Goal: Task Accomplishment & Management: Use online tool/utility

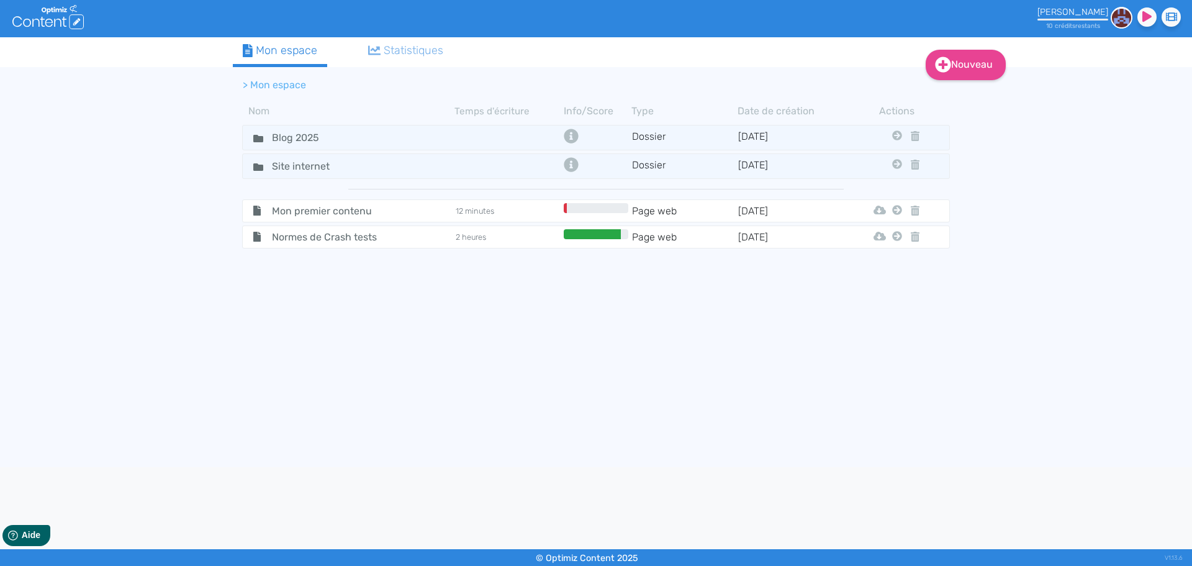
click at [974, 382] on div "Nouveau Contenu Dossier Mon espace Statistiques > Mon espace Nom Temps d'écritu…" at bounding box center [596, 252] width 1192 height 430
click at [256, 138] on icon at bounding box center [258, 138] width 10 height 7
click at [281, 138] on input "Blog 2025" at bounding box center [309, 138] width 93 height 18
click at [251, 138] on fa-icon at bounding box center [253, 138] width 19 height 18
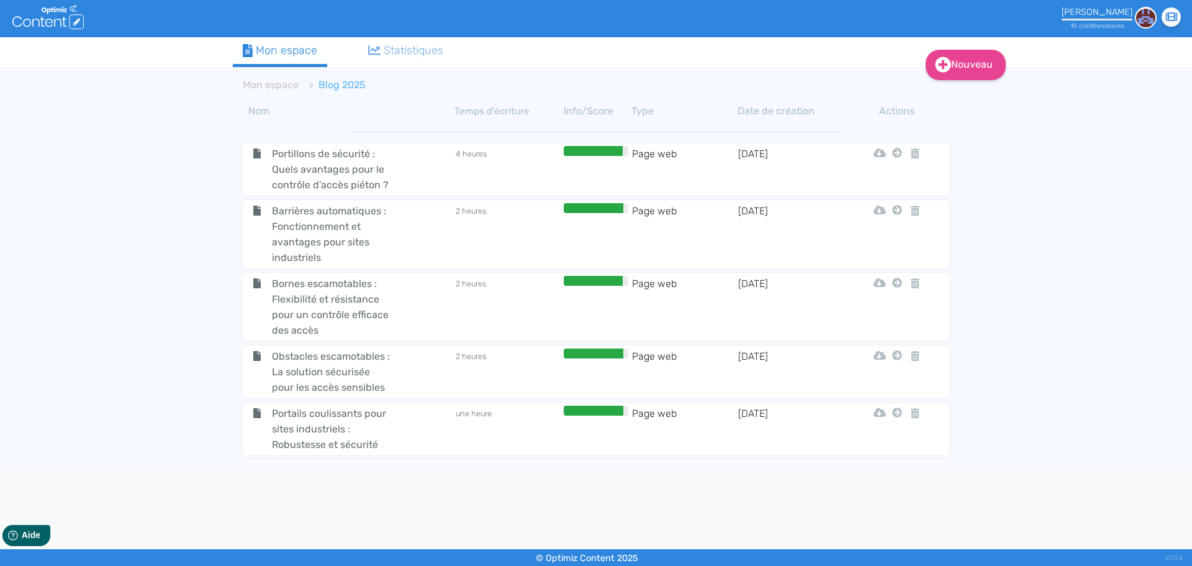
click at [139, 355] on div "Nouveau Contenu Dossier Mon espace Statistiques Mon espace Blog 2025 Nom Temps …" at bounding box center [596, 252] width 1192 height 430
click at [192, 346] on div "Nouveau Contenu Dossier Mon espace Statistiques Mon espace Blog 2025 Nom Temps …" at bounding box center [596, 252] width 1192 height 430
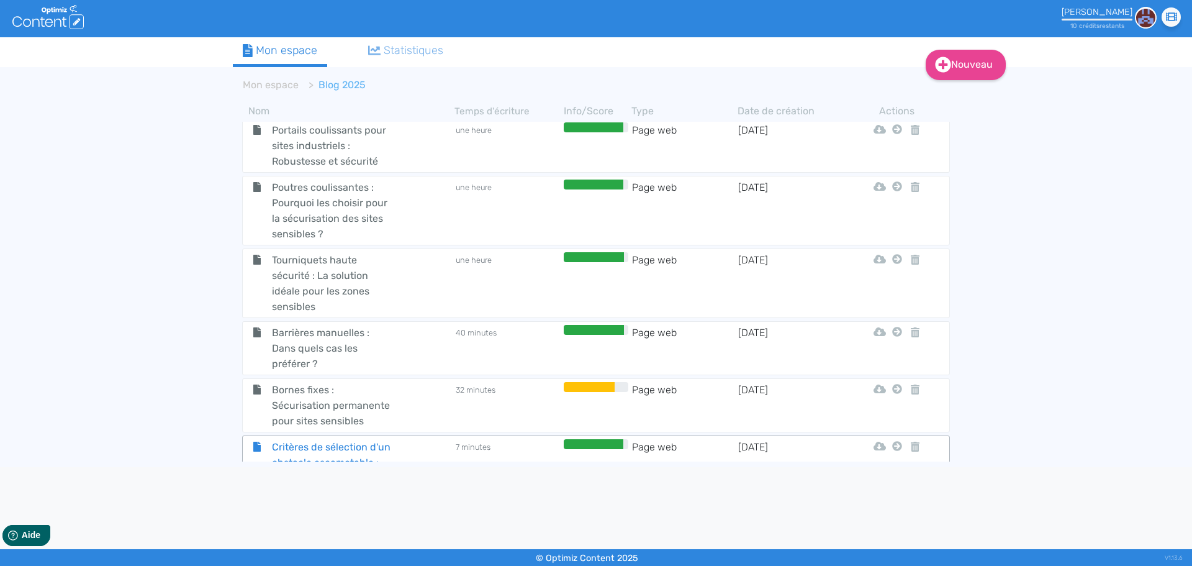
scroll to position [373, 0]
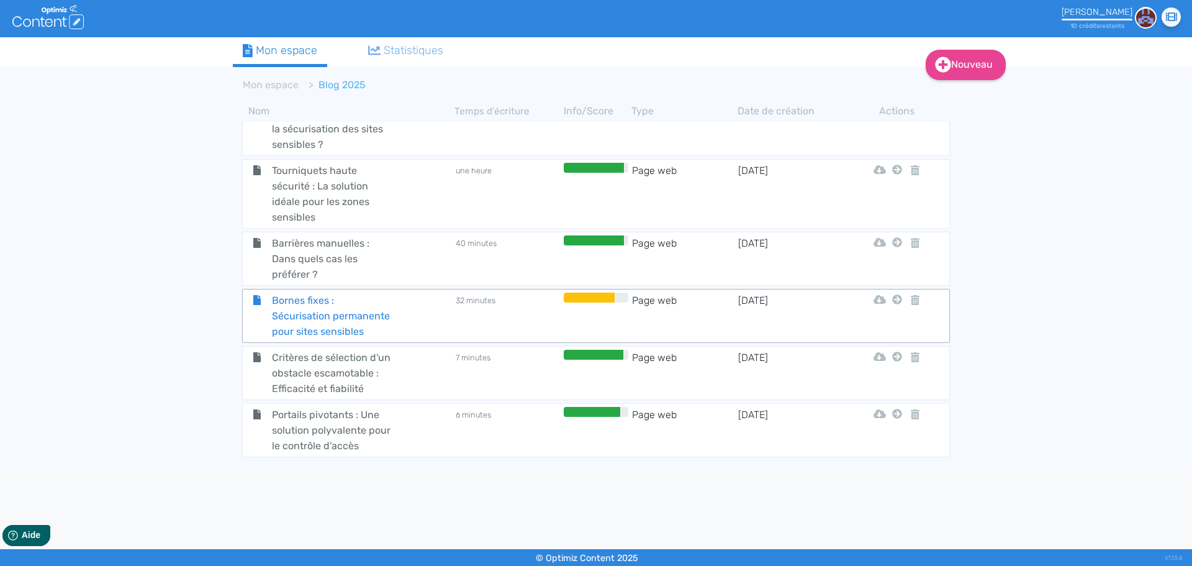
click at [304, 304] on span "Bornes fixes : Sécurisation permanente pour sites sensibles" at bounding box center [333, 315] width 140 height 47
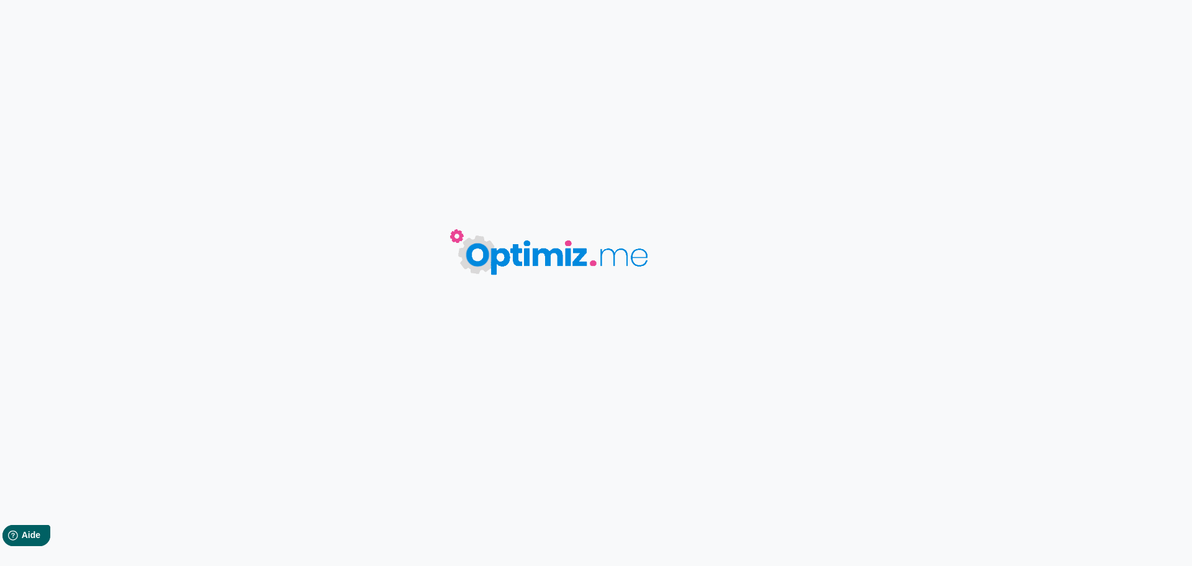
type input "Bornes fixes : Sécurisation permanente pour sites sensibles"
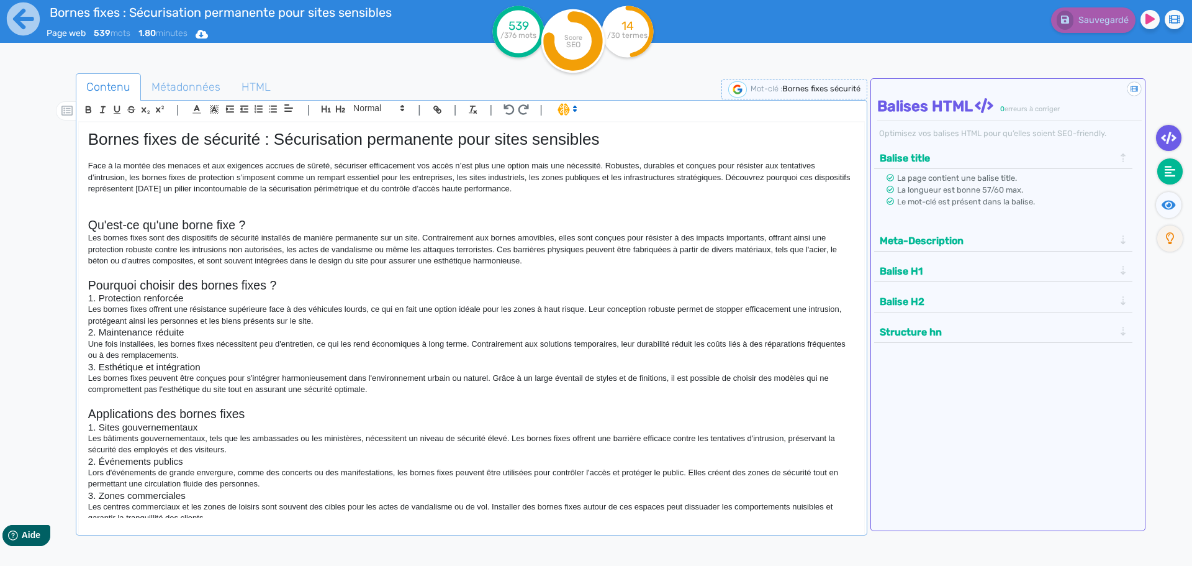
click at [1166, 170] on icon at bounding box center [1170, 171] width 11 height 11
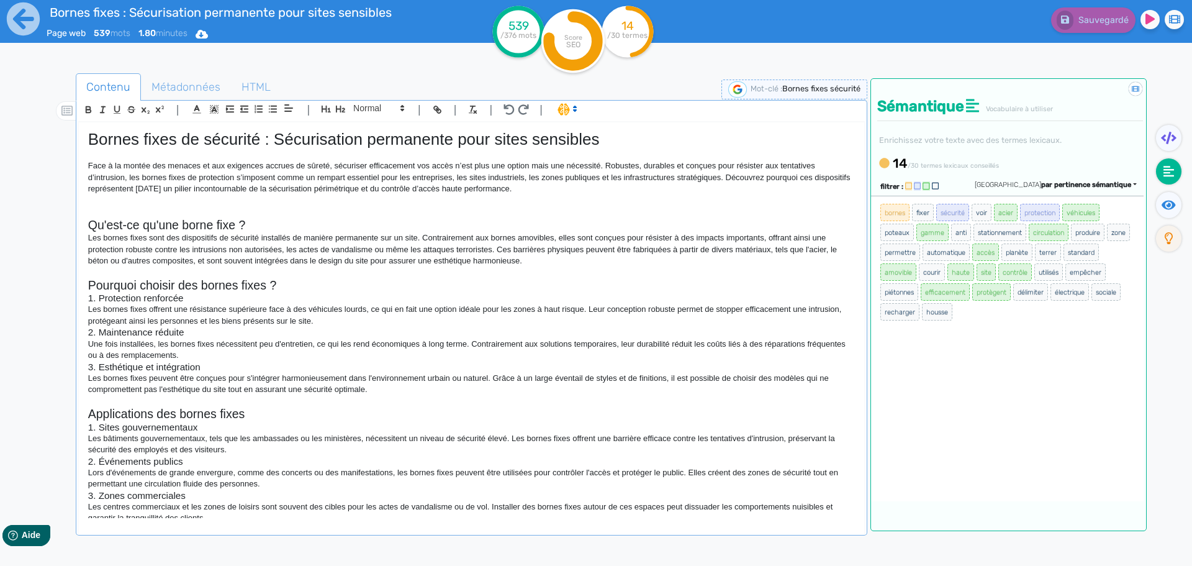
click at [509, 344] on p "Une fois installées, les bornes fixes nécessitent peu d'entretien, ce qui les r…" at bounding box center [471, 349] width 767 height 23
click at [189, 74] on span "Métadonnées" at bounding box center [186, 87] width 89 height 34
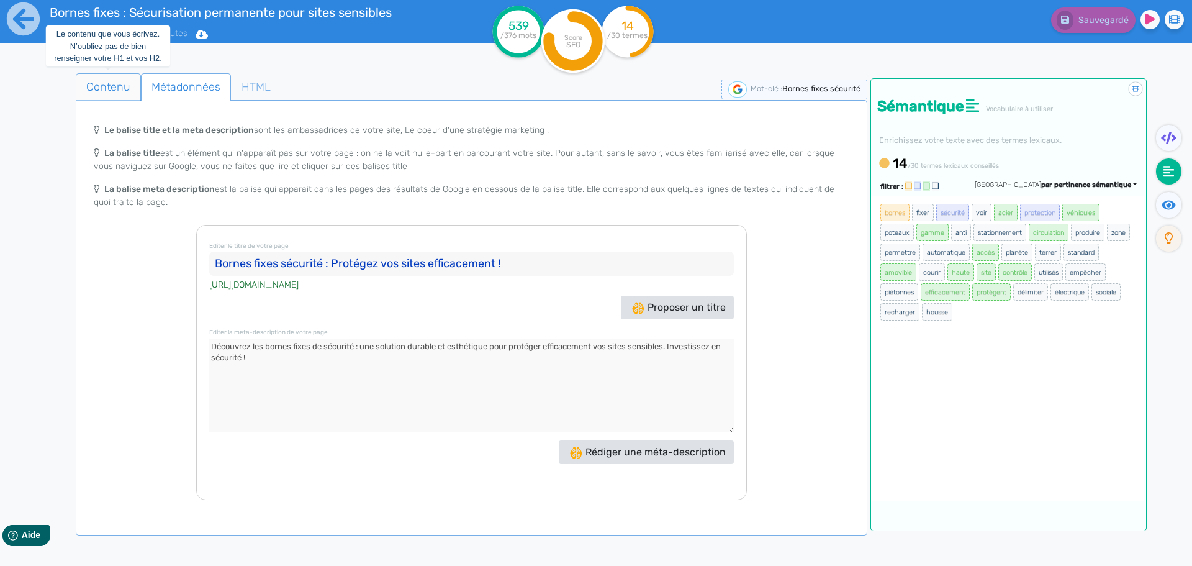
click at [88, 82] on span "Contenu" at bounding box center [108, 87] width 64 height 34
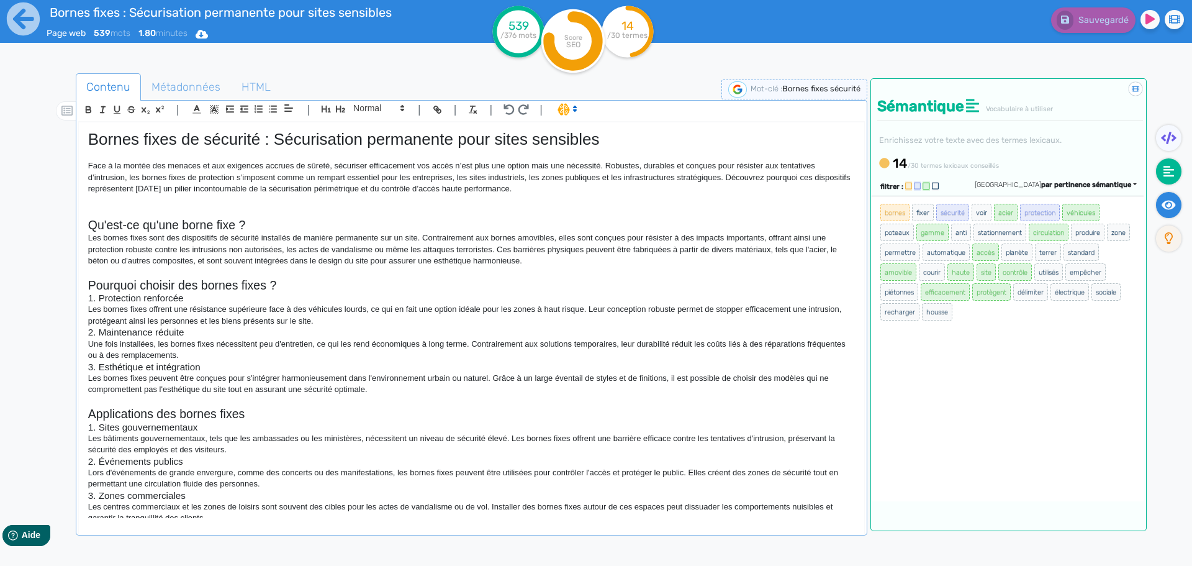
click at [1163, 207] on icon at bounding box center [1169, 205] width 14 height 12
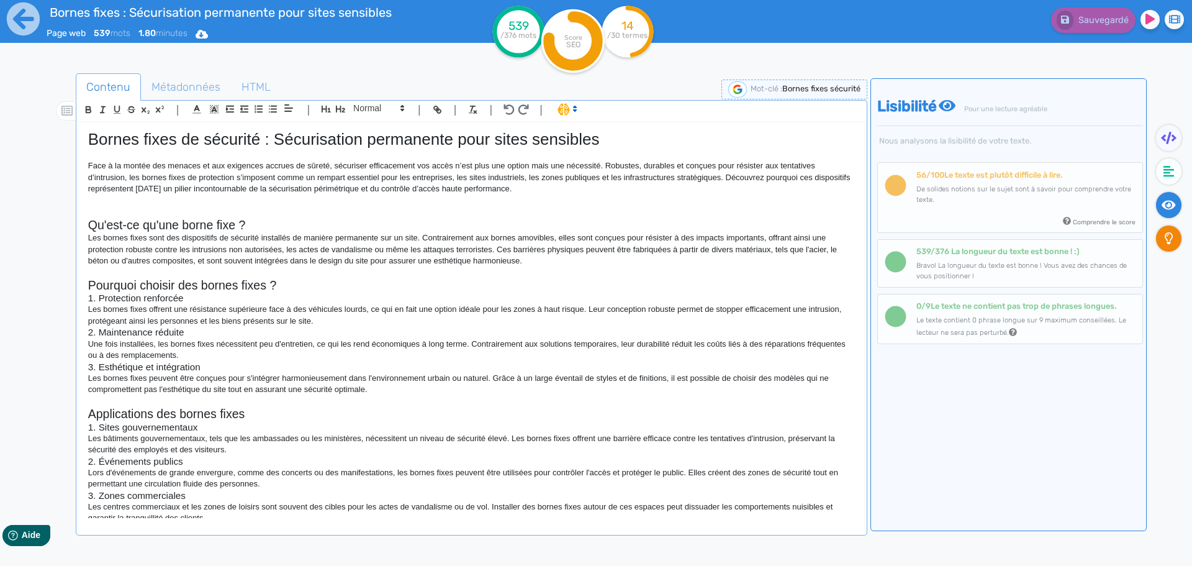
click at [1172, 246] on fa-icon at bounding box center [1168, 238] width 25 height 26
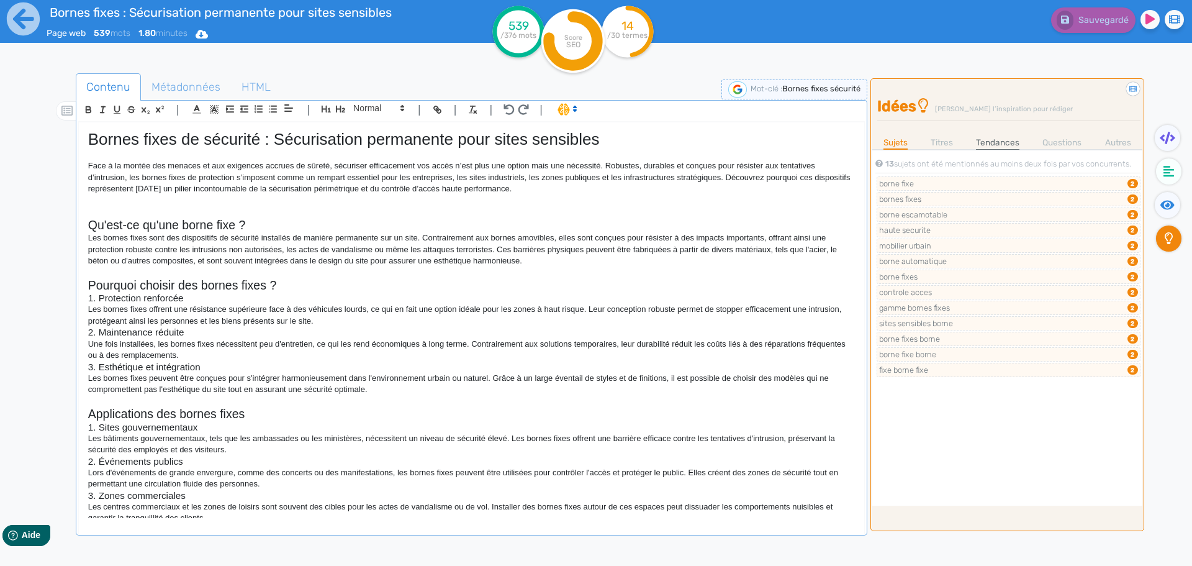
click at [1008, 143] on link "Tendances" at bounding box center [997, 142] width 43 height 13
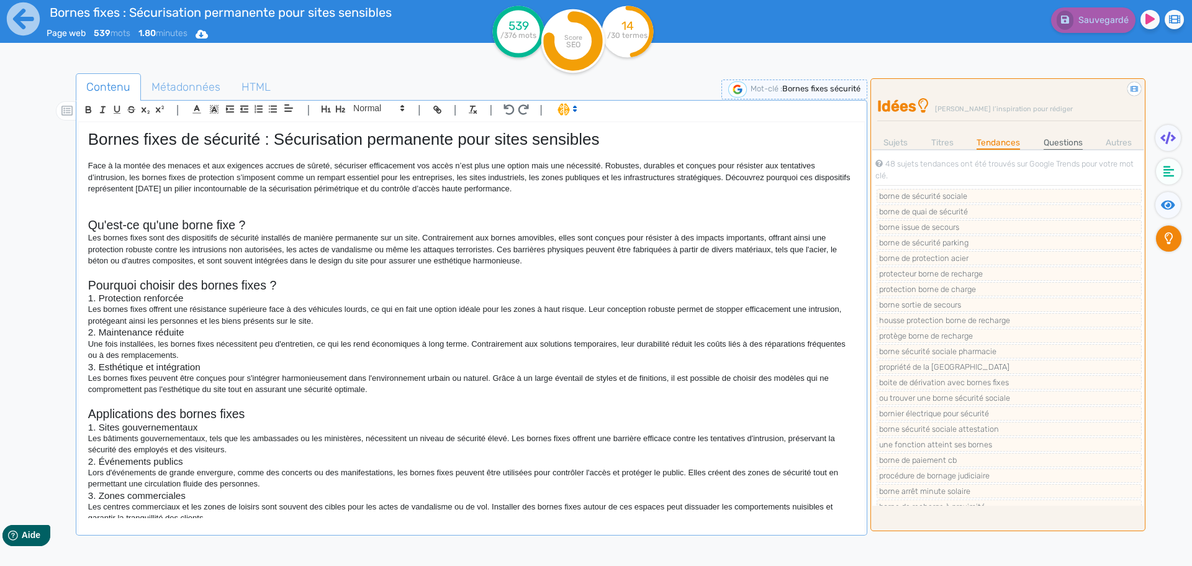
click at [1071, 142] on link "Questions" at bounding box center [1063, 142] width 39 height 13
click at [1164, 171] on icon at bounding box center [1169, 171] width 11 height 12
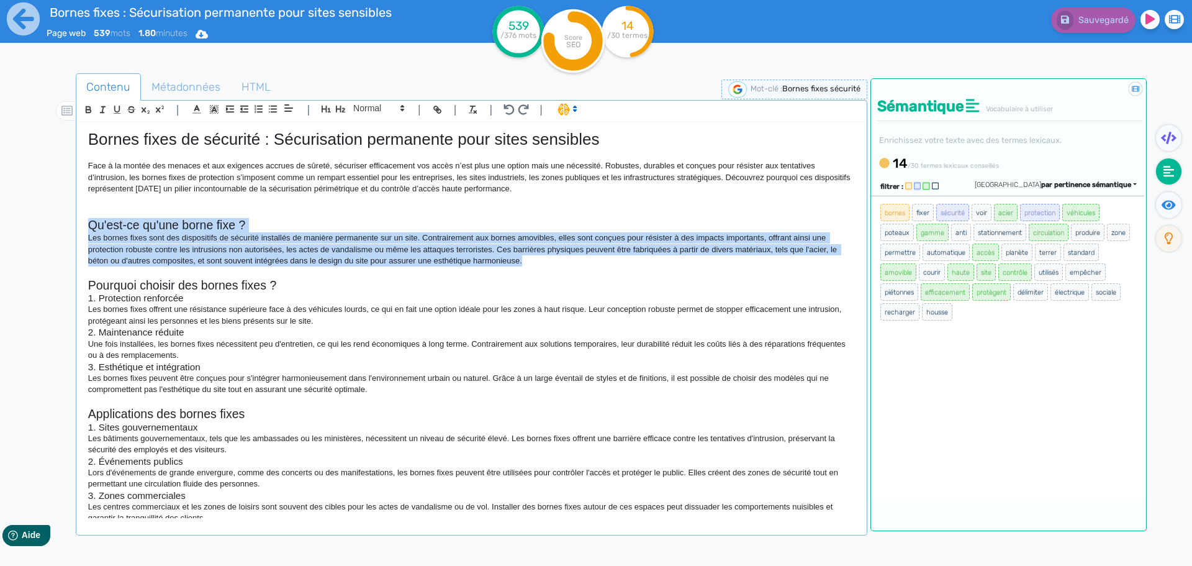
drag, startPoint x: 526, startPoint y: 264, endPoint x: 111, endPoint y: 237, distance: 416.3
click at [71, 222] on div "Contenu Métadonnées HTML | | H3 H4 H5 H6 Normal | | | | Bornes fixes de sécurit…" at bounding box center [614, 357] width 1156 height 574
copy div "Qu'est-ce qu'une borne fixe ? Les bornes fixes sont des dispositifs de sécurité…"
drag, startPoint x: 538, startPoint y: 263, endPoint x: 55, endPoint y: 237, distance: 483.8
click at [55, 237] on div "Contenu Métadonnées HTML | | H3 H4 H5 H6 Normal | | | | Bornes fixes de sécurit…" at bounding box center [614, 357] width 1156 height 574
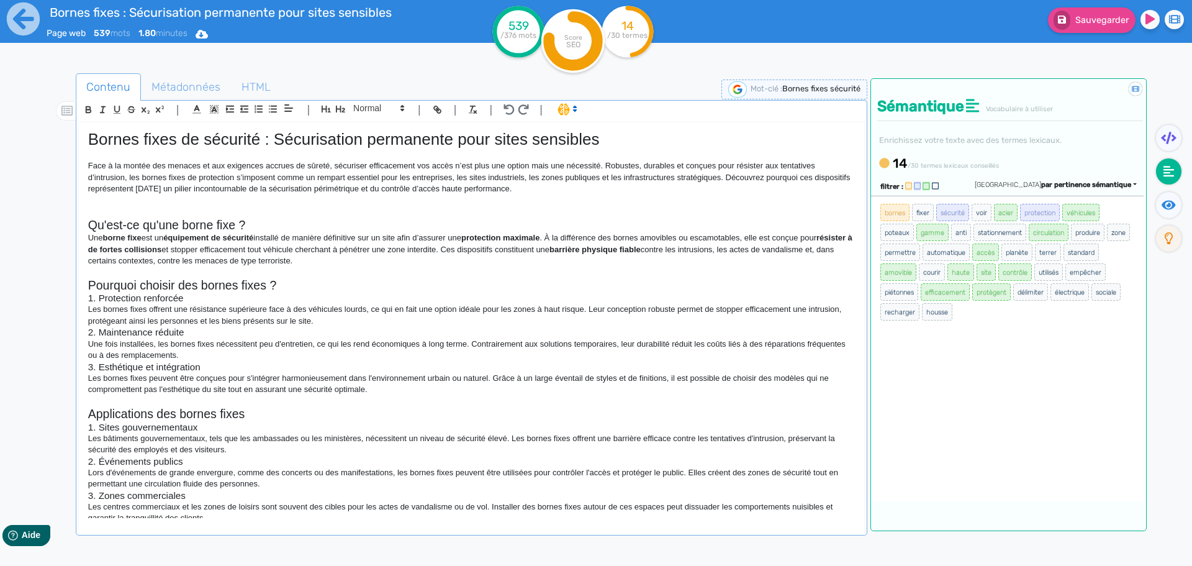
drag, startPoint x: 369, startPoint y: 260, endPoint x: 74, endPoint y: 240, distance: 296.2
click at [74, 240] on div "Contenu Métadonnées HTML | | H3 H4 H5 H6 Normal | | | | Bornes fixes de sécurit…" at bounding box center [614, 357] width 1156 height 574
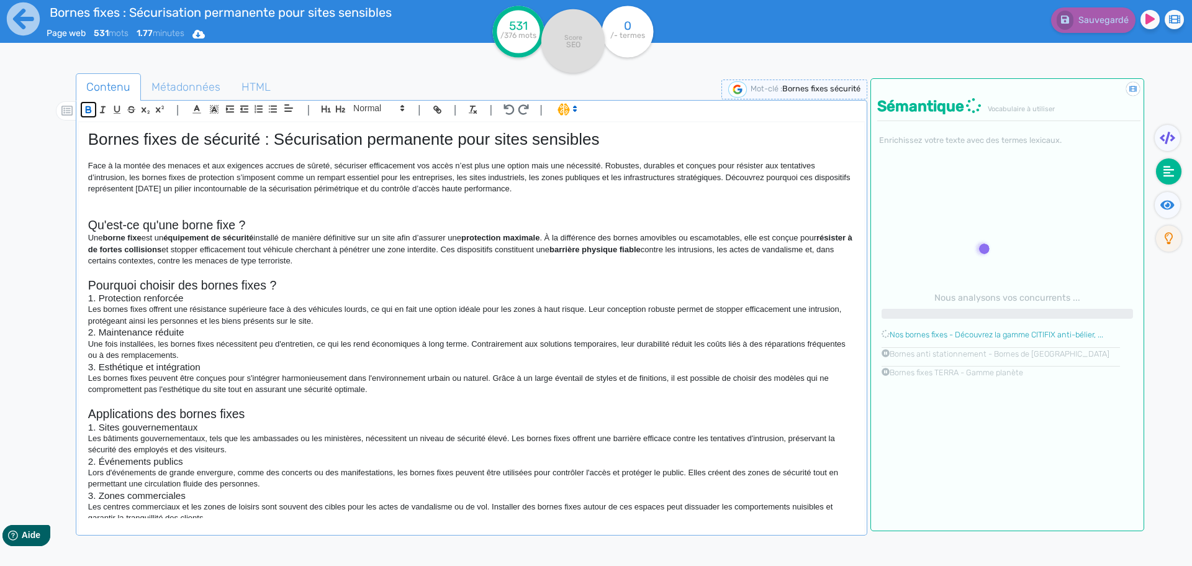
click at [89, 109] on icon "button" at bounding box center [88, 109] width 11 height 11
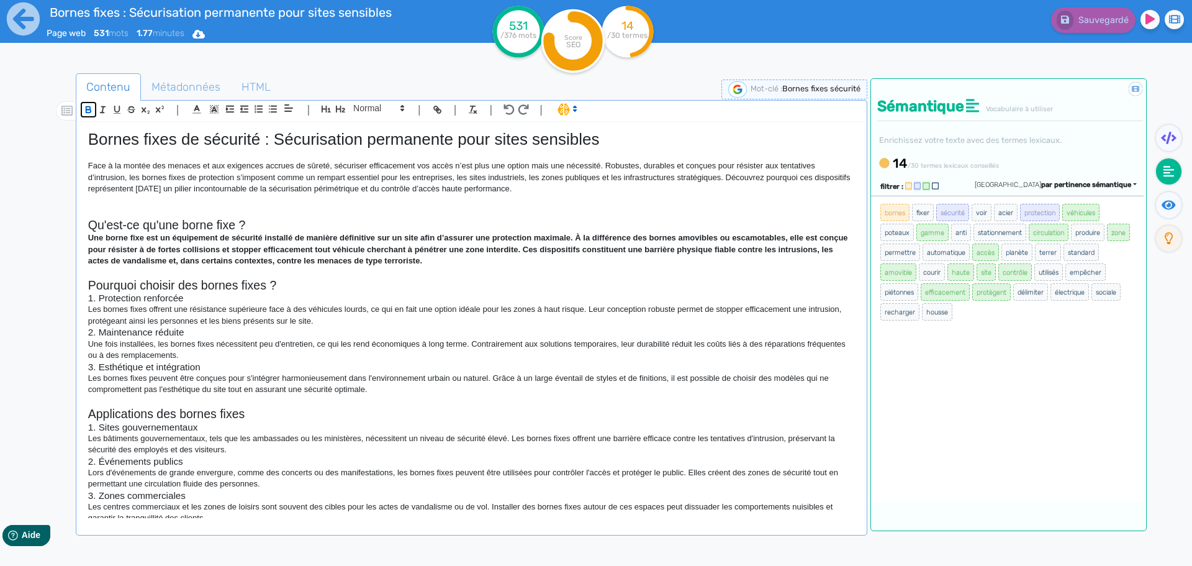
click at [89, 110] on icon "button" at bounding box center [88, 110] width 5 height 3
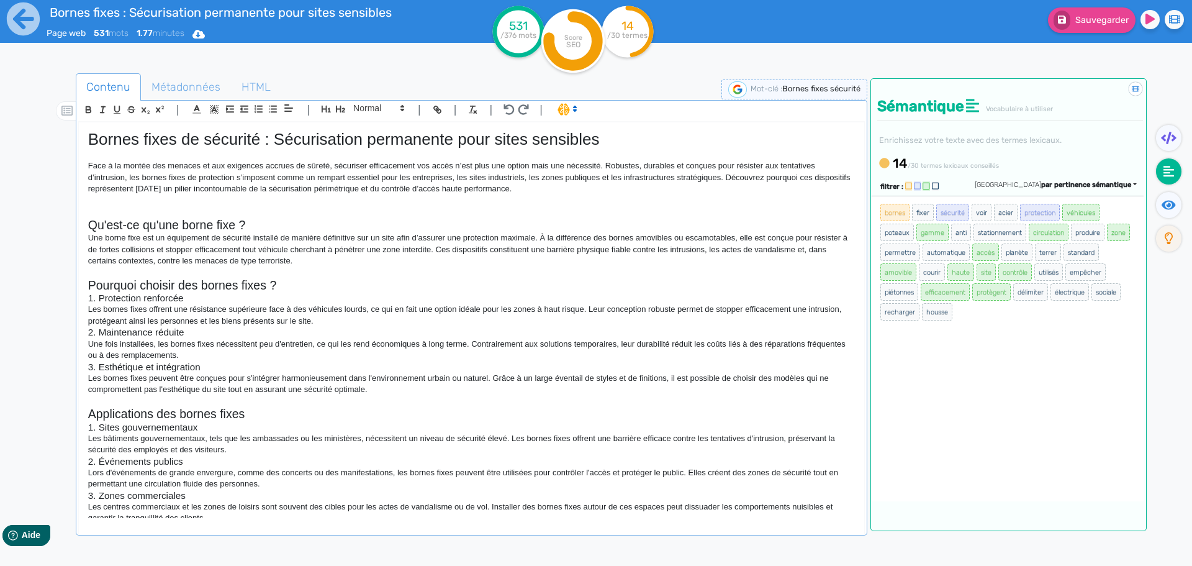
click at [348, 315] on p "Les bornes fixes offrent une résistance supérieure face à des véhicules lourds,…" at bounding box center [471, 315] width 767 height 23
click at [641, 300] on h3 "1. Protection renforcée" at bounding box center [471, 297] width 767 height 11
drag, startPoint x: 577, startPoint y: 185, endPoint x: 79, endPoint y: 158, distance: 498.7
click at [79, 158] on div "Bornes fixes de sécurité : Sécurisation permanente pour sites sensibles Face à …" at bounding box center [471, 320] width 785 height 396
drag, startPoint x: 508, startPoint y: 182, endPoint x: 53, endPoint y: 160, distance: 455.6
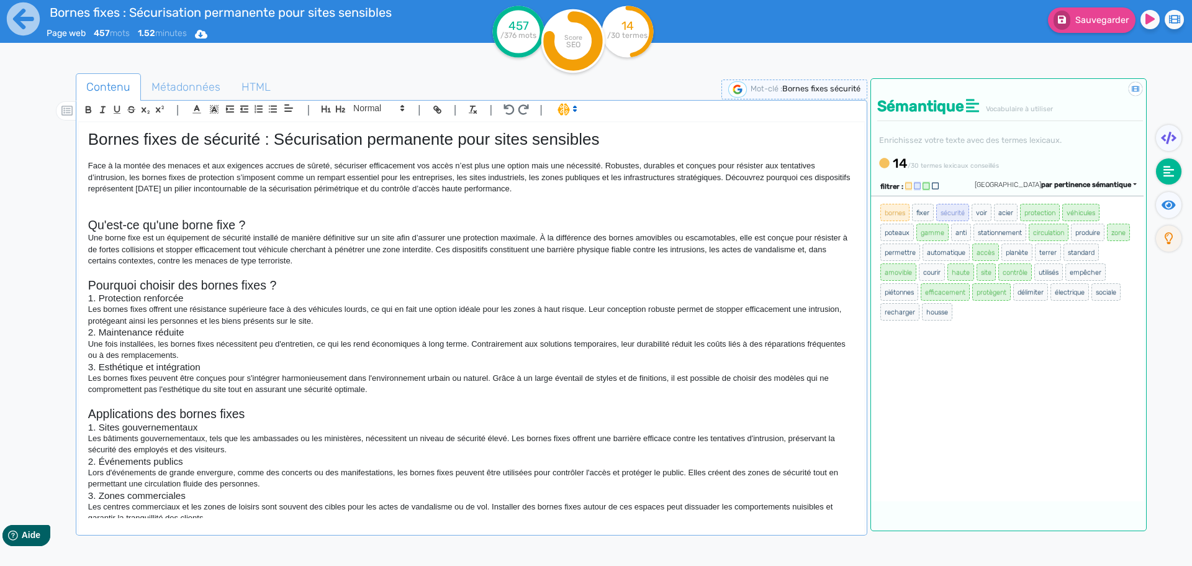
click at [53, 160] on div "Contenu Métadonnées HTML | | H3 H4 H5 H6 Normal | | | | Bornes fixes de sécurit…" at bounding box center [614, 357] width 1156 height 574
click at [574, 110] on polygon at bounding box center [575, 110] width 2 height 1
click at [578, 134] on span at bounding box center [580, 134] width 45 height 19
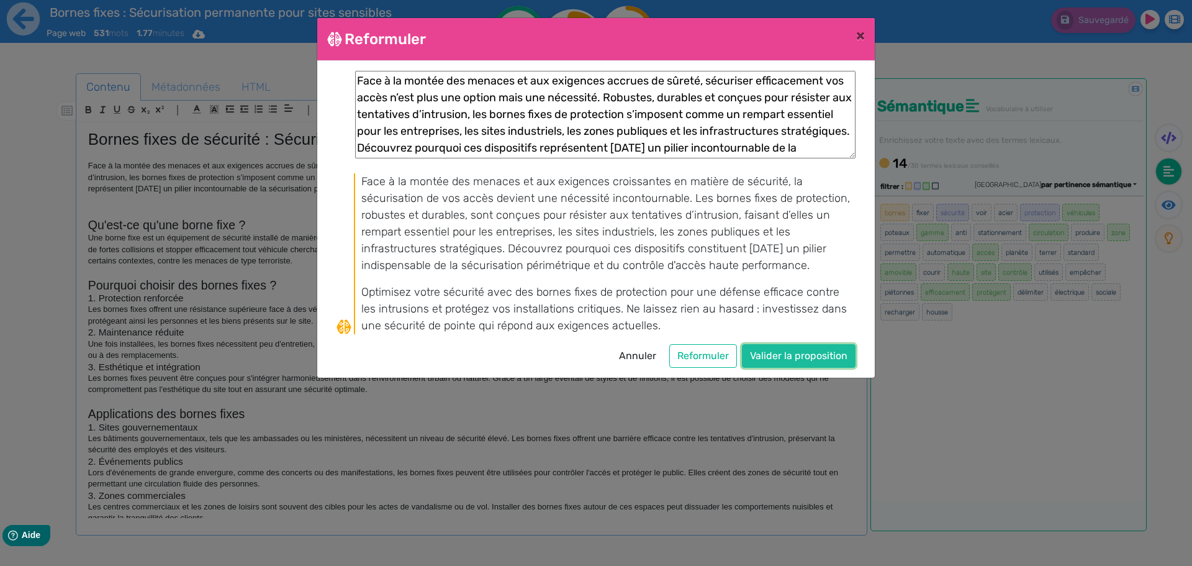
click at [794, 356] on button "Valider la proposition" at bounding box center [799, 356] width 114 height 24
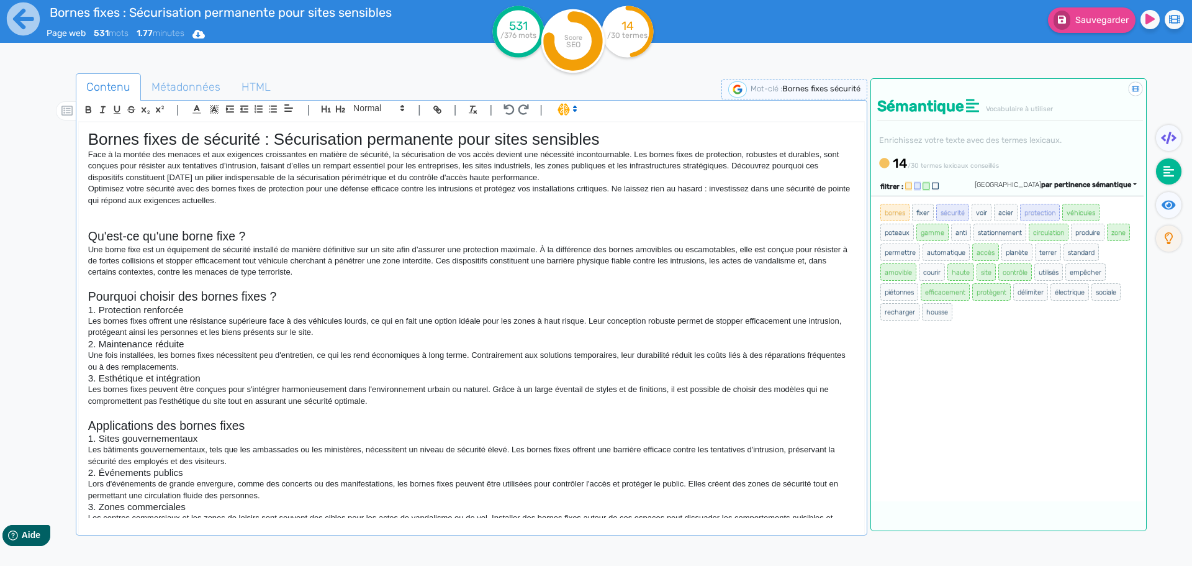
click at [531, 275] on p "Une borne fixe est un équipement de sécurité installé de manière définitive sur…" at bounding box center [471, 261] width 767 height 34
click at [662, 127] on div "Bornes fixes de sécurité : Sécurisation permanente pour sites sensibles Face à …" at bounding box center [471, 320] width 785 height 396
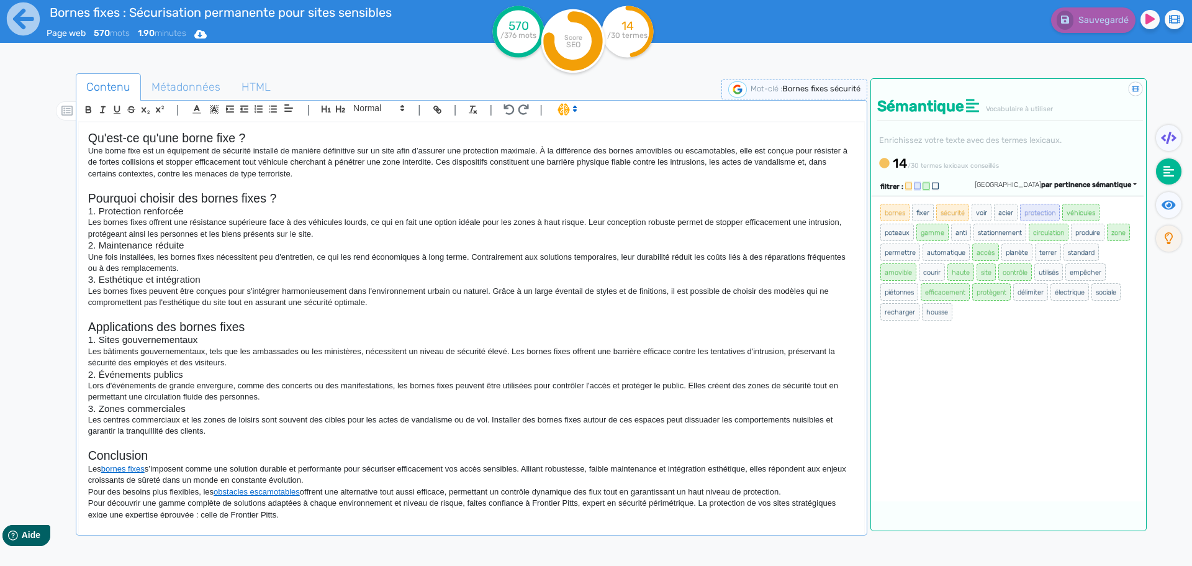
scroll to position [130, 0]
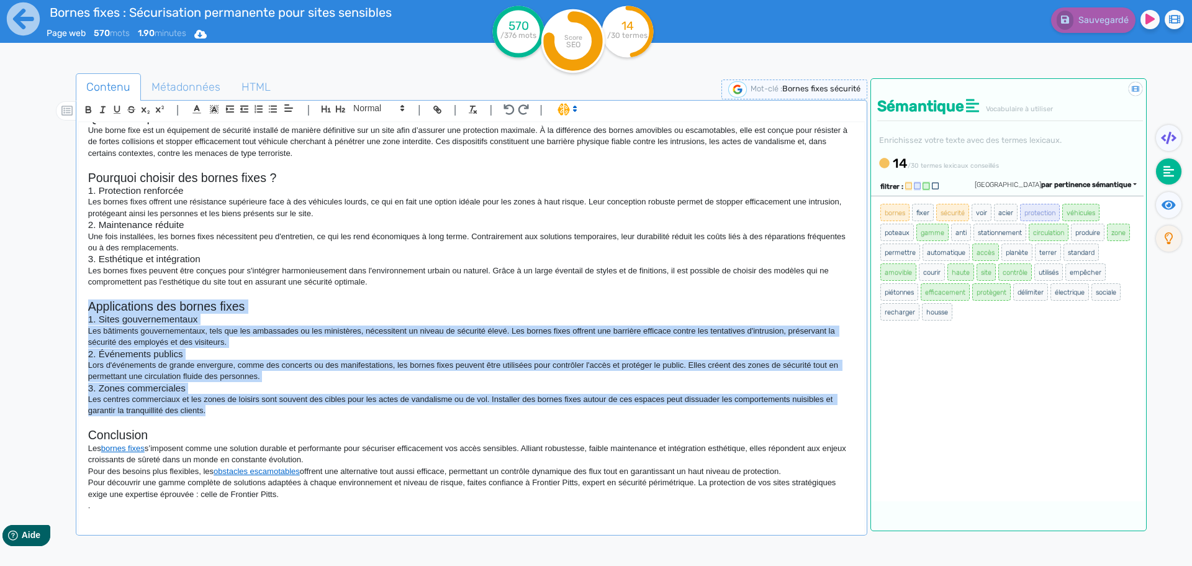
drag, startPoint x: 207, startPoint y: 408, endPoint x: 75, endPoint y: 302, distance: 169.7
click at [75, 302] on div "Contenu Métadonnées HTML | | H3 H4 H5 H6 Normal | | | | Bornes fixes de sécurit…" at bounding box center [614, 357] width 1156 height 574
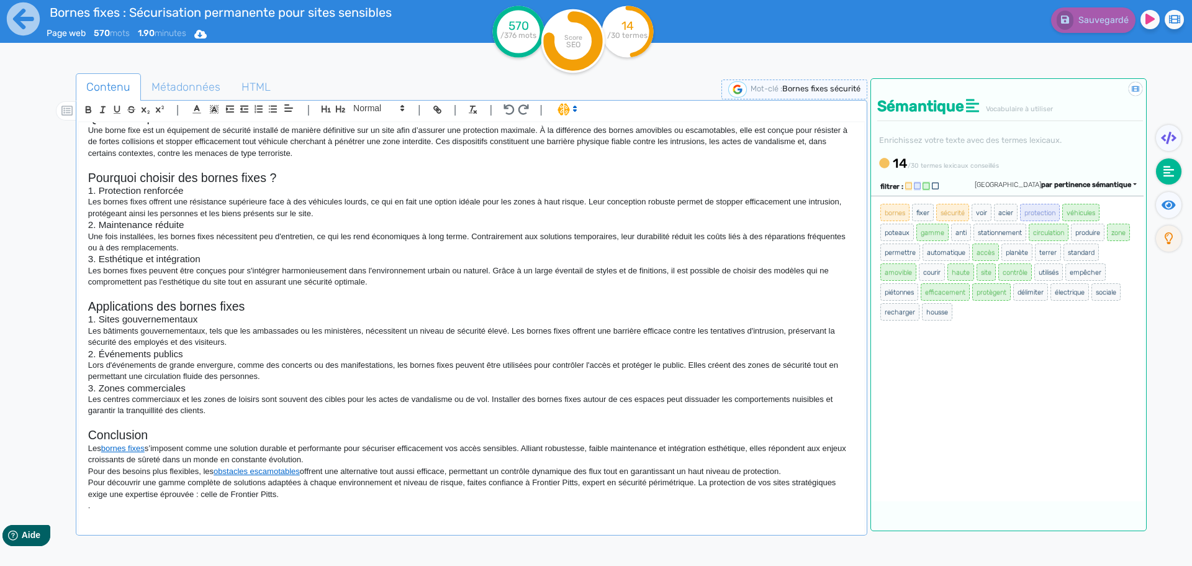
drag, startPoint x: 227, startPoint y: 258, endPoint x: 242, endPoint y: 263, distance: 14.9
click at [228, 258] on h3 "3. Esthétique et intégration" at bounding box center [471, 258] width 767 height 11
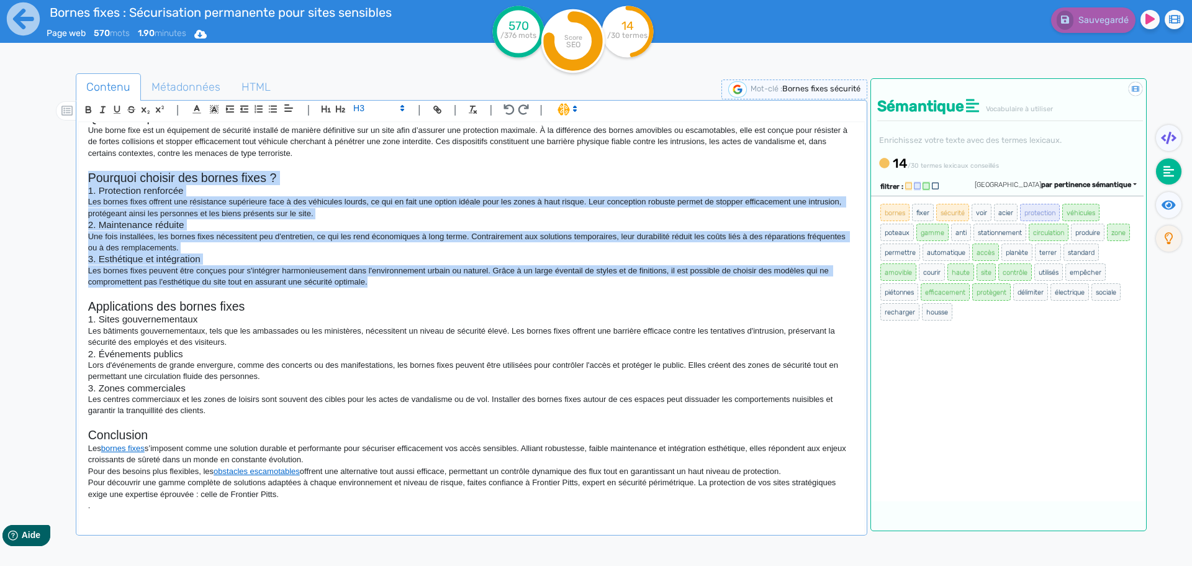
drag, startPoint x: 304, startPoint y: 268, endPoint x: 73, endPoint y: 178, distance: 247.9
click at [73, 178] on div "Contenu Métadonnées HTML | | H3 H4 H5 H6 Normal | | | | Bornes fixes de sécurit…" at bounding box center [614, 357] width 1156 height 574
copy div "Pourquoi choisir des bornes fixes ? 1. Protection renforcée Les bornes fixes of…"
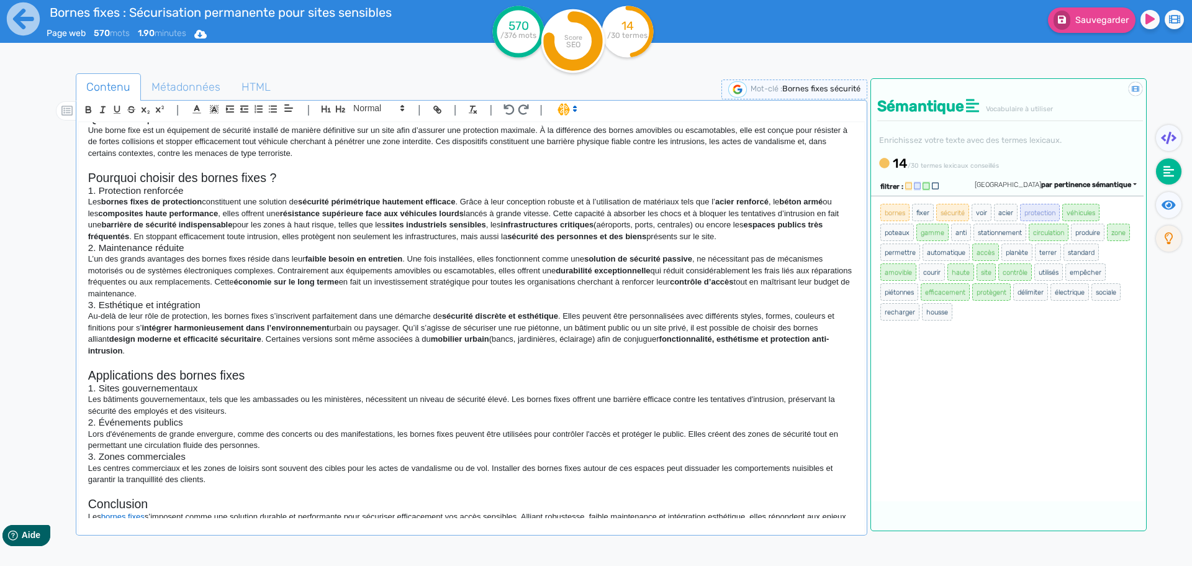
click at [317, 172] on h2 "Pourquoi choisir des bornes fixes ?" at bounding box center [471, 178] width 767 height 14
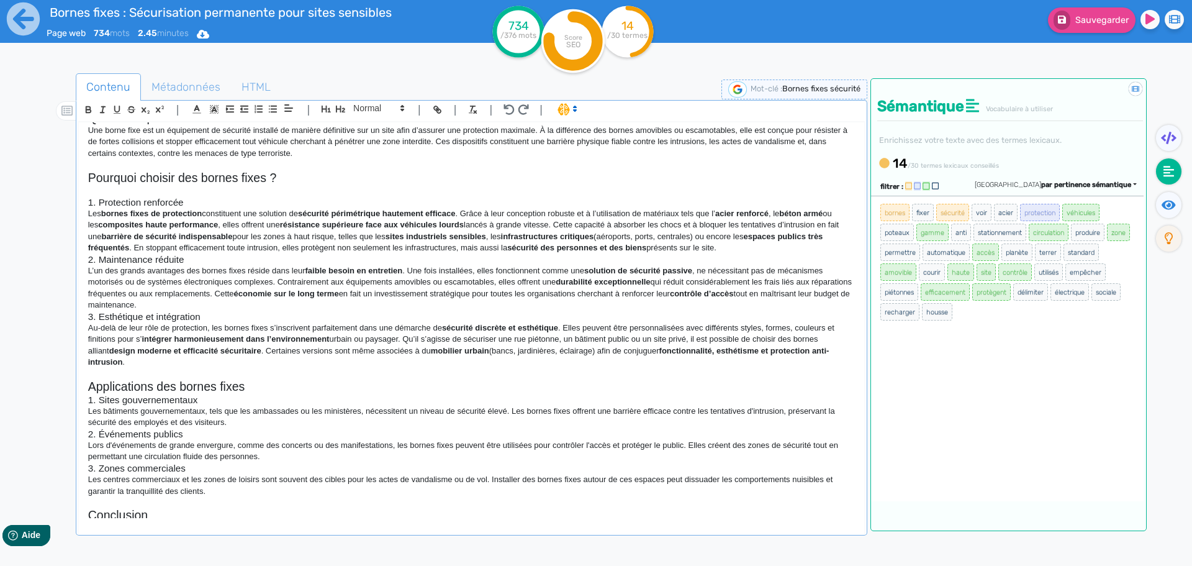
click at [777, 245] on p "Les bornes fixes de protection constituent une solution de sécurité périmétriqu…" at bounding box center [471, 231] width 767 height 46
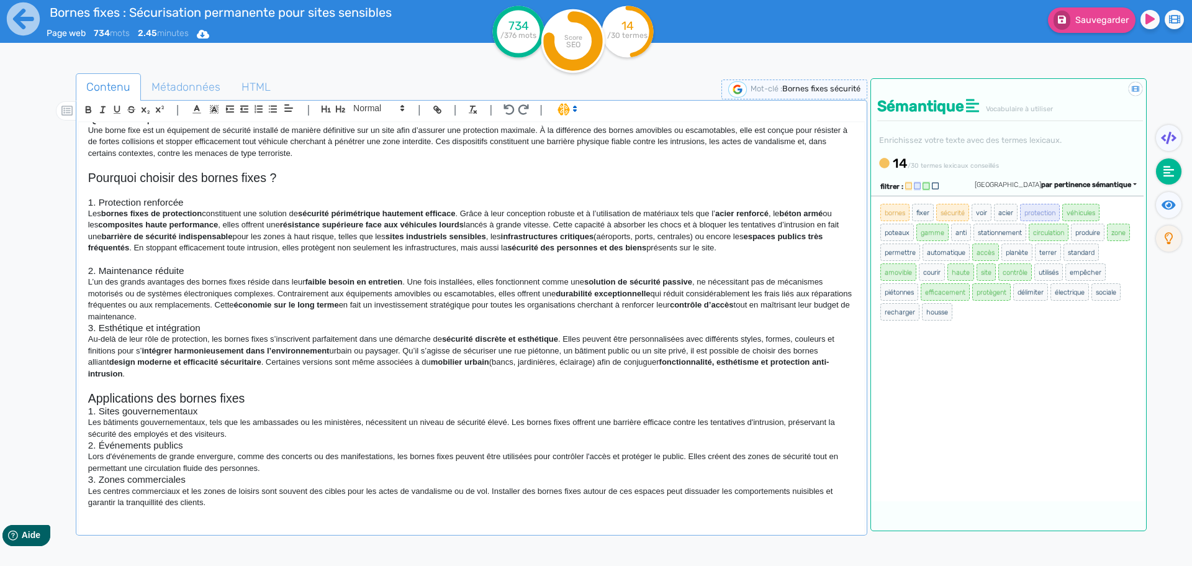
click at [291, 317] on p "L’un des grands avantages des bornes fixes réside dans leur faible besoin en en…" at bounding box center [471, 299] width 767 height 46
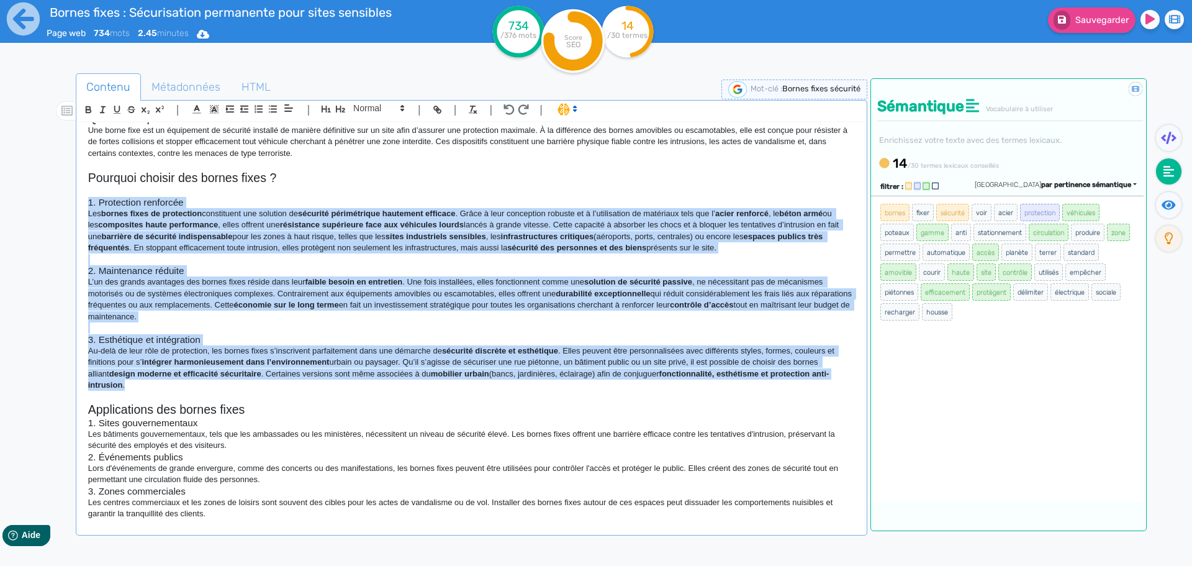
drag, startPoint x: 145, startPoint y: 389, endPoint x: 65, endPoint y: 199, distance: 206.2
click at [65, 199] on div "Contenu Métadonnées HTML | | H3 H4 H5 H6 Normal | | | | Bornes fixes de sécurit…" at bounding box center [614, 357] width 1156 height 574
click at [91, 105] on icon "button" at bounding box center [88, 109] width 11 height 11
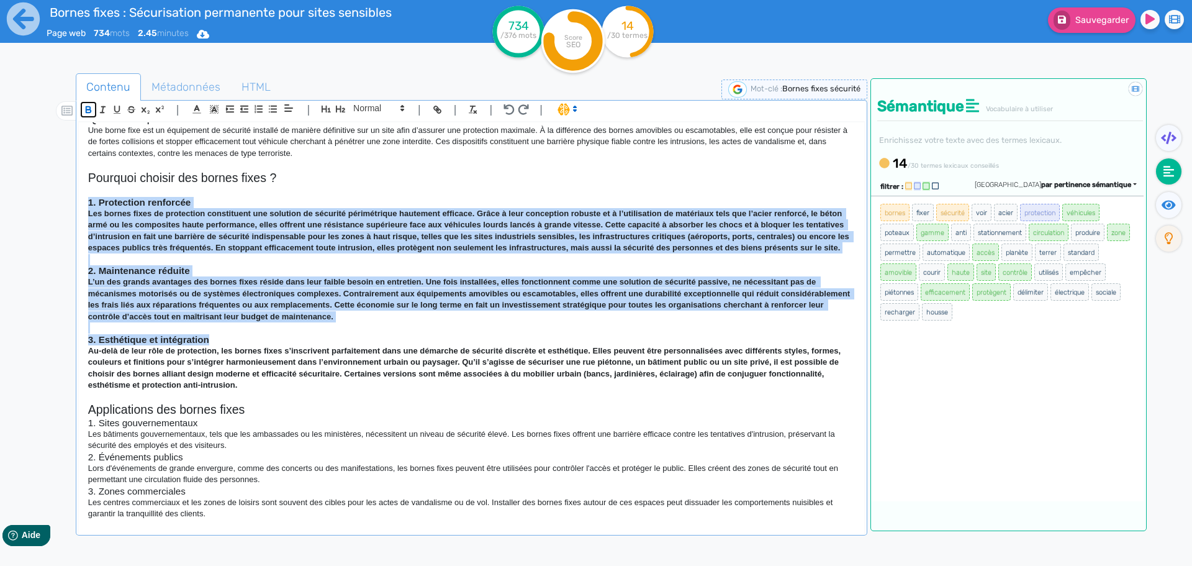
click at [91, 105] on icon "button" at bounding box center [88, 109] width 11 height 11
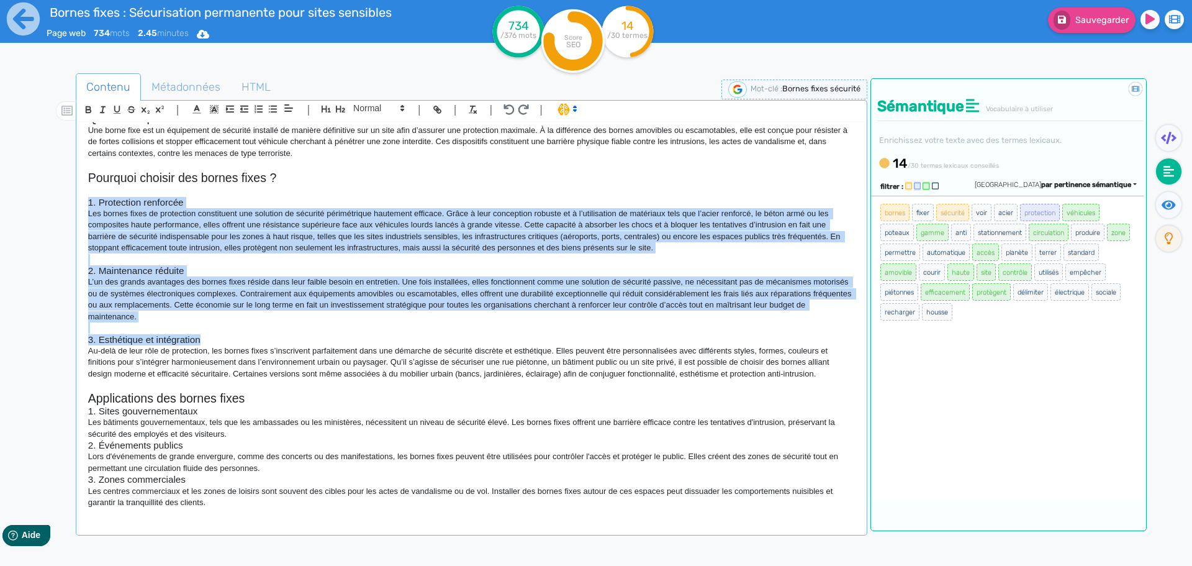
click at [287, 338] on h3 "3. Esthétique et intégration" at bounding box center [471, 339] width 767 height 11
click at [261, 284] on p "L’un des grands avantages des bornes fixes réside dans leur faible besoin en en…" at bounding box center [471, 299] width 767 height 46
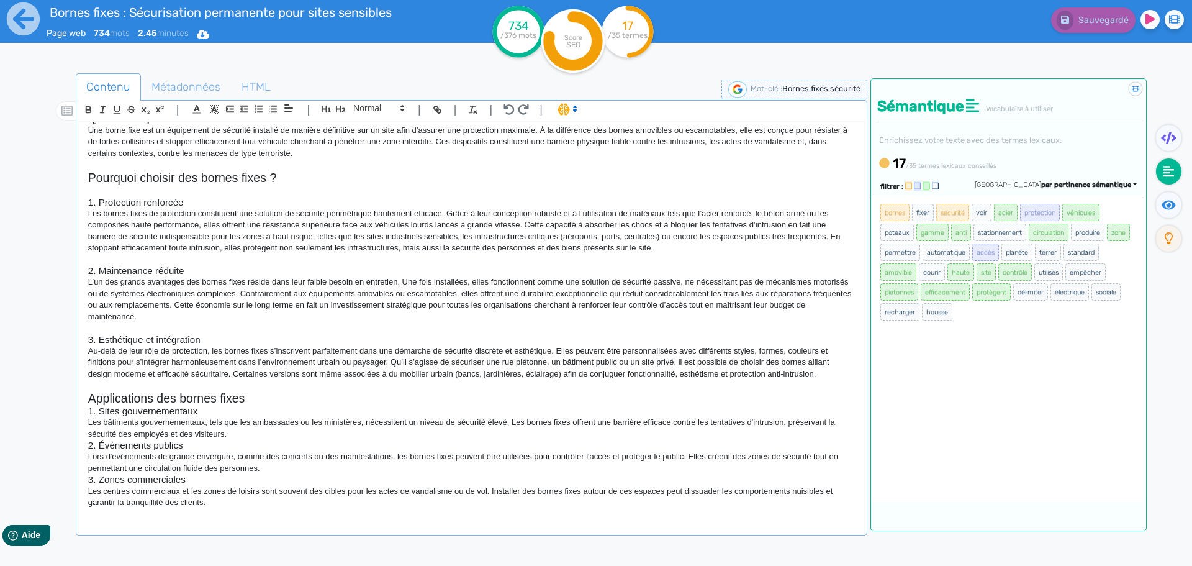
scroll to position [192, 0]
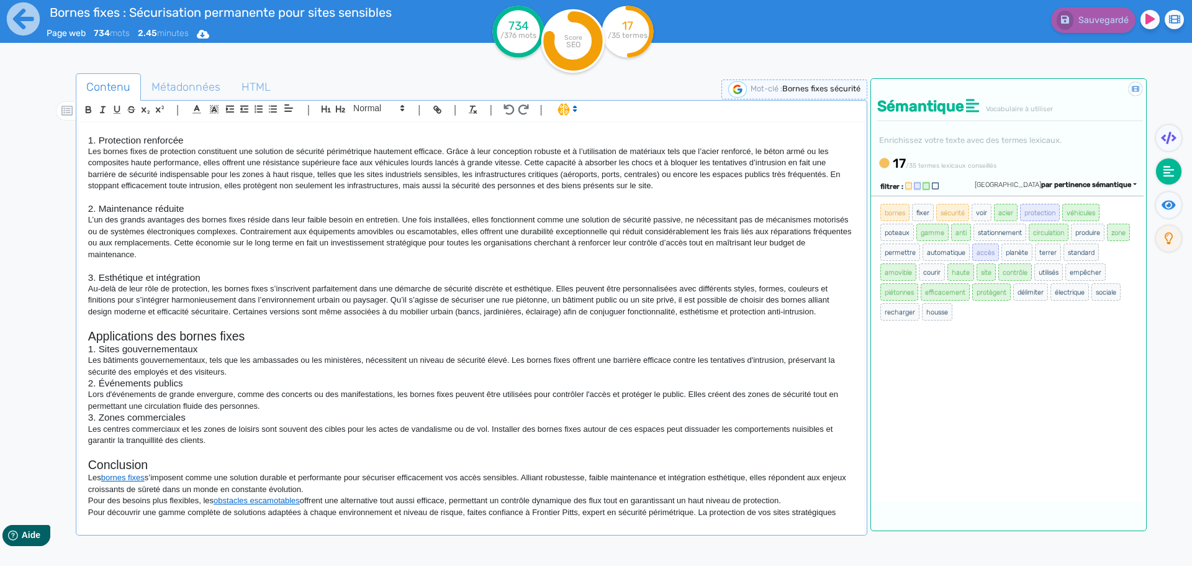
click at [413, 350] on h3 "1. Sites gouvernementaux" at bounding box center [471, 348] width 767 height 11
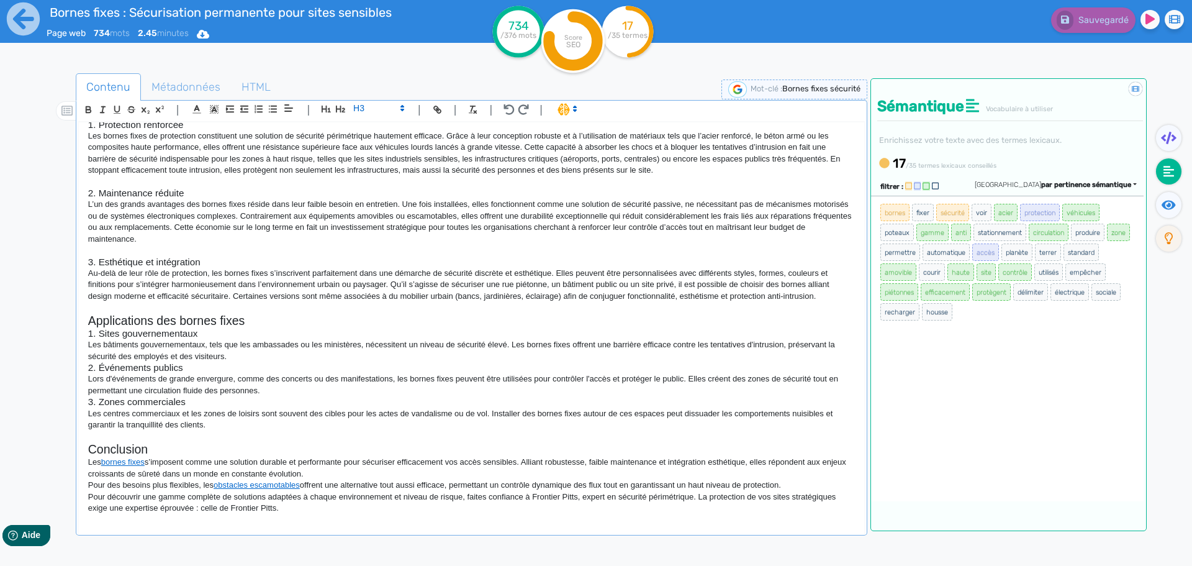
scroll to position [222, 0]
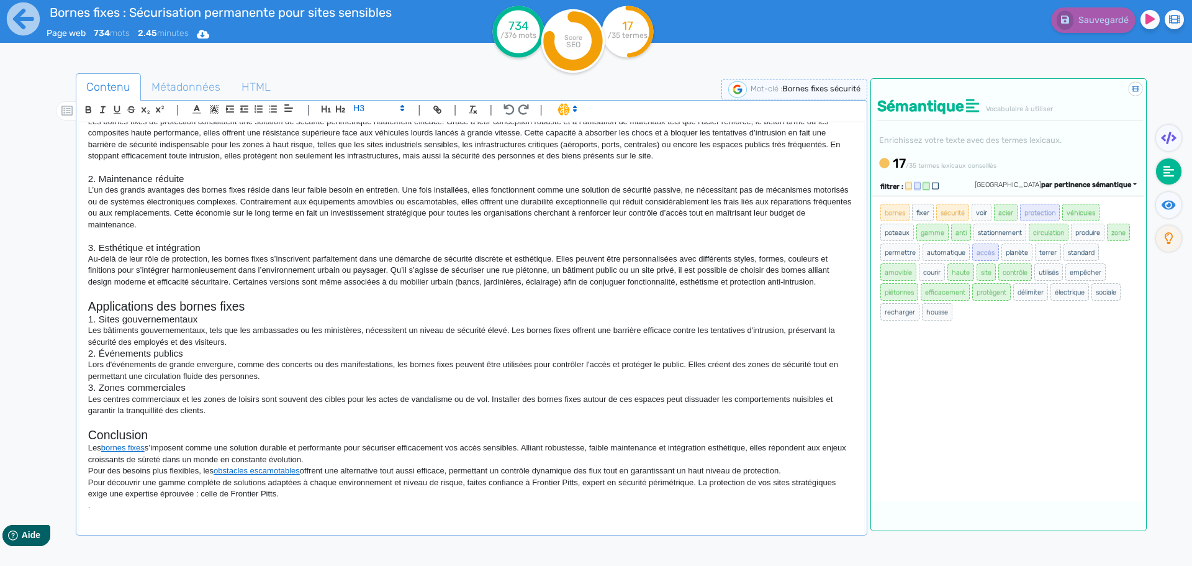
click at [263, 304] on h2 "Applications des bornes fixes" at bounding box center [471, 306] width 767 height 14
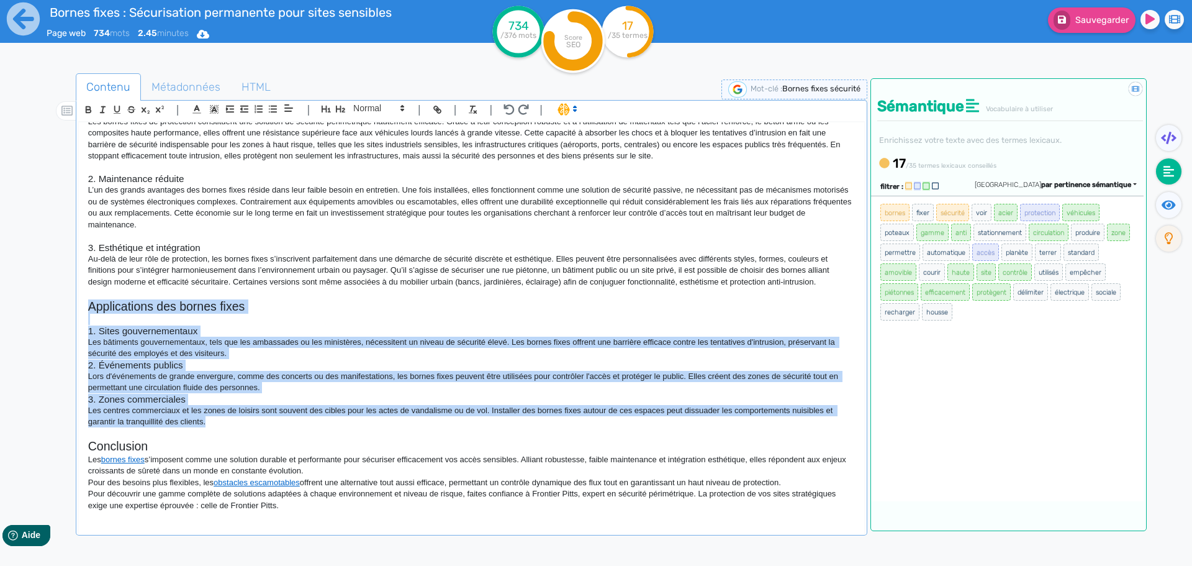
drag, startPoint x: 220, startPoint y: 418, endPoint x: 53, endPoint y: 309, distance: 199.6
click at [53, 309] on div "Contenu Métadonnées HTML | | H3 H4 H5 H6 Normal | | | | Bornes fixes de sécurit…" at bounding box center [614, 357] width 1156 height 574
copy div "Applications des bornes fixes 1. Sites gouvernementaux Les bâtiments gouverneme…"
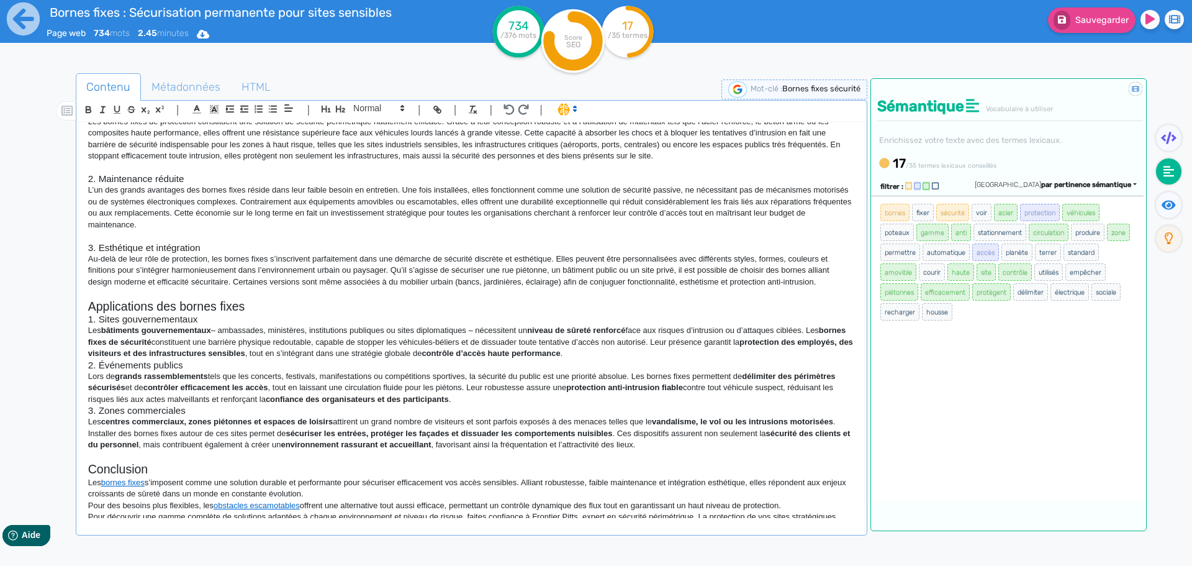
click at [310, 300] on h2 "Applications des bornes fixes" at bounding box center [471, 306] width 767 height 14
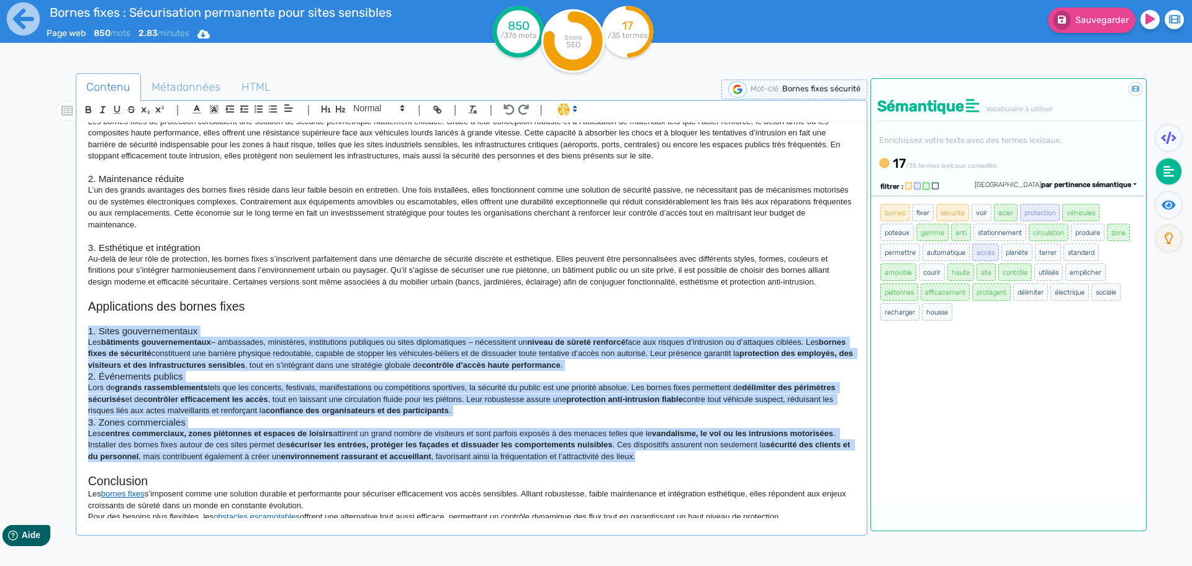
drag, startPoint x: 673, startPoint y: 453, endPoint x: 79, endPoint y: 329, distance: 606.4
click at [79, 329] on div "Bornes fixes de sécurité : Sécurisation permanente pour sites sensibles Face à …" at bounding box center [471, 320] width 785 height 396
click at [91, 107] on icon "button" at bounding box center [88, 109] width 11 height 11
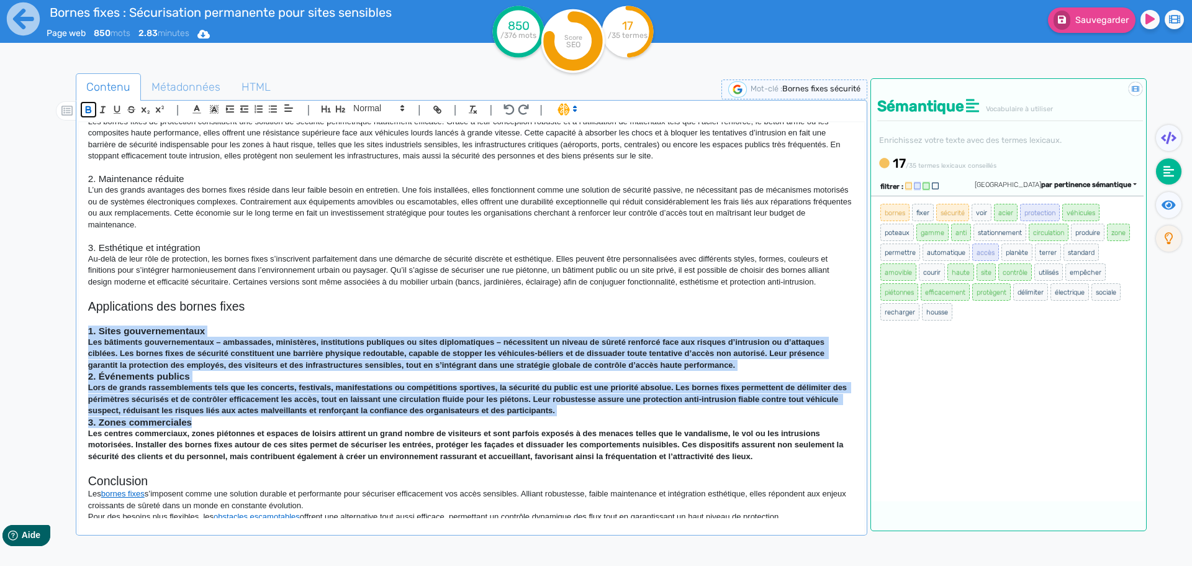
click at [91, 107] on icon "button" at bounding box center [88, 109] width 11 height 11
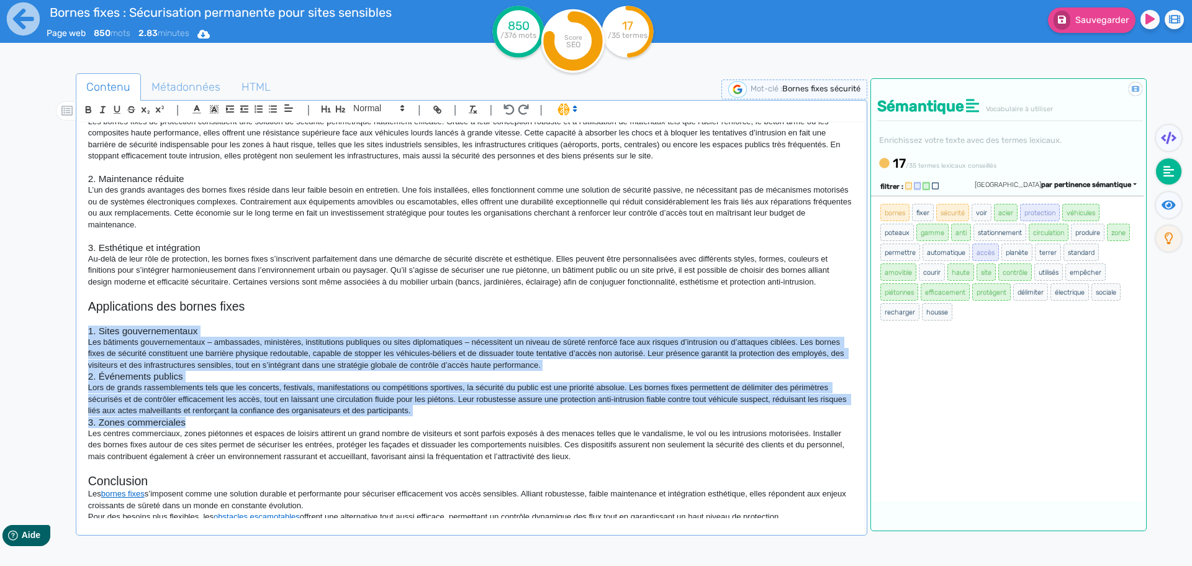
click at [563, 361] on p "Les bâtiments gouvernementaux – ambassades, ministères, institutions publiques …" at bounding box center [471, 354] width 767 height 34
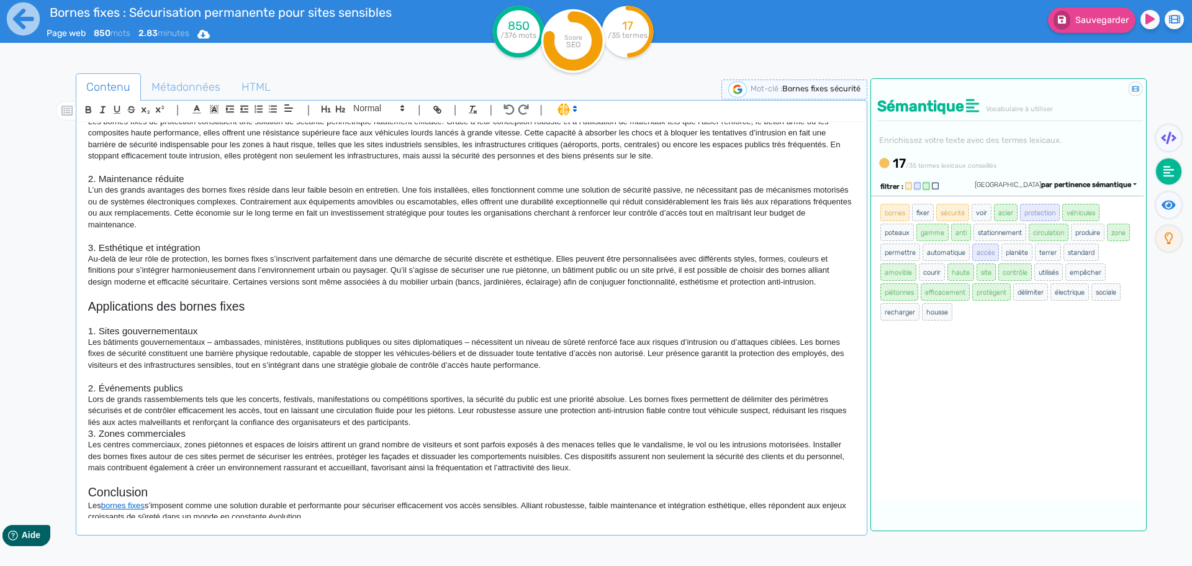
click at [460, 426] on p "Lors de grands rassemblements tels que les concerts, festivals, manifestations …" at bounding box center [471, 411] width 767 height 34
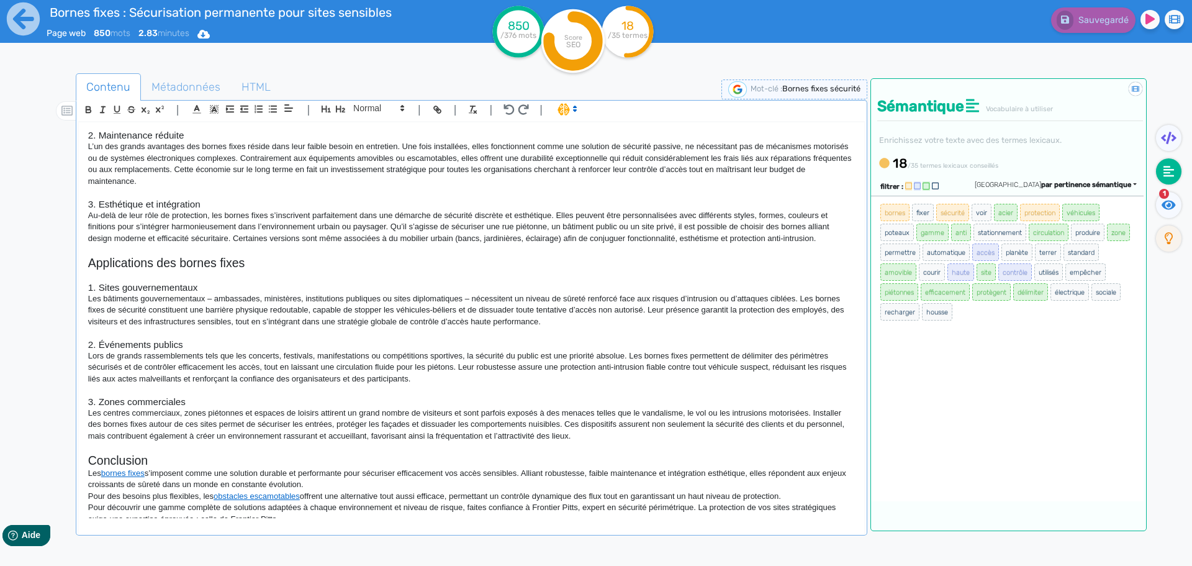
scroll to position [291, 0]
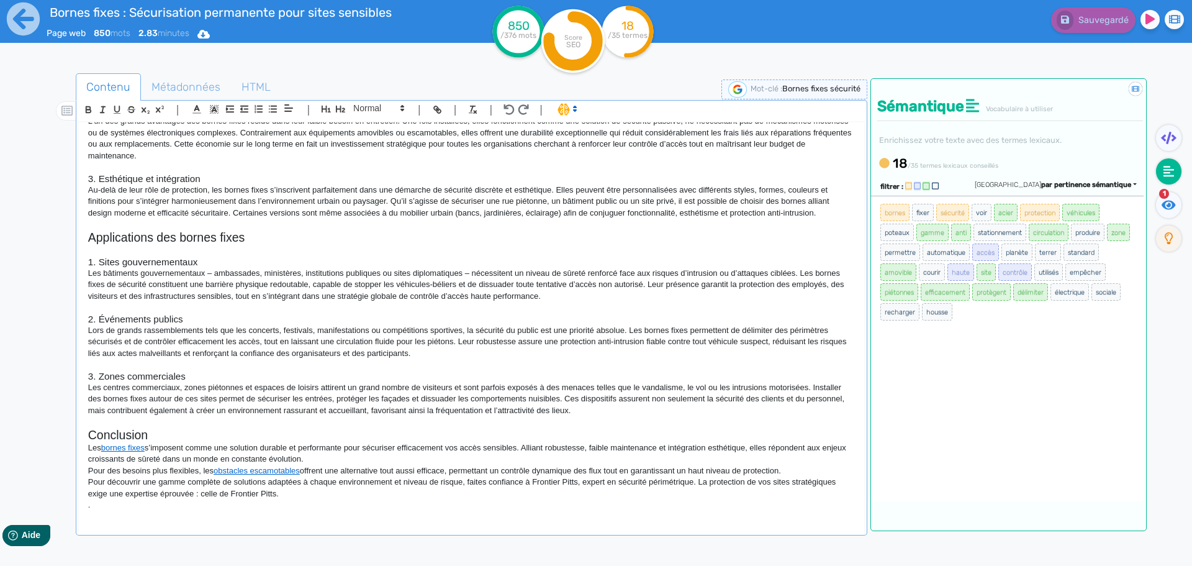
drag, startPoint x: 294, startPoint y: 505, endPoint x: 287, endPoint y: 497, distance: 10.6
click at [287, 497] on div "Bornes fixes de sécurité : Sécurisation permanente pour sites sensibles Face à …" at bounding box center [471, 320] width 785 height 396
click at [304, 499] on p "." at bounding box center [471, 504] width 767 height 11
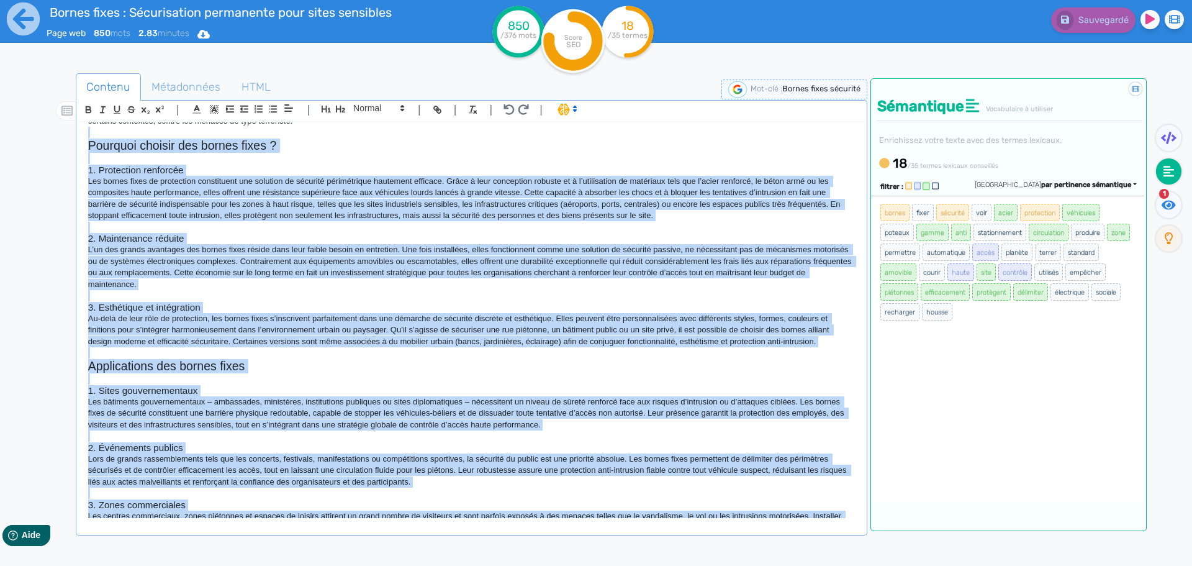
scroll to position [0, 0]
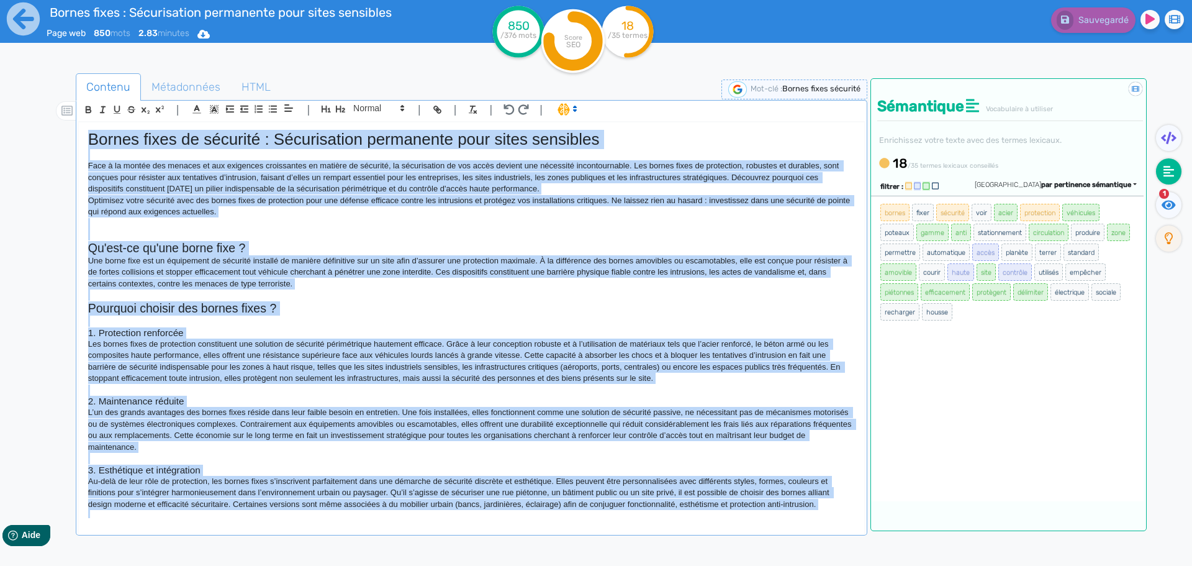
drag, startPoint x: 287, startPoint y: 497, endPoint x: 35, endPoint y: 90, distance: 479.0
click at [35, 90] on div "Contenu Métadonnées HTML | | H3 H4 H5 H6 Normal | | | | Bornes fixes de sécurit…" at bounding box center [611, 352] width 1162 height 583
copy div "Loremi dolor si ametcons : Adipiscingel seddoeiusm temp incid utlaboree Dolo m …"
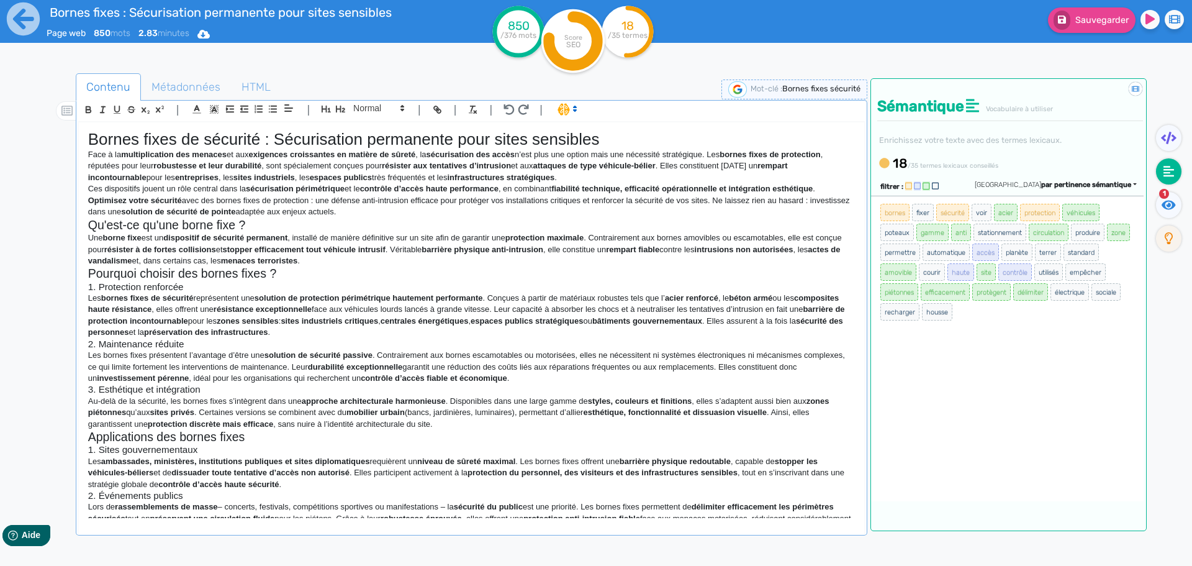
click at [622, 132] on h1 "Bornes fixes de sécurité : Sécurisation permanente pour sites sensibles" at bounding box center [471, 139] width 767 height 19
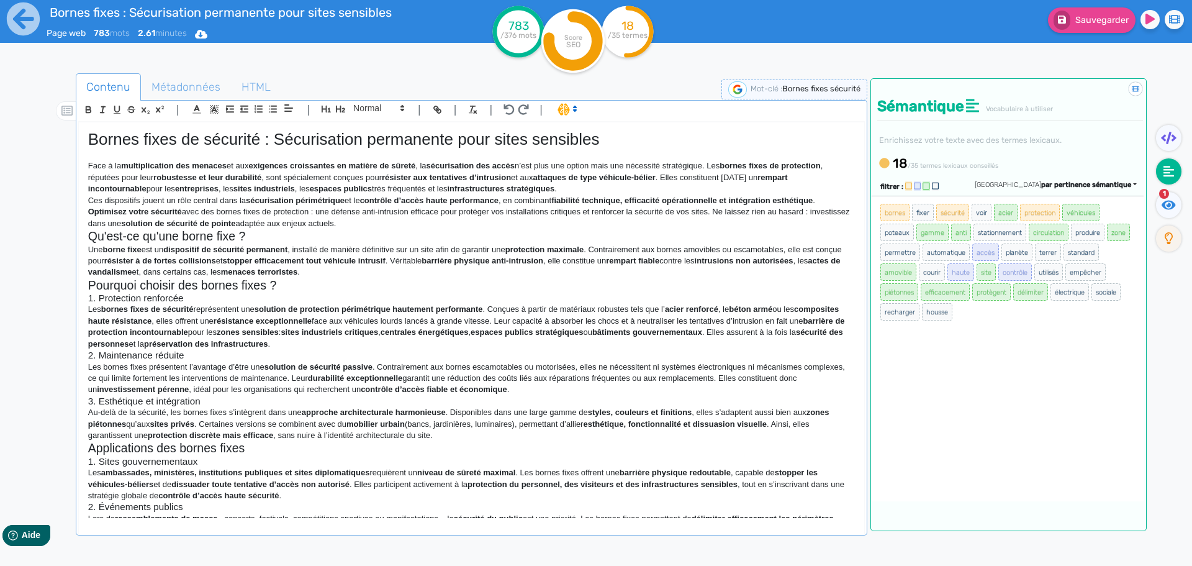
click at [453, 230] on h2 "Qu'est-ce qu'une borne fixe ?" at bounding box center [471, 236] width 767 height 14
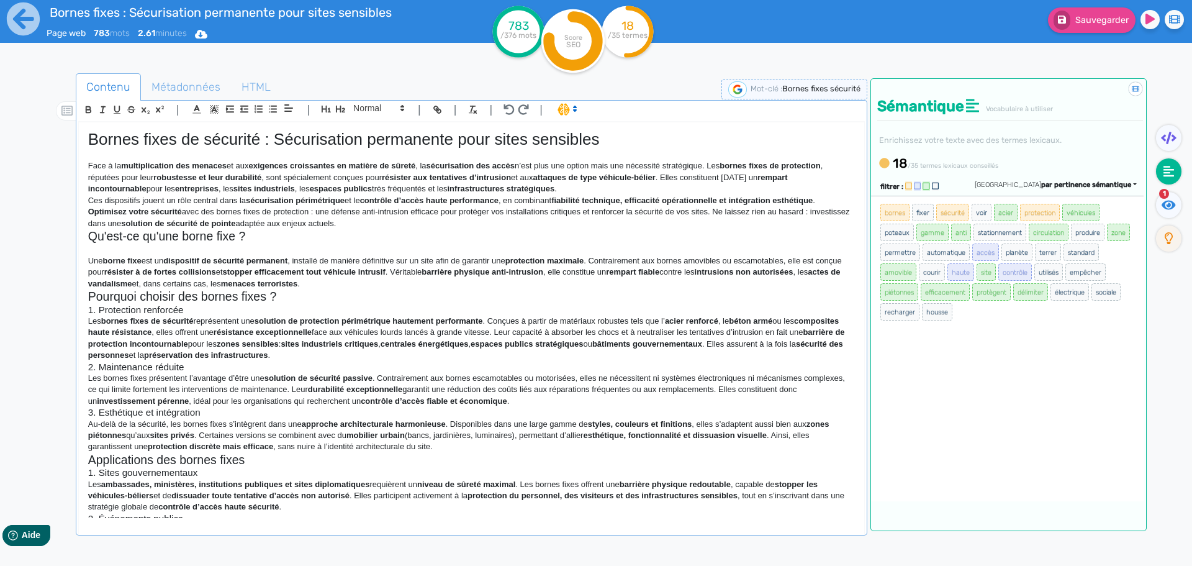
click at [413, 228] on p "Optimisez votre sécurité avec des bornes fixes de protection : une défense anti…" at bounding box center [471, 217] width 767 height 23
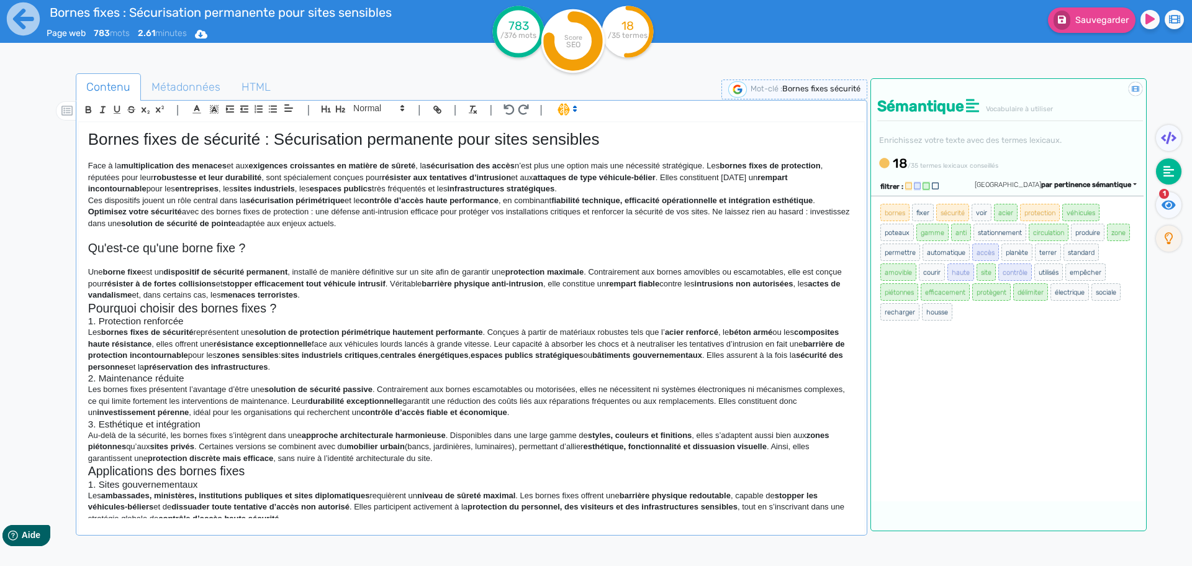
click at [375, 296] on p "Une borne fixe est un dispositif de sécurité permanent , installé de manière dé…" at bounding box center [471, 283] width 767 height 34
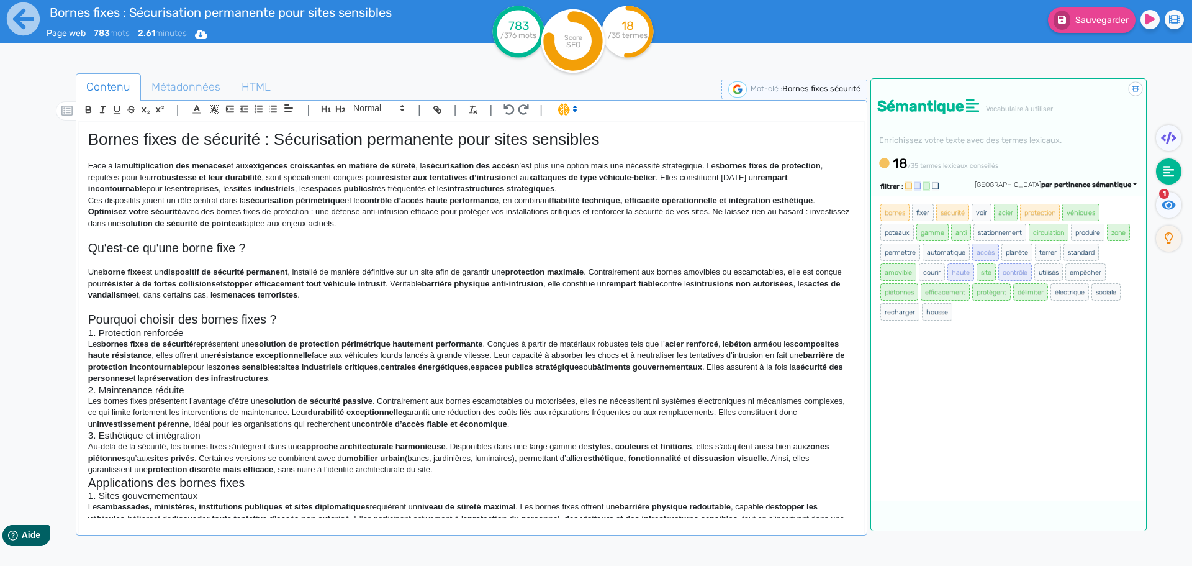
click at [335, 306] on p at bounding box center [471, 306] width 767 height 11
click at [316, 323] on h2 "Pourquoi choisir des bornes fixes ?" at bounding box center [471, 319] width 767 height 14
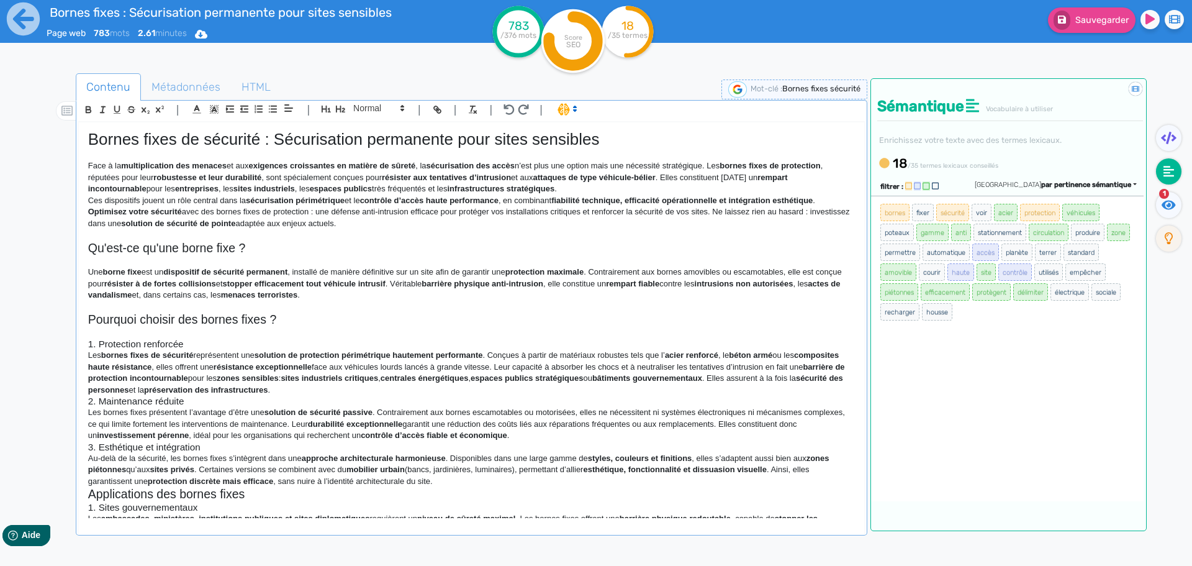
click at [382, 394] on p "Les bornes fixes de sécurité représentent une solution de protection périmétriq…" at bounding box center [471, 373] width 767 height 46
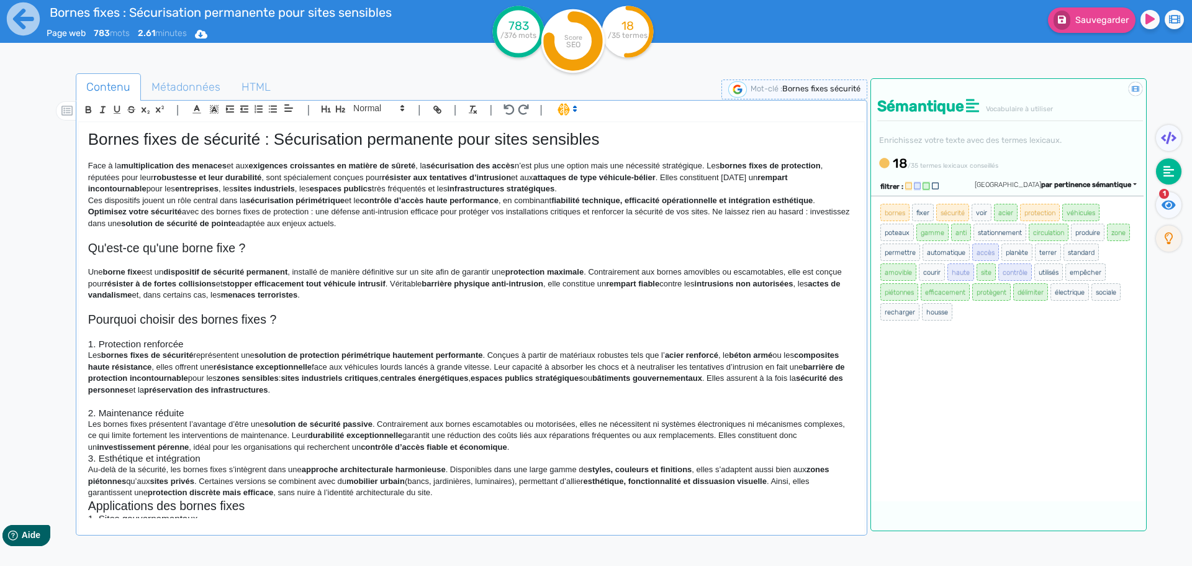
click at [525, 450] on p "Les bornes fixes présentent l’avantage d’être une solution de sécurité passive …" at bounding box center [471, 435] width 767 height 34
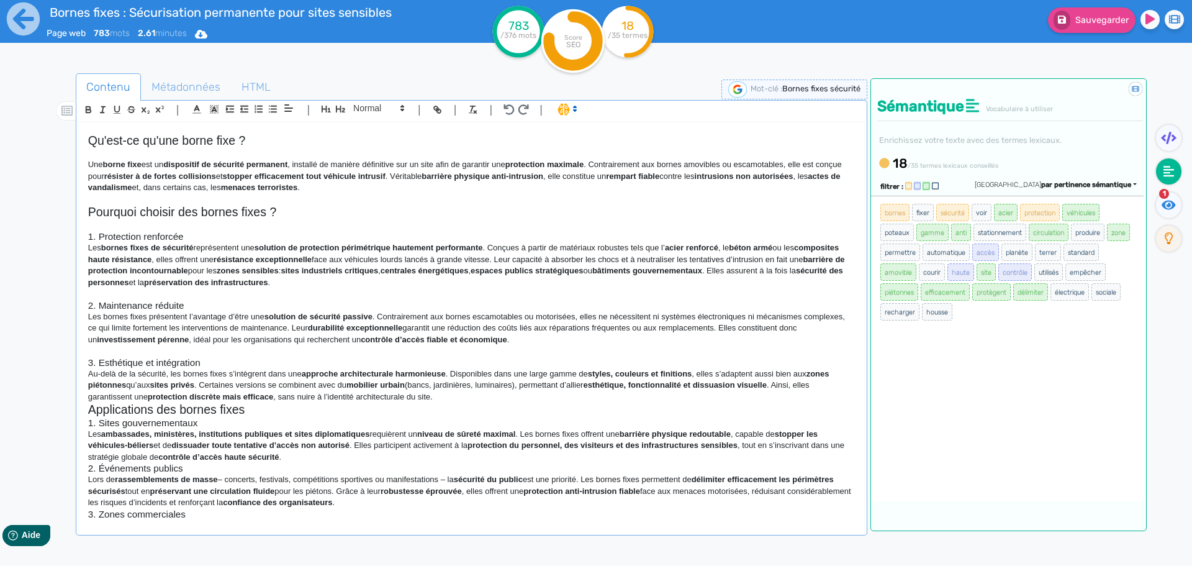
scroll to position [124, 0]
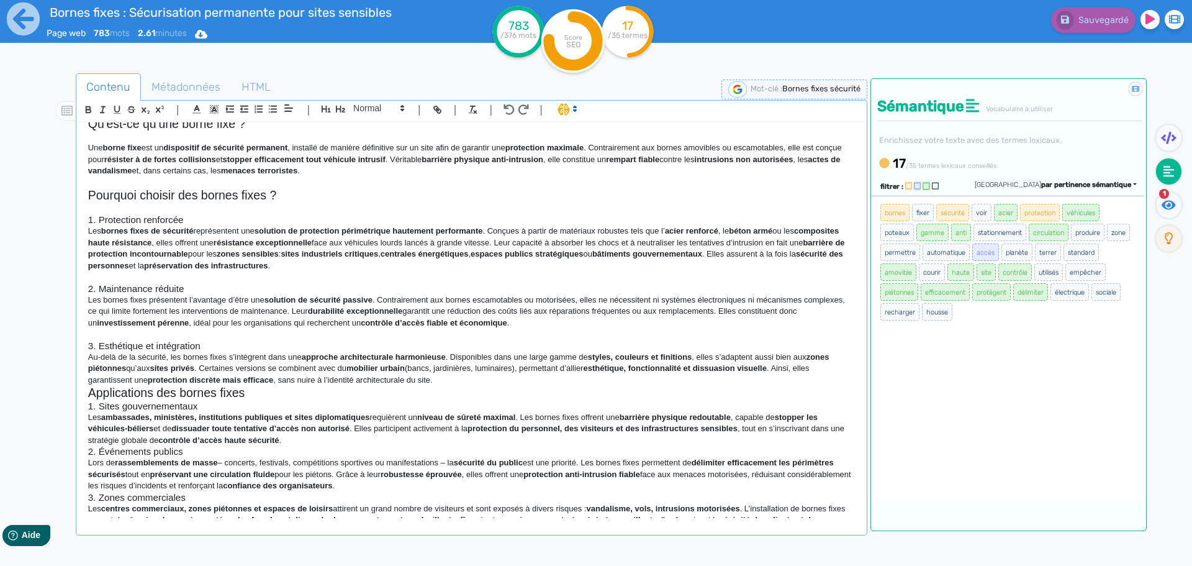
click at [554, 407] on h3 "1. Sites gouvernementaux" at bounding box center [471, 405] width 767 height 11
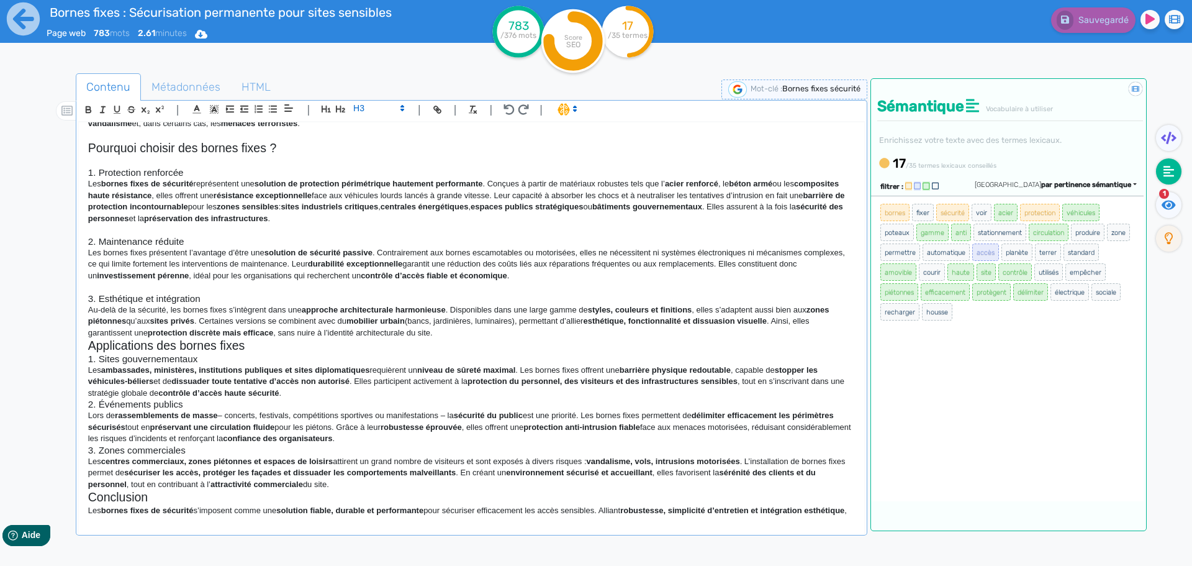
scroll to position [0, 0]
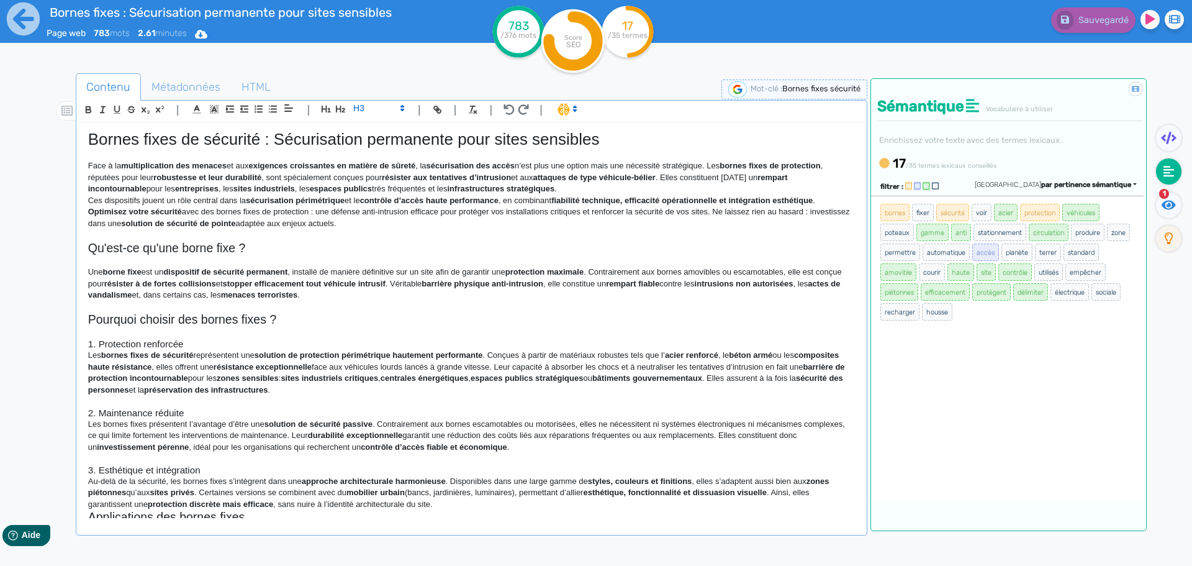
drag, startPoint x: 415, startPoint y: 503, endPoint x: 38, endPoint y: 124, distance: 535.2
click at [38, 124] on div "Contenu Métadonnées HTML | | H3 H4 H5 H6 Normal | | | | Bornes fixes de sécurit…" at bounding box center [614, 357] width 1156 height 574
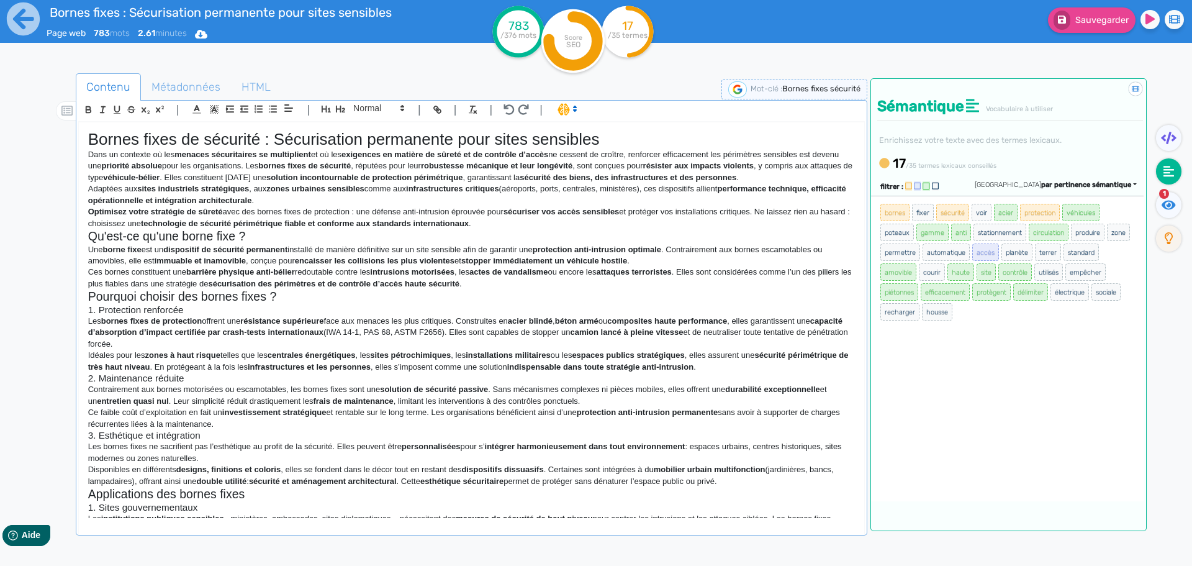
click at [605, 142] on h1 "Bornes fixes de sécurité : Sécurisation permanente pour sites sensibles" at bounding box center [471, 139] width 767 height 19
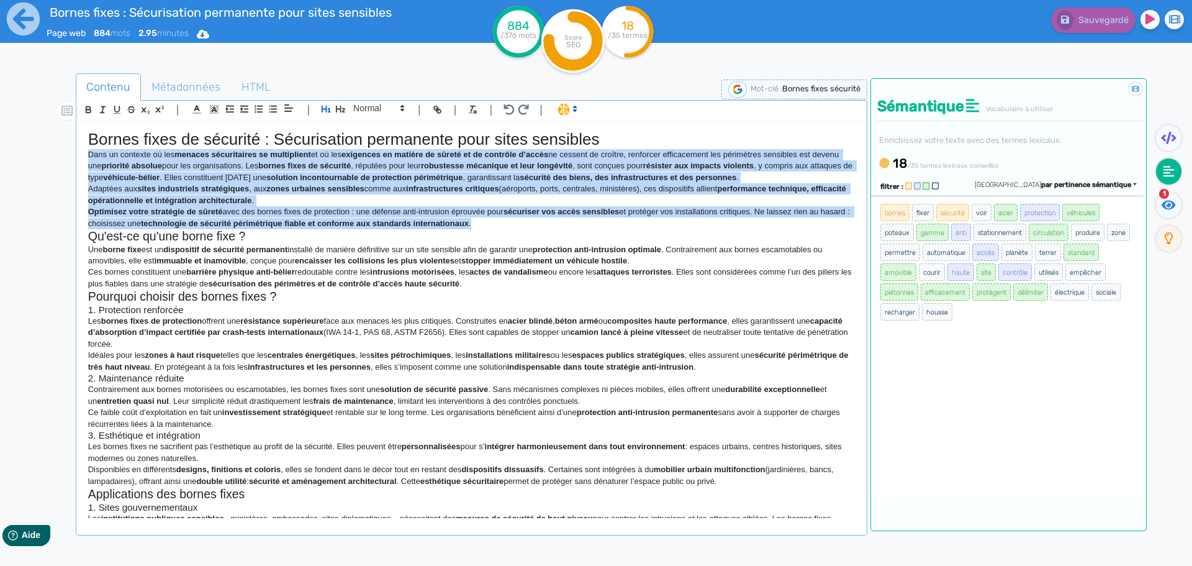
drag, startPoint x: 510, startPoint y: 222, endPoint x: 87, endPoint y: 150, distance: 429.6
click at [87, 150] on div "Bornes fixes de sécurité : Sécurisation permanente pour sites sensibles Dans un…" at bounding box center [471, 320] width 785 height 396
copy div "Lore ip dolorsit am con adipisc elitseddoeiu te incididuntu la et dol magnaaliq…"
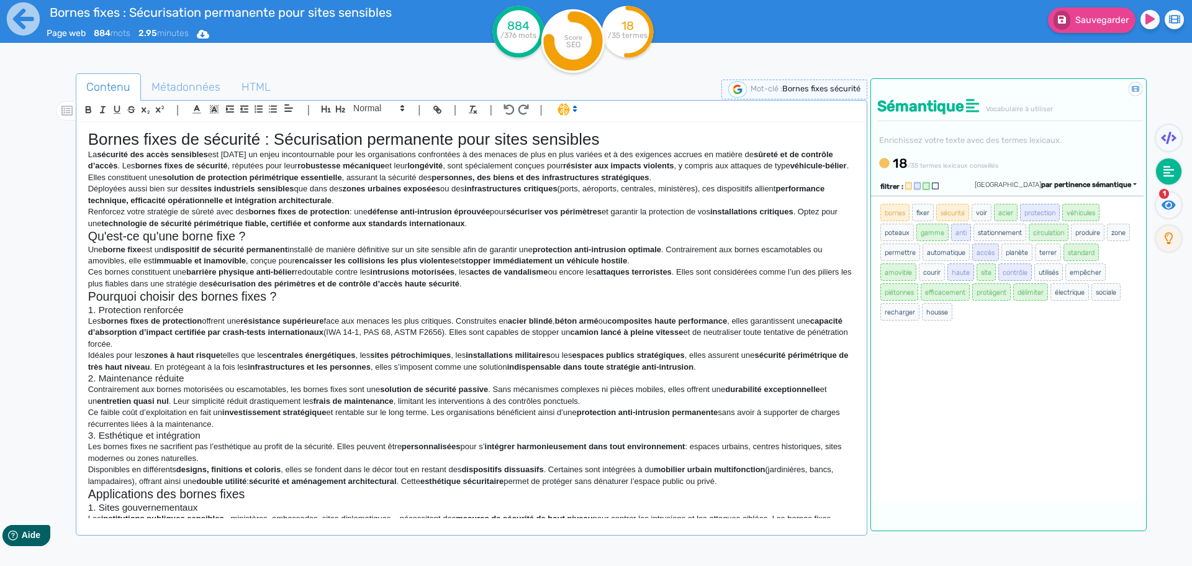
click at [621, 141] on h1 "Bornes fixes de sécurité : Sécurisation permanente pour sites sensibles" at bounding box center [471, 139] width 767 height 19
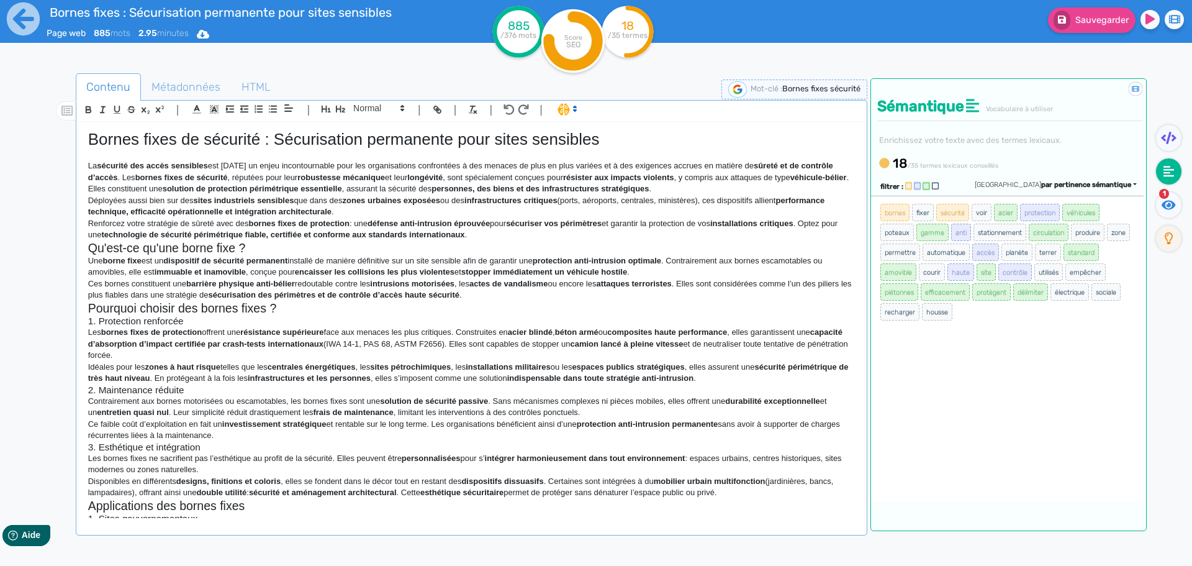
click at [499, 232] on p "Renforcez votre stratégie de sûreté avec des bornes fixes de protection : une d…" at bounding box center [471, 229] width 767 height 23
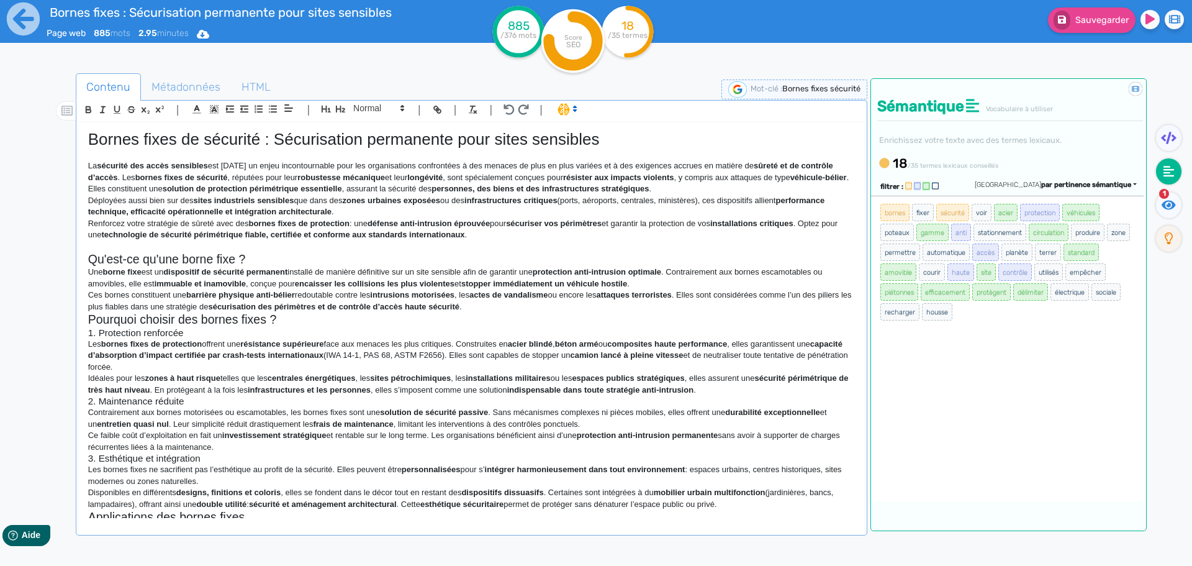
click at [261, 260] on h2 "Qu'est-ce qu'une borne fixe ?" at bounding box center [471, 259] width 767 height 14
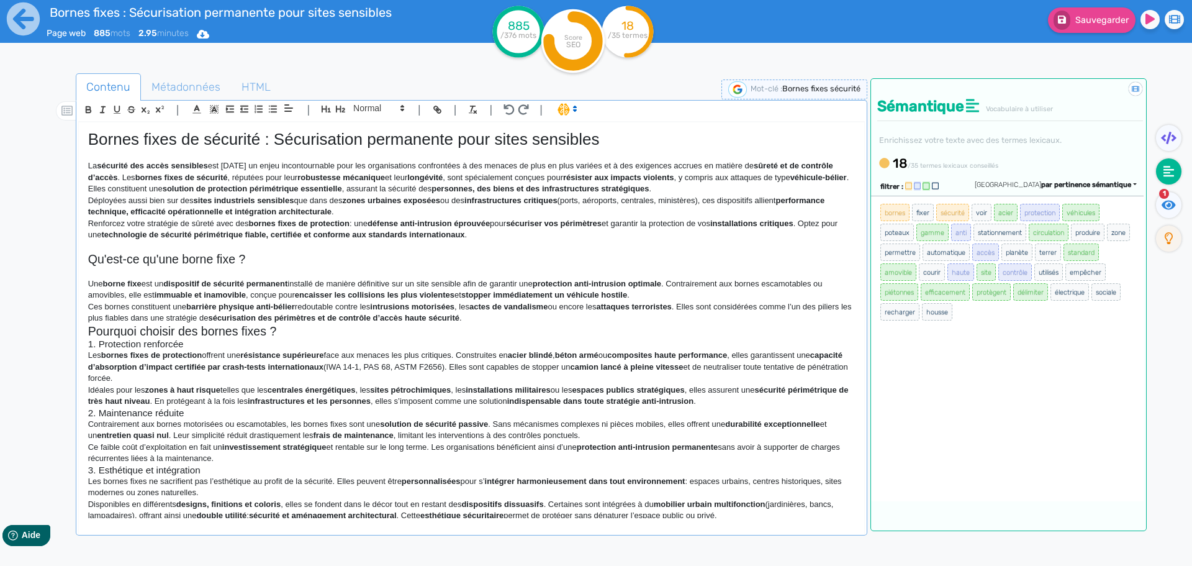
click at [526, 315] on p "Ces bornes constituent une barrière physique anti-bélier redoutable contre les …" at bounding box center [471, 312] width 767 height 23
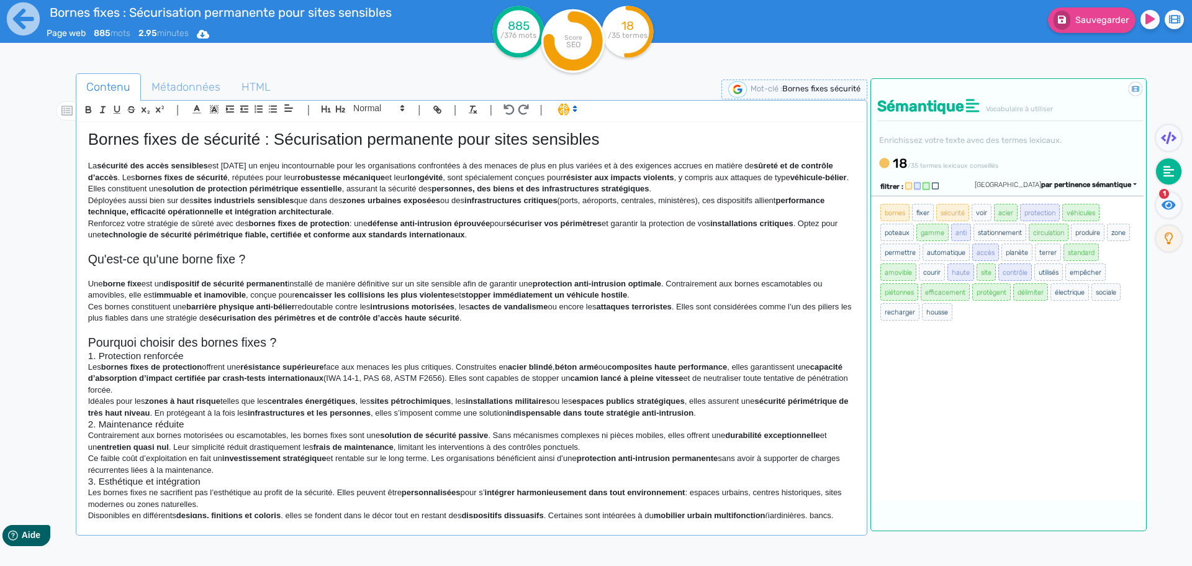
click at [345, 337] on h2 "Pourquoi choisir des bornes fixes ?" at bounding box center [471, 342] width 767 height 14
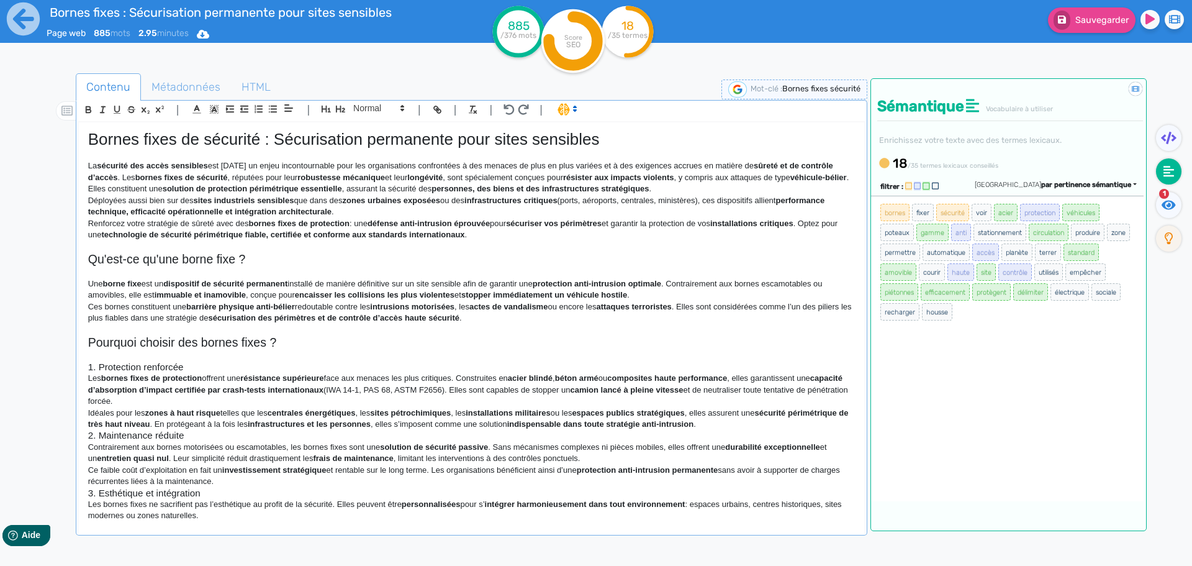
click at [799, 427] on p "Idéales pour les zones à haut risque telles que les centrales énergétiques , le…" at bounding box center [471, 418] width 767 height 23
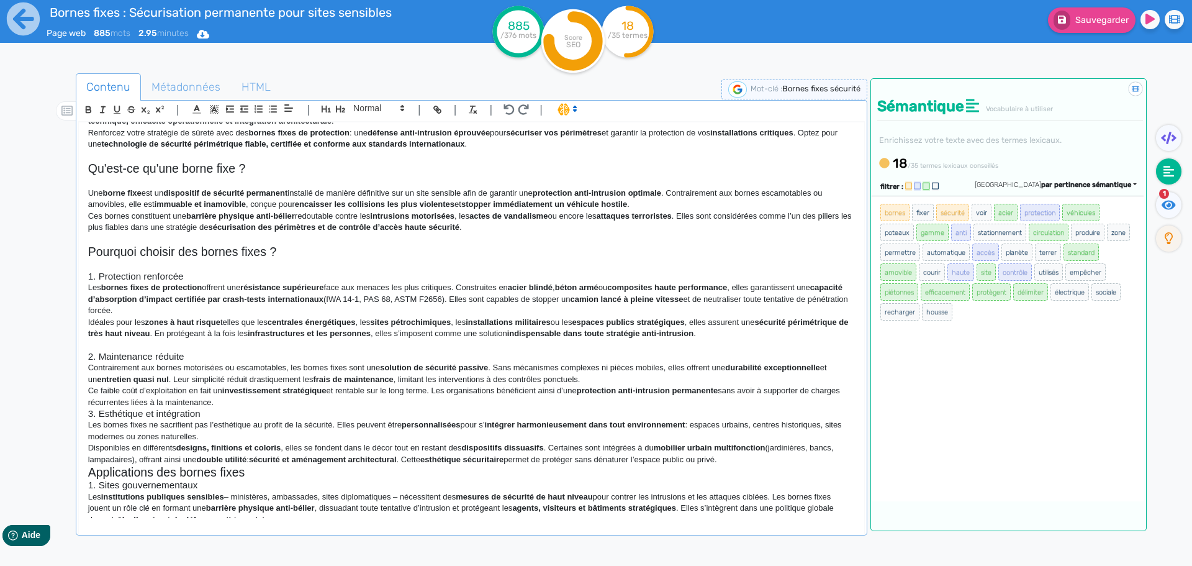
scroll to position [186, 0]
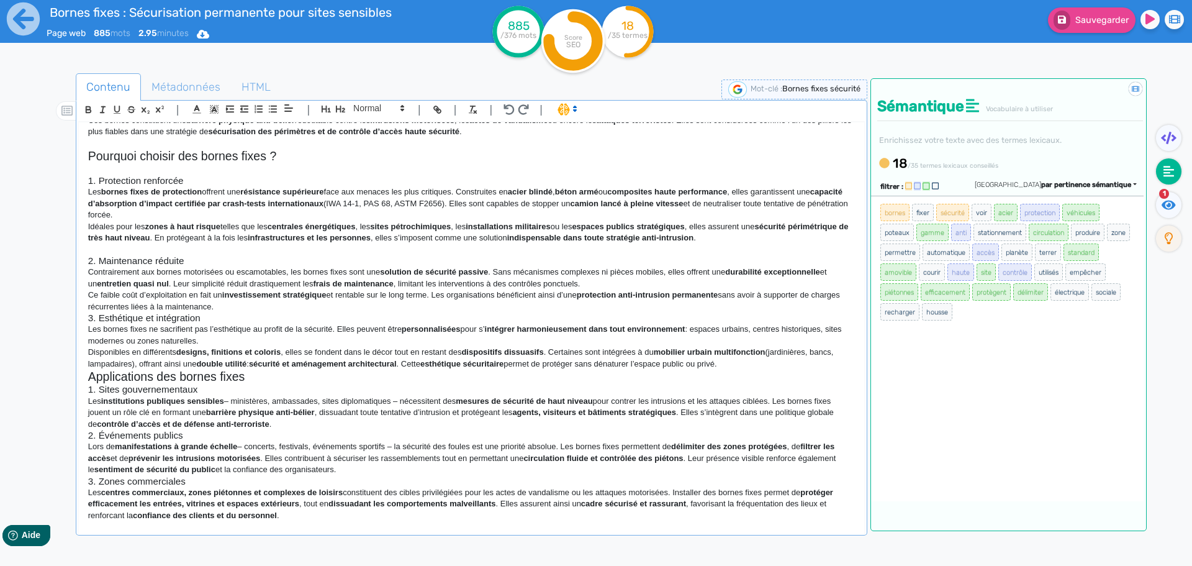
click at [273, 305] on p "Ce faible coût d’exploitation en fait un investissement stratégique et rentable…" at bounding box center [471, 300] width 767 height 23
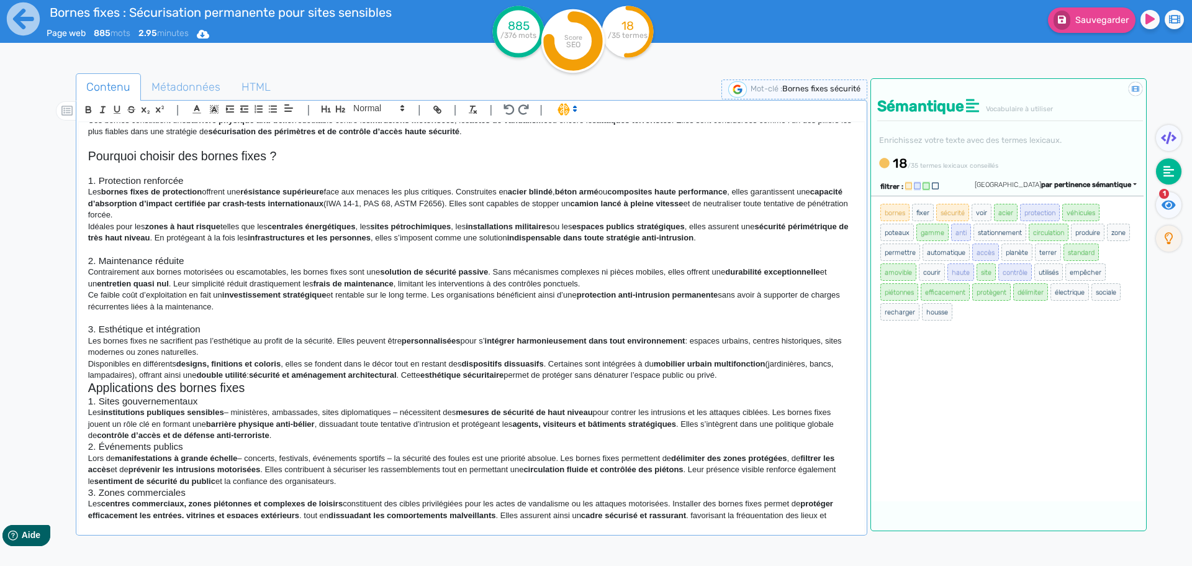
click at [762, 378] on p "Disponibles en différents designs, finitions et coloris , elles se fondent dans…" at bounding box center [471, 369] width 767 height 23
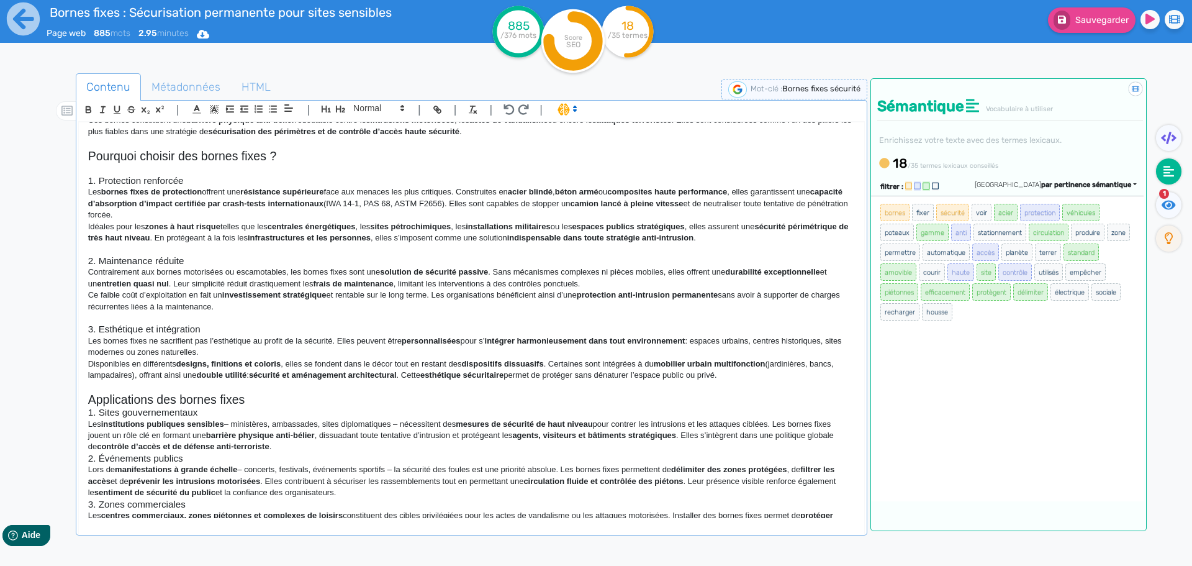
click at [264, 399] on h2 "Applications des bornes fixes" at bounding box center [471, 399] width 767 height 14
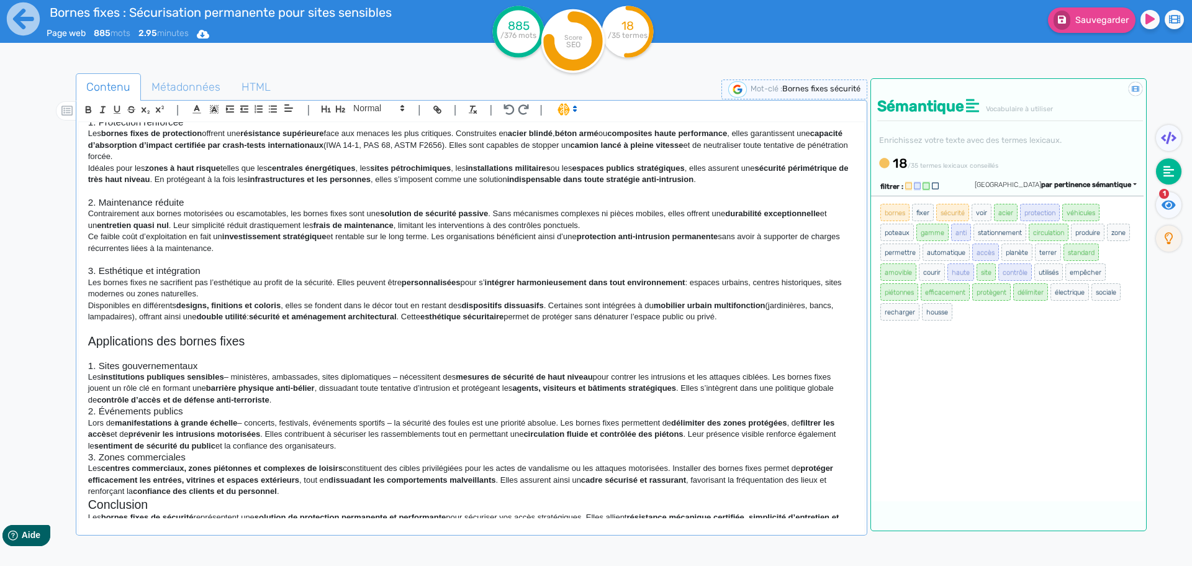
scroll to position [302, 0]
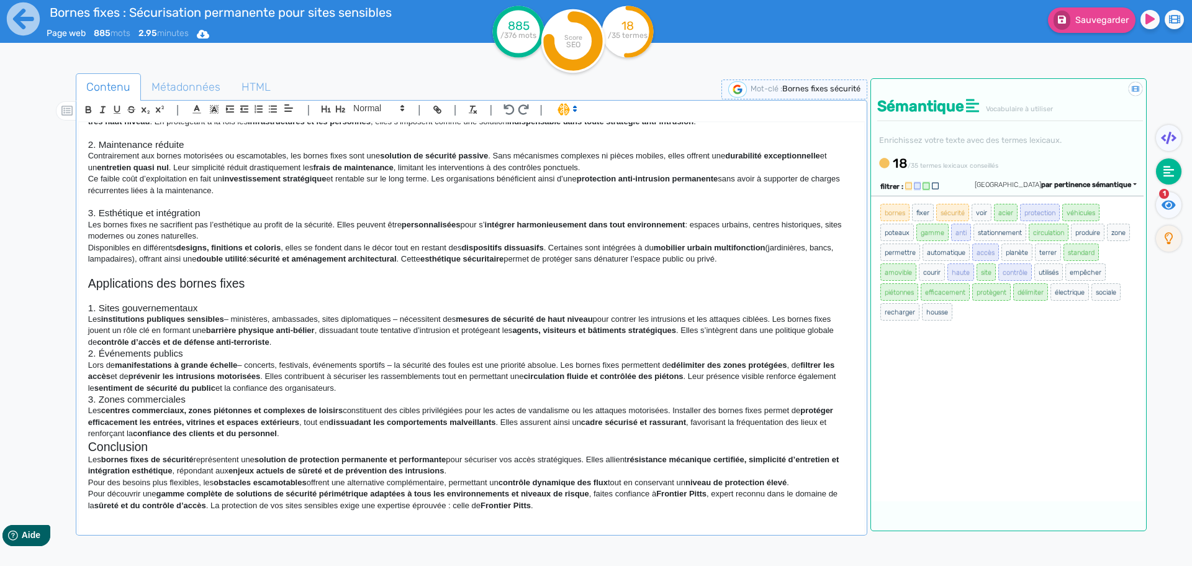
click at [301, 342] on p "Les institutions publiques sensibles – ministères, ambassades, sites diplomatiq…" at bounding box center [471, 331] width 767 height 34
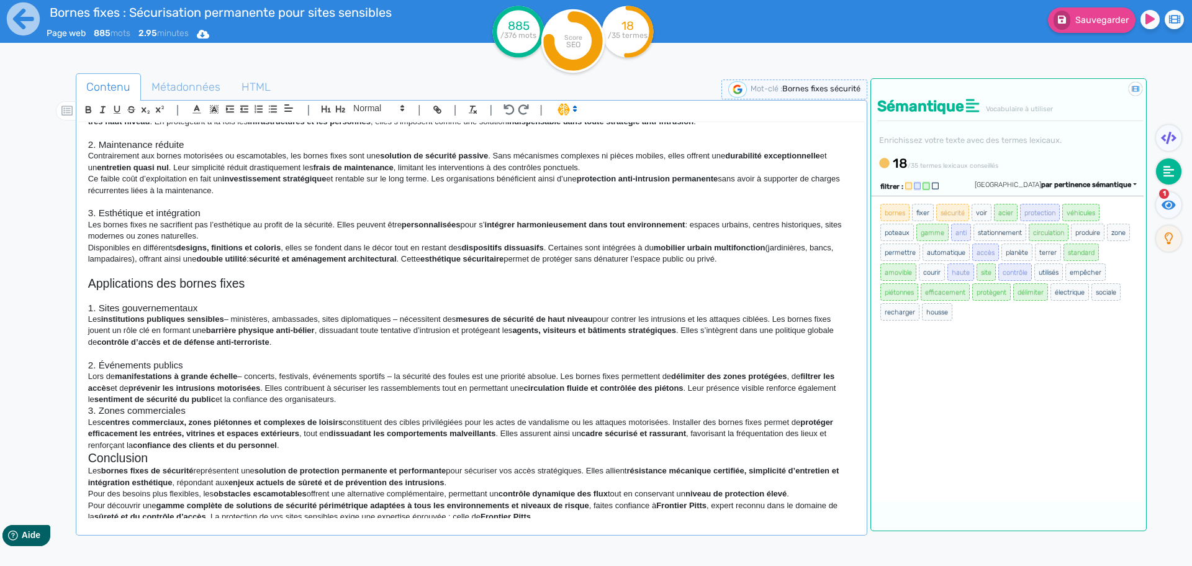
click at [374, 401] on p "Lors de manifestations à grande échelle – concerts, festivals, événements sport…" at bounding box center [471, 388] width 767 height 34
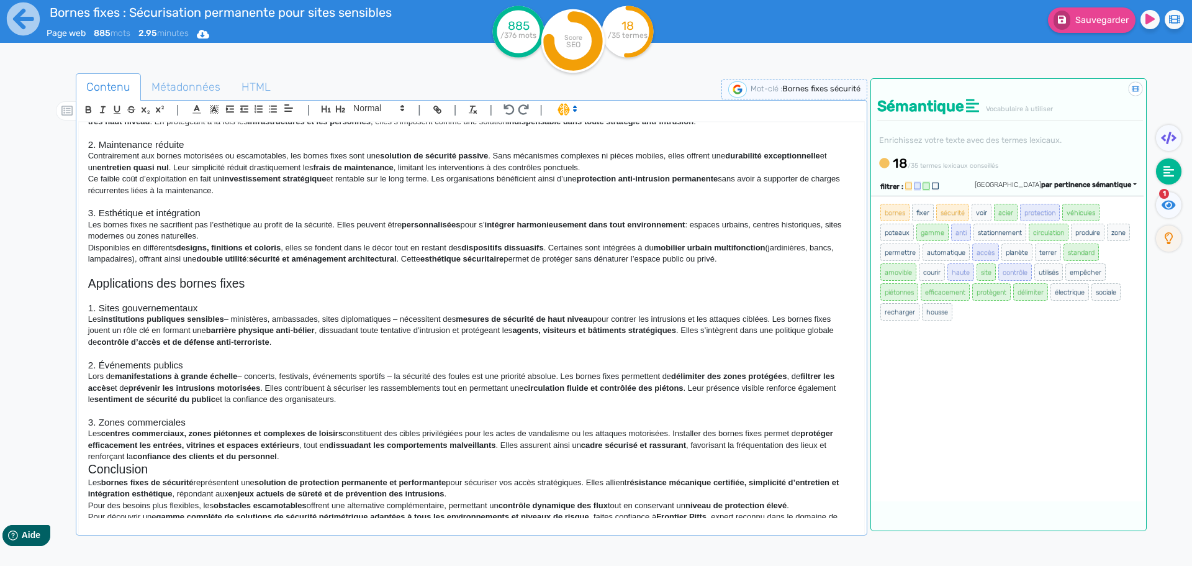
click at [331, 460] on p "Les centres commerciaux, zones piétonnes et complexes de loisirs constituent de…" at bounding box center [471, 445] width 767 height 34
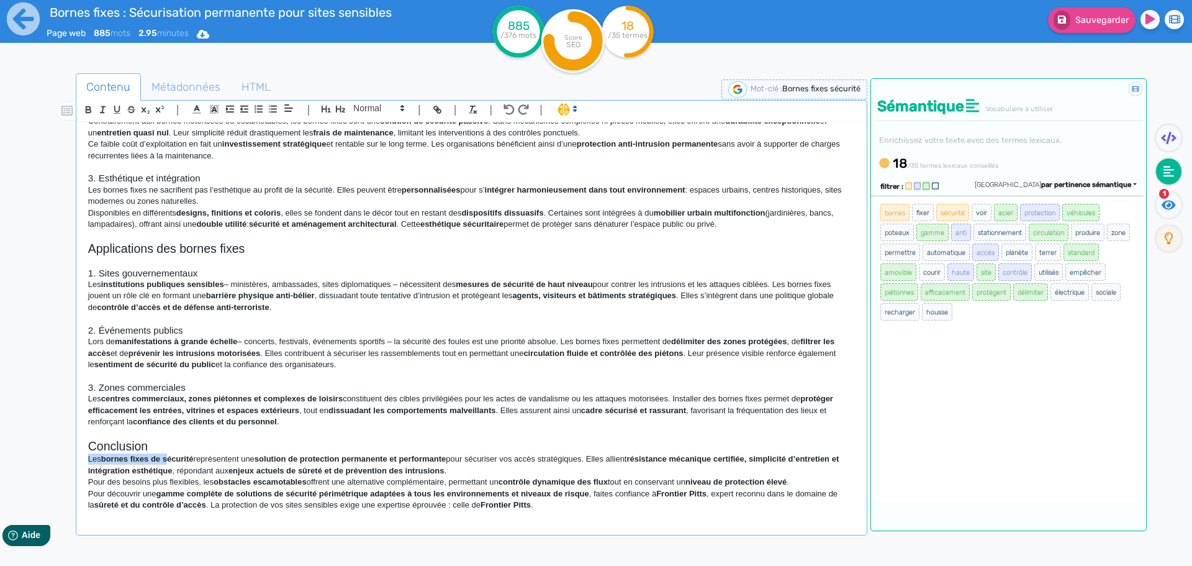
click at [171, 453] on div "Bornes fixes de sécurité : Sécurisation permanente pour sites sensibles La sécu…" at bounding box center [471, 320] width 785 height 396
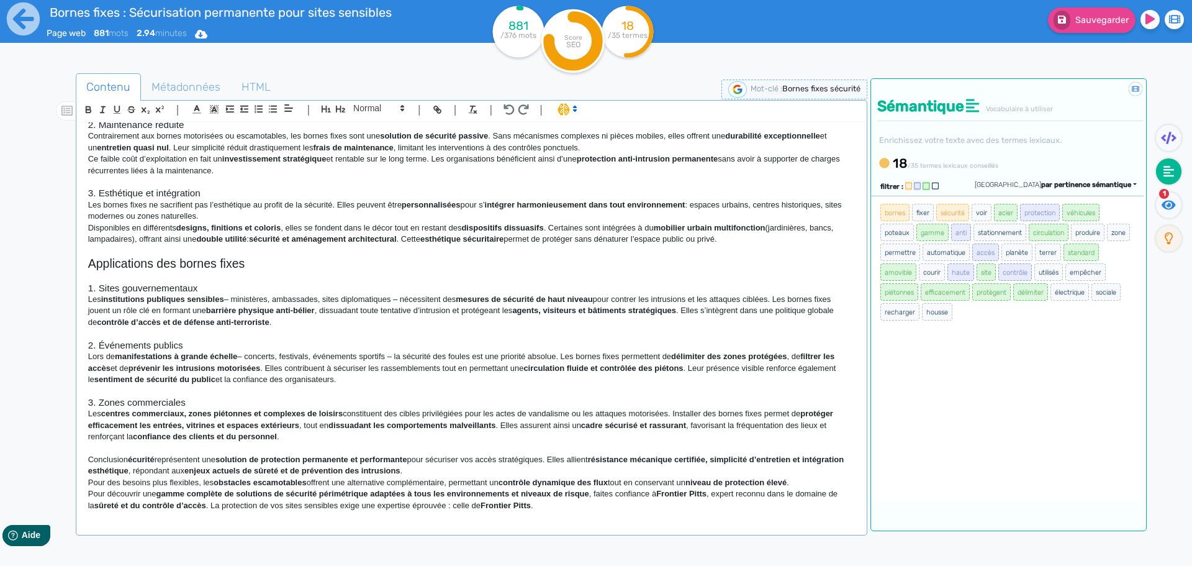
scroll to position [322, 0]
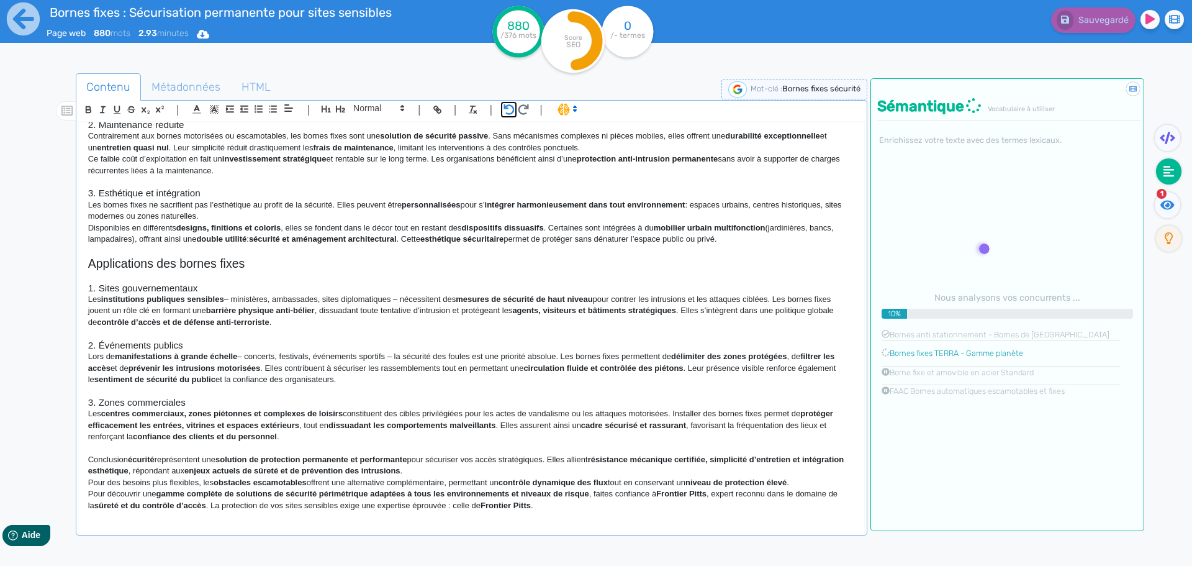
click at [507, 113] on icon "button" at bounding box center [509, 109] width 11 height 11
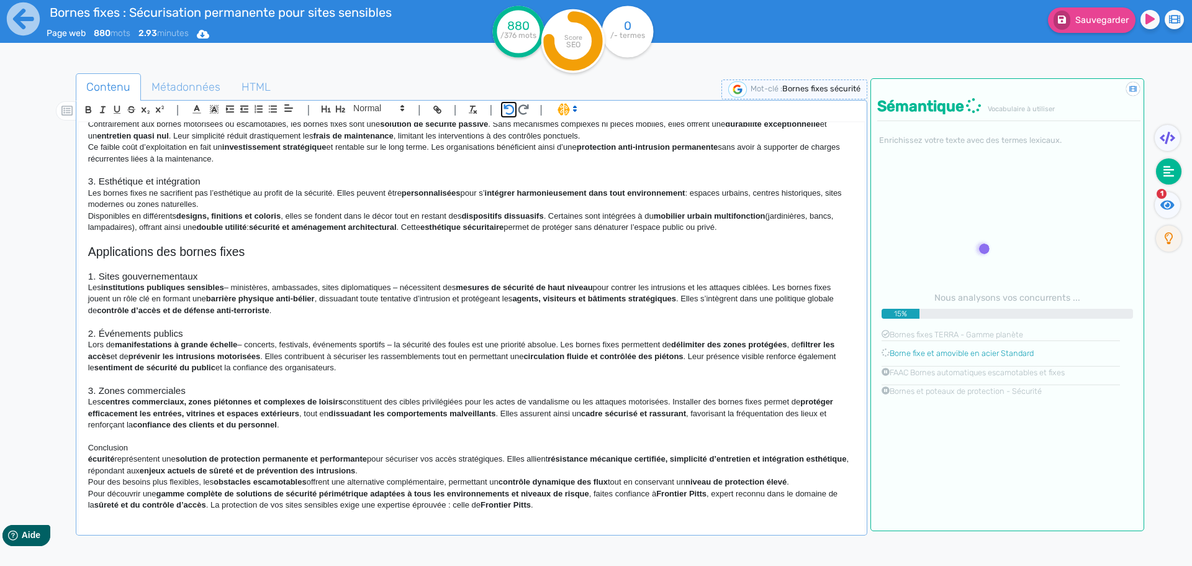
click at [507, 113] on icon "button" at bounding box center [509, 109] width 11 height 11
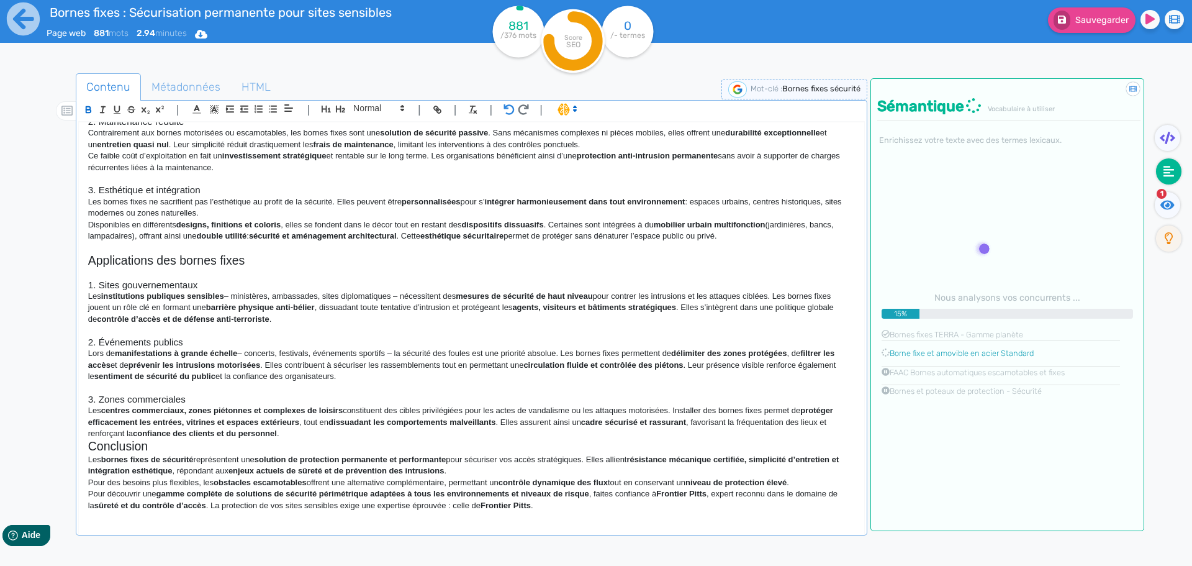
scroll to position [325, 0]
click at [171, 448] on h2 "Conclusion" at bounding box center [471, 446] width 767 height 14
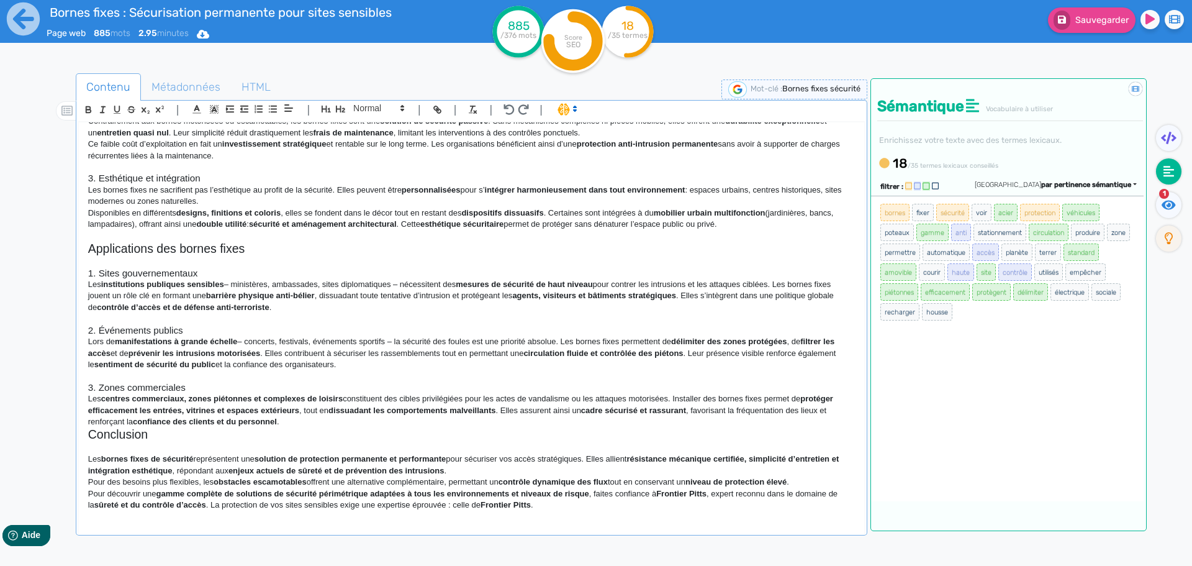
click at [312, 421] on p "Les centres commerciaux, zones piétonnes et complexes de loisirs constituent de…" at bounding box center [471, 410] width 767 height 34
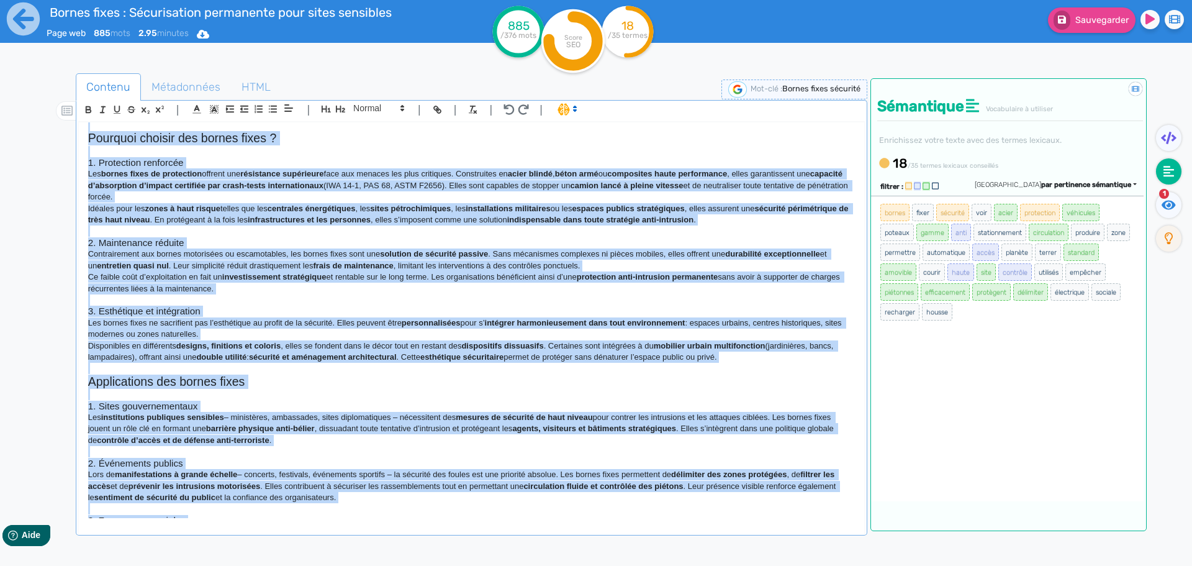
scroll to position [0, 0]
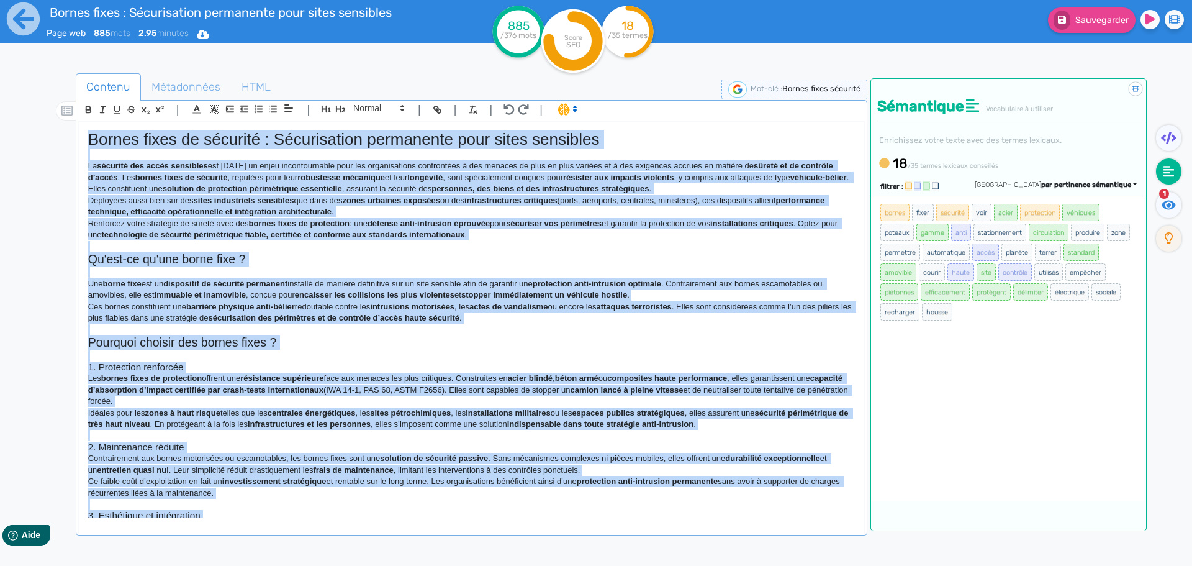
drag, startPoint x: 548, startPoint y: 501, endPoint x: 37, endPoint y: 76, distance: 665.3
click at [37, 76] on div "Contenu Métadonnées HTML | | H3 H4 H5 H6 Normal | | | | Bornes fixes de sécurit…" at bounding box center [614, 357] width 1156 height 574
click at [87, 109] on icon "button" at bounding box center [88, 110] width 5 height 3
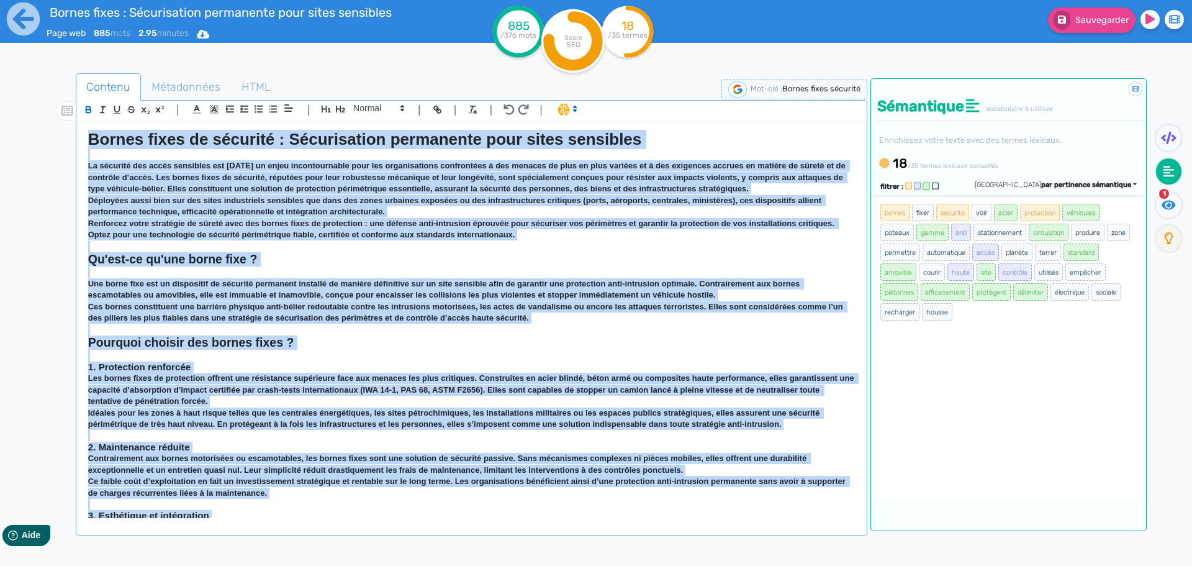
scroll to position [7, 0]
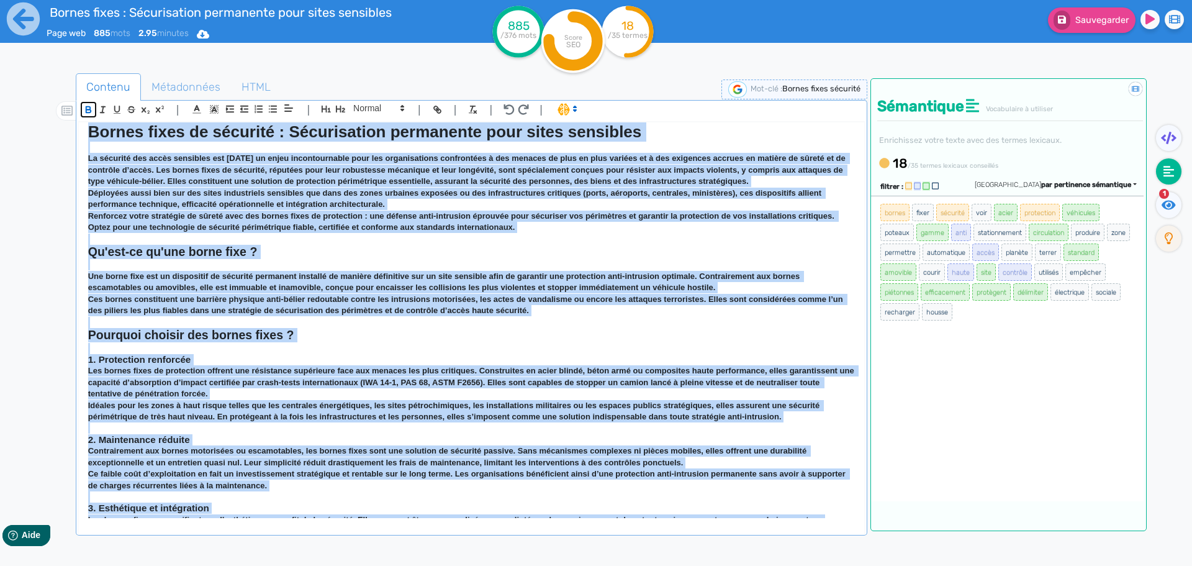
click at [87, 109] on icon "button" at bounding box center [88, 110] width 5 height 3
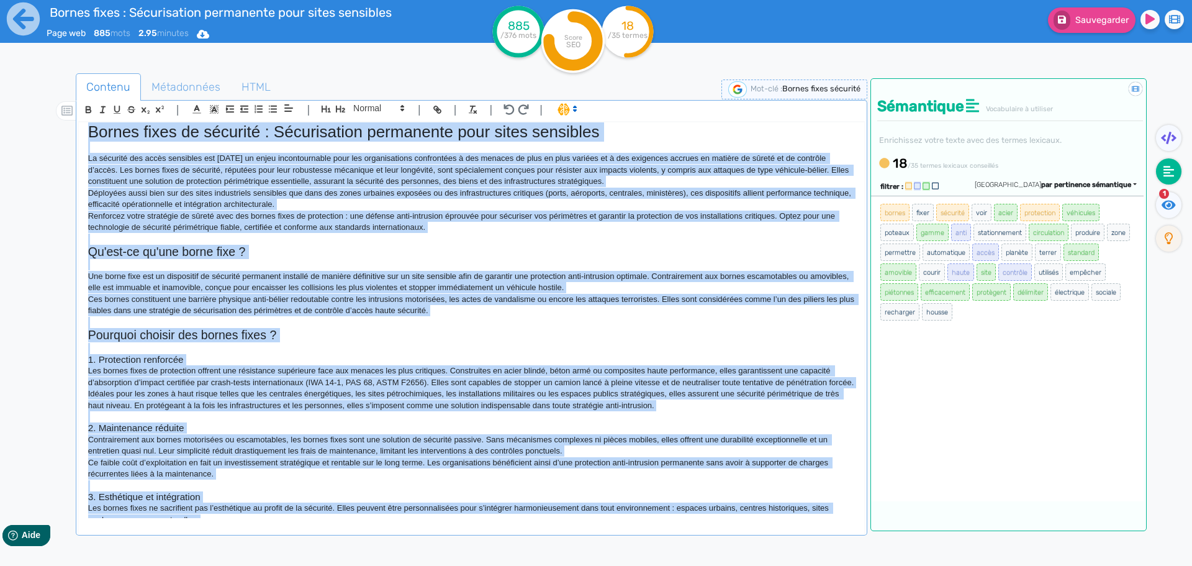
click at [356, 287] on p "Une borne fixe est un dispositif de sécurité permanent installé de manière défi…" at bounding box center [471, 282] width 767 height 23
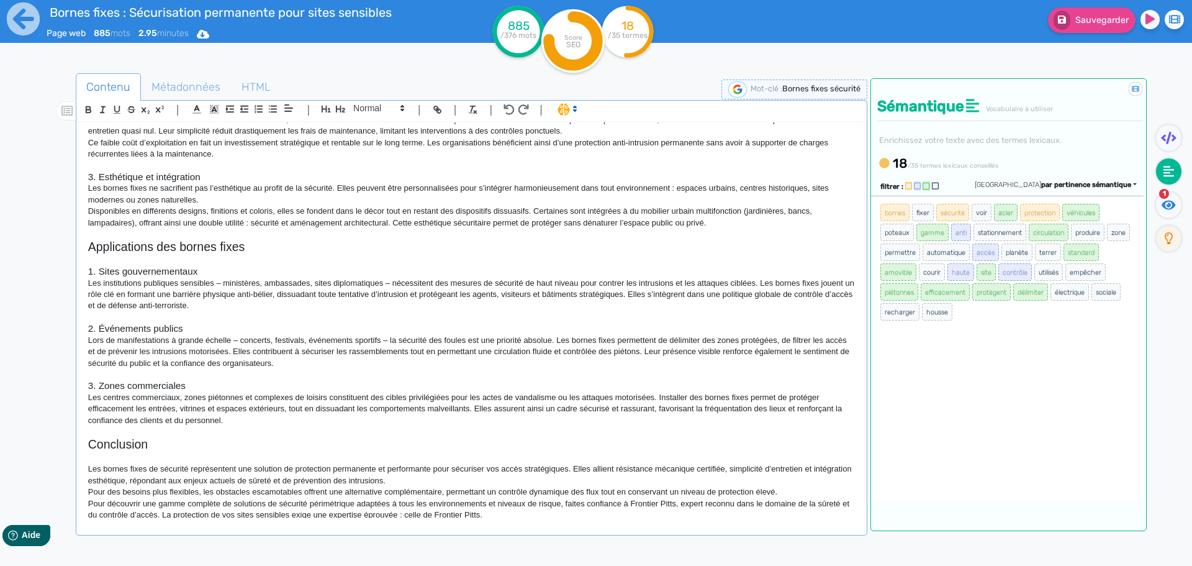
scroll to position [348, 0]
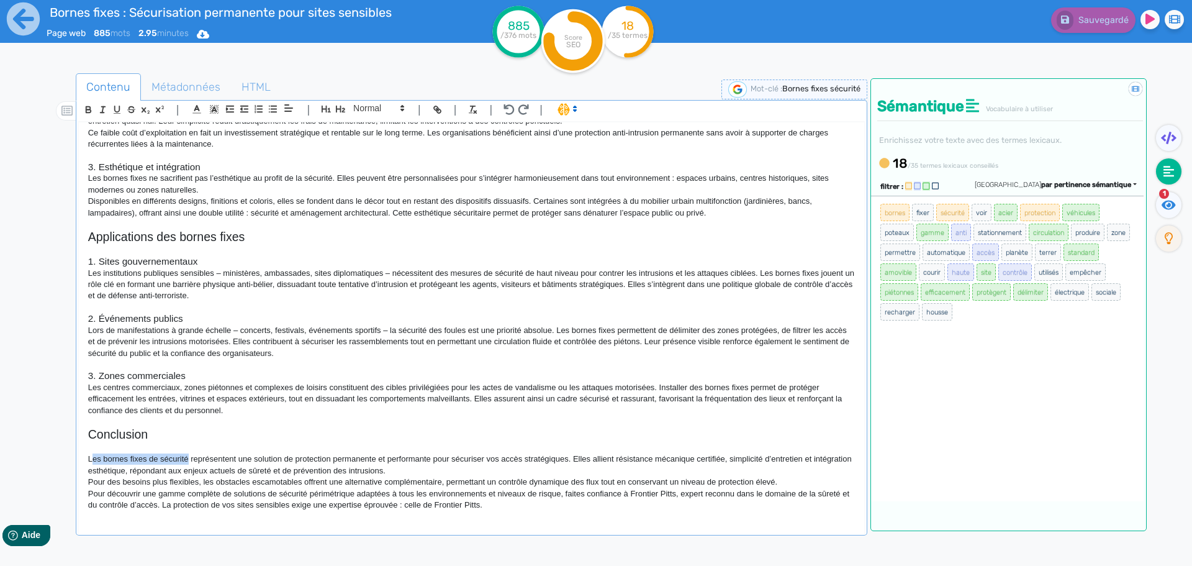
drag, startPoint x: 189, startPoint y: 459, endPoint x: 92, endPoint y: 458, distance: 96.9
click at [92, 458] on p "Les bornes fixes de sécurité représentent une solution de protection permanente…" at bounding box center [471, 464] width 767 height 23
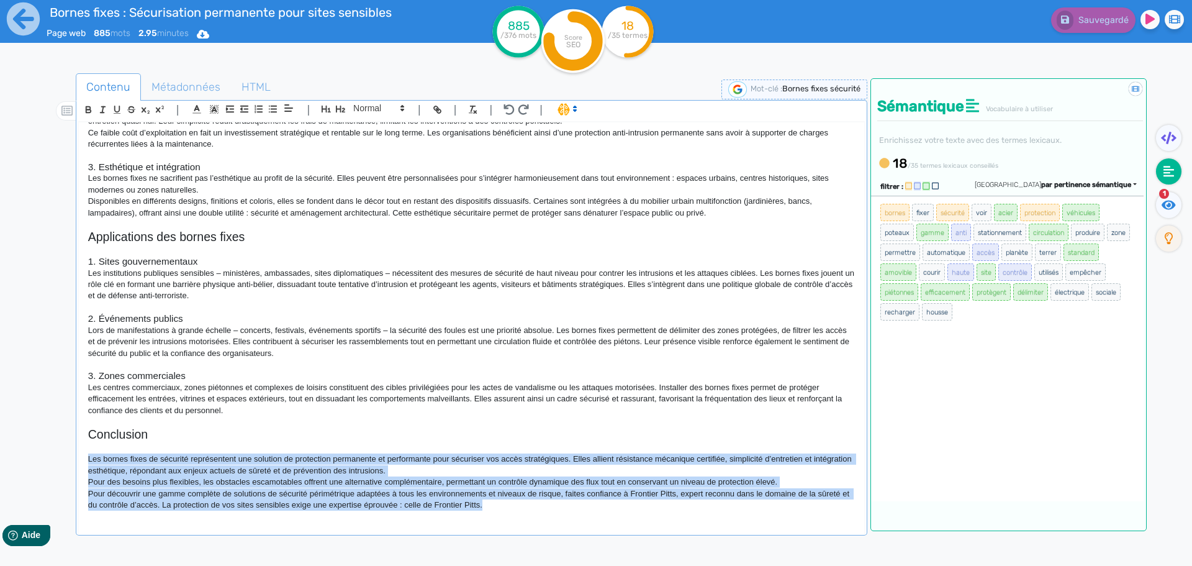
drag, startPoint x: 472, startPoint y: 505, endPoint x: 76, endPoint y: 456, distance: 399.8
click at [76, 456] on div "| | H3 H4 H5 H6 Normal | | | | Bornes fixes de sécurité : Sécurisation permanen…" at bounding box center [472, 317] width 792 height 435
copy div "Les bornes fixes de sécurité représentent une solution de protection permanente…"
drag, startPoint x: 518, startPoint y: 505, endPoint x: 37, endPoint y: 450, distance: 484.3
click at [37, 450] on div "Contenu Métadonnées HTML | | H3 H4 H5 H6 Normal | | | | Bornes fixes de sécurit…" at bounding box center [614, 357] width 1156 height 574
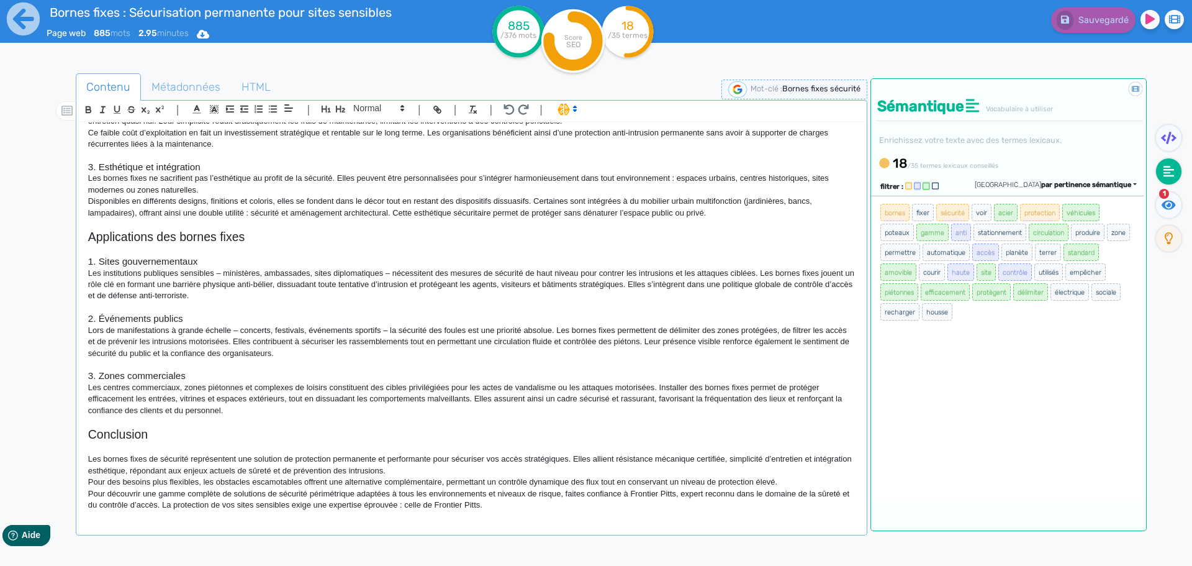
scroll to position [337, 0]
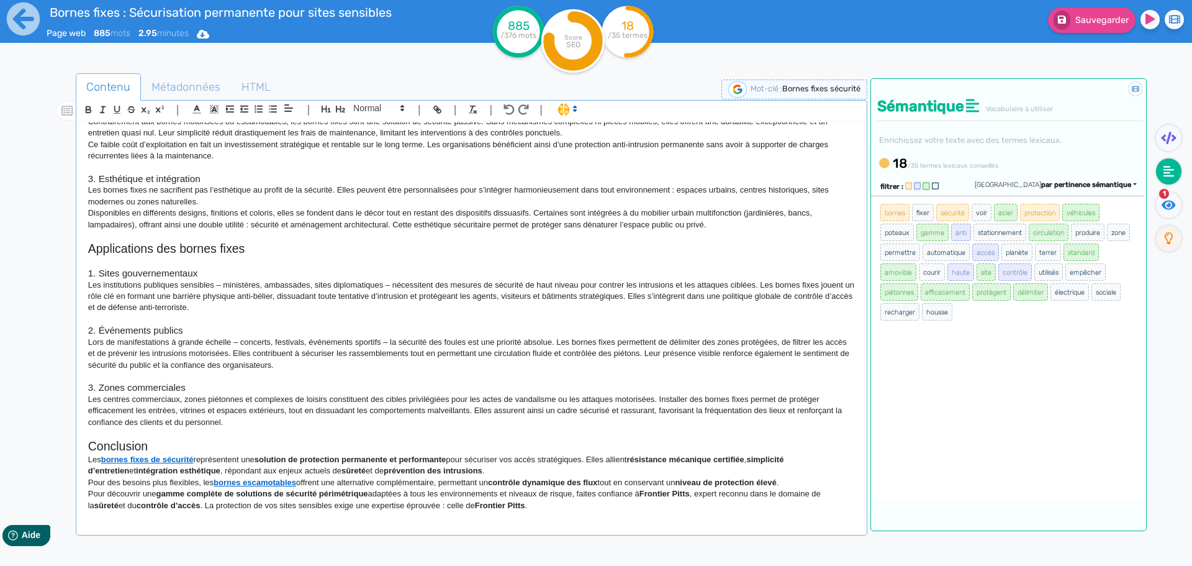
click at [181, 443] on h2 "Conclusion" at bounding box center [471, 446] width 767 height 14
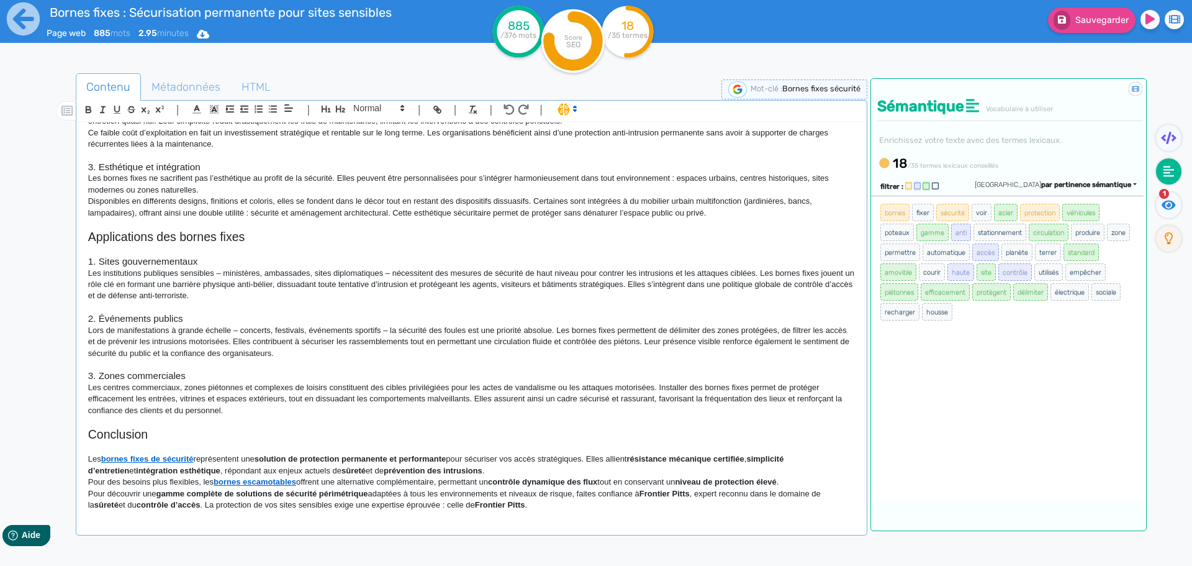
scroll to position [348, 0]
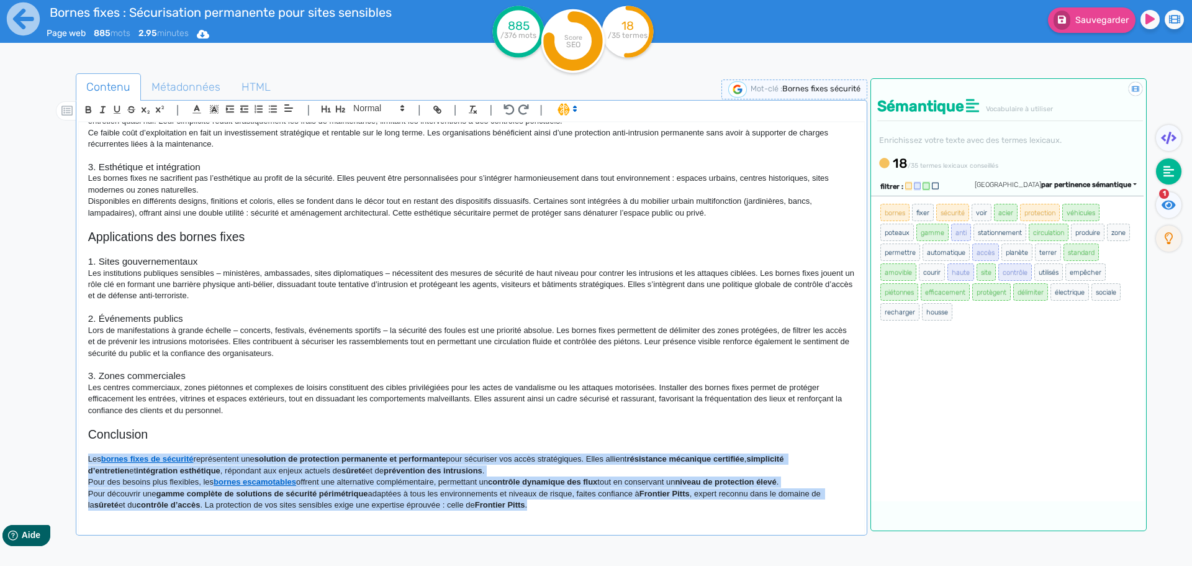
drag, startPoint x: 548, startPoint y: 505, endPoint x: 76, endPoint y: 461, distance: 473.9
click at [76, 461] on div "| | H3 H4 H5 H6 Normal | | | | Bornes fixes de sécurité : Sécurisation permanen…" at bounding box center [472, 317] width 792 height 435
click at [90, 108] on icon "button" at bounding box center [88, 108] width 4 height 3
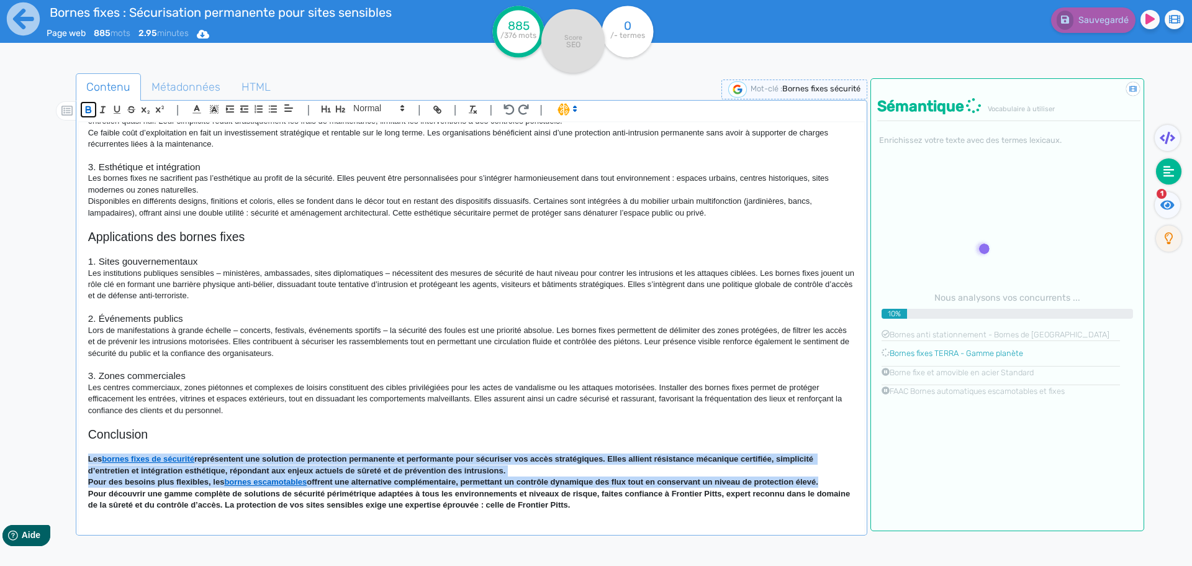
click at [90, 108] on icon "button" at bounding box center [88, 108] width 4 height 3
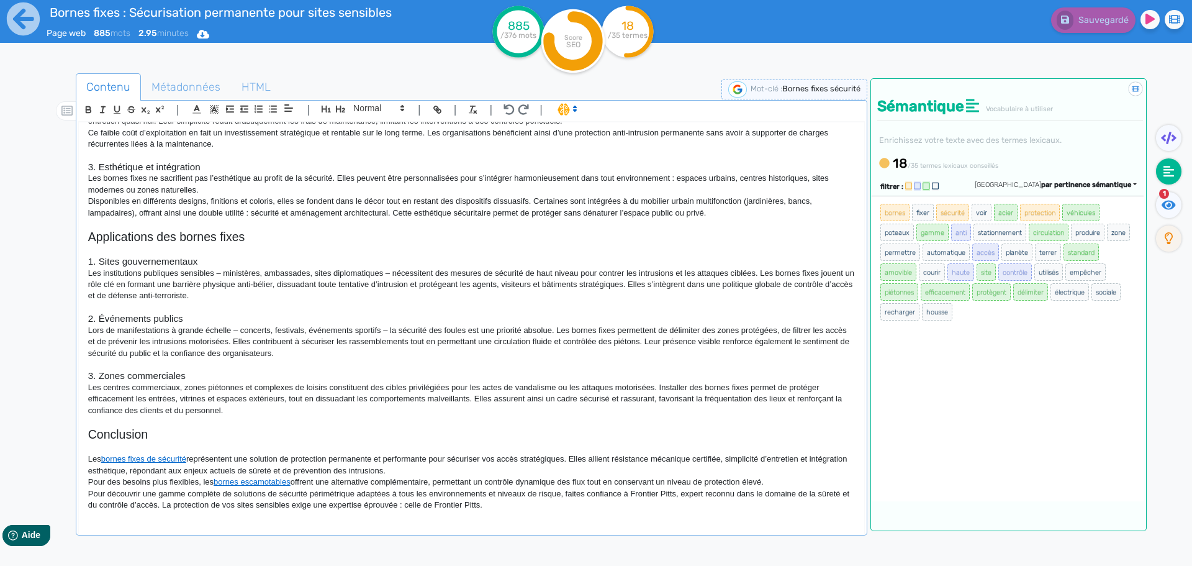
click at [529, 347] on p "Lors de manifestations à grande échelle – concerts, festivals, événements sport…" at bounding box center [471, 342] width 767 height 34
click at [625, 359] on p at bounding box center [471, 364] width 767 height 11
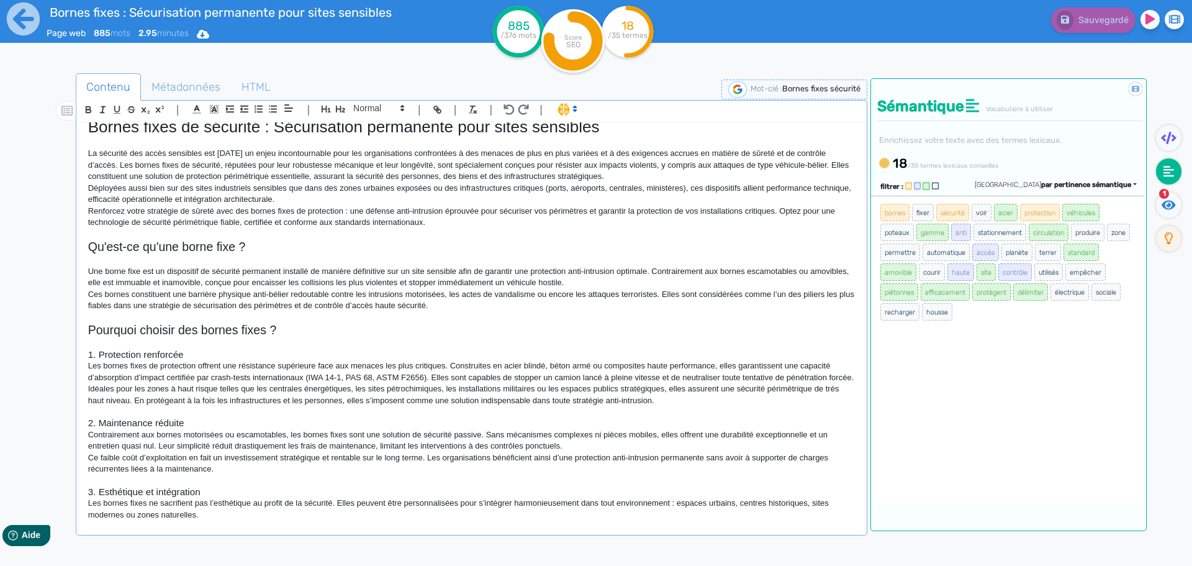
scroll to position [0, 0]
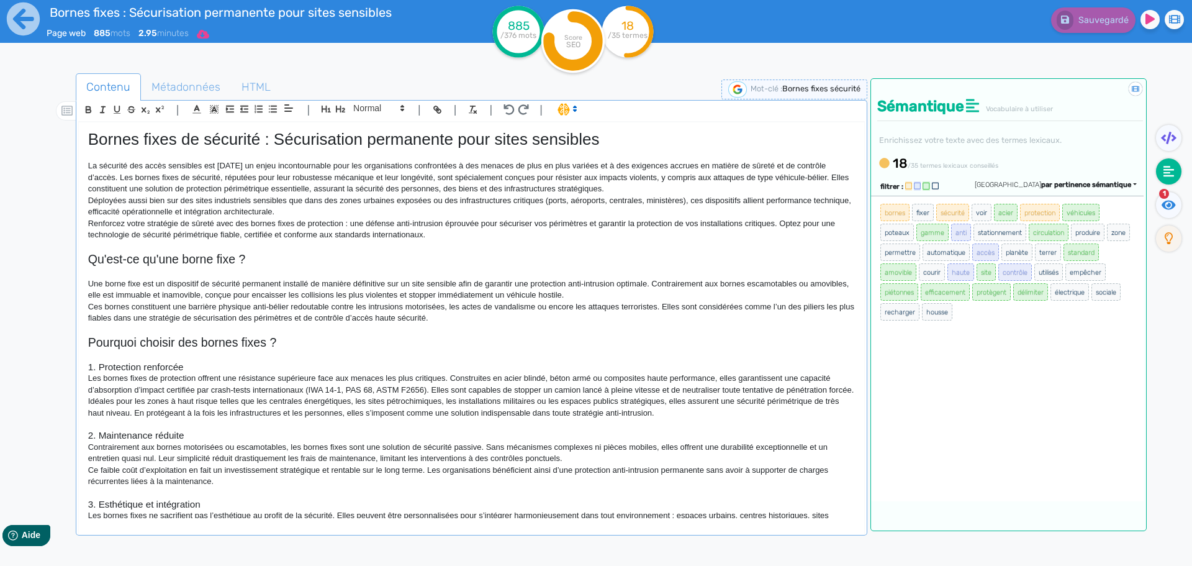
click at [209, 34] on icon at bounding box center [203, 34] width 12 height 9
click at [194, 105] on button "Word" at bounding box center [198, 105] width 99 height 20
click at [36, 21] on icon at bounding box center [23, 18] width 33 height 33
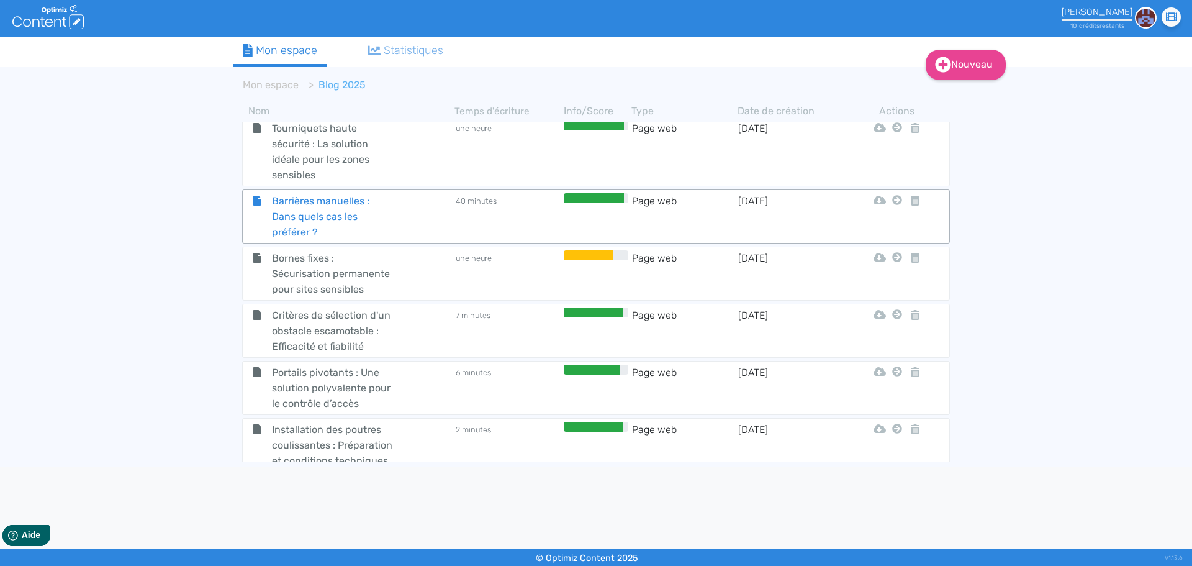
scroll to position [435, 0]
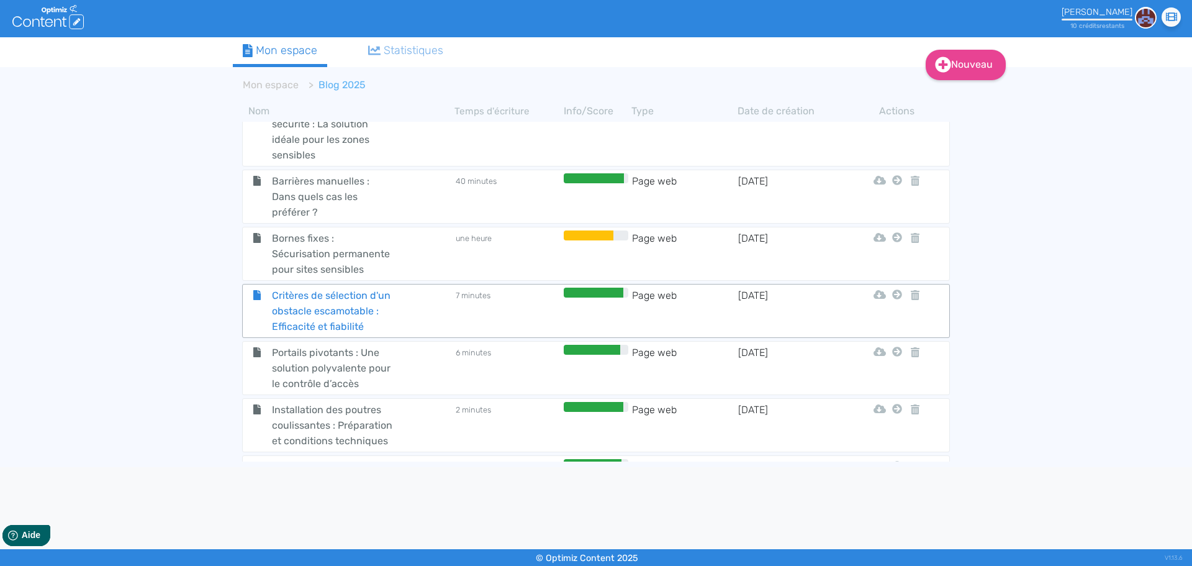
click at [337, 307] on span "Critères de sélection d'un obstacle escamotable : Efficacité et fiabilité" at bounding box center [333, 310] width 140 height 47
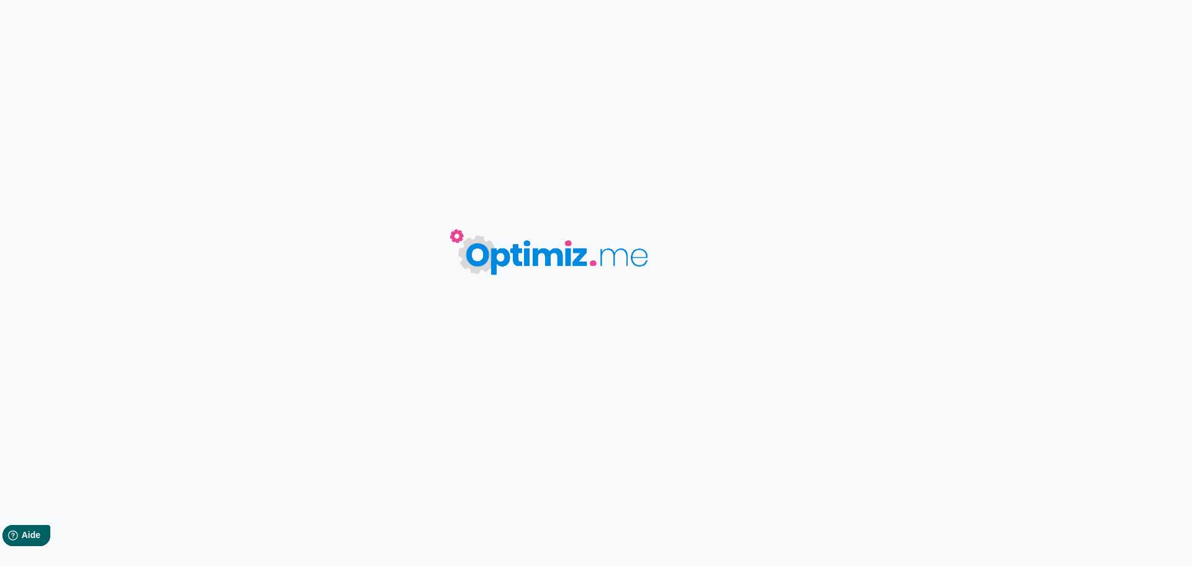
type input "Critères de sélection d'un obstacle escamotable : Efficacité et fiabilité"
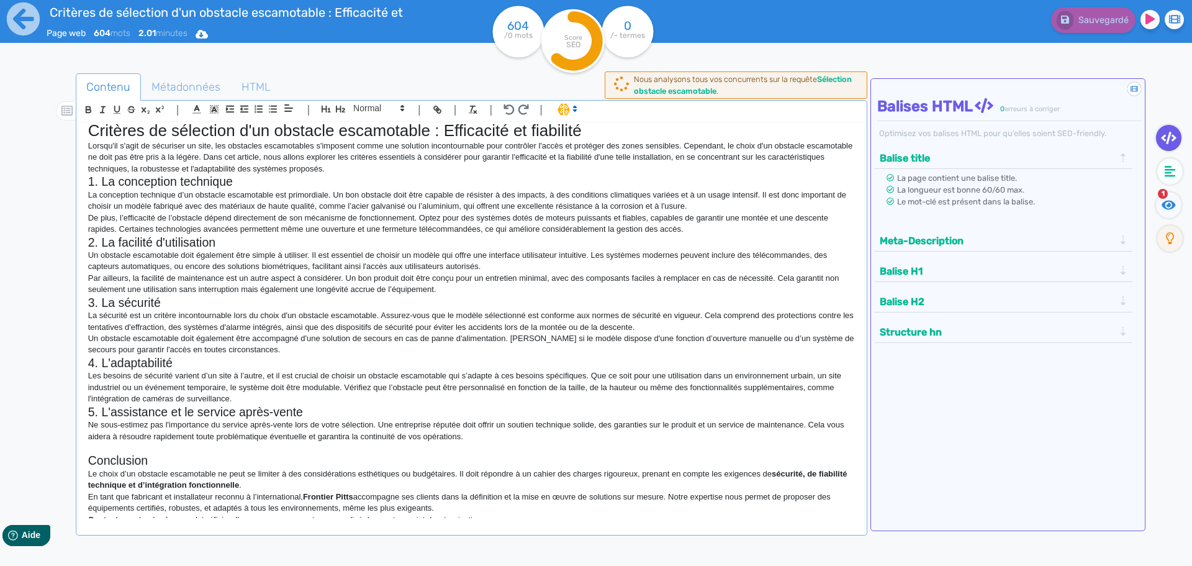
scroll to position [23, 0]
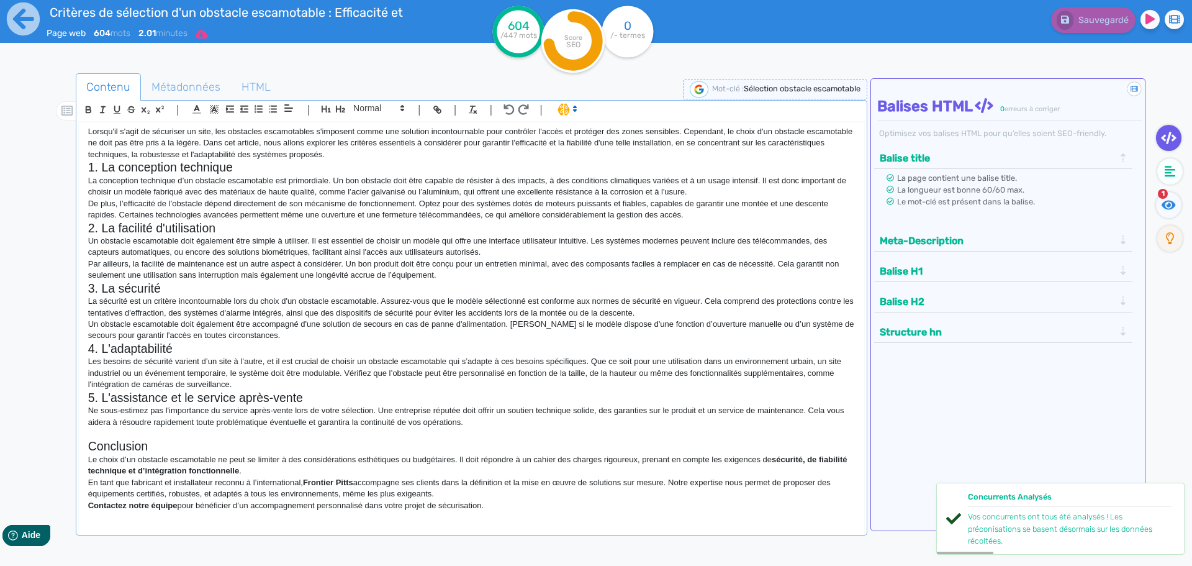
click at [206, 32] on icon at bounding box center [202, 34] width 12 height 9
click at [214, 110] on button "Word" at bounding box center [197, 105] width 99 height 20
click at [17, 26] on icon at bounding box center [23, 18] width 33 height 33
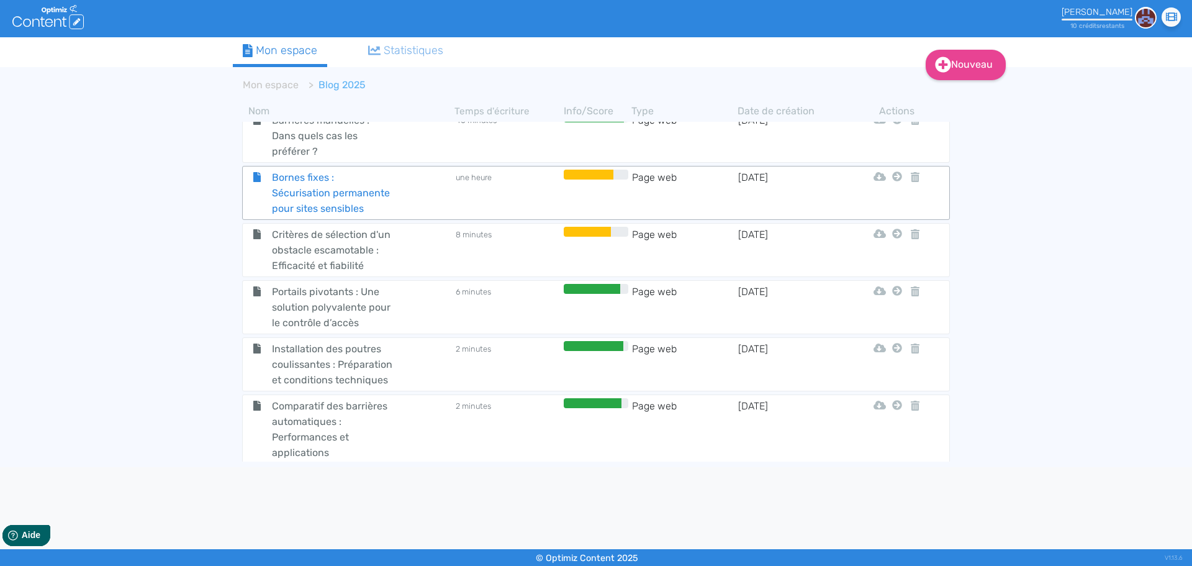
scroll to position [497, 0]
click at [327, 304] on span "Portails pivotants : Une solution polyvalente pour le contrôle d’accès" at bounding box center [333, 305] width 140 height 47
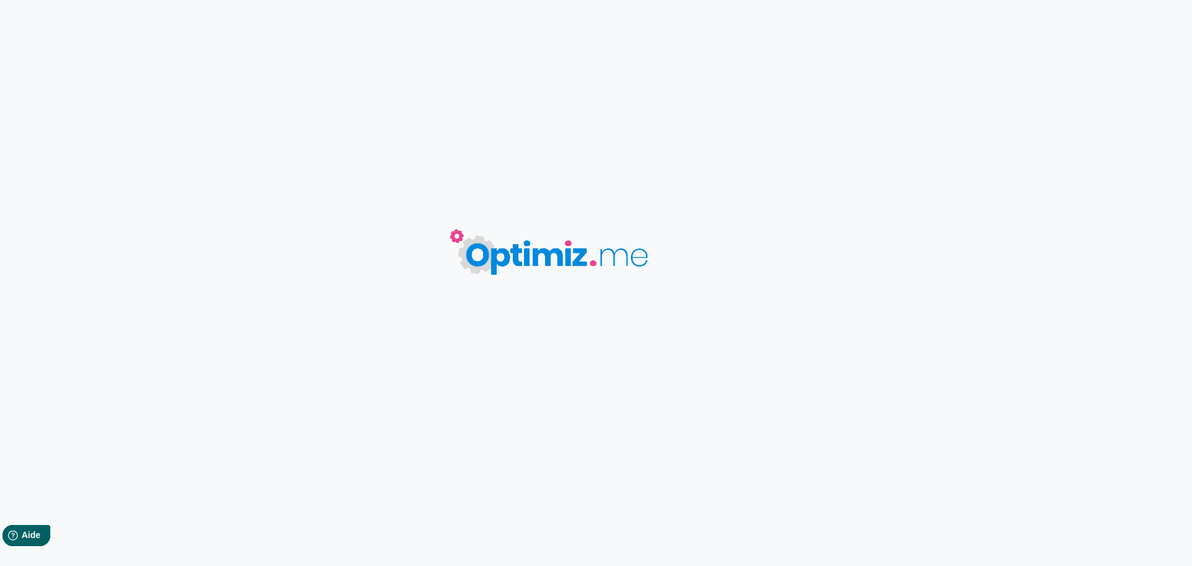
type input "Portails pivotants : Une solution polyvalente pour le contrôle d’accès"
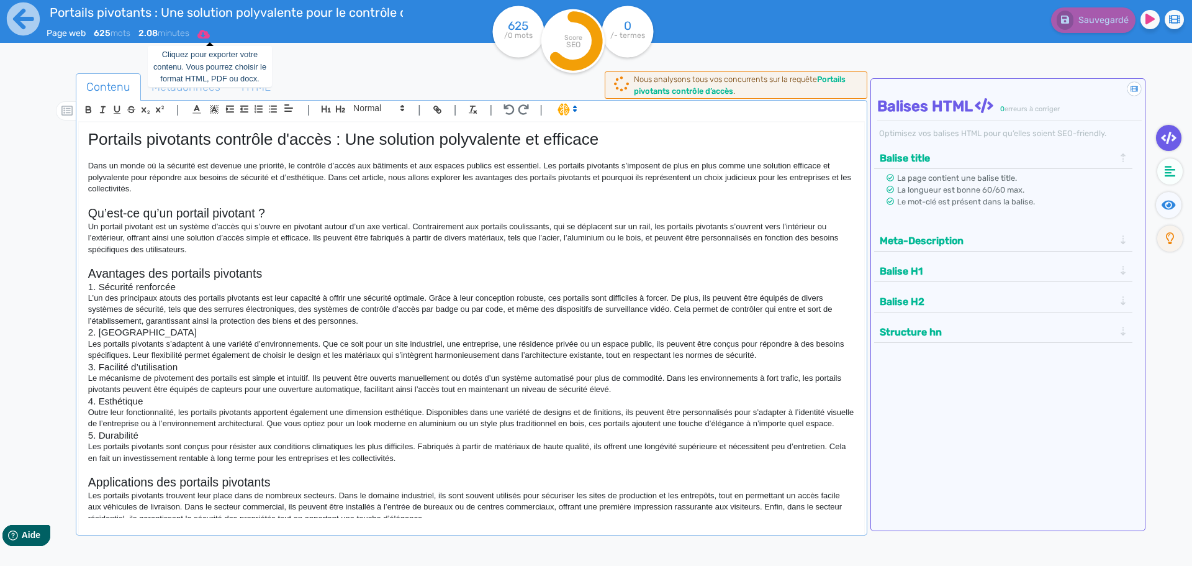
click at [206, 36] on icon at bounding box center [203, 34] width 12 height 9
click at [195, 107] on button "Word" at bounding box center [199, 105] width 99 height 20
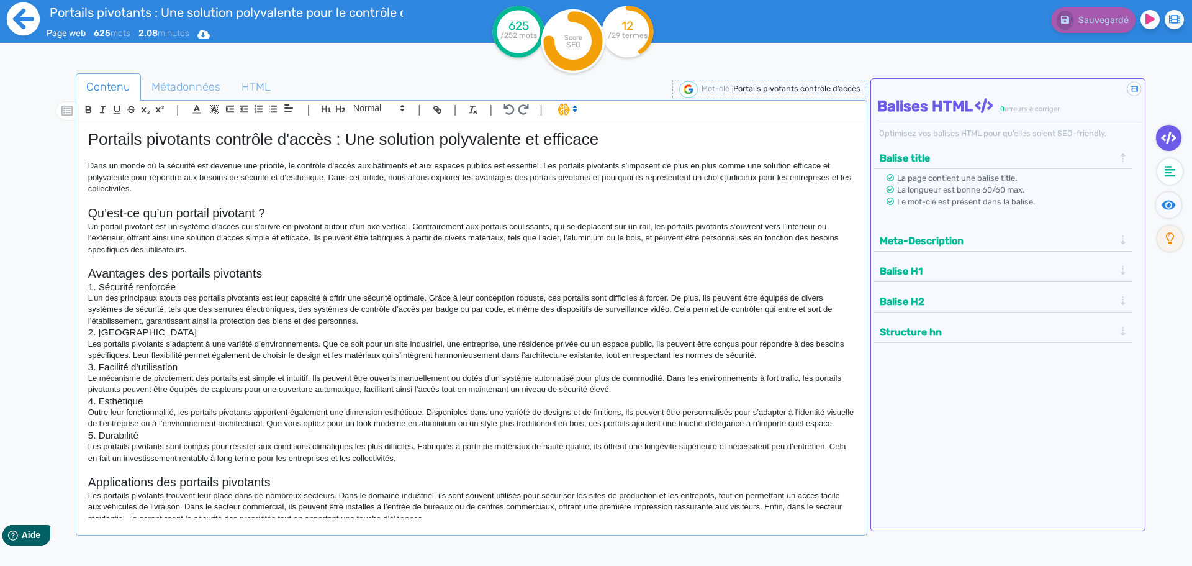
click at [25, 21] on icon at bounding box center [23, 18] width 33 height 33
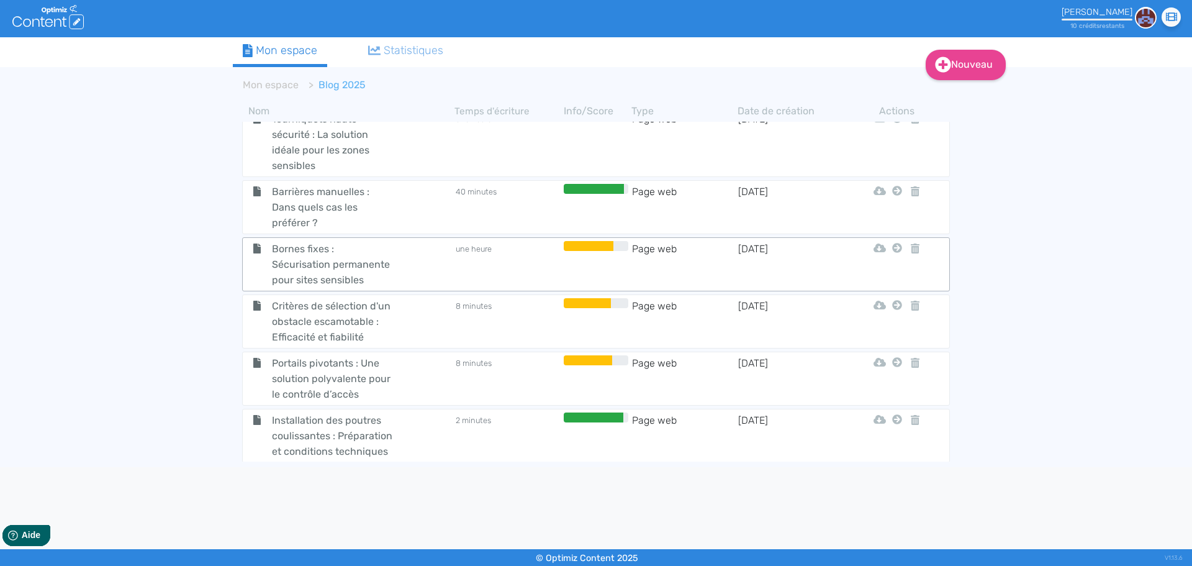
scroll to position [497, 0]
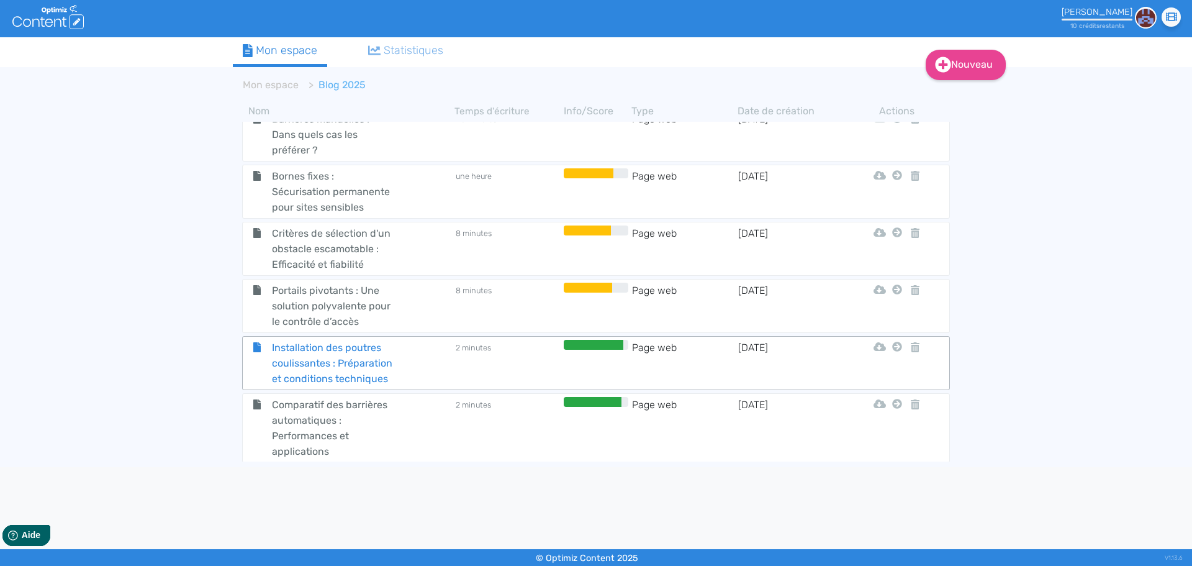
click at [324, 363] on span "Installation des poutres coulissantes : Préparation et conditions techniques" at bounding box center [333, 363] width 140 height 47
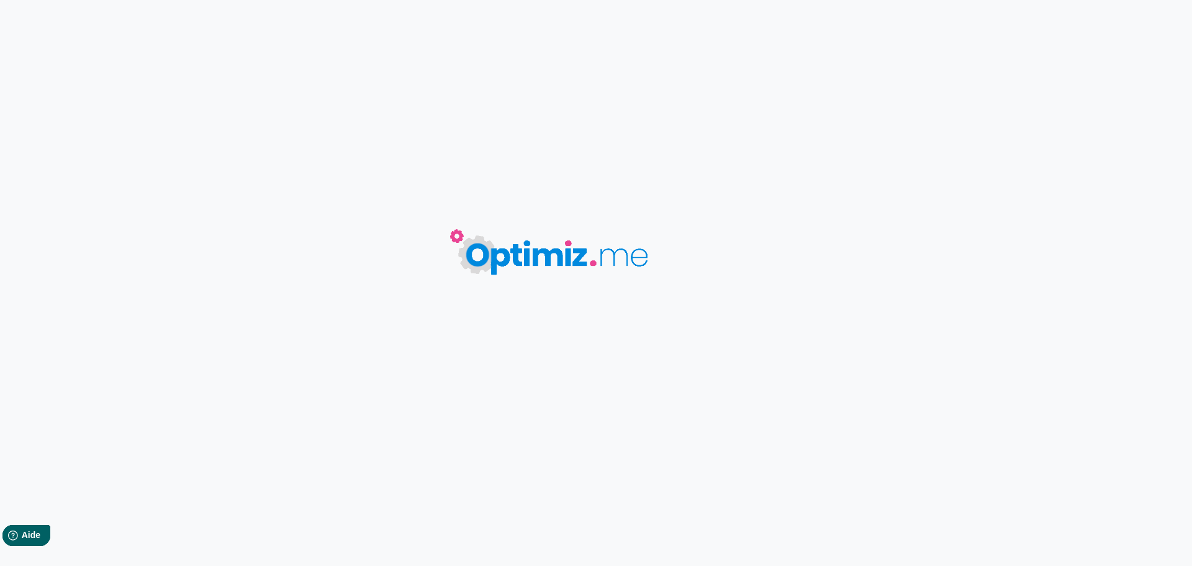
type input "Installation des poutres coulissantes : Préparation et conditions techniques"
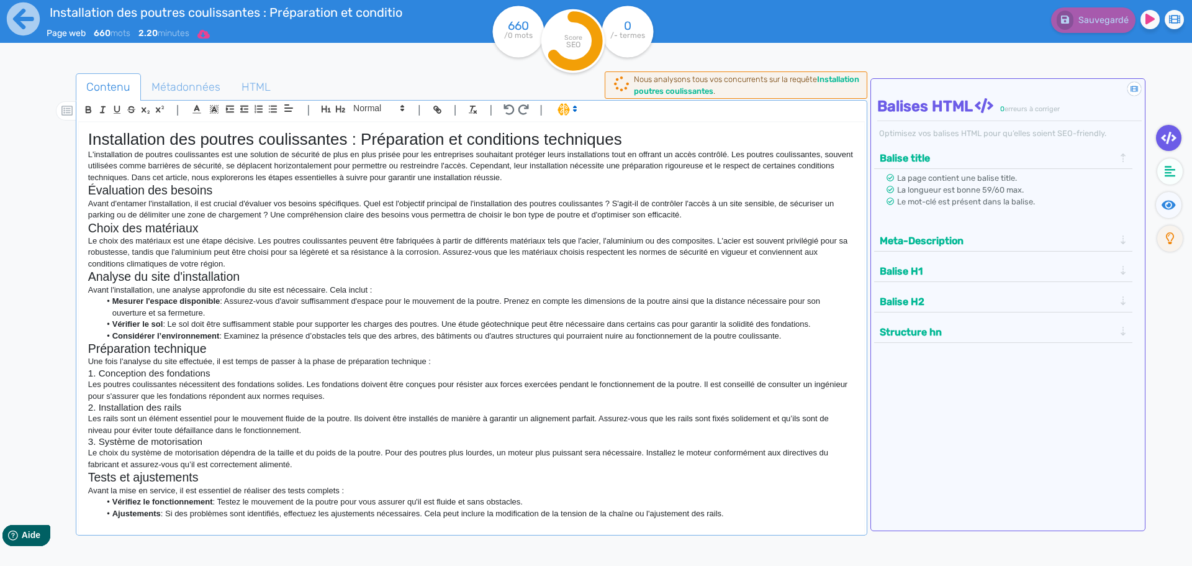
click at [210, 37] on icon at bounding box center [203, 34] width 12 height 10
click at [194, 108] on button "Word" at bounding box center [199, 105] width 99 height 20
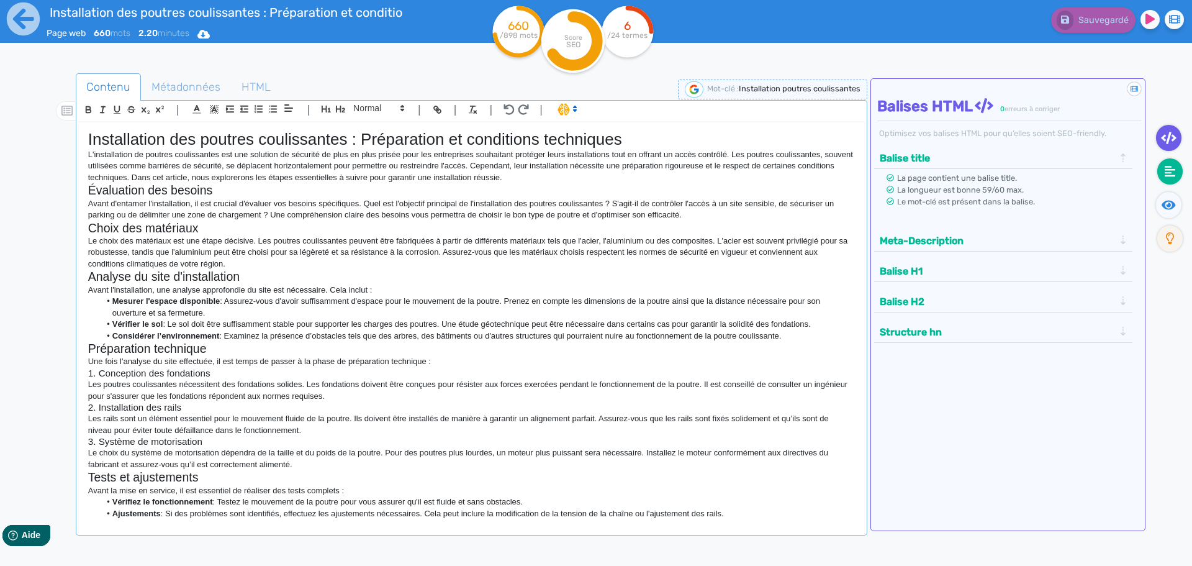
click at [1171, 176] on icon at bounding box center [1170, 171] width 11 height 11
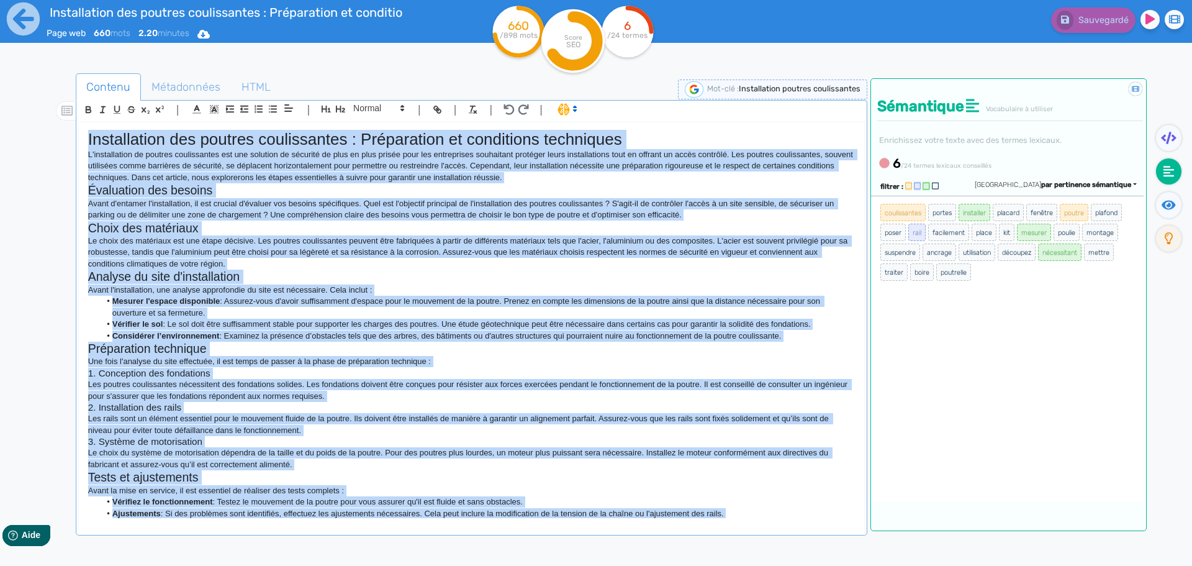
drag, startPoint x: 642, startPoint y: 508, endPoint x: 56, endPoint y: 105, distance: 711.6
click at [56, 105] on div "Contenu Métadonnées HTML | | H3 H4 H5 H6 Normal | | | | Installation des poutre…" at bounding box center [614, 357] width 1156 height 574
copy div "Loremipsumdo sit ametcon adipiscingel : Seddoeiusmo te incididunt utlaboreet D'…"
drag, startPoint x: 981, startPoint y: 276, endPoint x: 883, endPoint y: 206, distance: 120.1
click at [883, 206] on ul "coulissantes portes installer placard fenêtre poutre plafond poser rail facilem…" at bounding box center [1007, 241] width 255 height 79
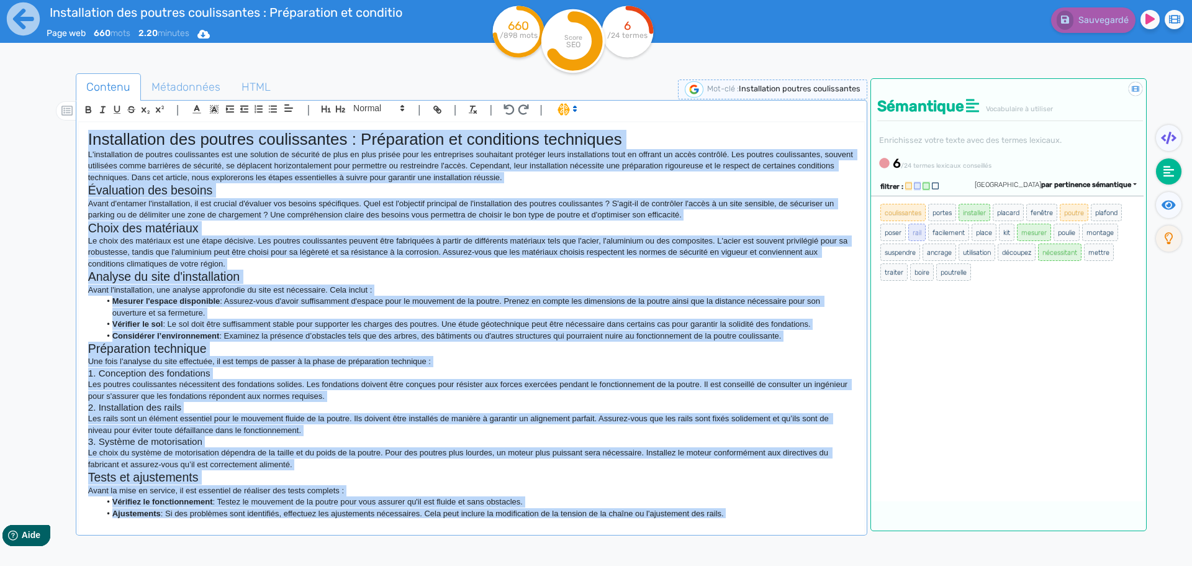
copy ul "coulissantes portes installer placard fenêtre poutre plafond poser rail facilem…"
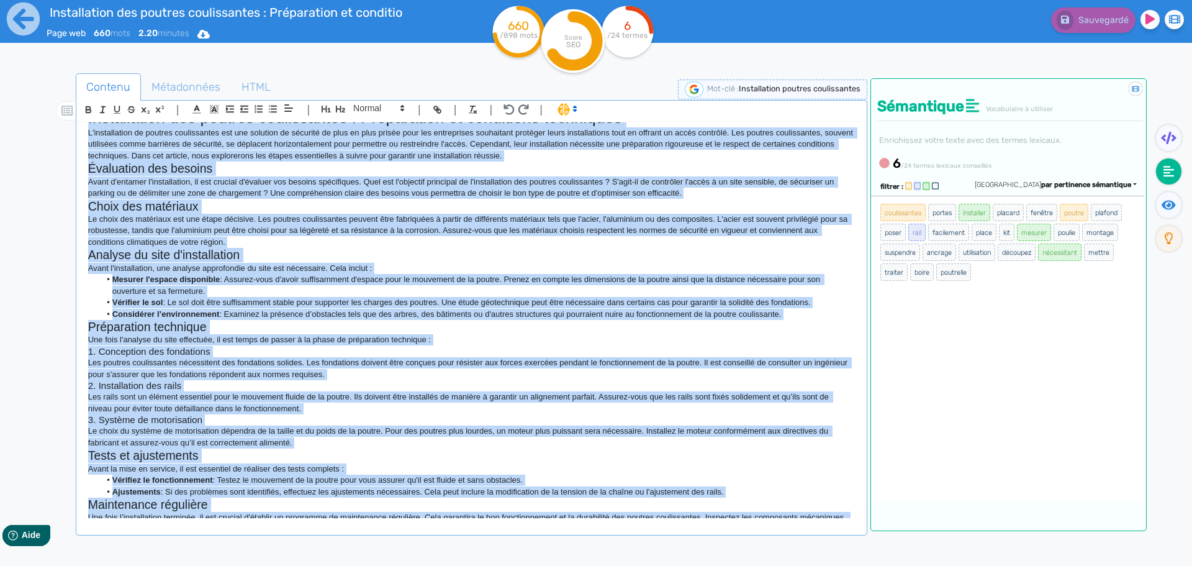
drag, startPoint x: 726, startPoint y: 517, endPoint x: 210, endPoint y: 320, distance: 551.6
click at [135, 266] on div "Installation des poutres coulissantes : Préparation et conditions techniques L'…" at bounding box center [471, 320] width 785 height 396
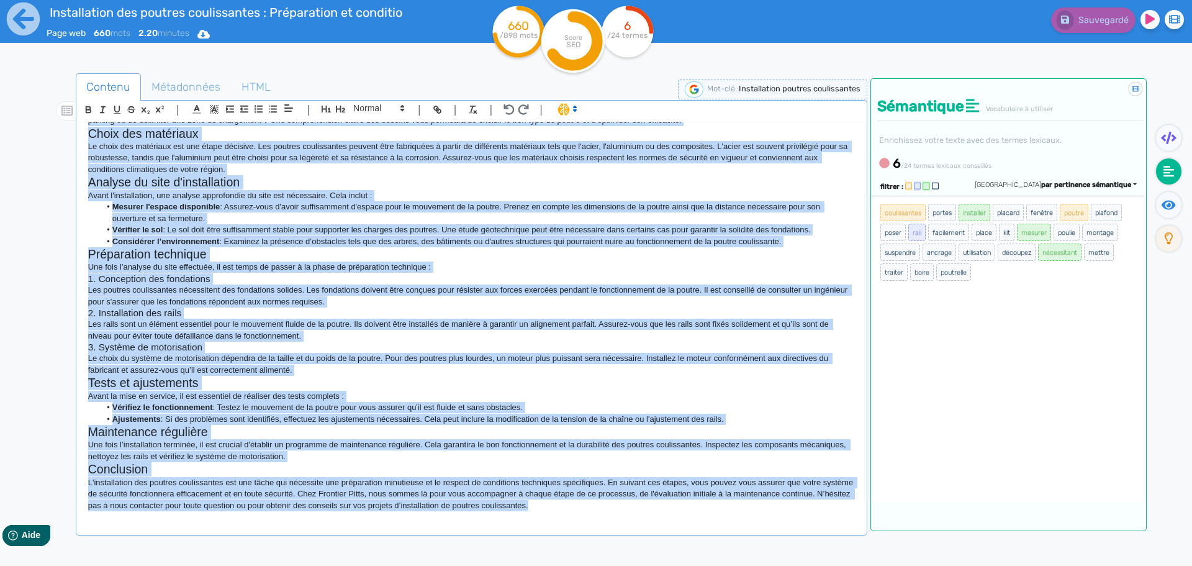
scroll to position [0, 0]
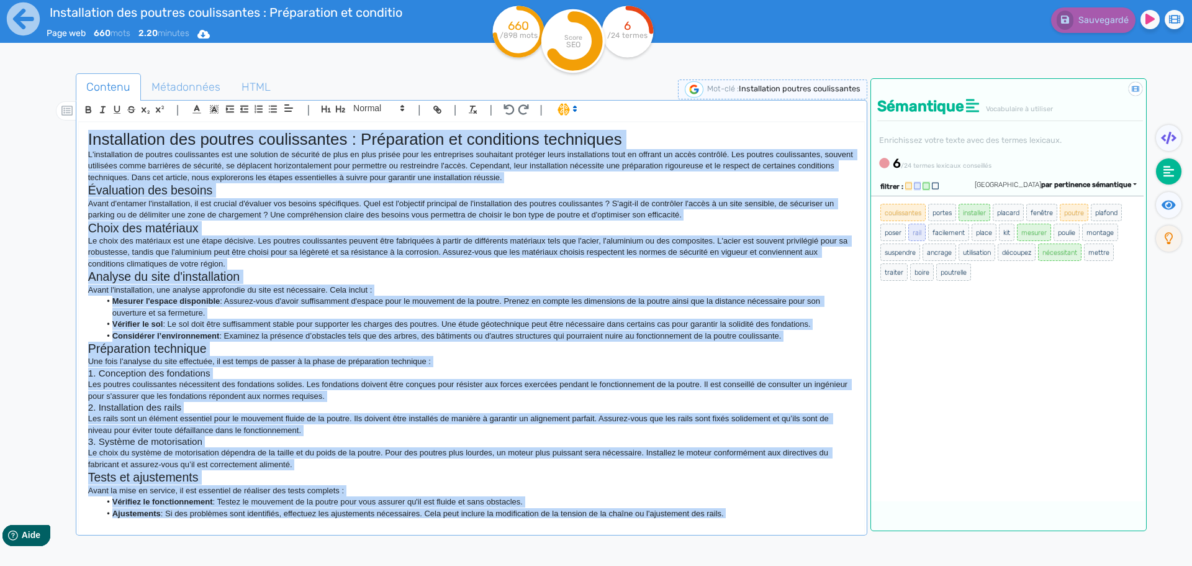
drag, startPoint x: 628, startPoint y: 510, endPoint x: 22, endPoint y: 83, distance: 741.0
click at [22, 83] on div "Installation des poutres coulissantes : Préparation et conditions techniques Pa…" at bounding box center [596, 322] width 1192 height 644
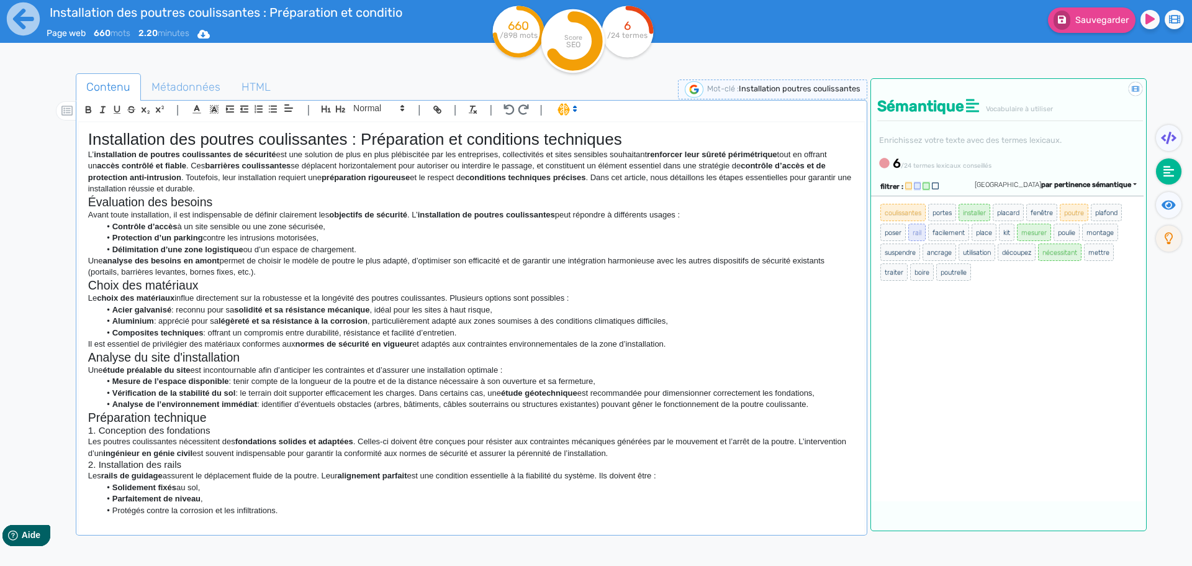
scroll to position [281, 0]
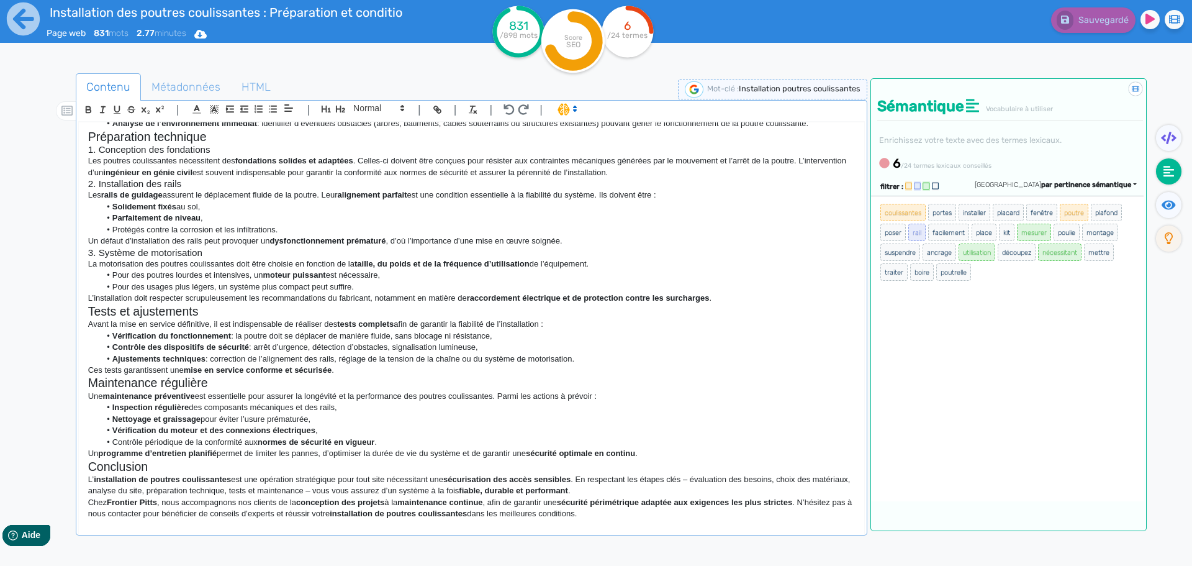
drag, startPoint x: 976, startPoint y: 279, endPoint x: 881, endPoint y: 205, distance: 120.7
click at [881, 205] on ul "coulissantes portes installer placard fenêtre poutre plafond poser rail facilem…" at bounding box center [1007, 241] width 255 height 79
copy ul "coulissantes portes installer placard fenêtre poutre plafond poser rail facilem…"
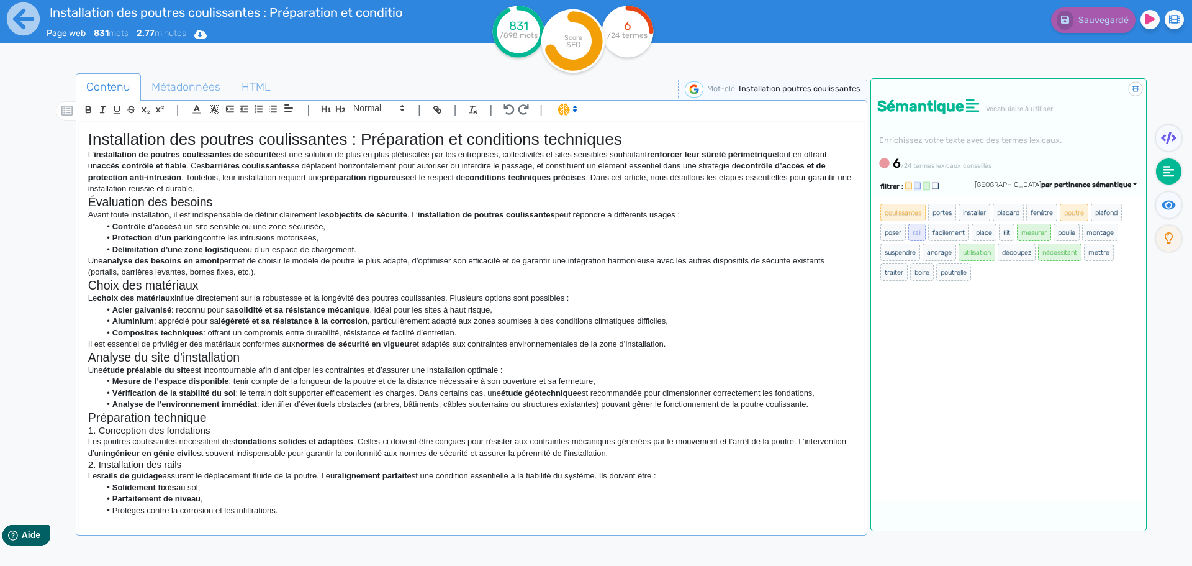
drag, startPoint x: 633, startPoint y: 513, endPoint x: 0, endPoint y: -34, distance: 836.3
click at [0, 0] on html "Installation des poutres coulissantes : Préparation et conditions techniques Pa…" at bounding box center [596, 283] width 1192 height 566
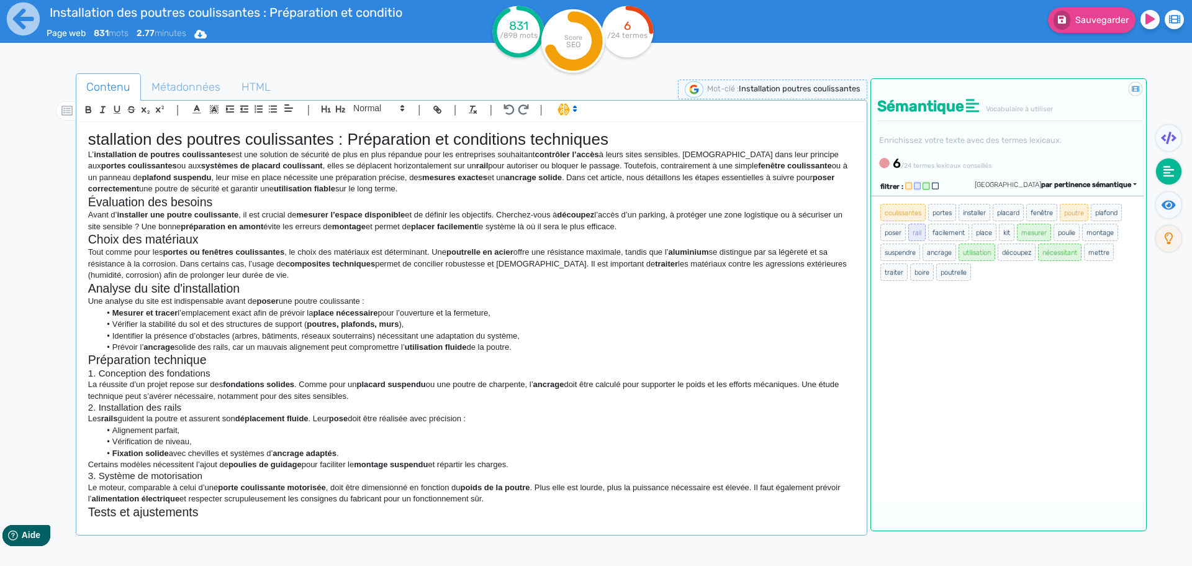
click at [86, 141] on div "stallation des poutres coulissantes : Préparation et conditions techniques L’ i…" at bounding box center [471, 320] width 785 height 396
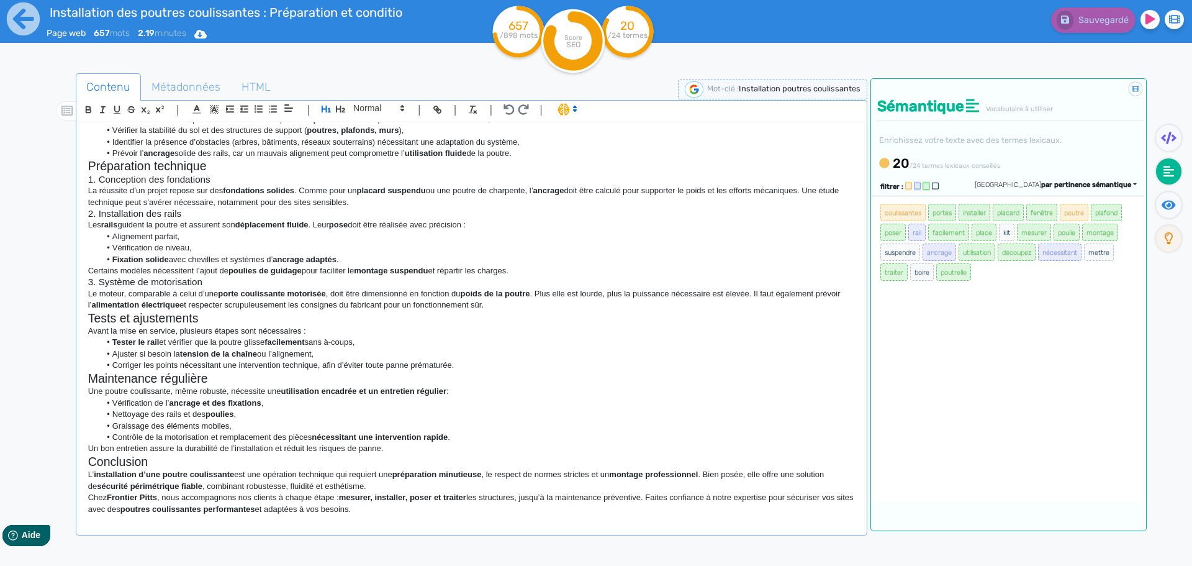
scroll to position [197, 0]
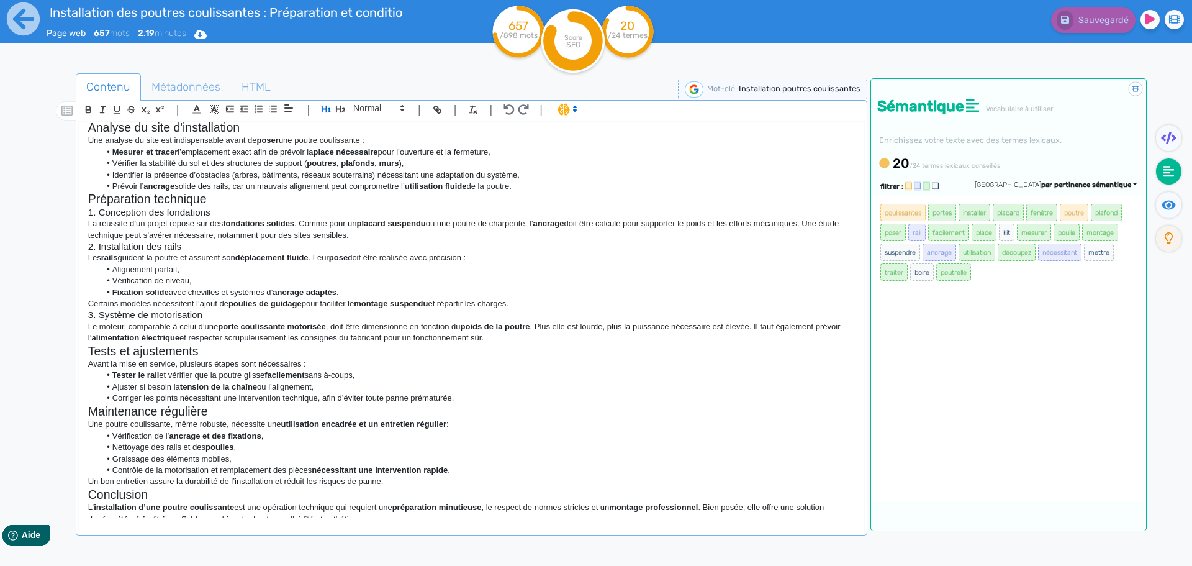
drag, startPoint x: 402, startPoint y: 505, endPoint x: 48, endPoint y: 137, distance: 510.7
click at [37, 132] on div "Contenu Métadonnées HTML | | H3 H4 H5 H6 Normal | | | | Installation des poutre…" at bounding box center [614, 357] width 1156 height 574
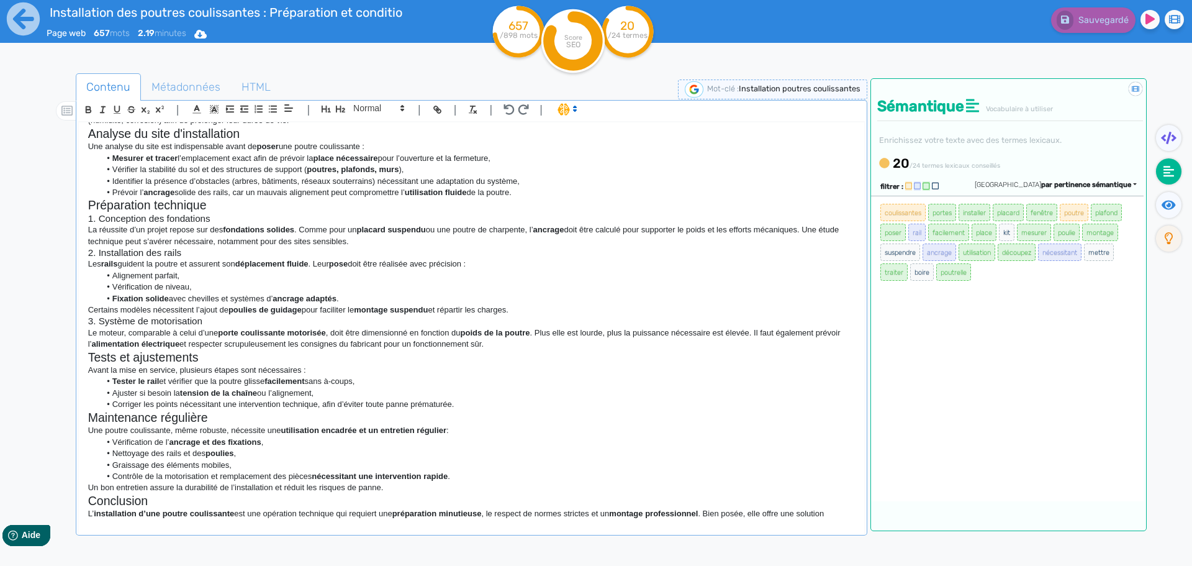
click at [517, 351] on h2 "Tests et ajustements" at bounding box center [471, 357] width 767 height 14
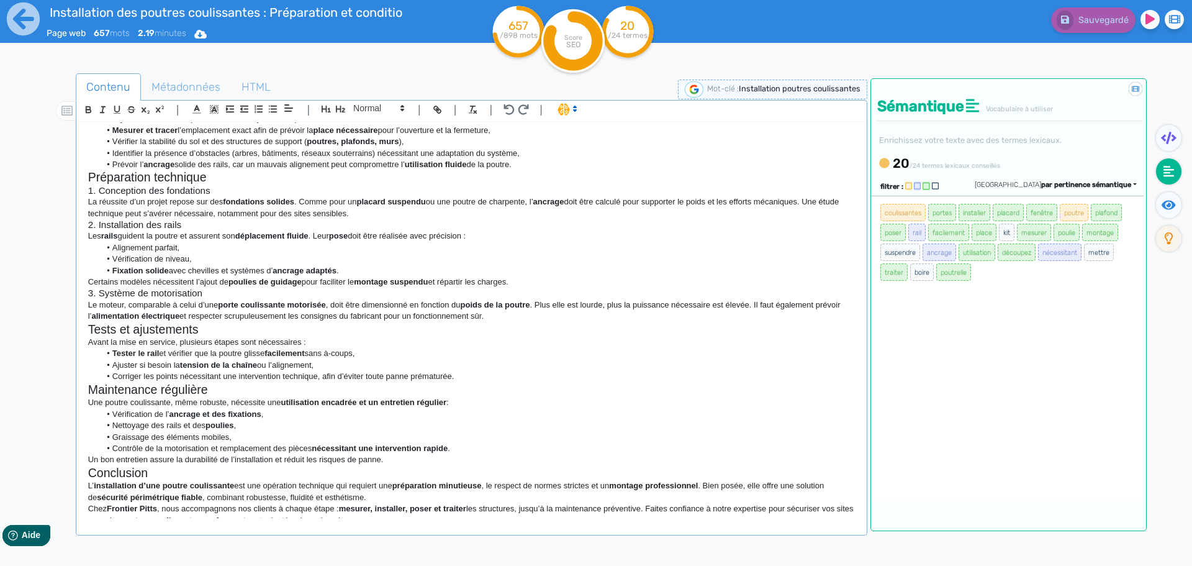
scroll to position [197, 0]
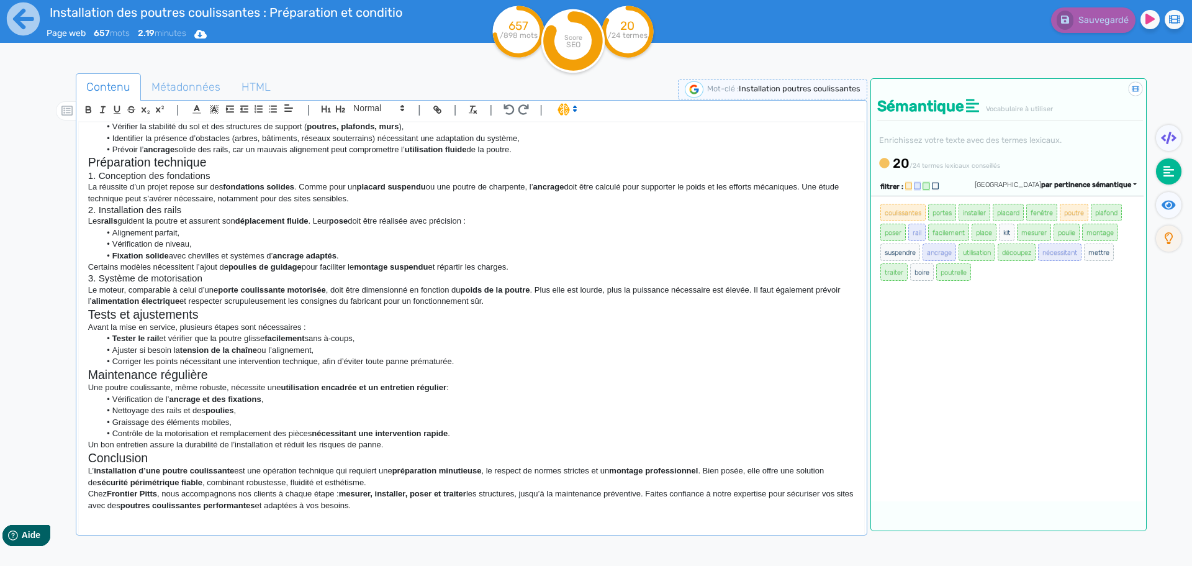
click at [455, 512] on div "Installation des poutres coulissantes : Préparation et conditions techniques L’…" at bounding box center [471, 320] width 785 height 396
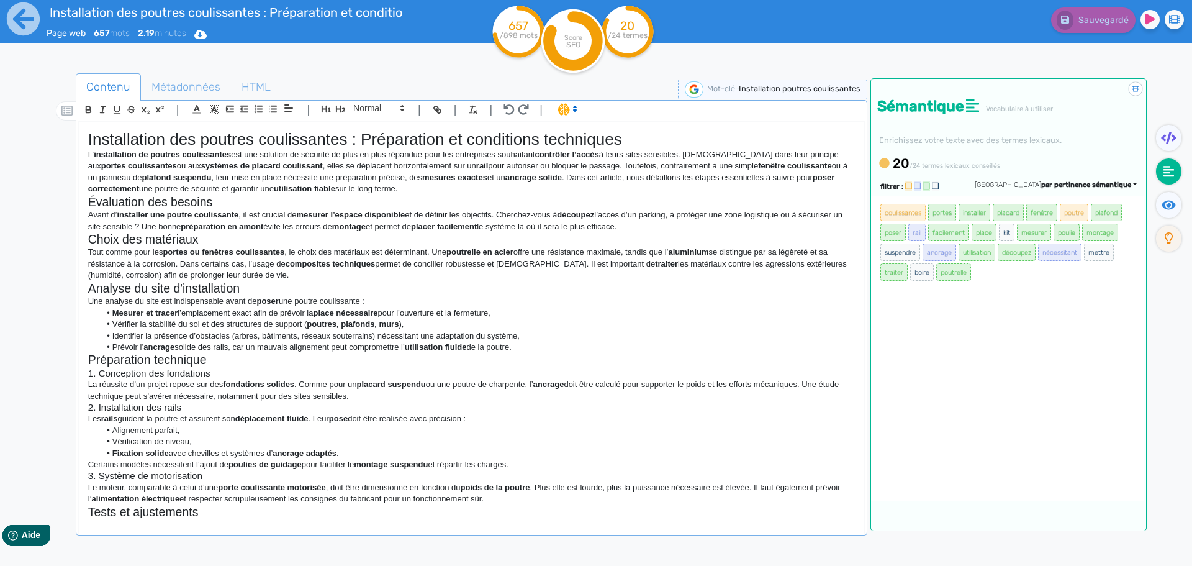
drag, startPoint x: 381, startPoint y: 508, endPoint x: 0, endPoint y: -23, distance: 653.7
click at [0, 0] on html "Installation des poutres coulissantes : Préparation et conditions techniques Pa…" at bounding box center [596, 283] width 1192 height 566
click at [91, 109] on icon "button" at bounding box center [88, 109] width 11 height 11
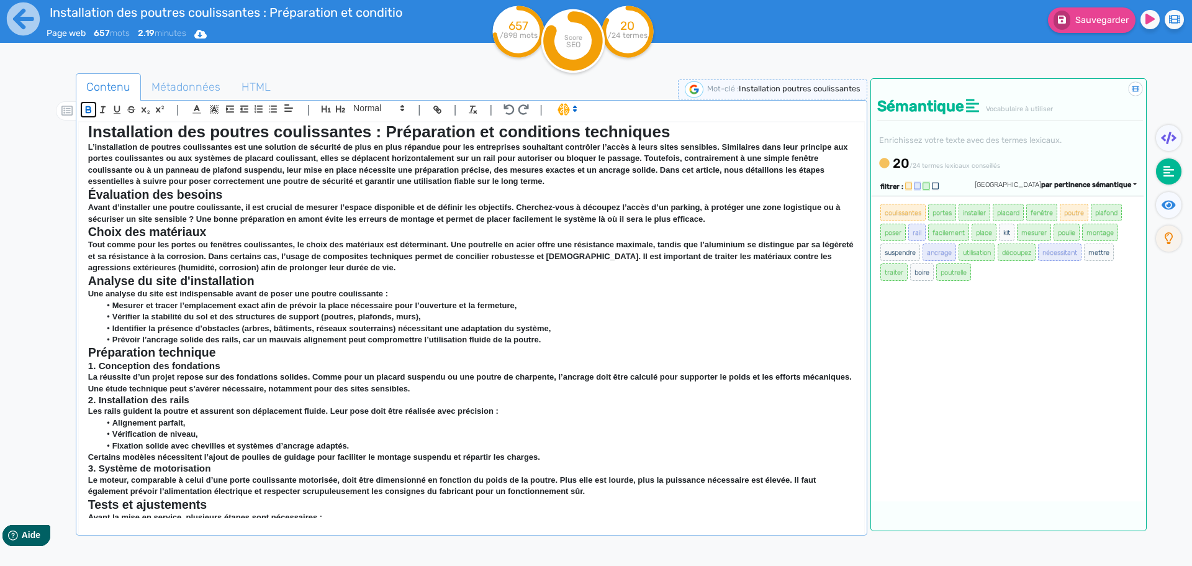
click at [91, 107] on icon "button" at bounding box center [88, 109] width 11 height 11
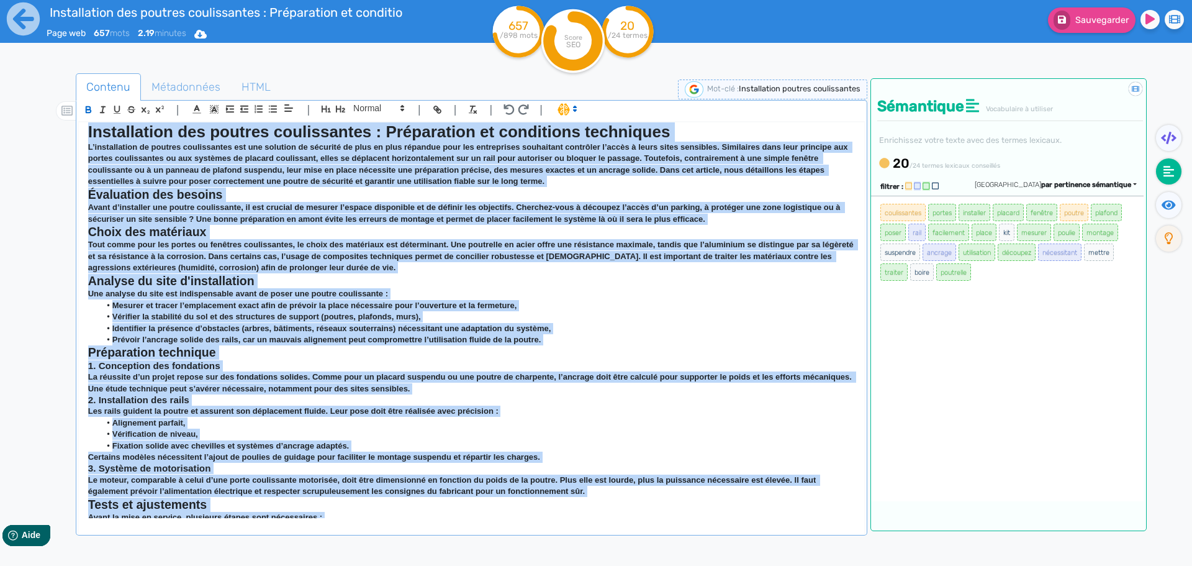
scroll to position [7, 0]
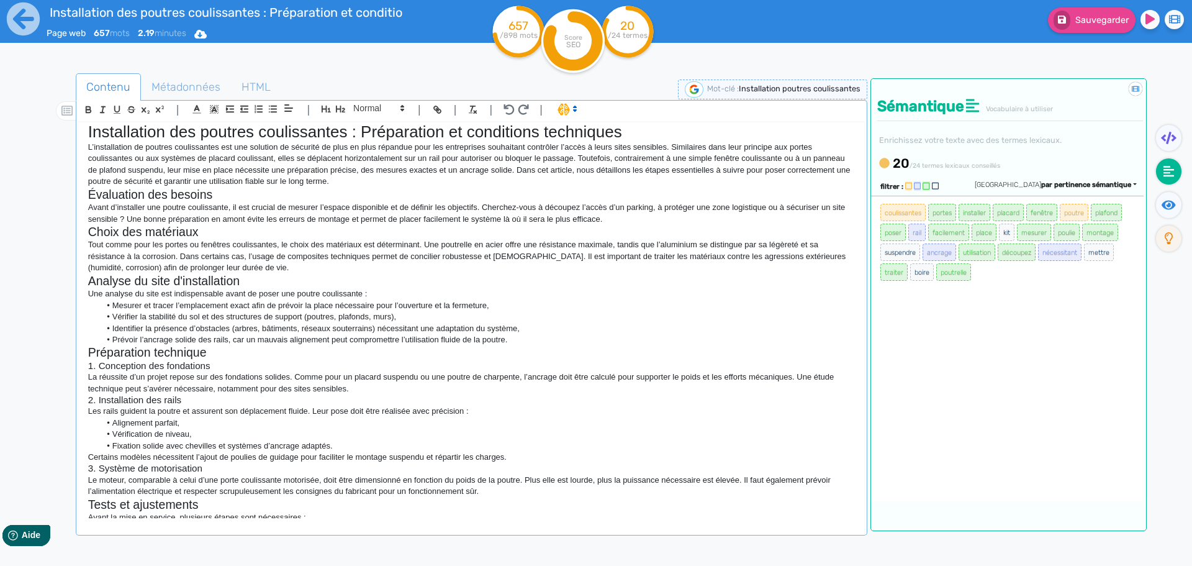
click at [284, 60] on div "Installation des poutres coulissantes : Préparation et conditions techniques Pa…" at bounding box center [226, 30] width 358 height 61
drag, startPoint x: 205, startPoint y: 34, endPoint x: 214, endPoint y: 60, distance: 27.1
click at [204, 34] on icon at bounding box center [200, 34] width 12 height 9
click at [192, 109] on button "Word" at bounding box center [196, 105] width 99 height 20
click at [20, 14] on icon at bounding box center [23, 19] width 34 height 34
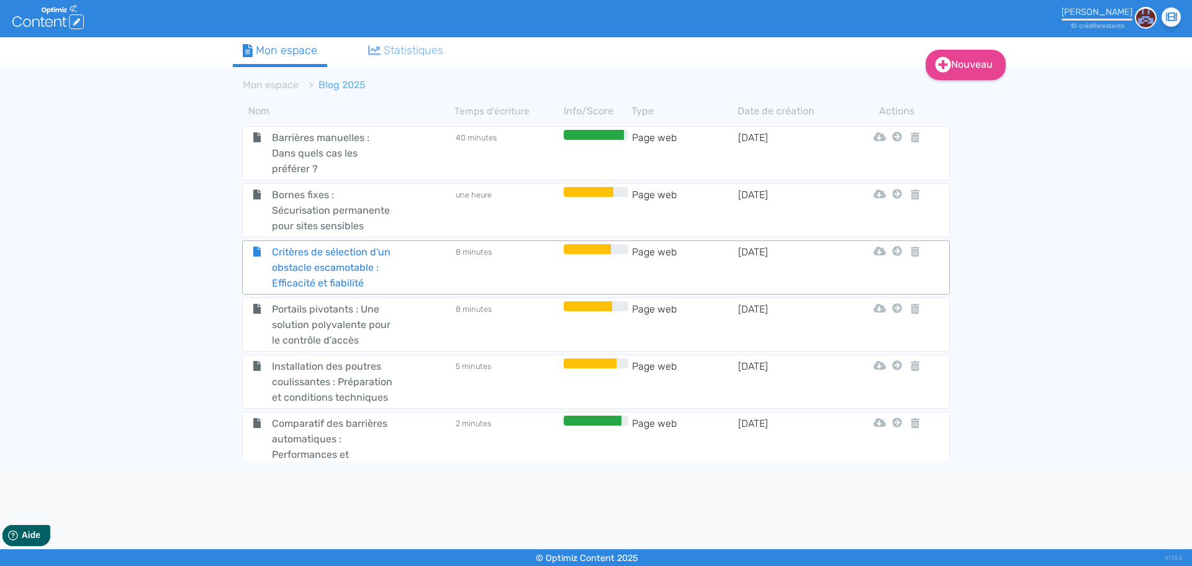
scroll to position [559, 0]
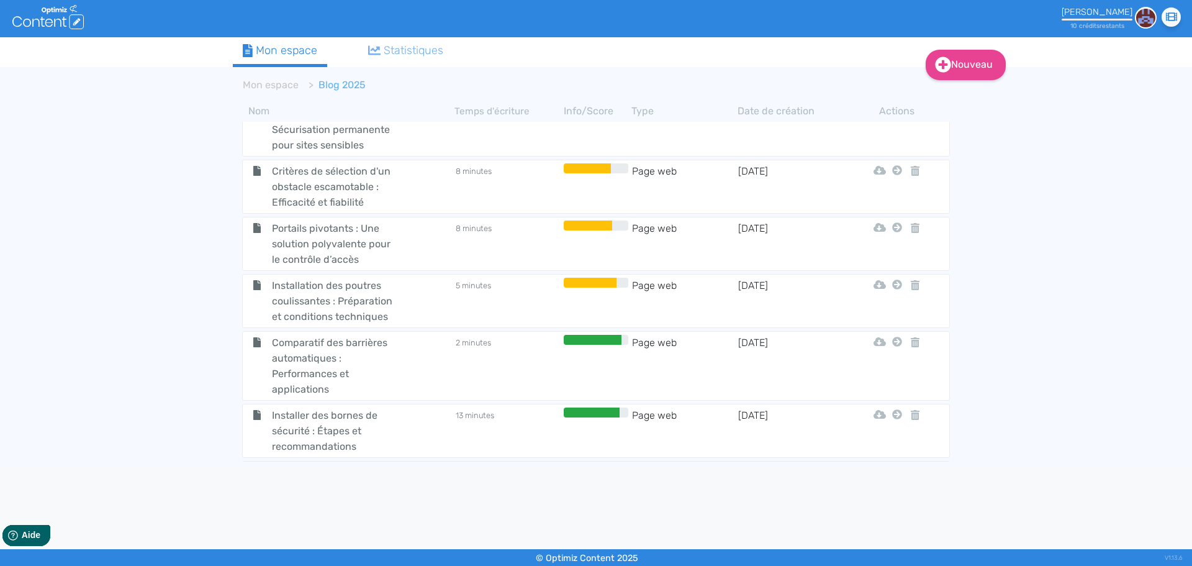
click at [333, 368] on span "Comparatif des barrières automatiques : Performances et applications" at bounding box center [333, 366] width 140 height 62
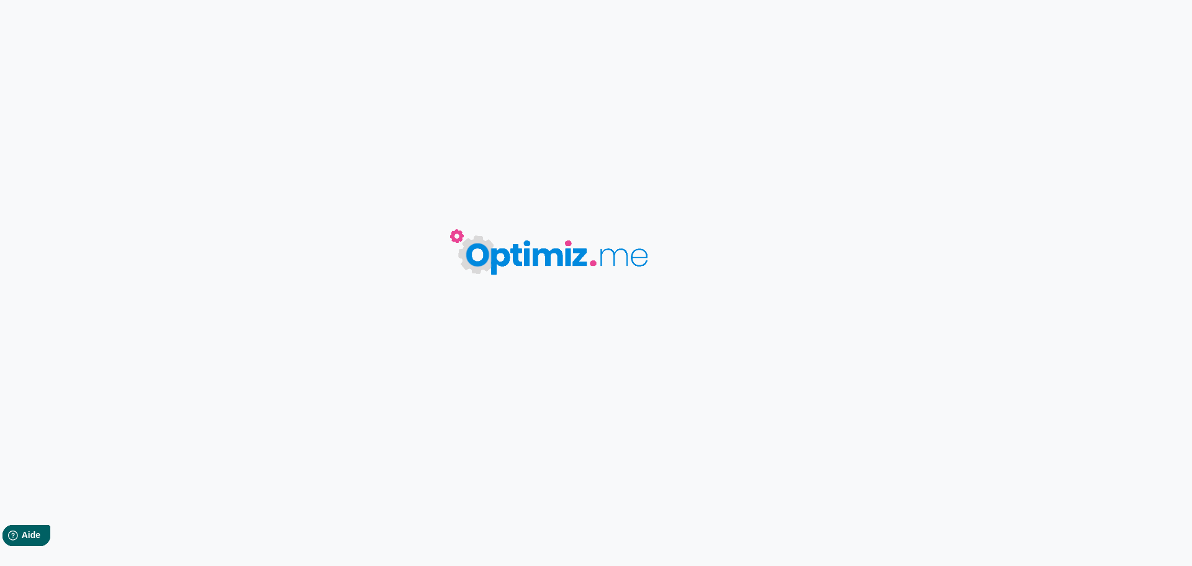
type input "Comparatif des barrières automatiques : Performances et applications"
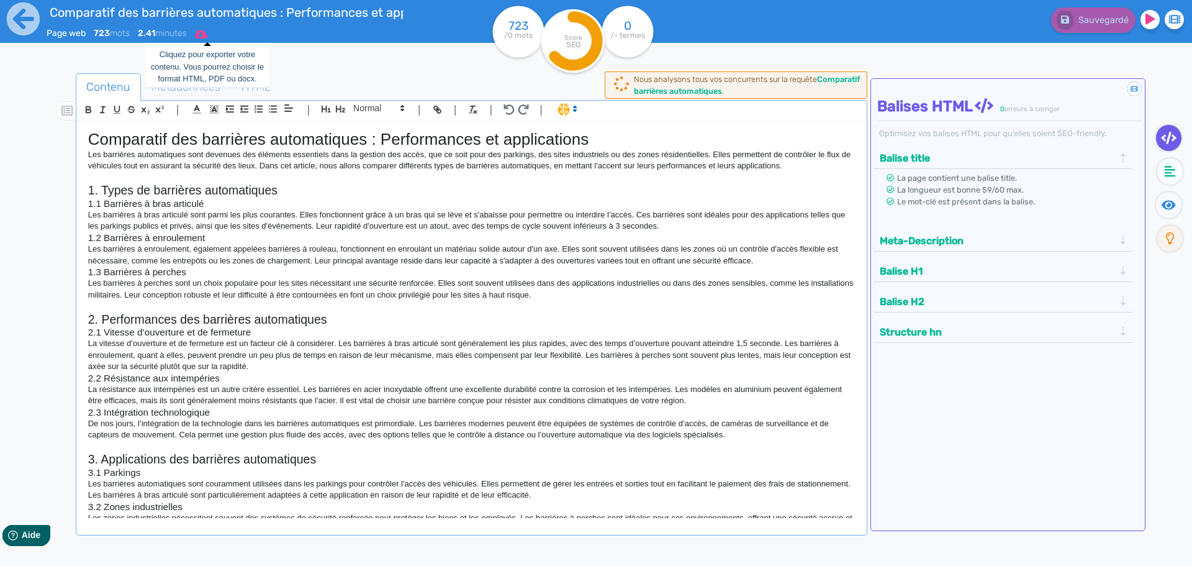
click at [207, 36] on icon at bounding box center [201, 34] width 12 height 9
click at [188, 107] on button "Word" at bounding box center [196, 105] width 99 height 20
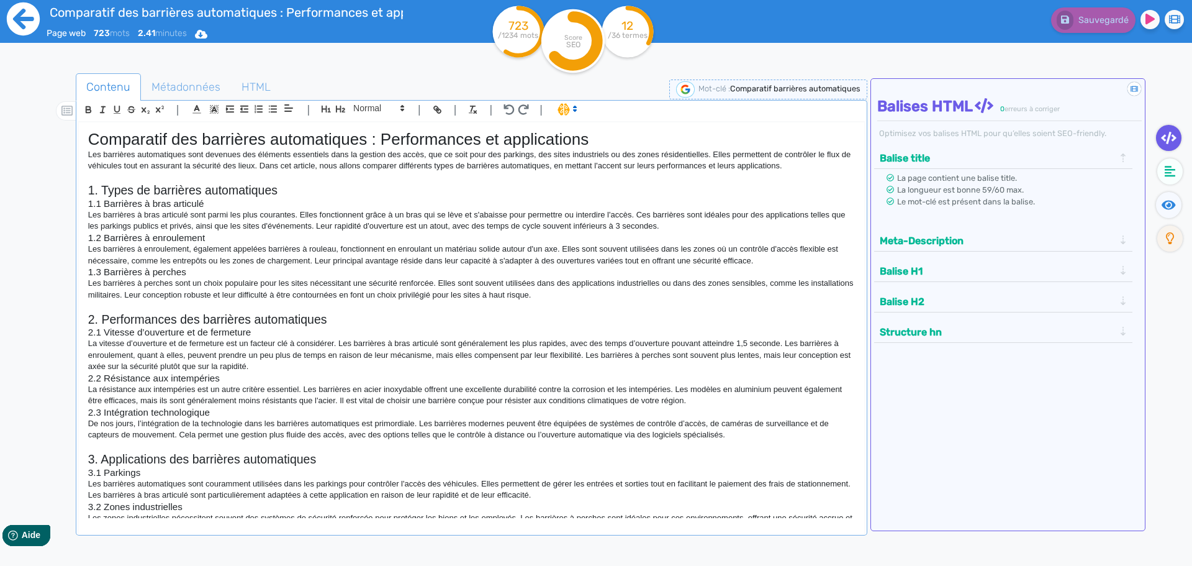
click at [11, 21] on icon at bounding box center [23, 18] width 33 height 33
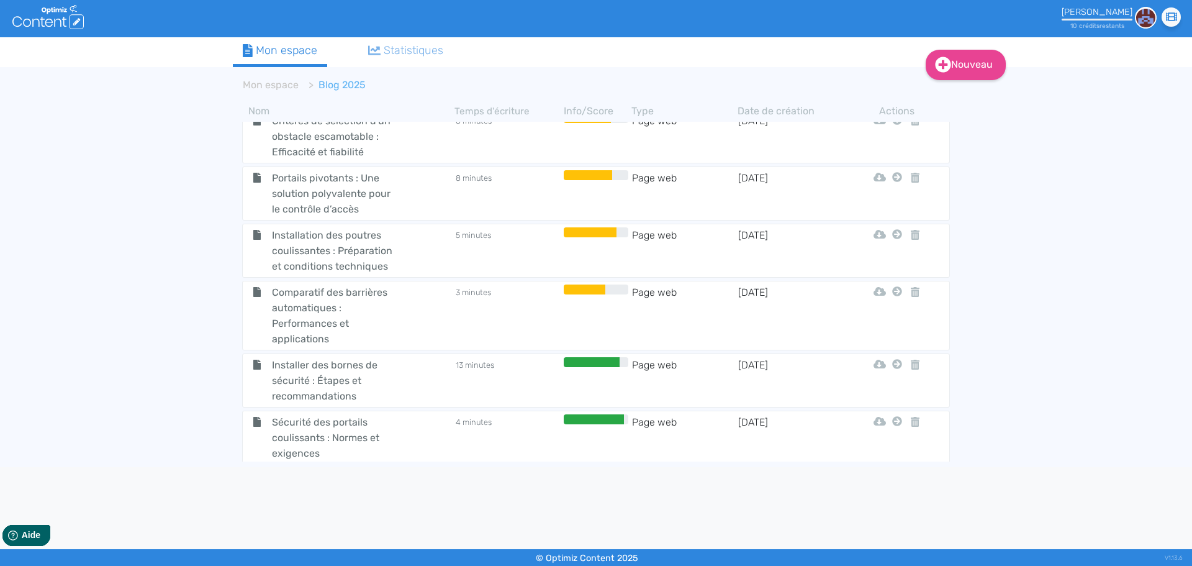
scroll to position [621, 0]
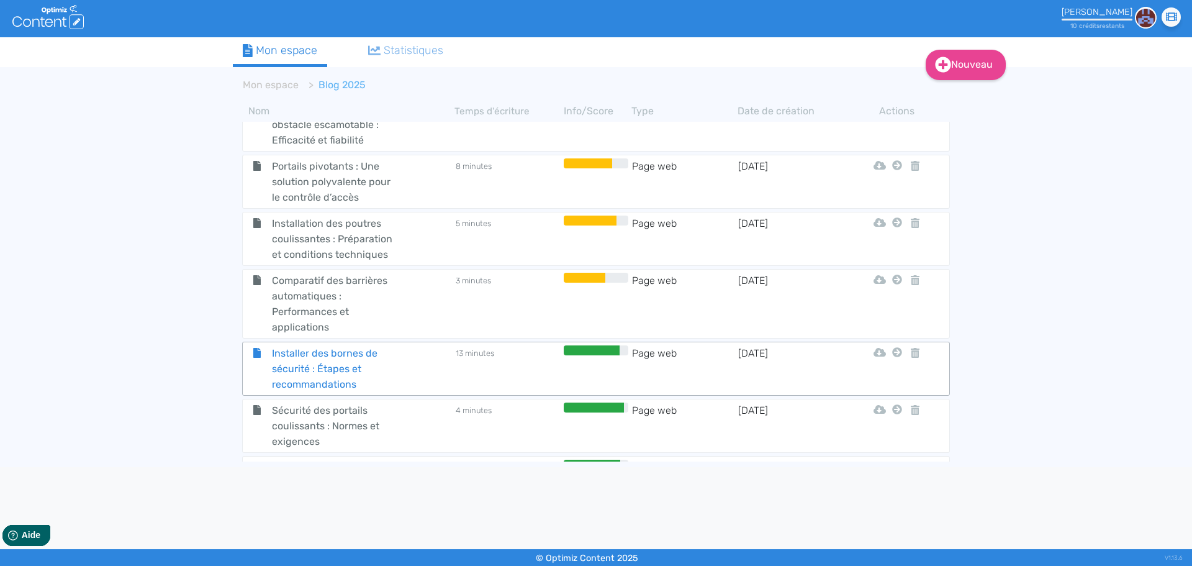
click at [329, 376] on span "Installer des bornes de sécurité : Étapes et recommandations" at bounding box center [333, 368] width 140 height 47
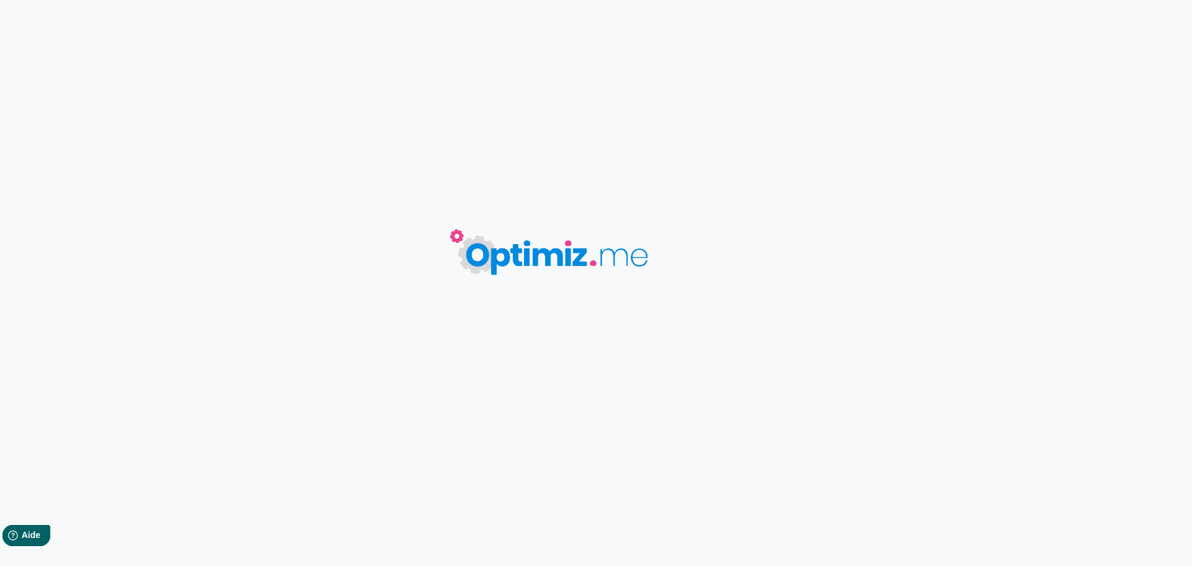
type input "Installer des bornes de sécurité : Étapes et recommandations"
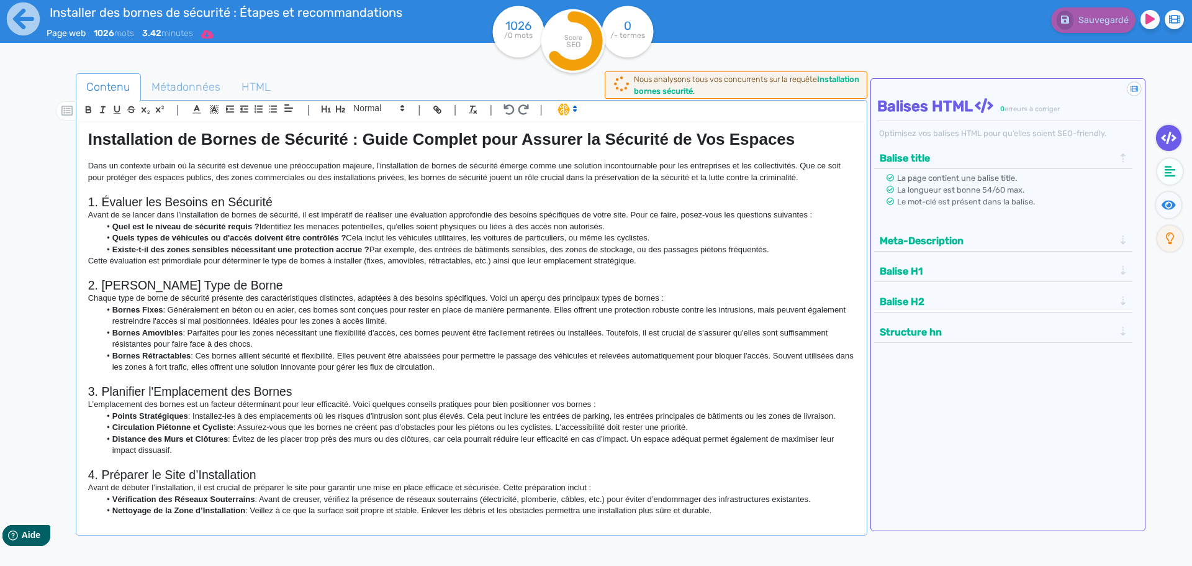
click at [214, 35] on icon at bounding box center [207, 34] width 12 height 10
click at [194, 108] on button "Word" at bounding box center [202, 105] width 99 height 20
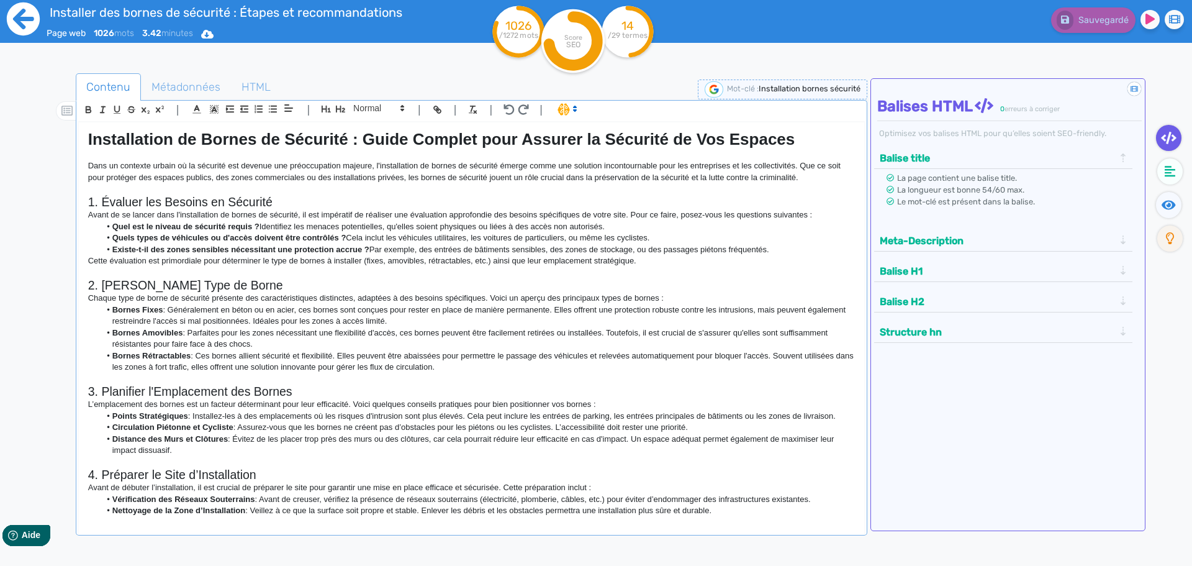
click at [15, 30] on icon at bounding box center [23, 18] width 33 height 33
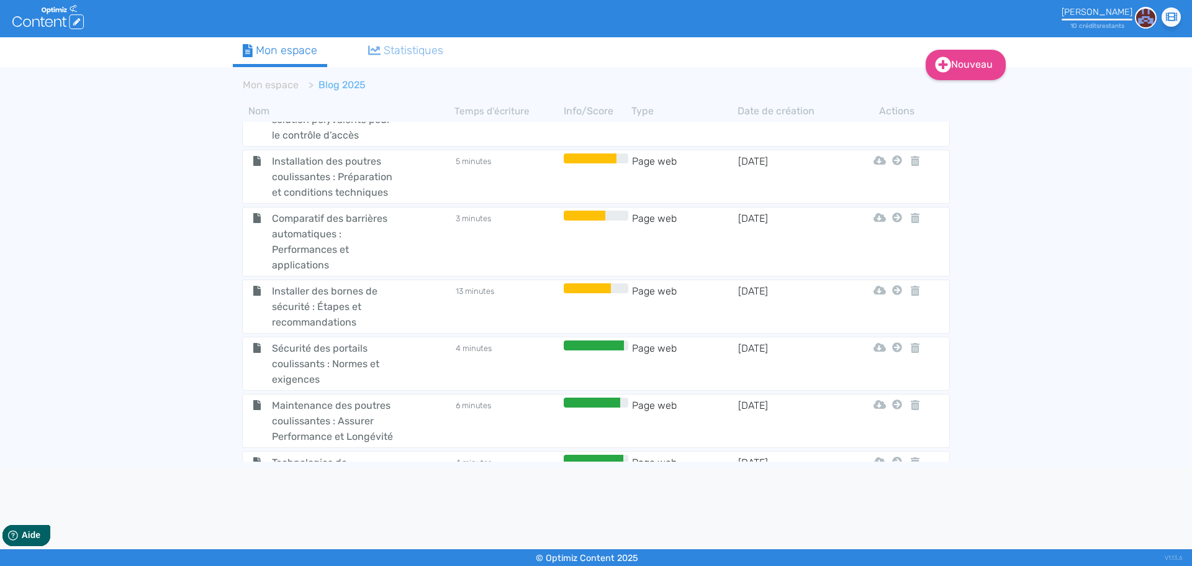
scroll to position [745, 0]
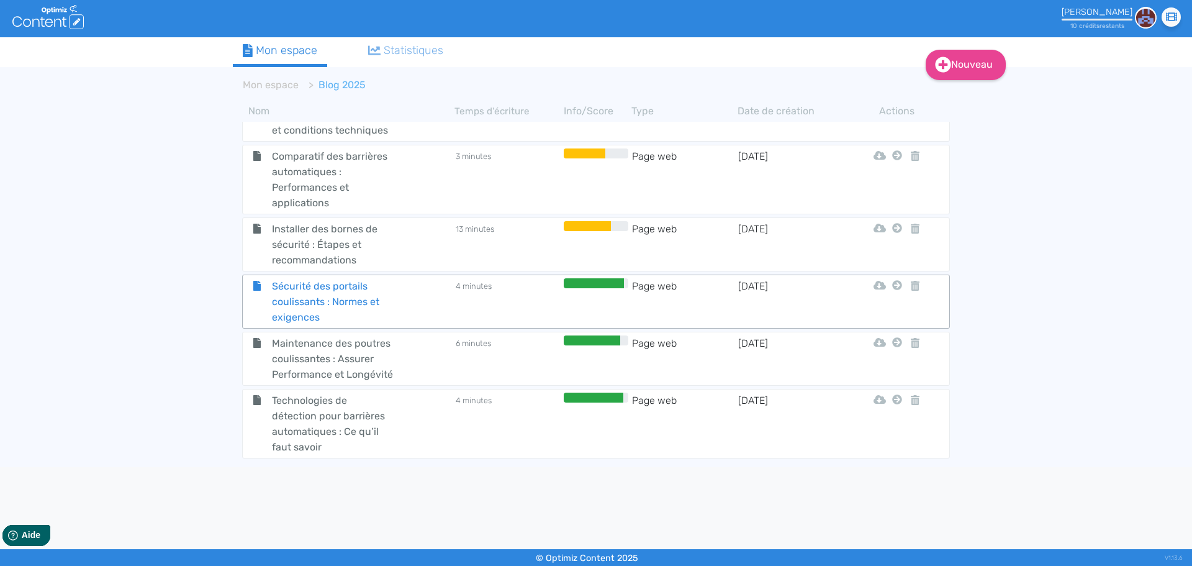
click at [328, 321] on span "Sécurité des portails coulissants : Normes et exigences" at bounding box center [333, 301] width 140 height 47
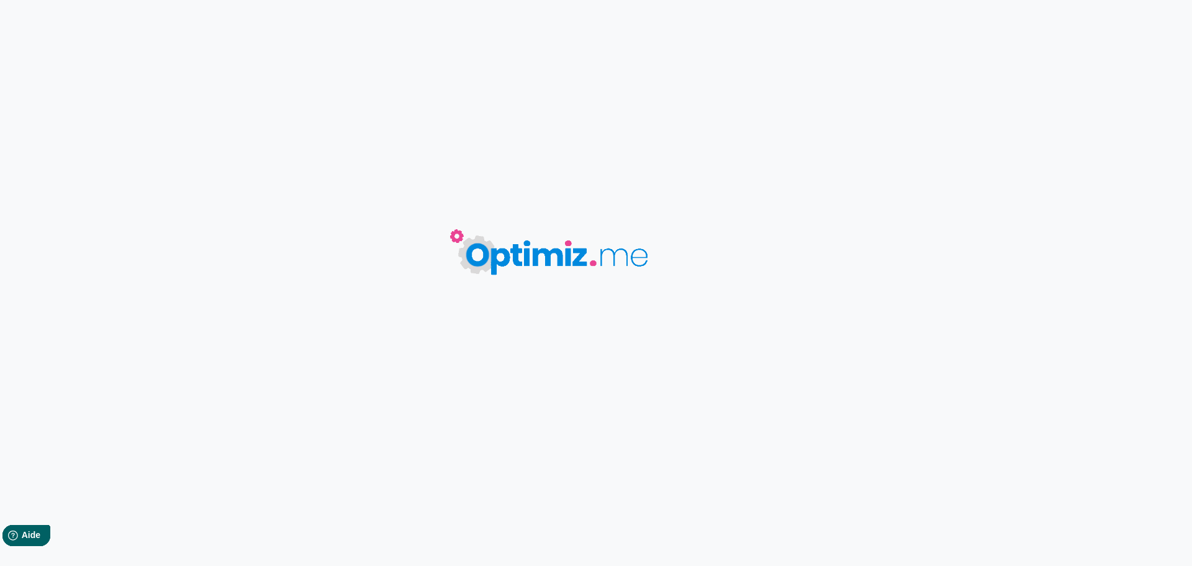
type input "Sécurité des portails coulissants : Normes et exigences"
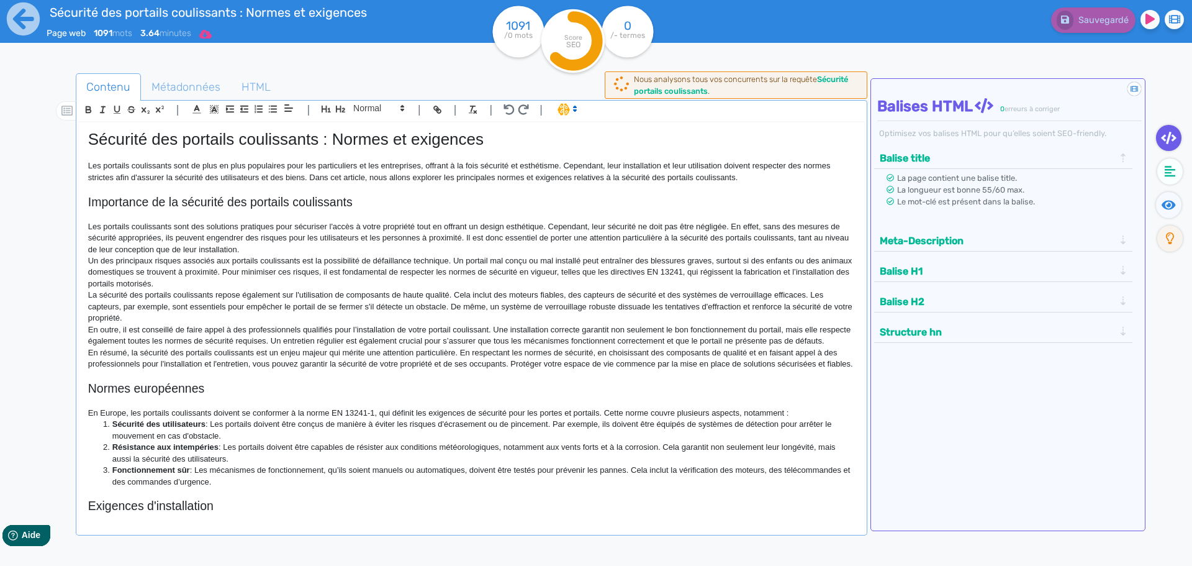
click at [212, 33] on icon at bounding box center [205, 34] width 12 height 10
click at [195, 111] on button "Word" at bounding box center [201, 105] width 99 height 20
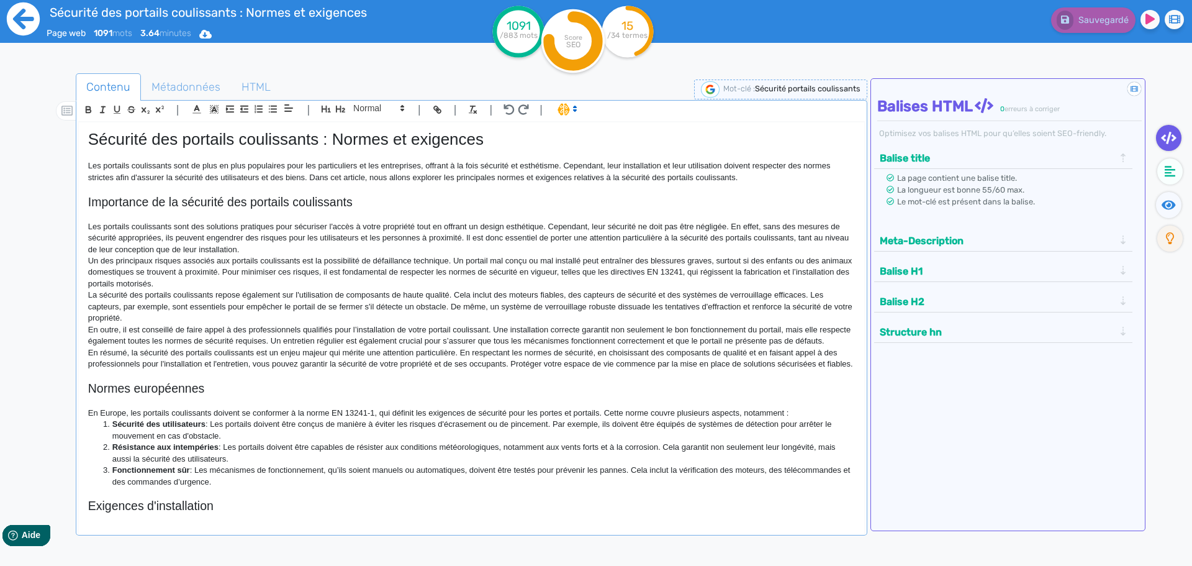
click at [27, 20] on icon at bounding box center [23, 19] width 34 height 34
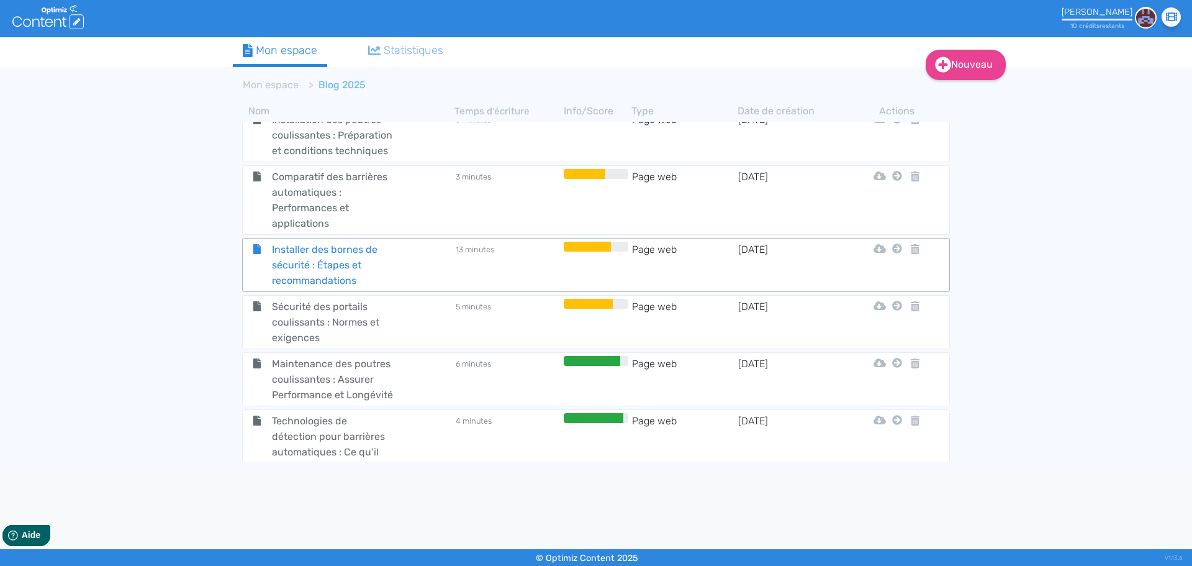
scroll to position [745, 0]
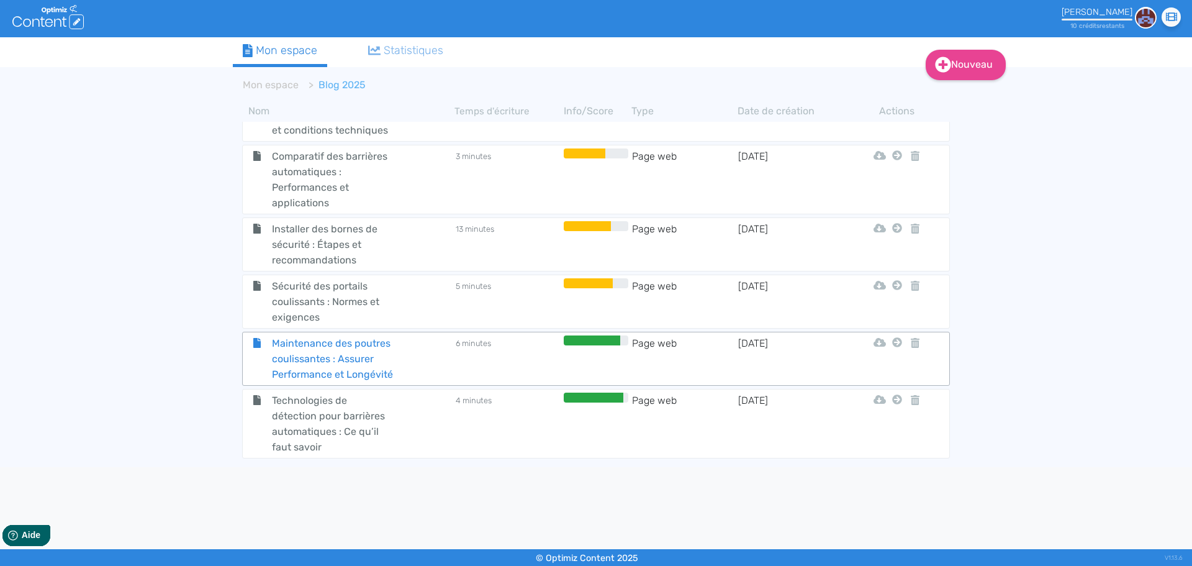
click at [320, 373] on span "Maintenance des poutres coulissantes : Assurer Performance et Longévité" at bounding box center [333, 358] width 140 height 47
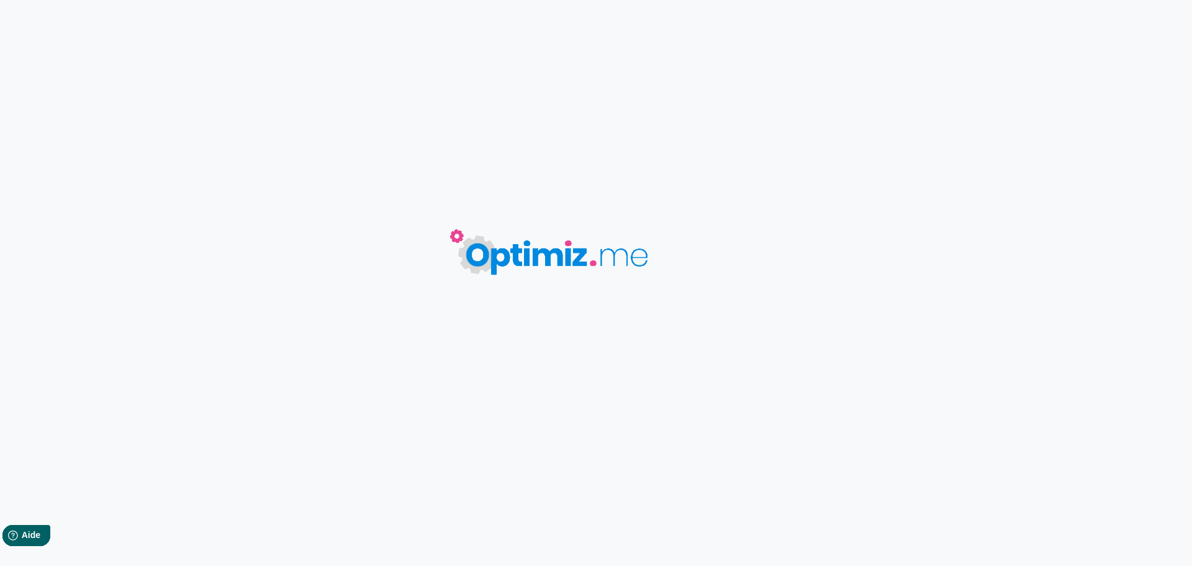
type input "Maintenance des poutres coulissantes : Assurer Performance et Longévité"
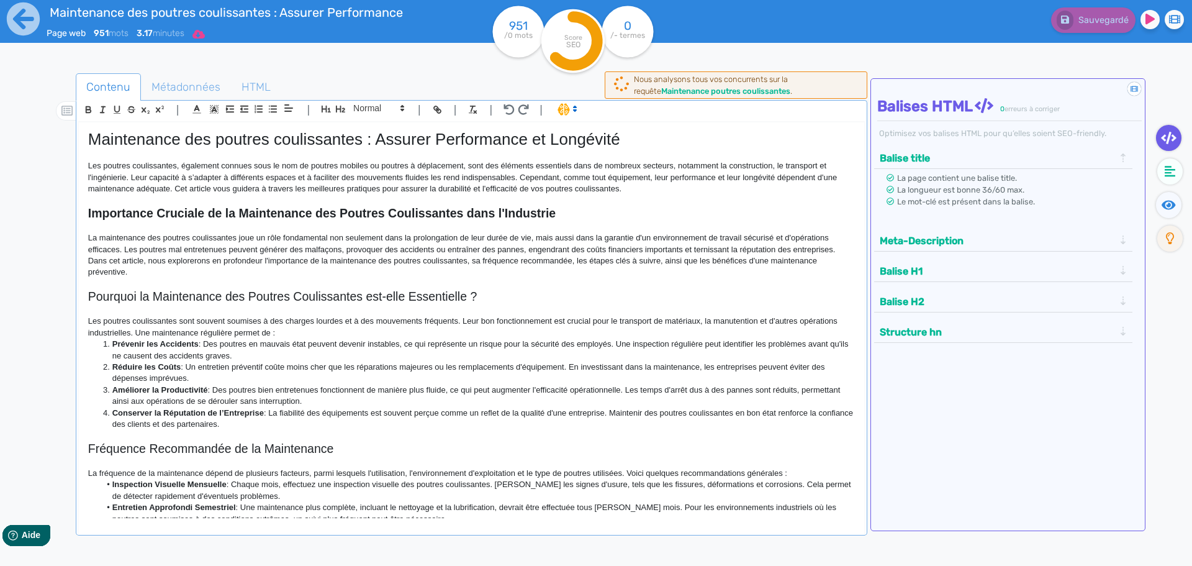
click at [205, 39] on fa-icon at bounding box center [198, 34] width 12 height 15
click at [192, 103] on button "Word" at bounding box center [194, 105] width 99 height 20
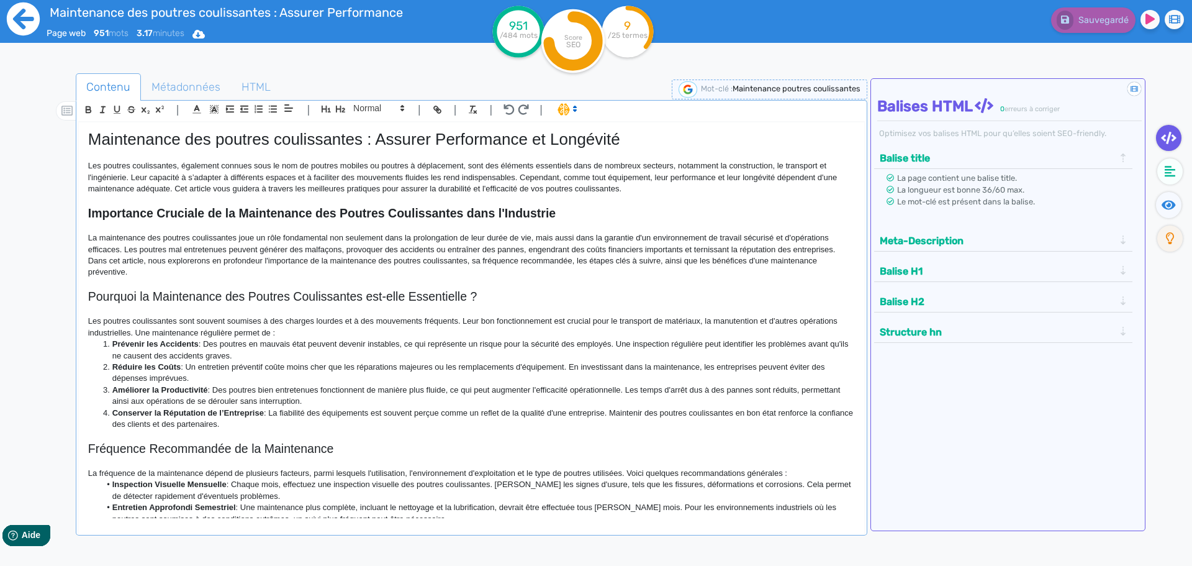
click at [19, 27] on icon at bounding box center [23, 18] width 33 height 33
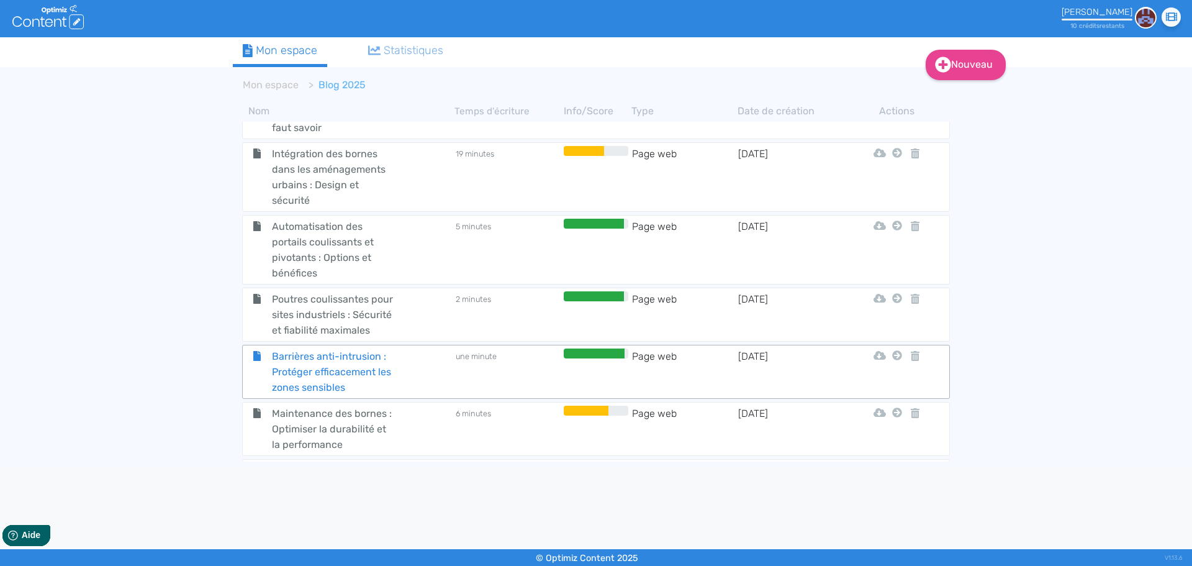
scroll to position [1002, 0]
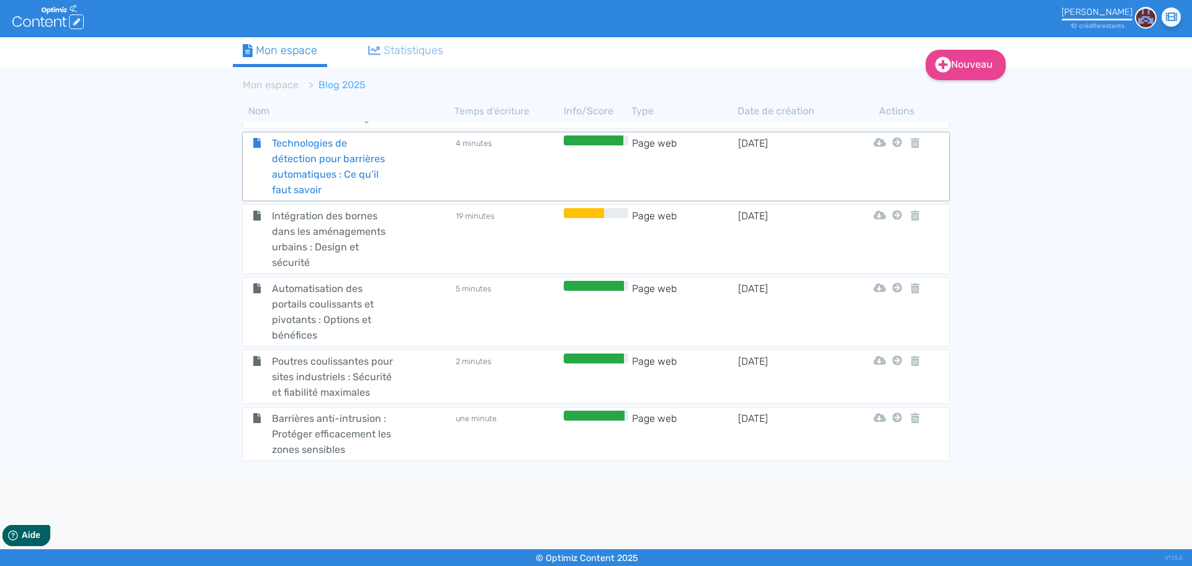
click at [310, 185] on span "Technologies de détection pour barrières automatiques : Ce qu’il faut savoir" at bounding box center [333, 166] width 140 height 62
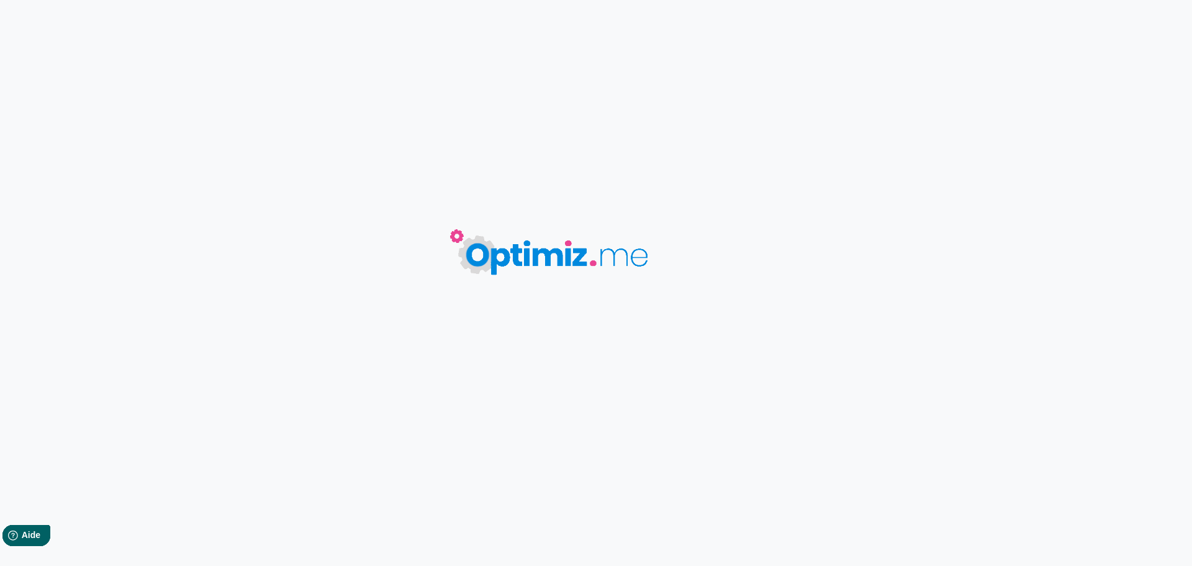
type input "Technologies de détection pour barrières automatiques : Ce qu’il faut savoir"
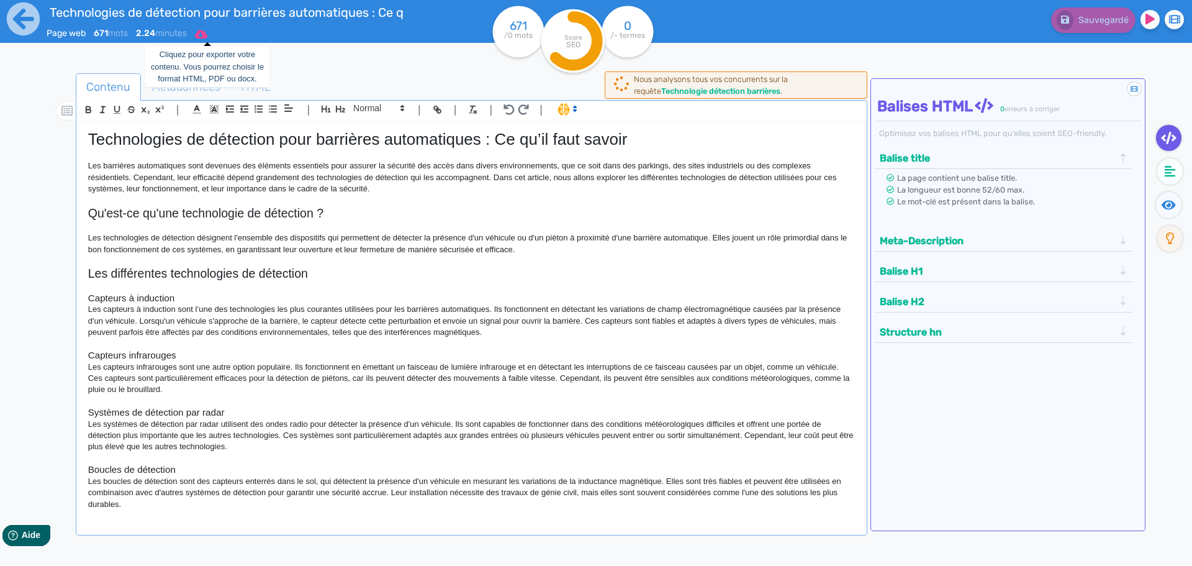
click at [207, 35] on icon at bounding box center [201, 34] width 12 height 10
click at [198, 103] on button "Word" at bounding box center [196, 105] width 99 height 20
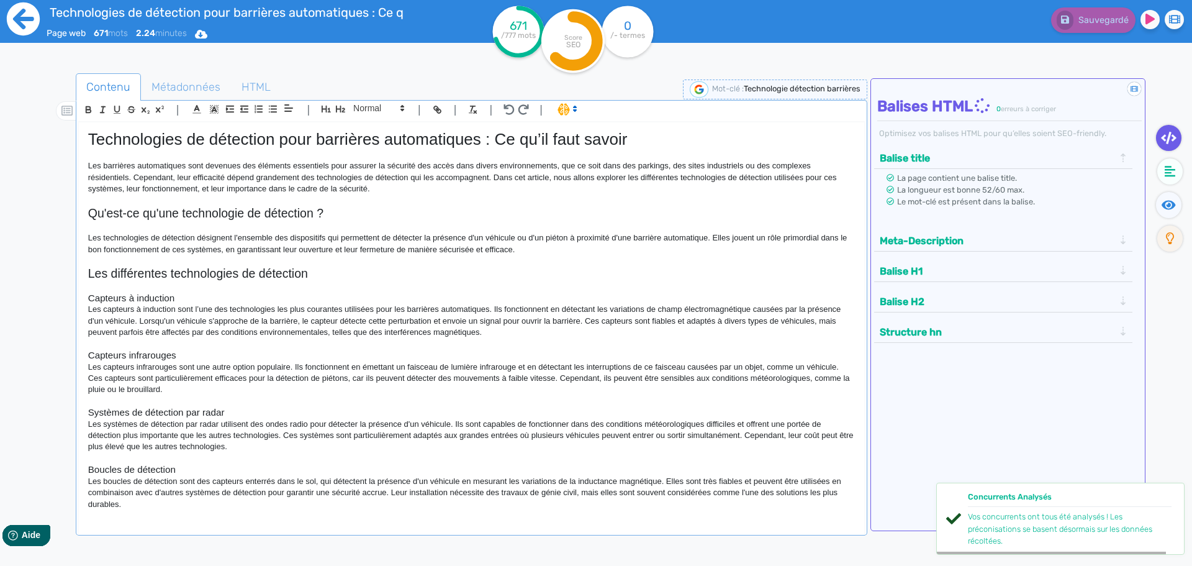
click at [22, 20] on icon at bounding box center [23, 19] width 34 height 34
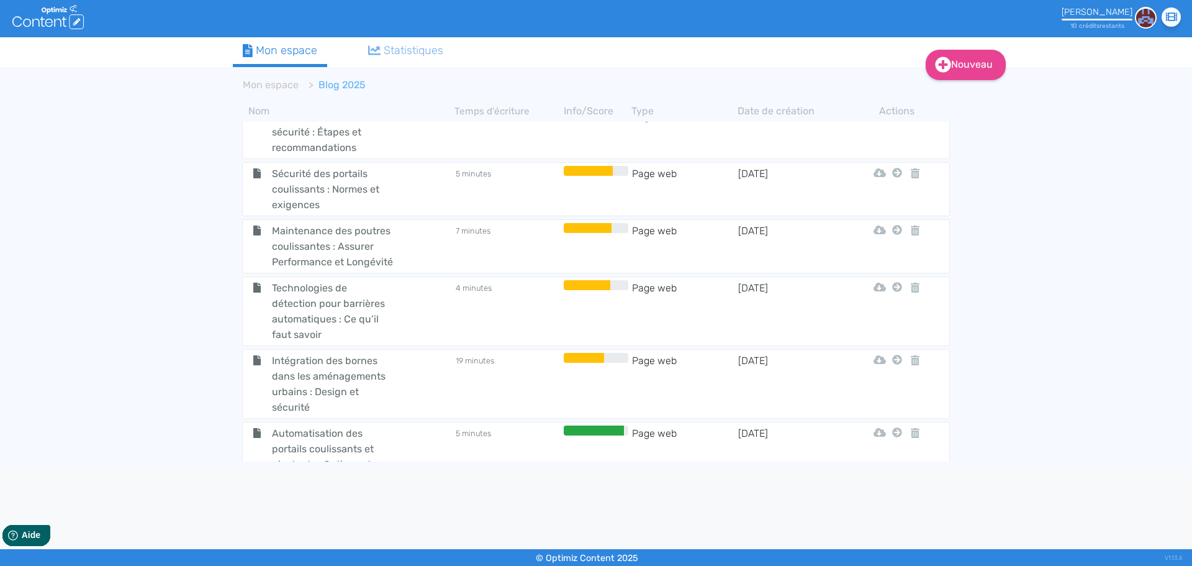
scroll to position [931, 0]
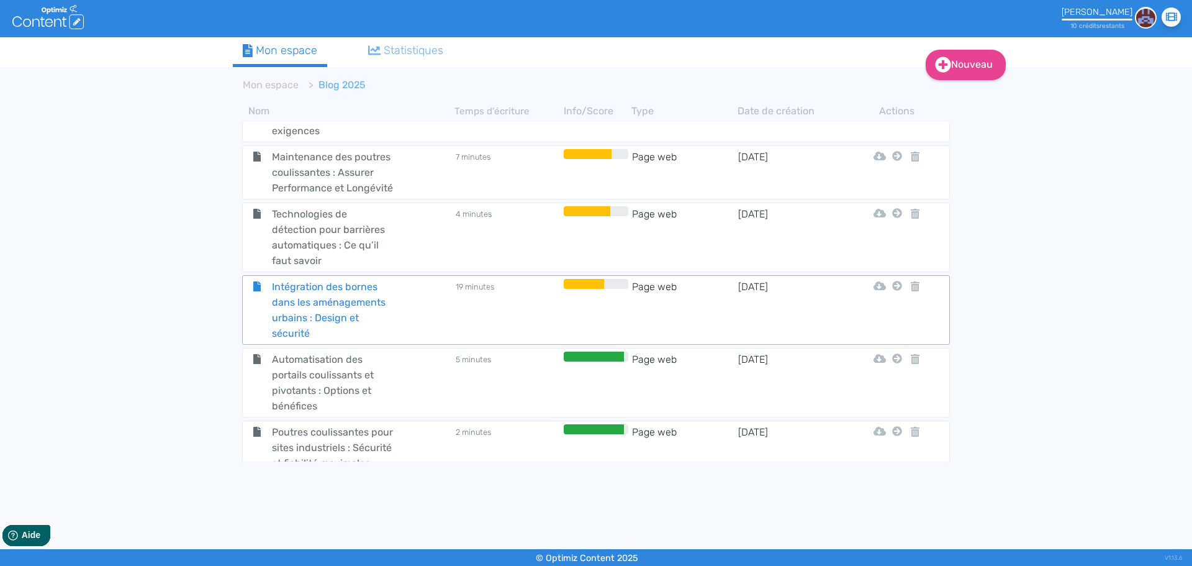
drag, startPoint x: 329, startPoint y: 323, endPoint x: 329, endPoint y: 316, distance: 6.8
click at [329, 316] on span "Intégration des bornes dans les aménagements urbains : Design et sécurité" at bounding box center [333, 310] width 140 height 62
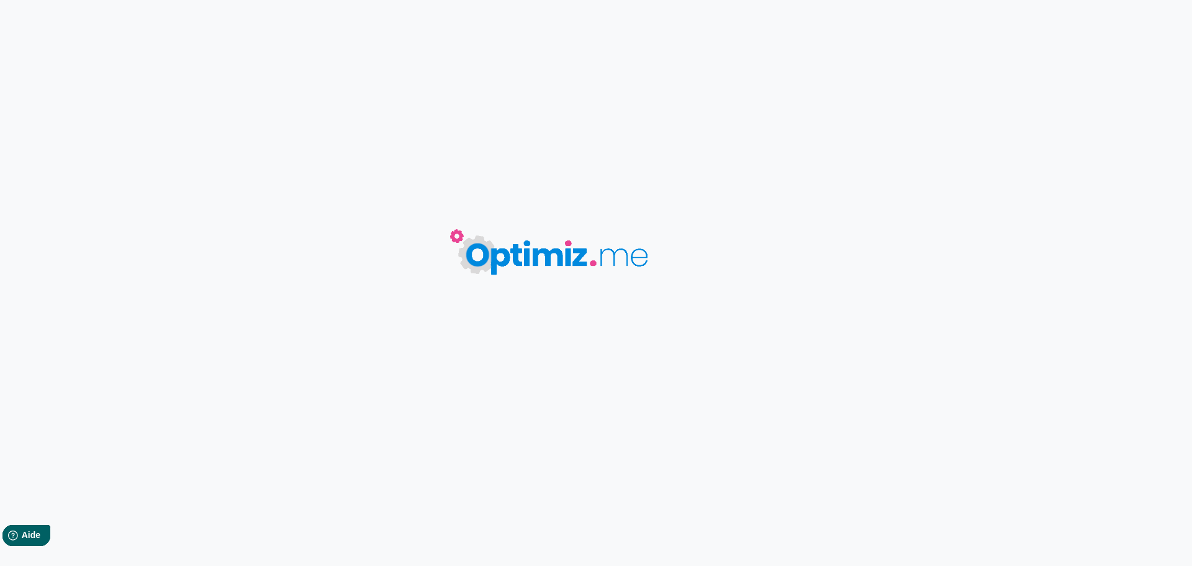
type input "Intégration des bornes dans les aménagements urbains : Design et sécurité"
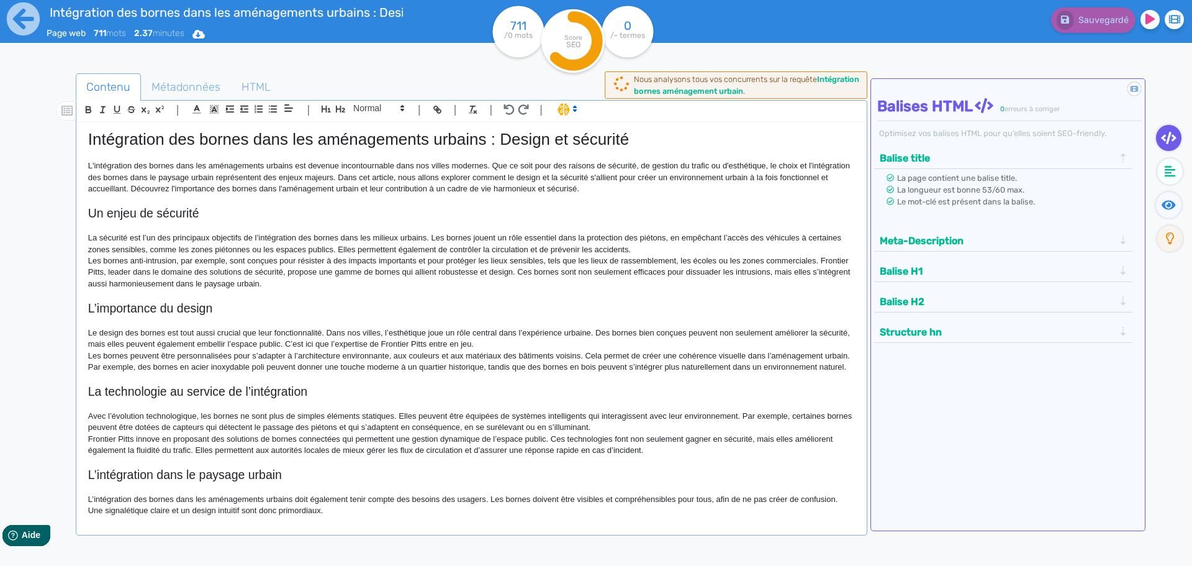
click at [206, 27] on div "Intégration des bornes dans les aménagements urbains : Design et sécurité Page …" at bounding box center [226, 30] width 358 height 61
click at [205, 34] on icon at bounding box center [198, 34] width 12 height 9
click at [201, 104] on button "Word" at bounding box center [194, 105] width 99 height 20
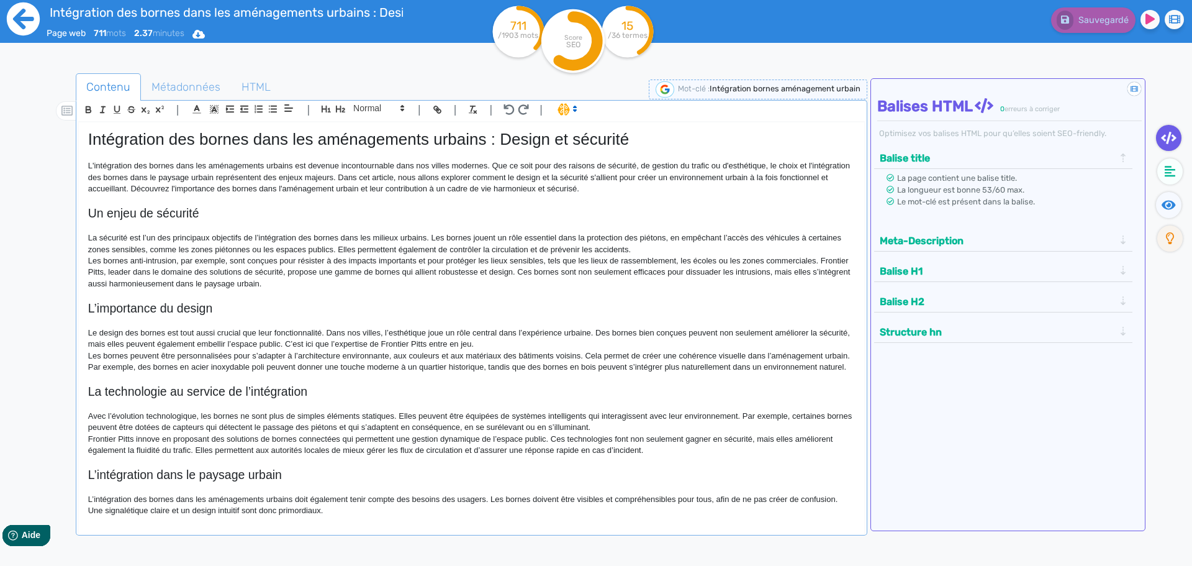
click at [30, 12] on icon at bounding box center [23, 18] width 33 height 33
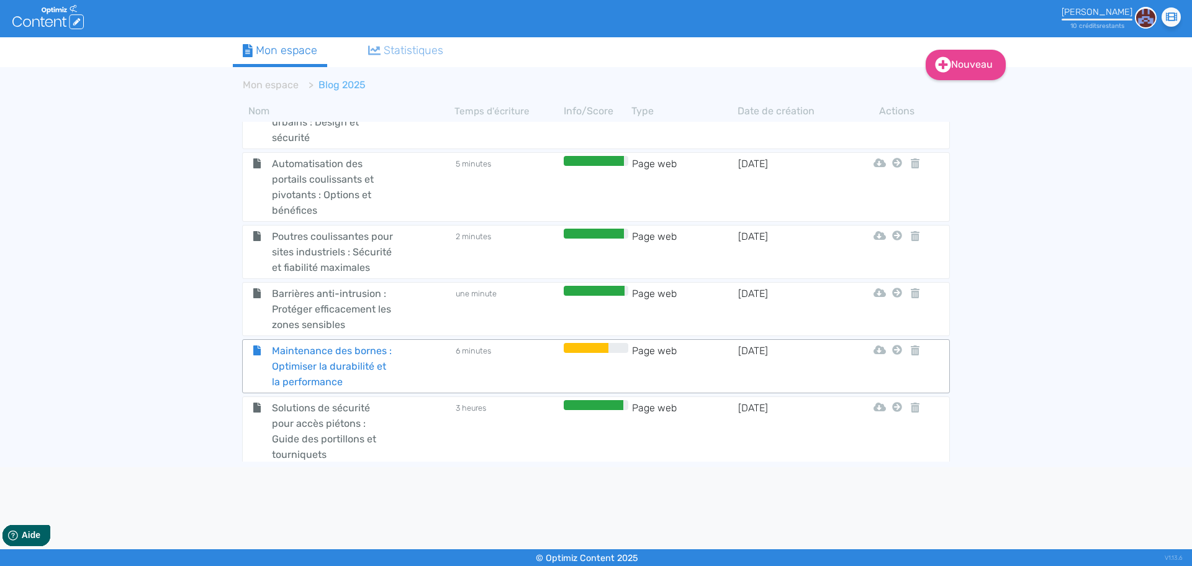
scroll to position [1126, 0]
click at [289, 217] on span "Automatisation des portails coulissants et pivotants : Options et bénéfices" at bounding box center [333, 187] width 140 height 62
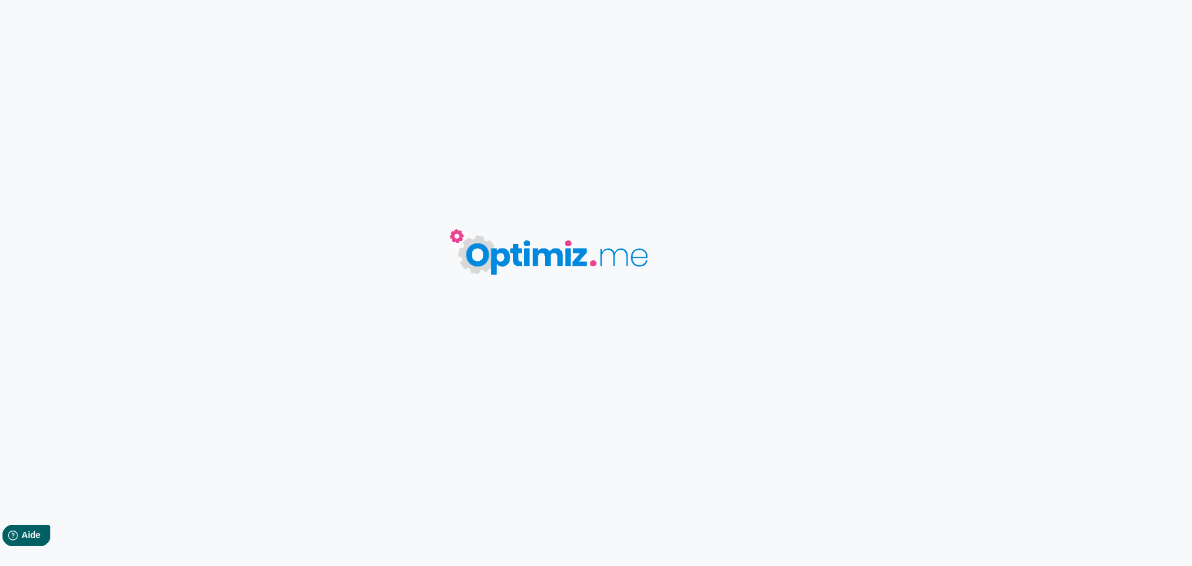
type input "Automatisation des portails coulissants et pivotants : Options et bénéfices"
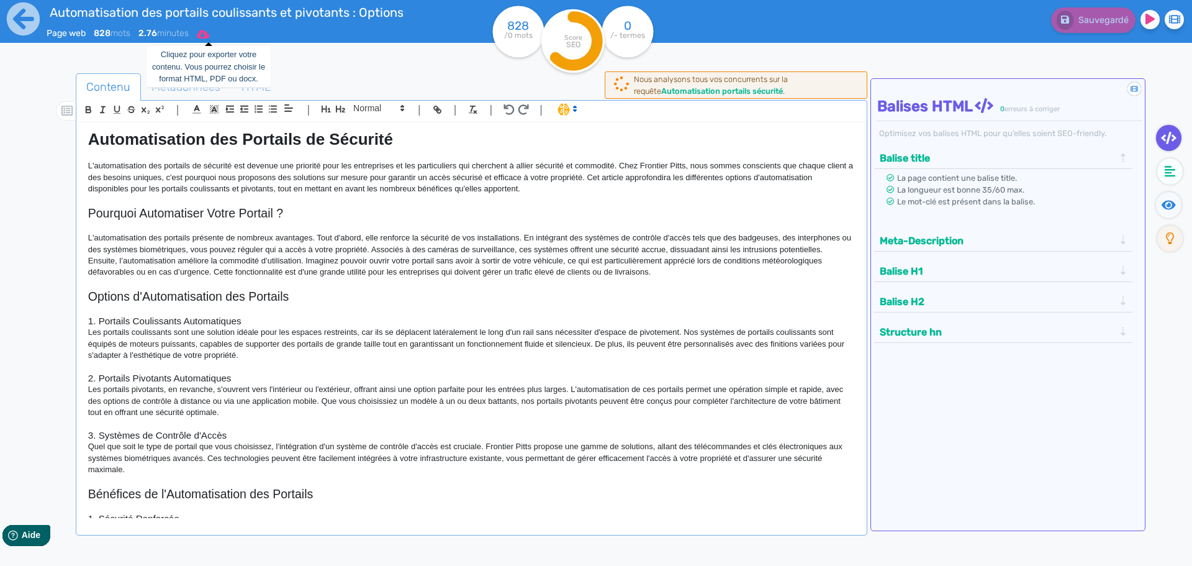
click at [208, 34] on icon at bounding box center [203, 34] width 12 height 10
click at [202, 104] on button "Word" at bounding box center [197, 105] width 99 height 20
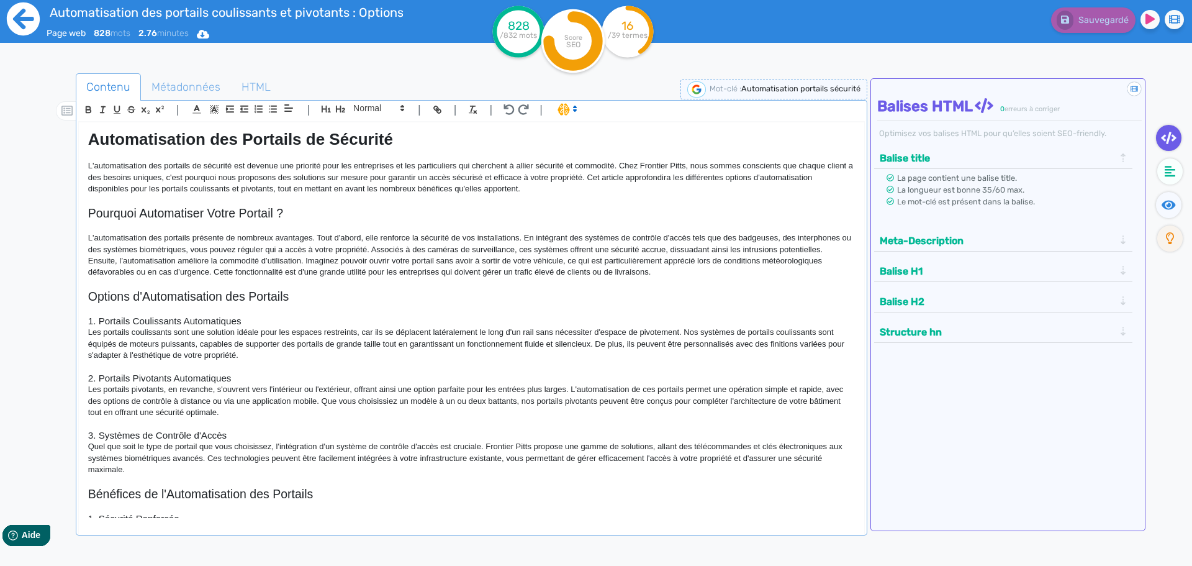
click at [19, 22] on icon at bounding box center [23, 19] width 34 height 34
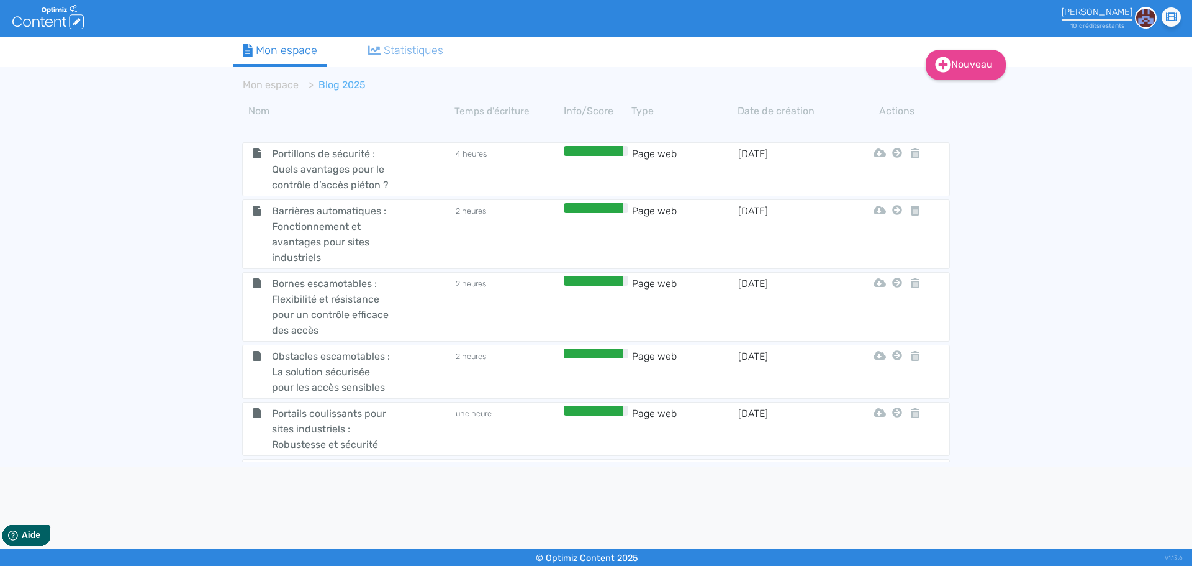
click at [202, 345] on div "Nouveau Contenu Dossier Mon espace Statistiques Mon espace Blog 2025 Nom Temps …" at bounding box center [596, 252] width 1192 height 430
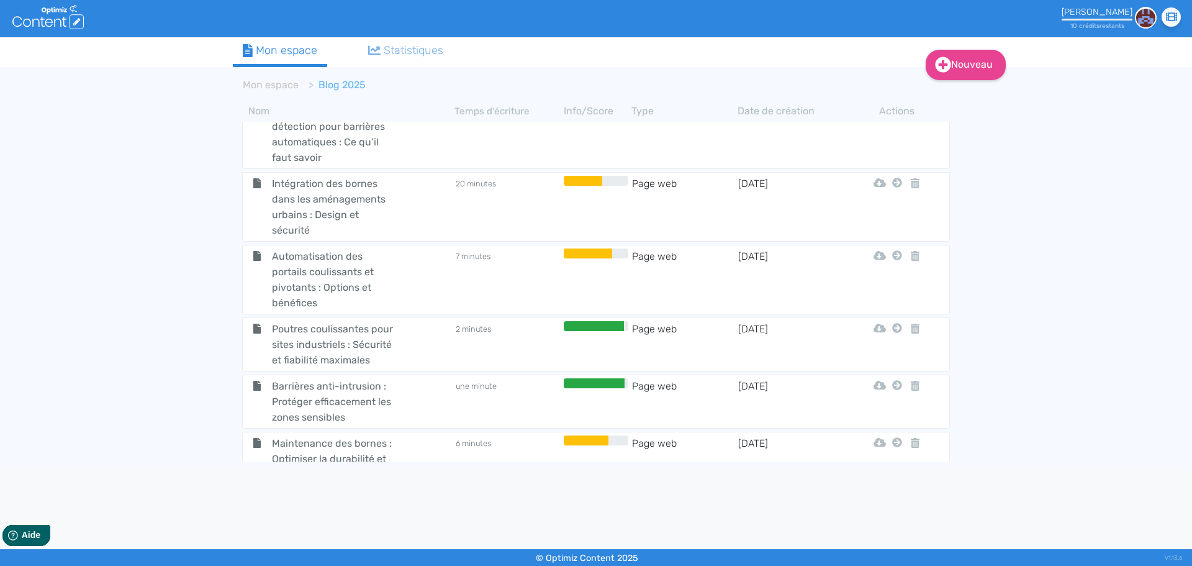
scroll to position [1055, 0]
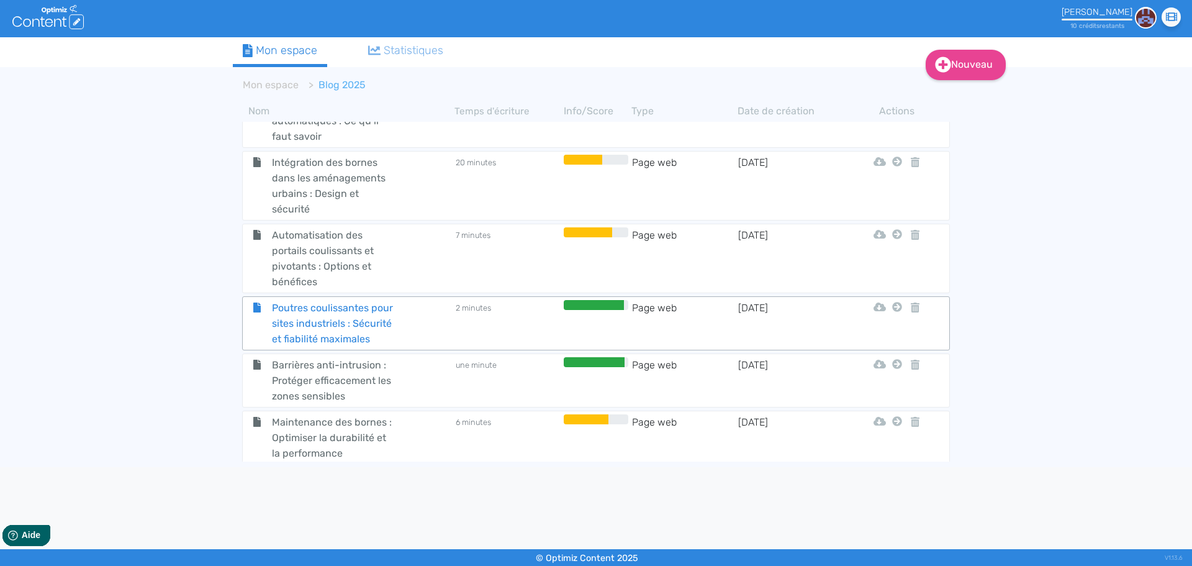
click at [315, 346] on span "Poutres coulissantes pour sites industriels : Sécurité et fiabilité maximales" at bounding box center [333, 323] width 140 height 47
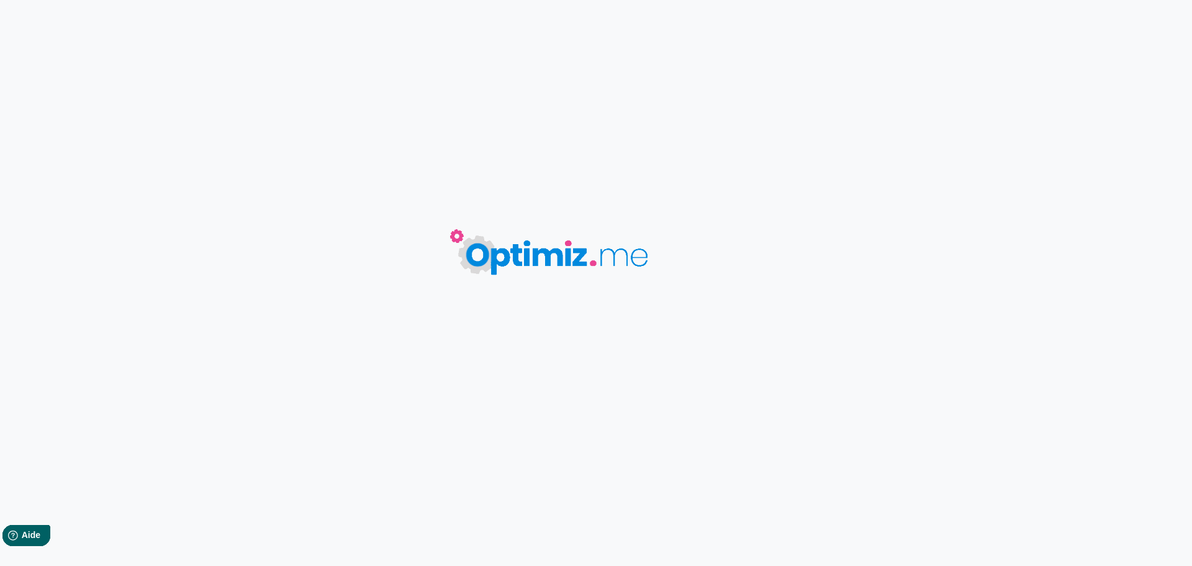
type input "Poutres coulissantes pour sites industriels : Sécurité et fiabilité maximales"
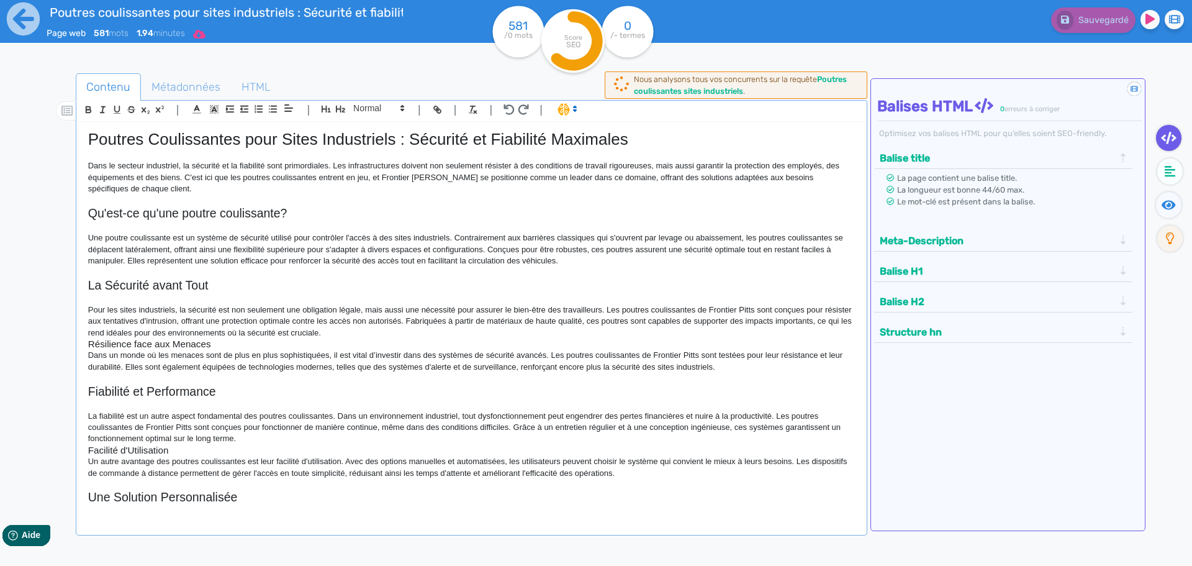
click at [206, 35] on icon at bounding box center [199, 34] width 12 height 10
click at [196, 107] on button "Word" at bounding box center [196, 105] width 99 height 20
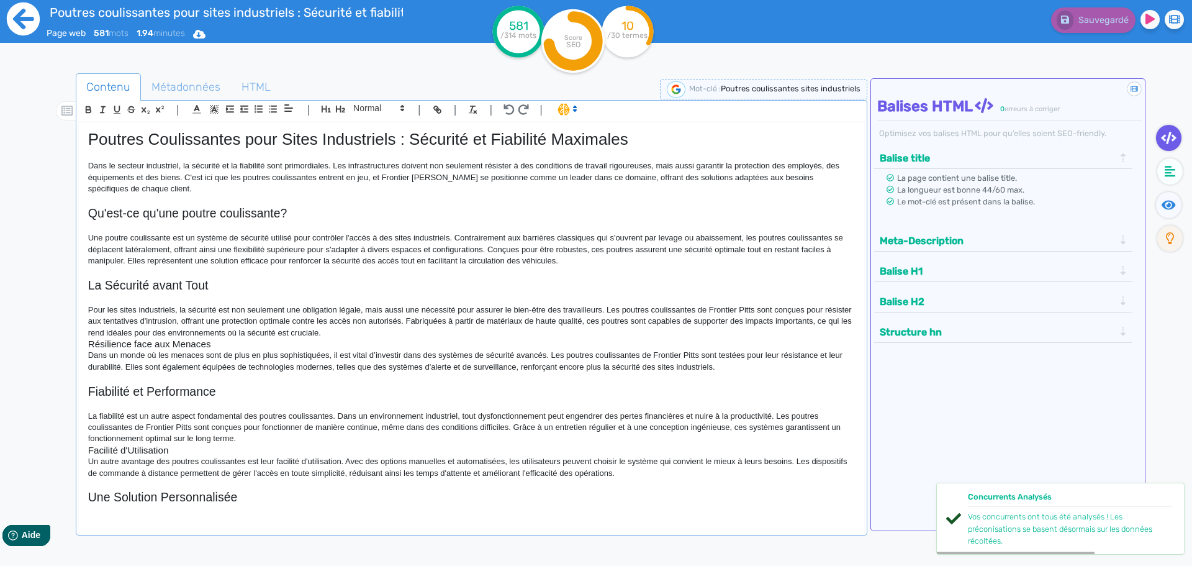
click at [22, 20] on icon at bounding box center [23, 19] width 34 height 34
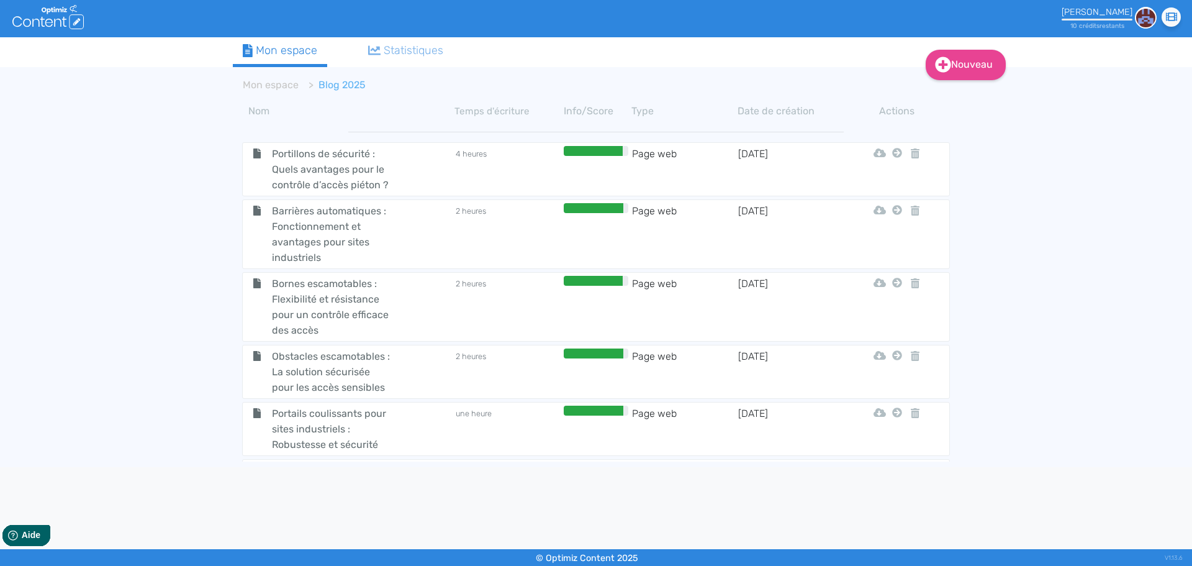
click at [204, 394] on div "Nouveau Contenu Dossier Mon espace Statistiques Mon espace Blog 2025 Nom Temps …" at bounding box center [596, 252] width 1192 height 430
click at [1059, 314] on div "Nouveau Contenu Dossier Mon espace Statistiques Mon espace Blog 2025 Nom Temps …" at bounding box center [596, 252] width 1192 height 430
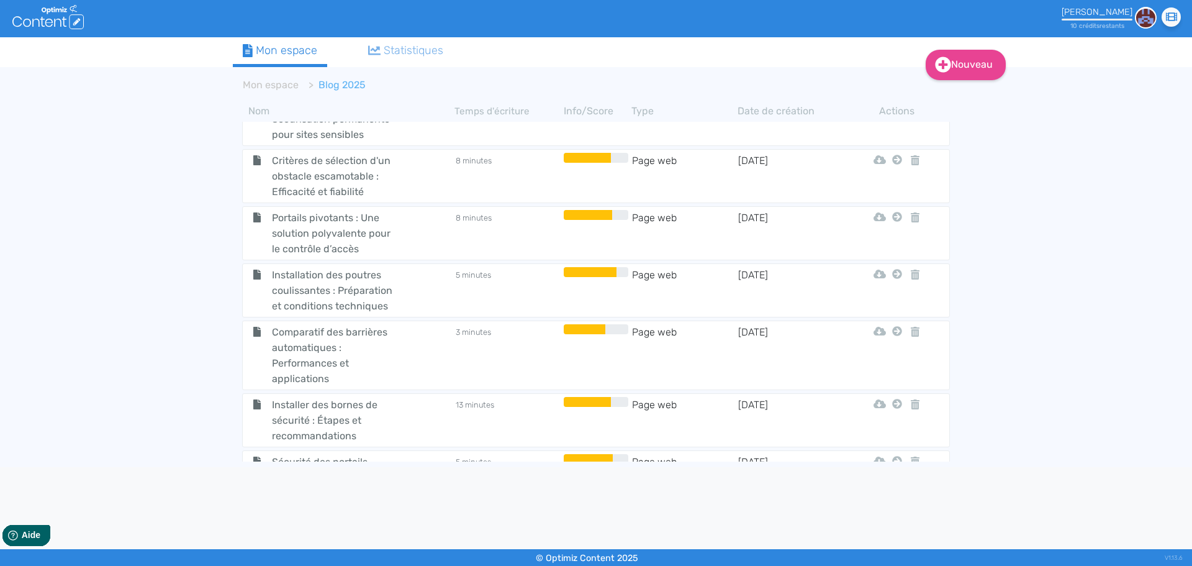
scroll to position [1250, 0]
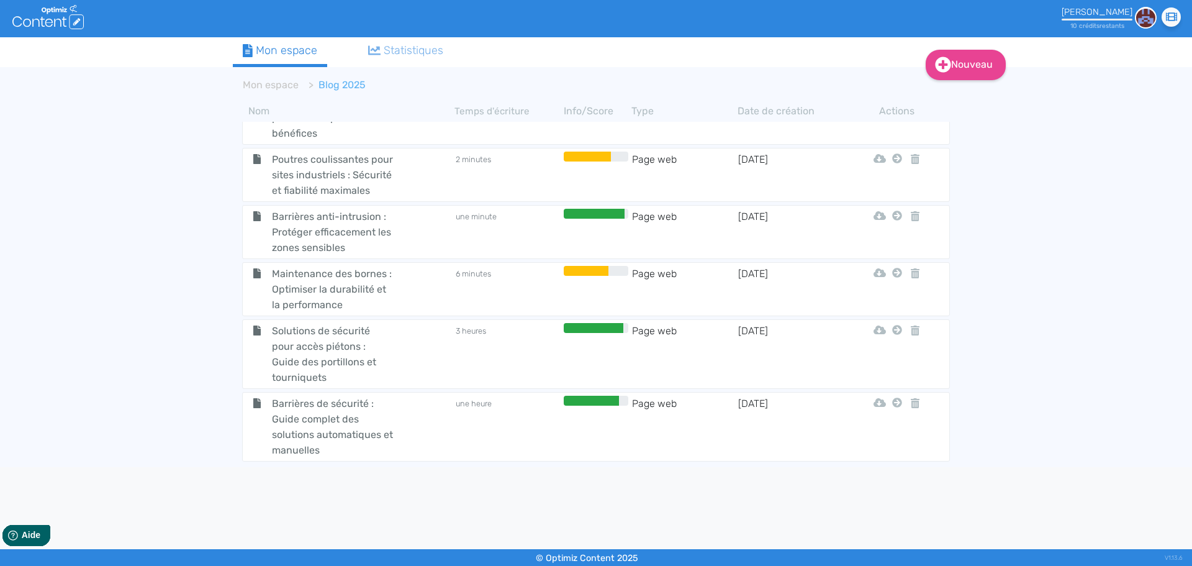
click at [310, 220] on span "Barrières anti-intrusion : Protéger efficacement les zones sensibles" at bounding box center [333, 232] width 140 height 47
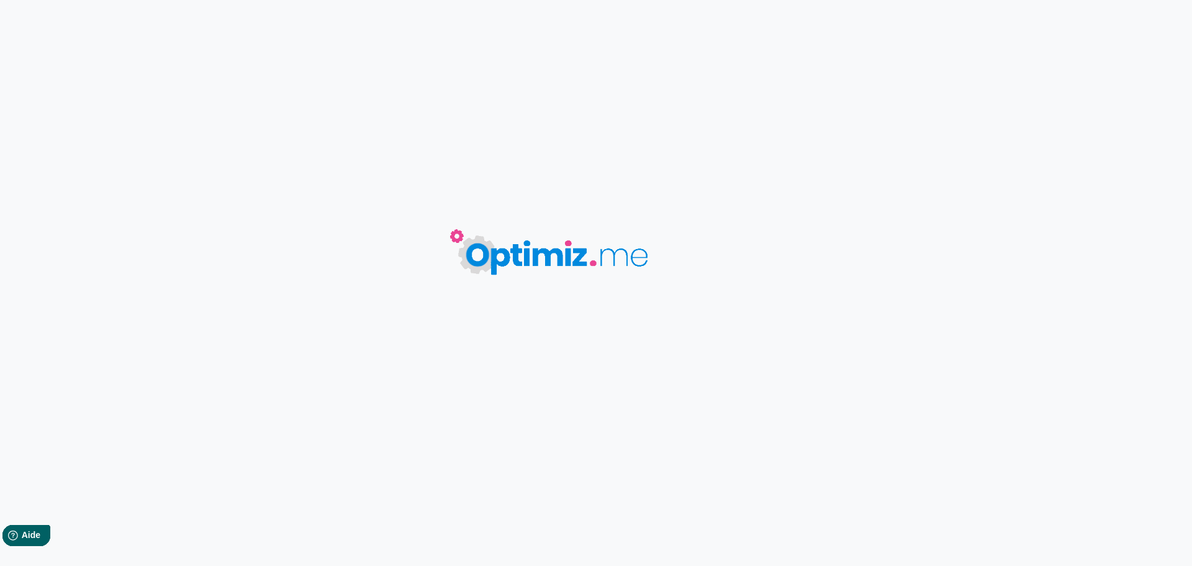
type input "Barrières anti-intrusion : Protéger efficacement les zones sensibles"
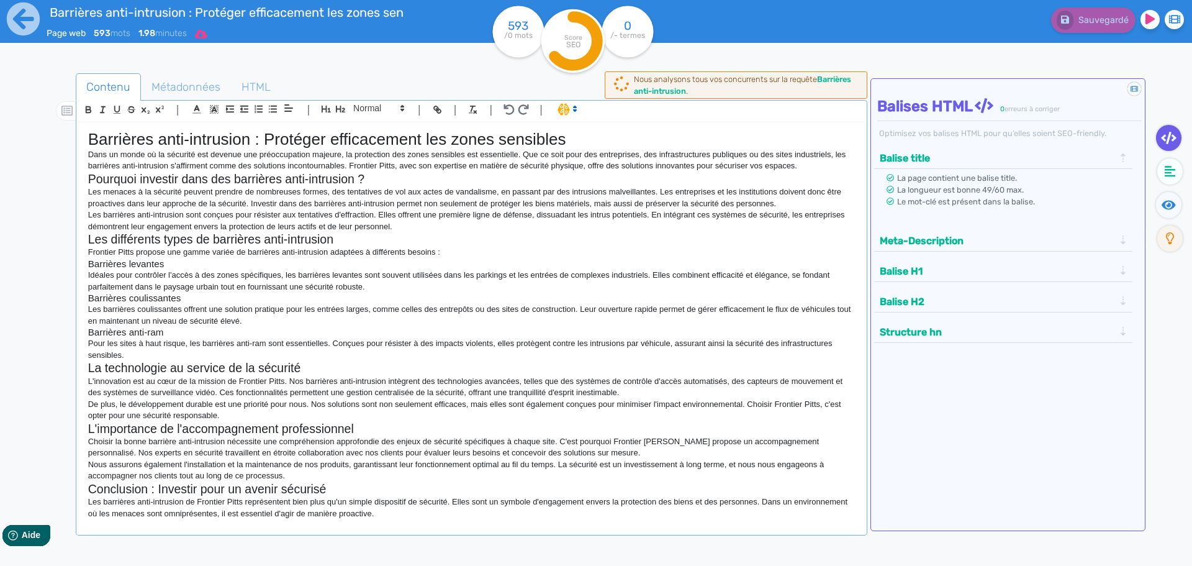
click at [207, 35] on icon at bounding box center [201, 34] width 12 height 10
click at [197, 111] on button "Word" at bounding box center [197, 105] width 99 height 20
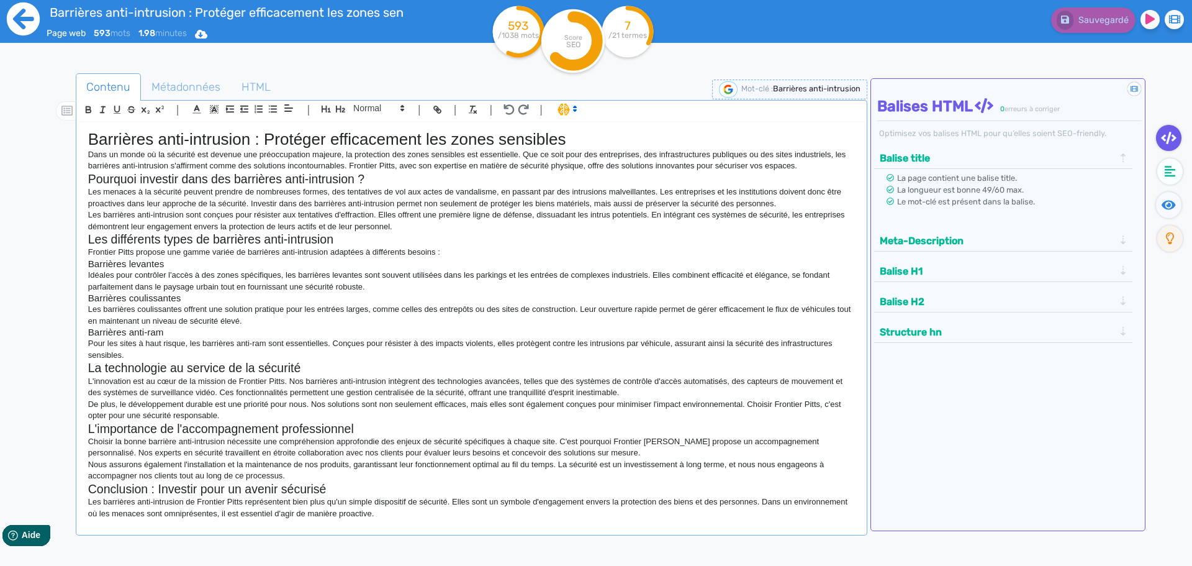
click at [20, 22] on icon at bounding box center [23, 19] width 34 height 34
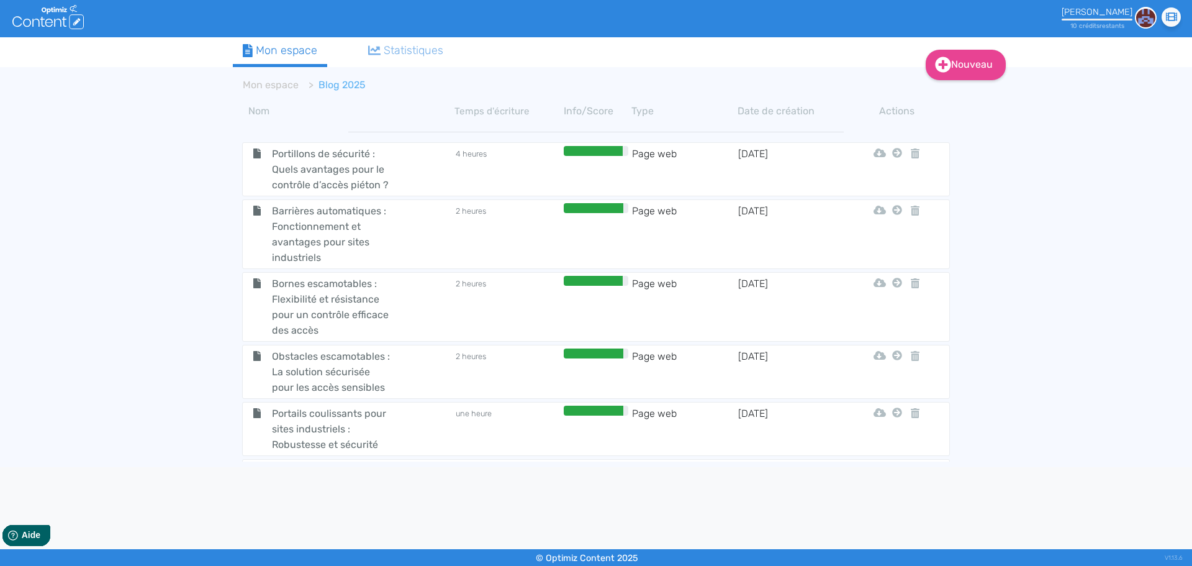
click at [148, 295] on div "Nouveau Contenu Dossier Mon espace Statistiques Mon espace Blog 2025 Nom Temps …" at bounding box center [596, 252] width 1192 height 430
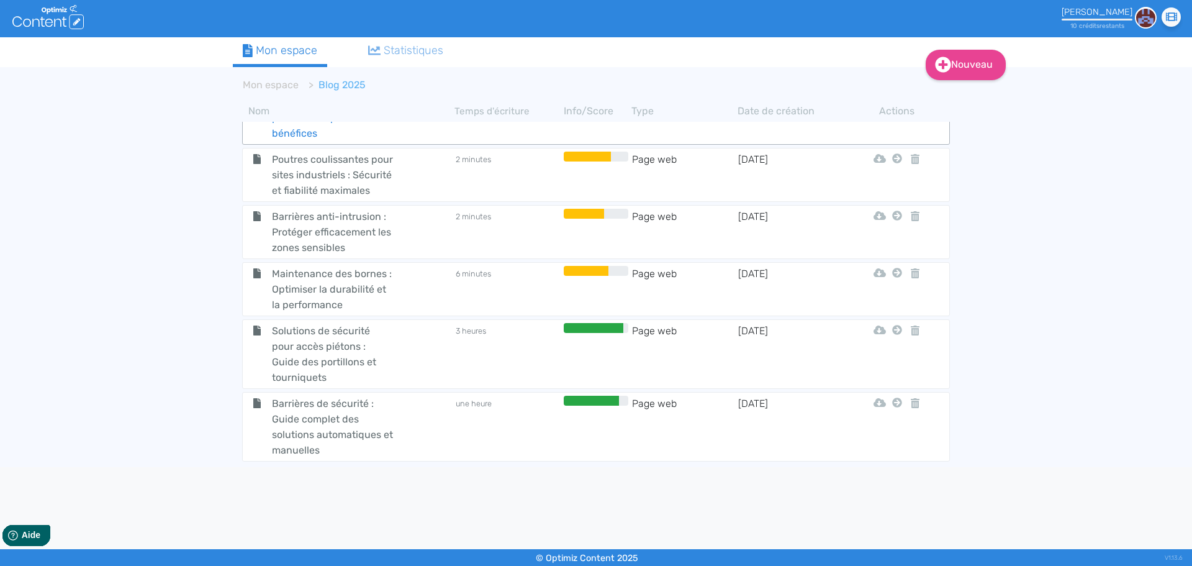
scroll to position [1250, 0]
click at [331, 284] on span "Maintenance des bornes : Optimiser la durabilité et la performance" at bounding box center [333, 289] width 140 height 47
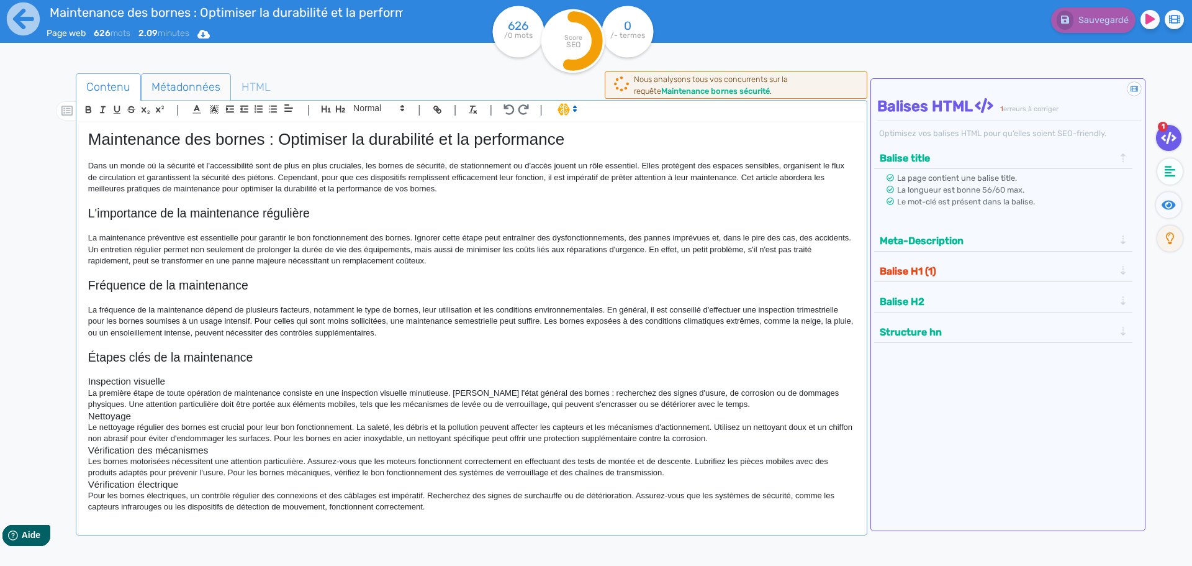
click at [197, 75] on span "Métadonnées" at bounding box center [186, 87] width 89 height 34
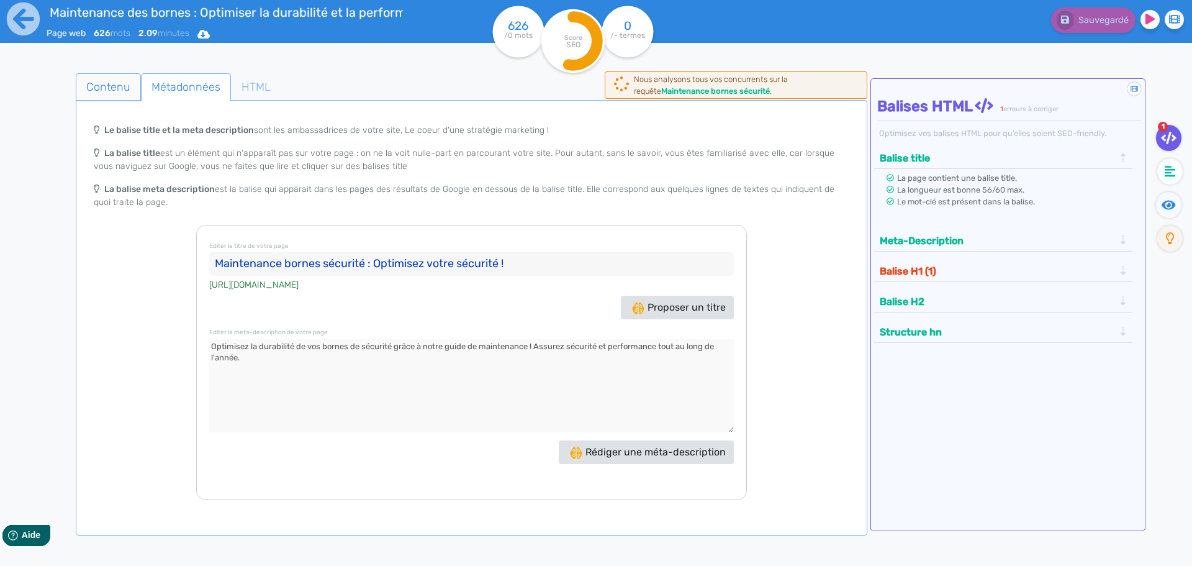
click at [99, 89] on span "Contenu" at bounding box center [108, 87] width 64 height 34
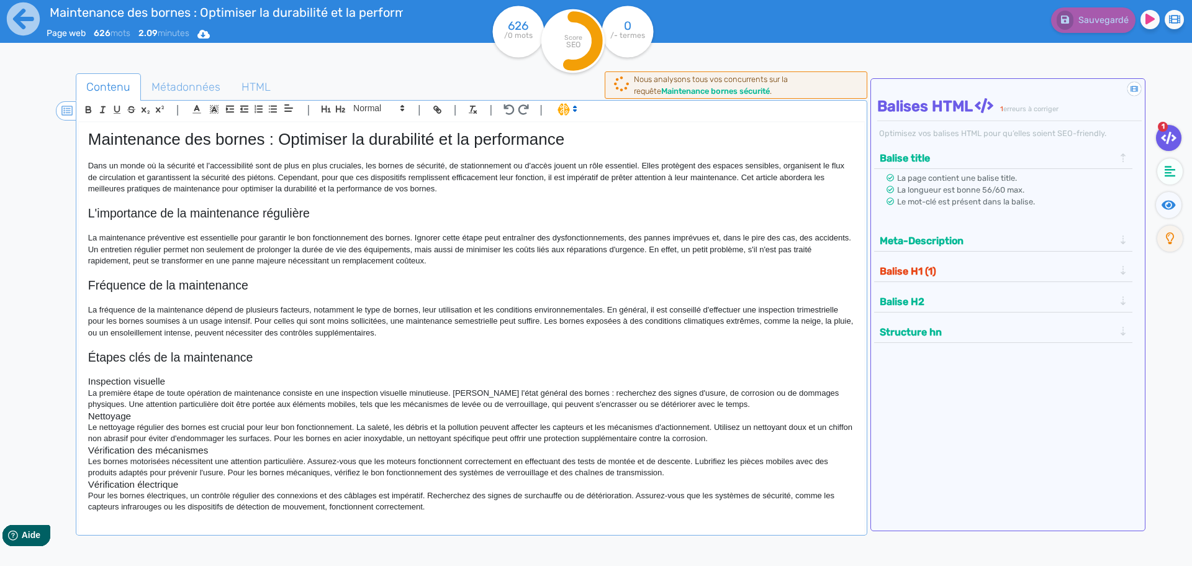
click at [64, 107] on icon at bounding box center [66, 110] width 11 height 11
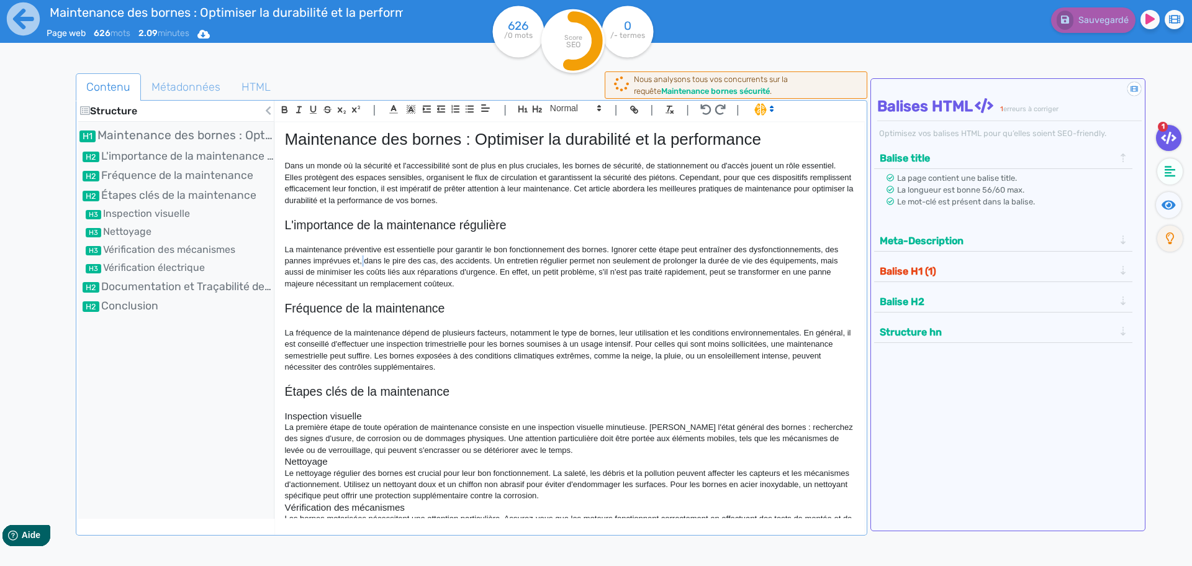
click at [364, 258] on p "La maintenance préventive est essentielle pour garantir le bon fonctionnement d…" at bounding box center [569, 267] width 570 height 46
click at [934, 268] on button "Balise H1 (1)" at bounding box center [997, 271] width 242 height 20
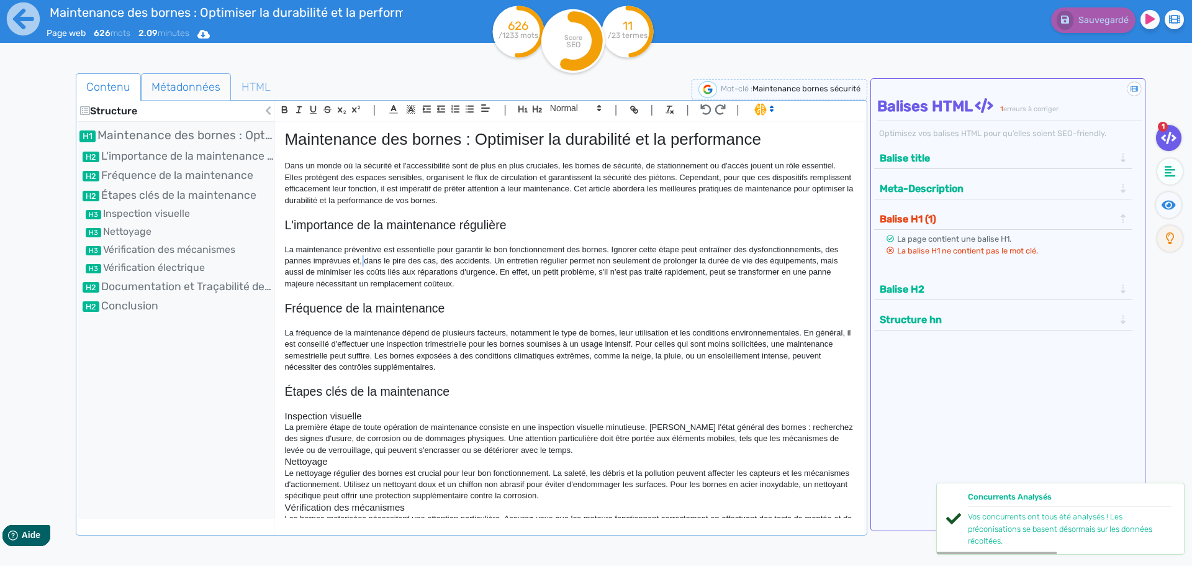
click at [188, 82] on span "Métadonnées" at bounding box center [186, 87] width 89 height 34
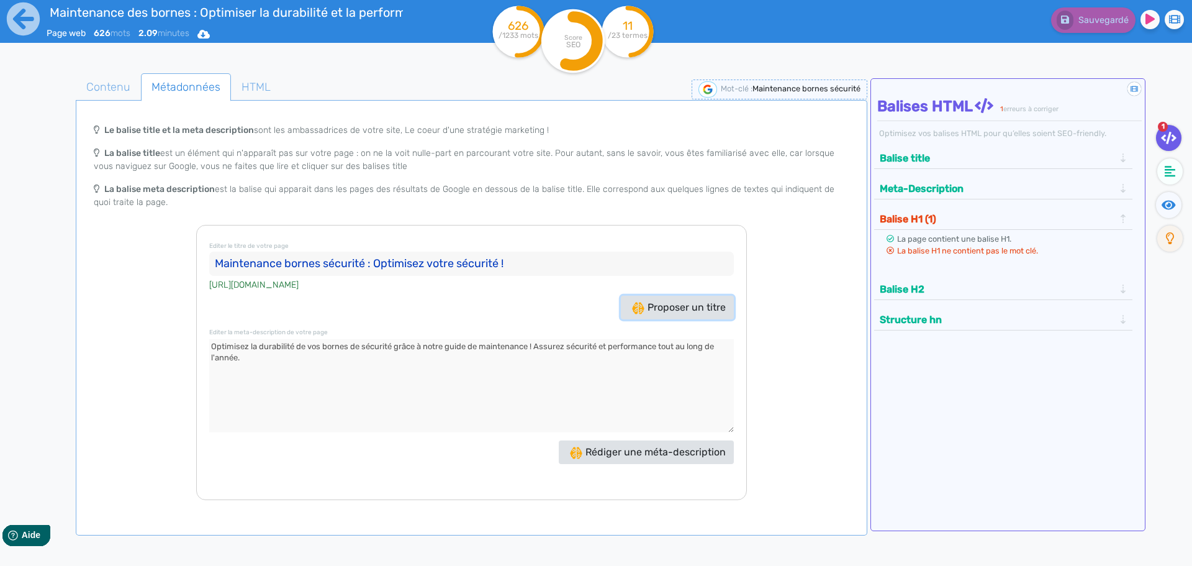
click at [674, 302] on span "Proposer un titre" at bounding box center [679, 307] width 94 height 12
click at [101, 88] on span "Contenu" at bounding box center [108, 87] width 64 height 34
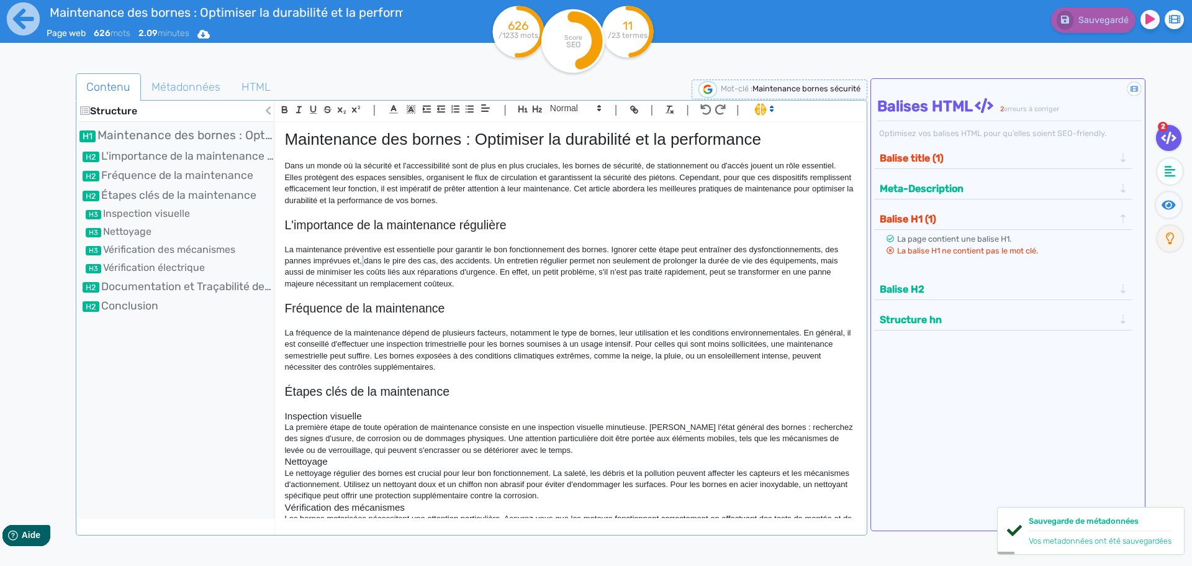
click at [919, 148] on button "Balise title (1)" at bounding box center [997, 158] width 242 height 20
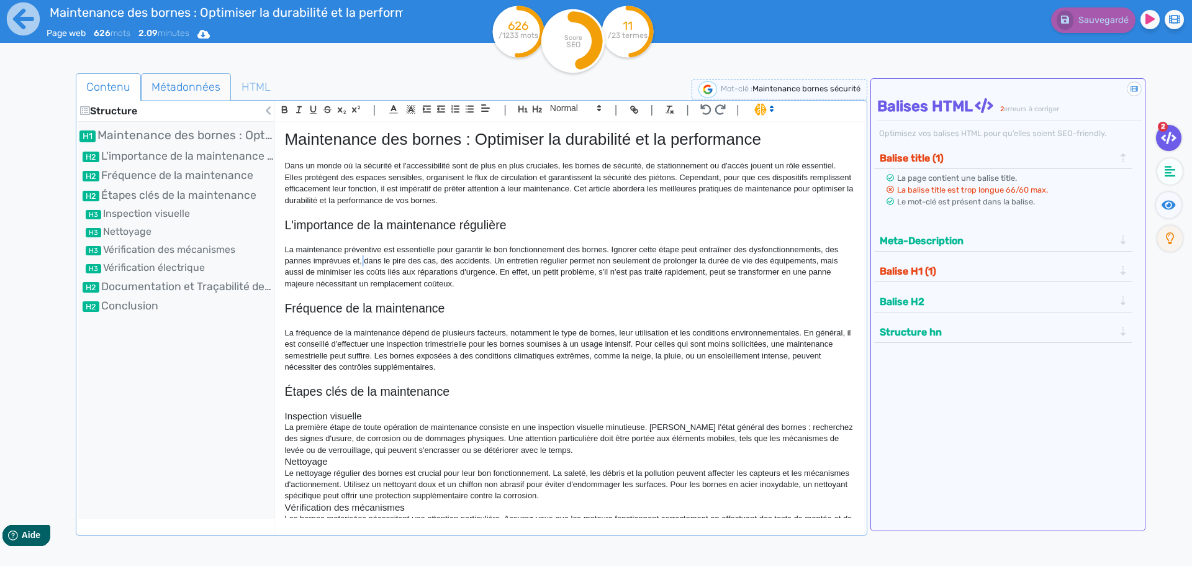
click at [179, 91] on span "Métadonnées" at bounding box center [186, 87] width 89 height 34
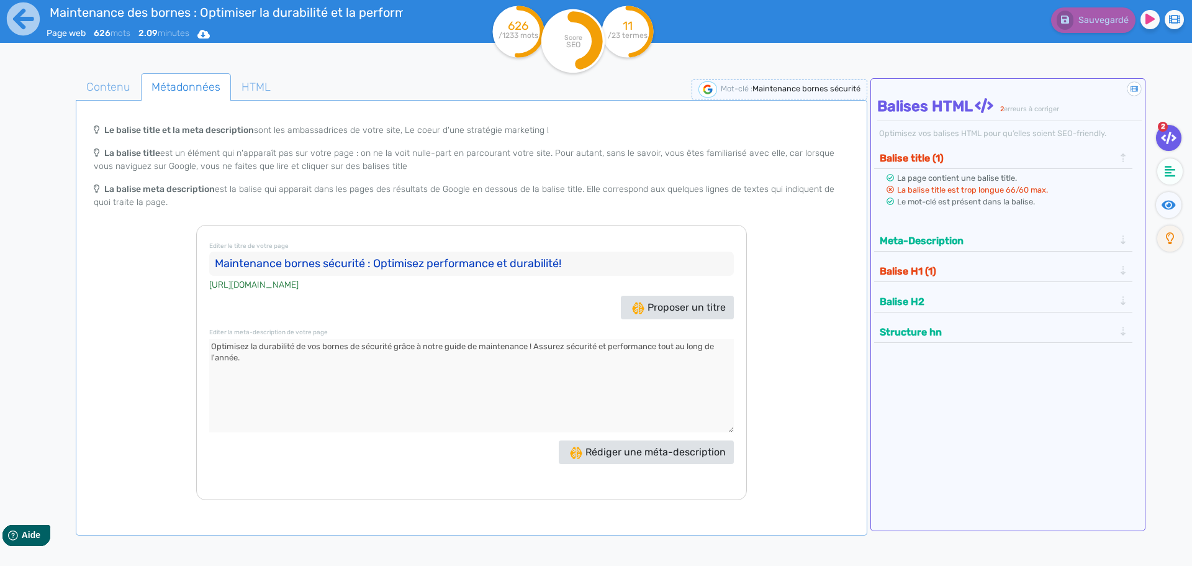
click at [515, 255] on input "Maintenance bornes sécurité : Optimisez performance et durabilité!" at bounding box center [471, 263] width 525 height 25
click at [703, 305] on span "Proposer un titre" at bounding box center [679, 307] width 94 height 12
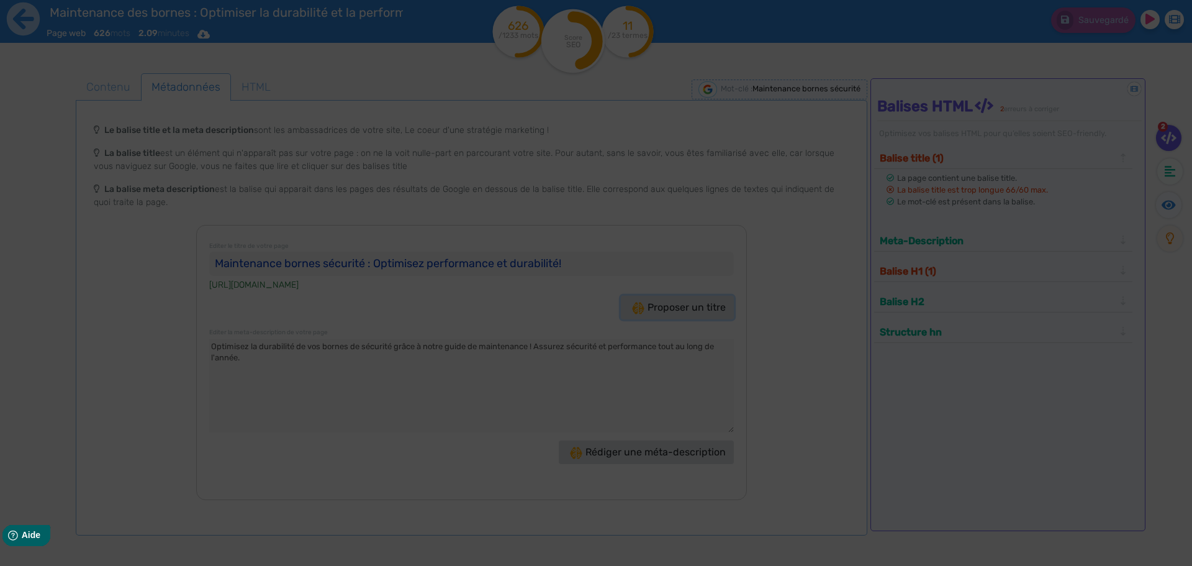
type input ""Maintenance bornes sécurité : Optimisez performance et durabilité !""
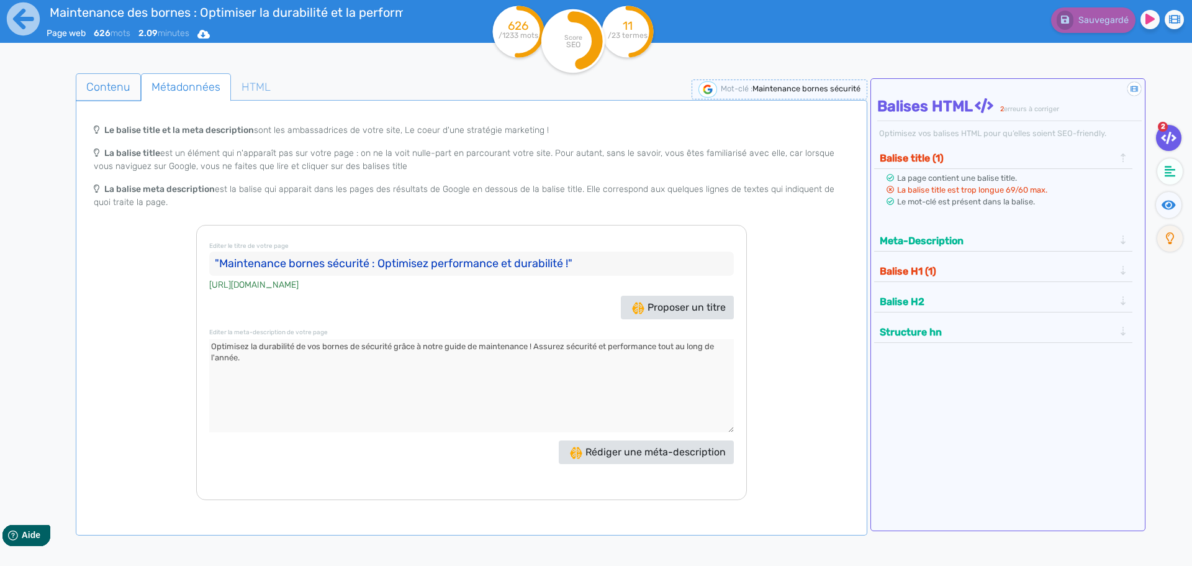
drag, startPoint x: 129, startPoint y: 81, endPoint x: 138, endPoint y: 89, distance: 11.9
click at [129, 81] on span "Contenu" at bounding box center [108, 87] width 64 height 34
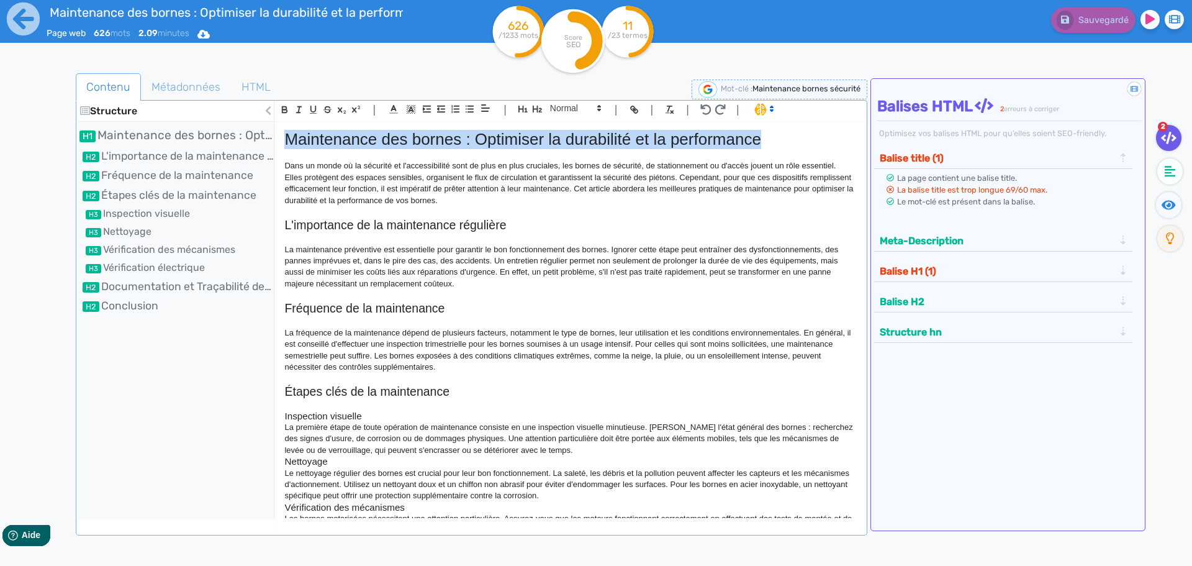
drag, startPoint x: 761, startPoint y: 140, endPoint x: 279, endPoint y: 139, distance: 482.4
click at [279, 139] on div "Maintenance des bornes : Optimiser la durabilité et la performance Dans un mond…" at bounding box center [569, 320] width 589 height 396
click at [199, 85] on span "Métadonnées" at bounding box center [186, 87] width 89 height 34
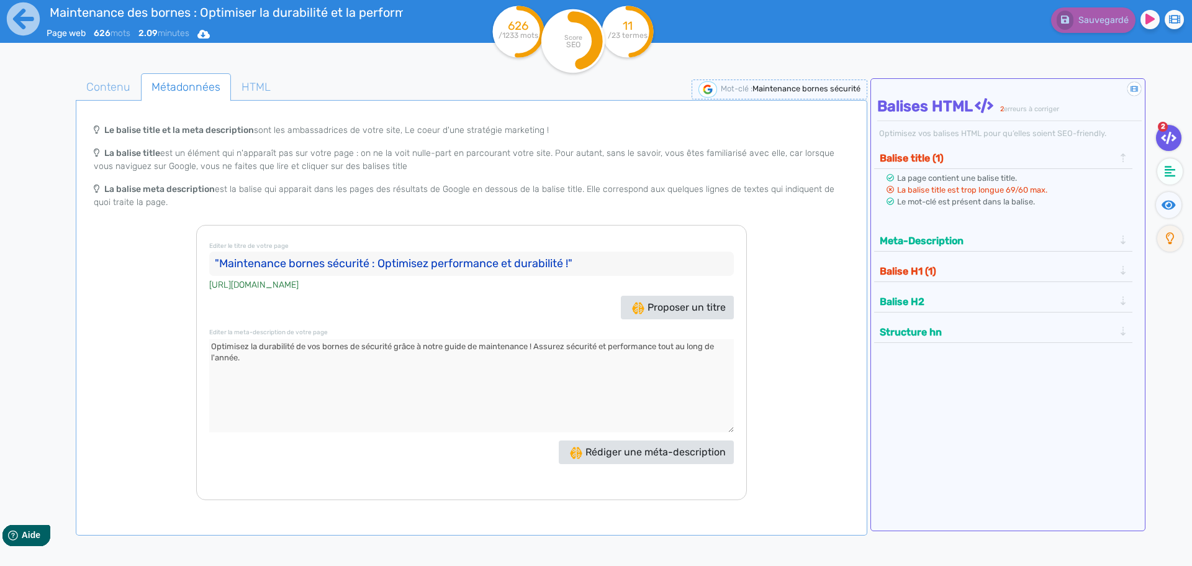
drag, startPoint x: 252, startPoint y: 353, endPoint x: 214, endPoint y: 368, distance: 40.7
click at [160, 346] on div "Le balise title et la meta description sont les ambassadrices de votre site, Le…" at bounding box center [471, 308] width 787 height 382
click at [617, 451] on span "Rédiger une méta-description" at bounding box center [648, 452] width 156 height 12
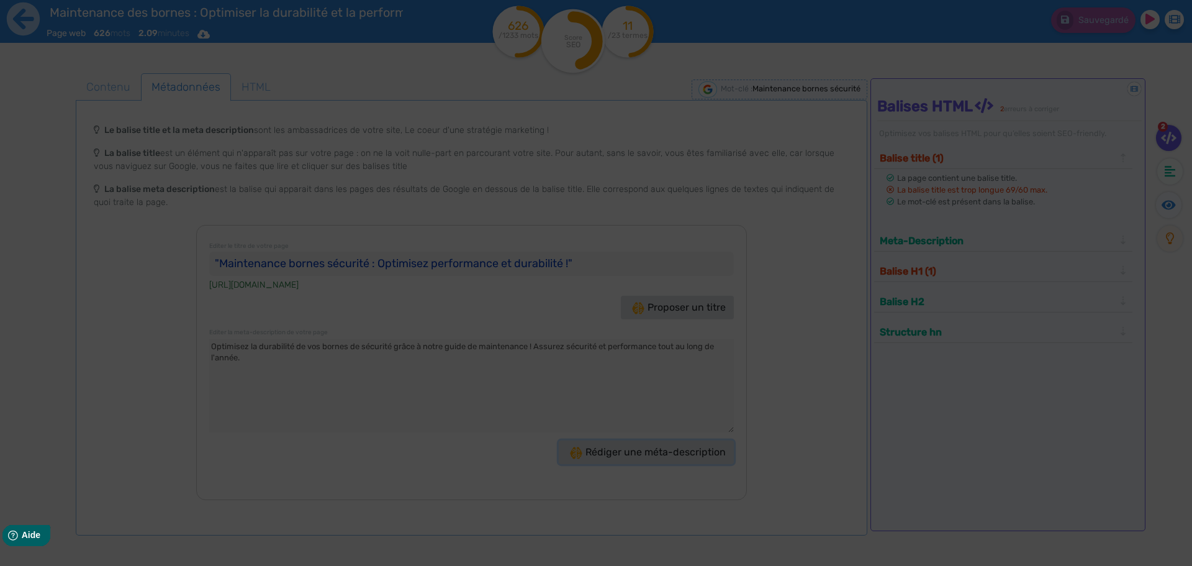
type textarea "Optimisez la durabilité de vos bornes de sécurité grâce à une maintenance régul…"
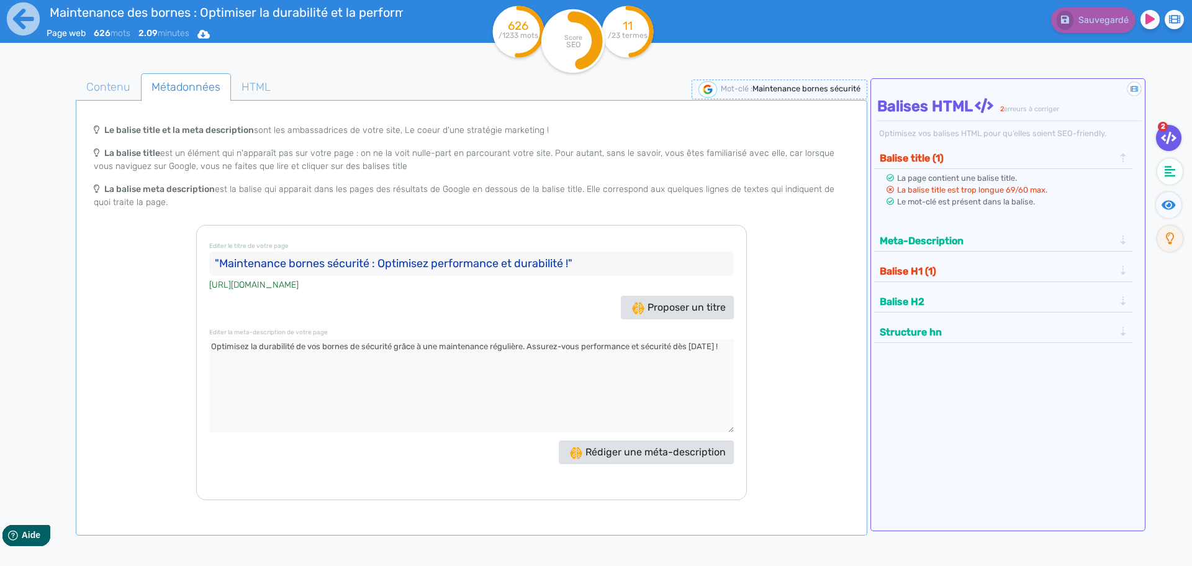
click at [600, 267] on input ""Maintenance bornes sécurité : Optimisez performance et durabilité !"" at bounding box center [471, 263] width 525 height 25
click at [664, 300] on button "Proposer un titre" at bounding box center [677, 308] width 113 height 24
click at [107, 85] on span "Contenu" at bounding box center [108, 87] width 64 height 34
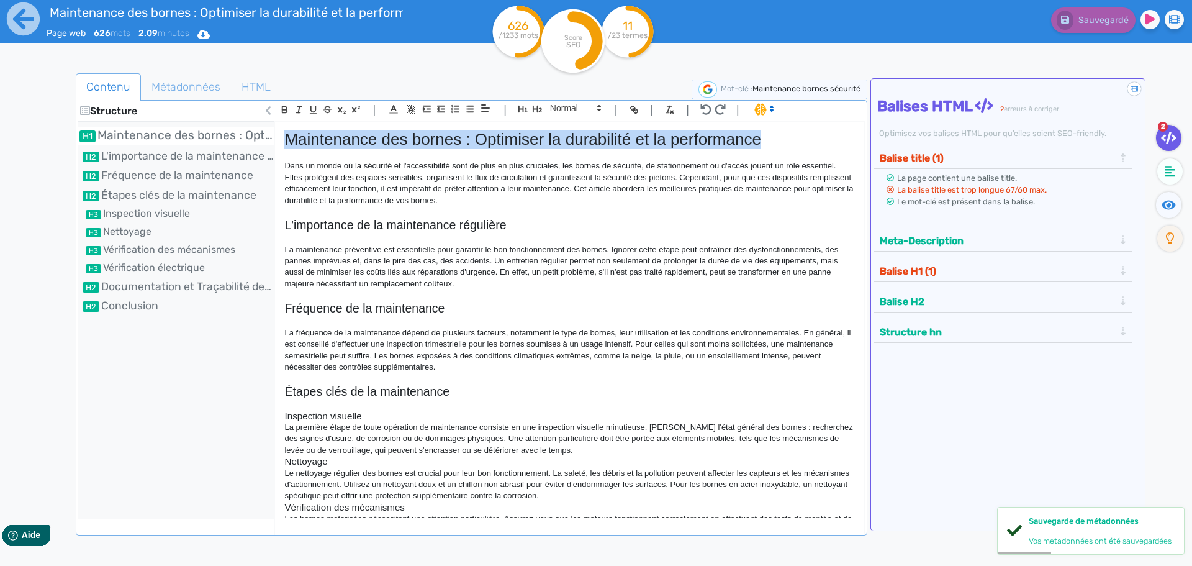
drag, startPoint x: 765, startPoint y: 138, endPoint x: 267, endPoint y: 135, distance: 497.9
click at [267, 135] on section "Structure Maintenance des bornes : Optimiser la durabilité et la performance L'…" at bounding box center [471, 310] width 787 height 418
click at [554, 150] on p at bounding box center [569, 154] width 570 height 11
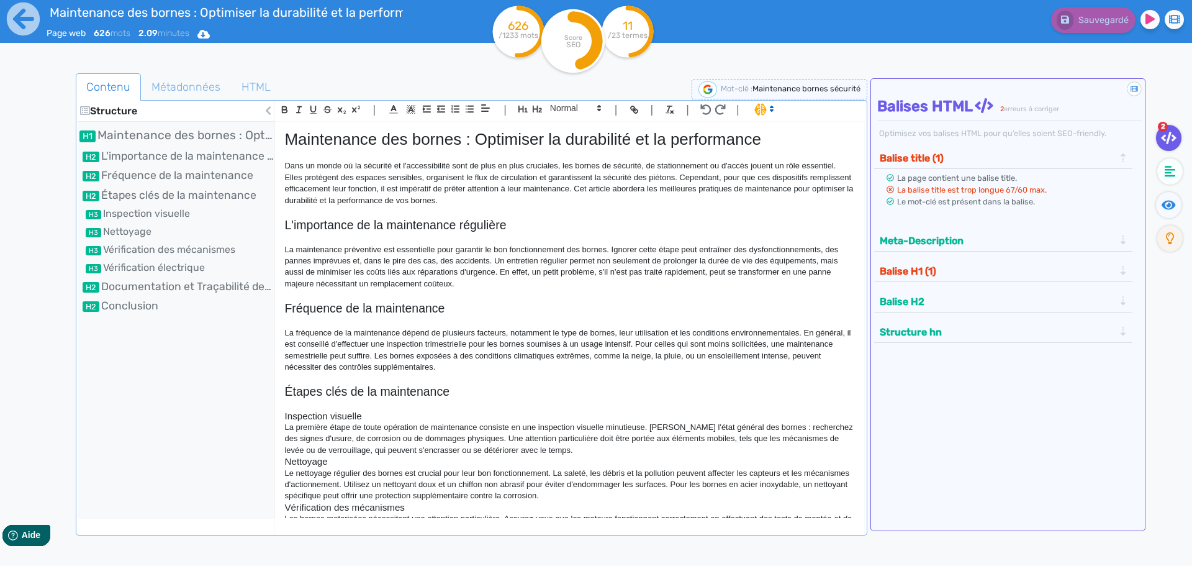
click at [464, 140] on h1 "Maintenance des bornes : Optimiser la durabilité et la performance" at bounding box center [569, 139] width 570 height 19
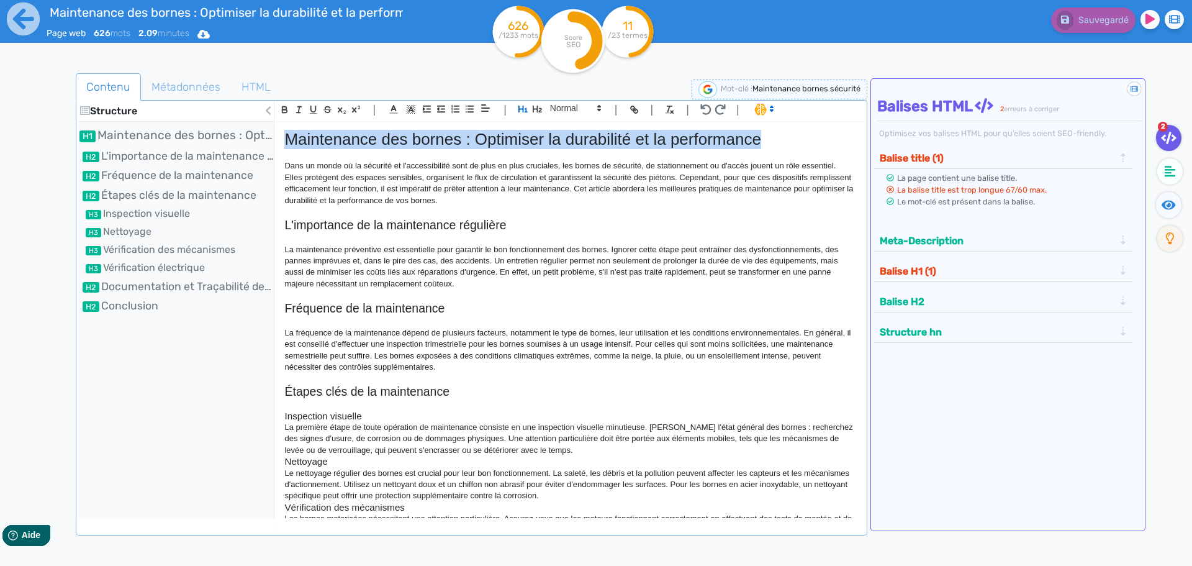
drag, startPoint x: 778, startPoint y: 132, endPoint x: 261, endPoint y: 122, distance: 516.7
click at [261, 122] on section "Structure Maintenance des bornes : Optimiser la durabilité et la performance L'…" at bounding box center [471, 310] width 787 height 418
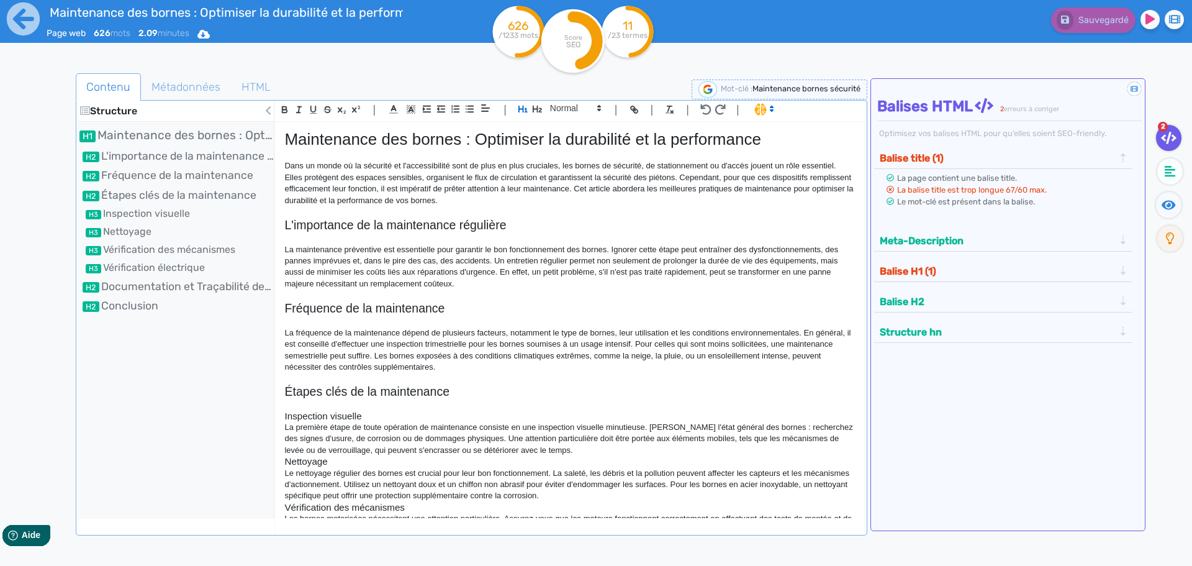
click at [773, 107] on polygon at bounding box center [771, 106] width 2 height 1
click at [772, 130] on span at bounding box center [776, 134] width 45 height 19
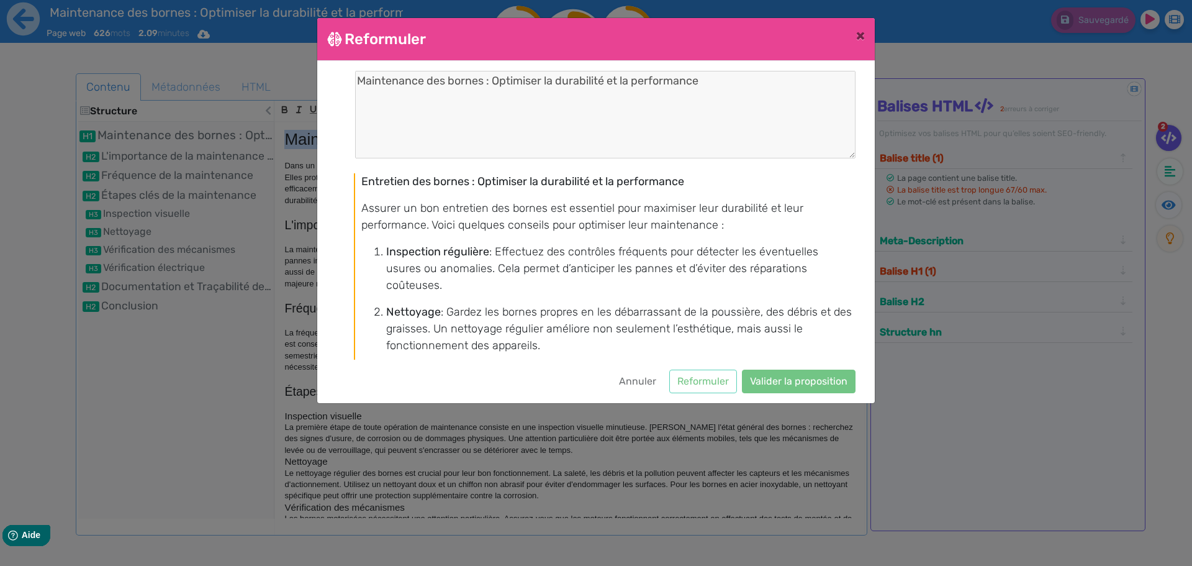
scroll to position [289, 0]
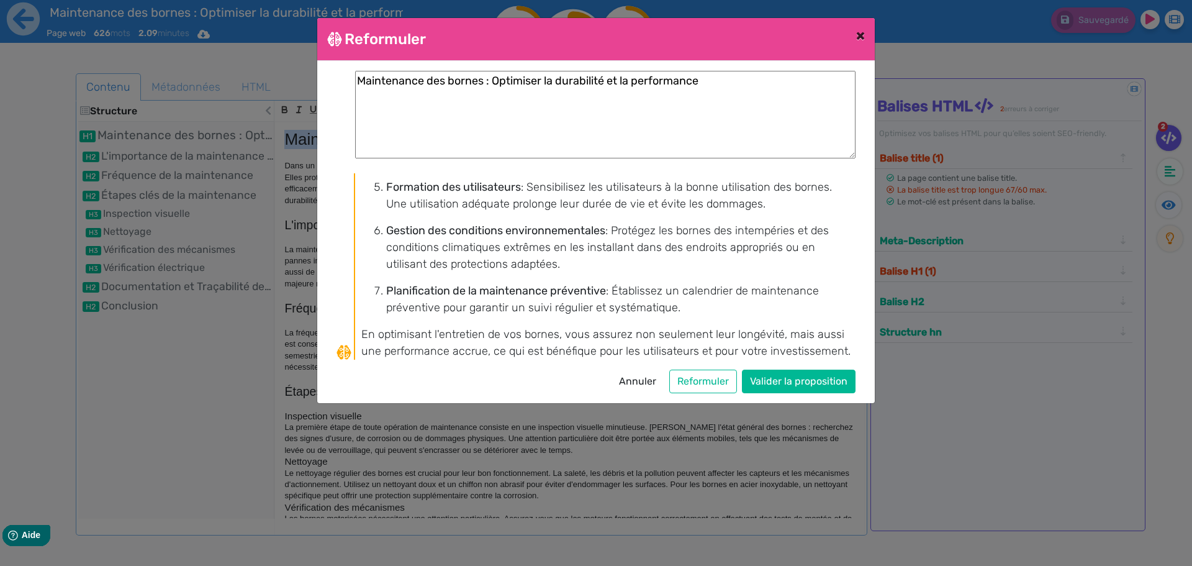
click at [858, 37] on span "×" at bounding box center [860, 35] width 9 height 17
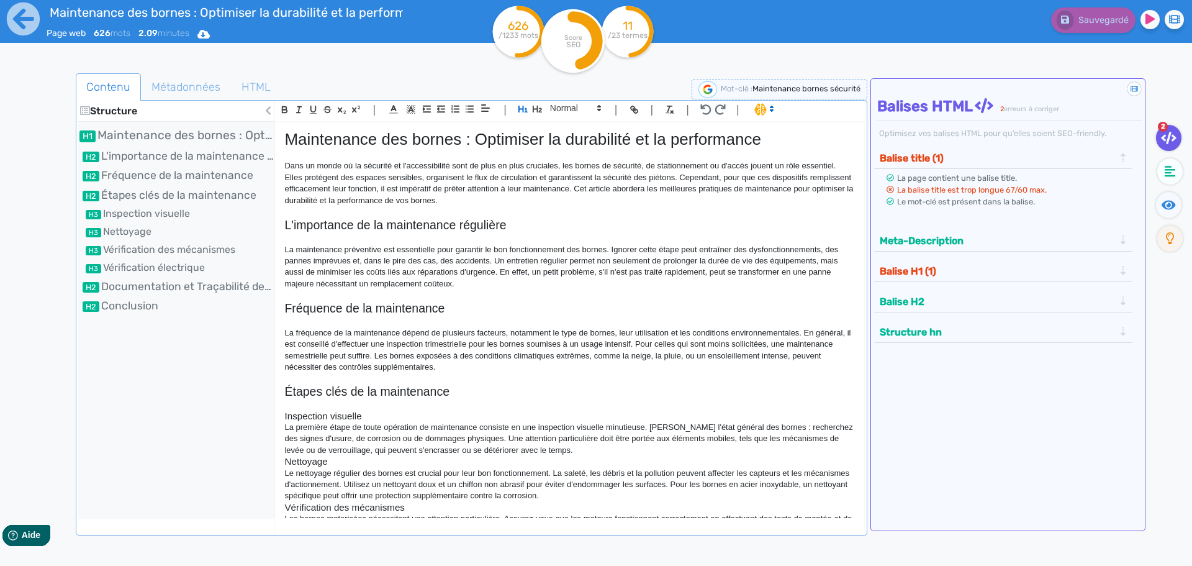
click at [559, 179] on p "Dans un monde où la sécurité et l'accessibilité sont de plus en plus cruciales,…" at bounding box center [569, 183] width 570 height 46
click at [169, 92] on span "Métadonnées" at bounding box center [186, 87] width 89 height 34
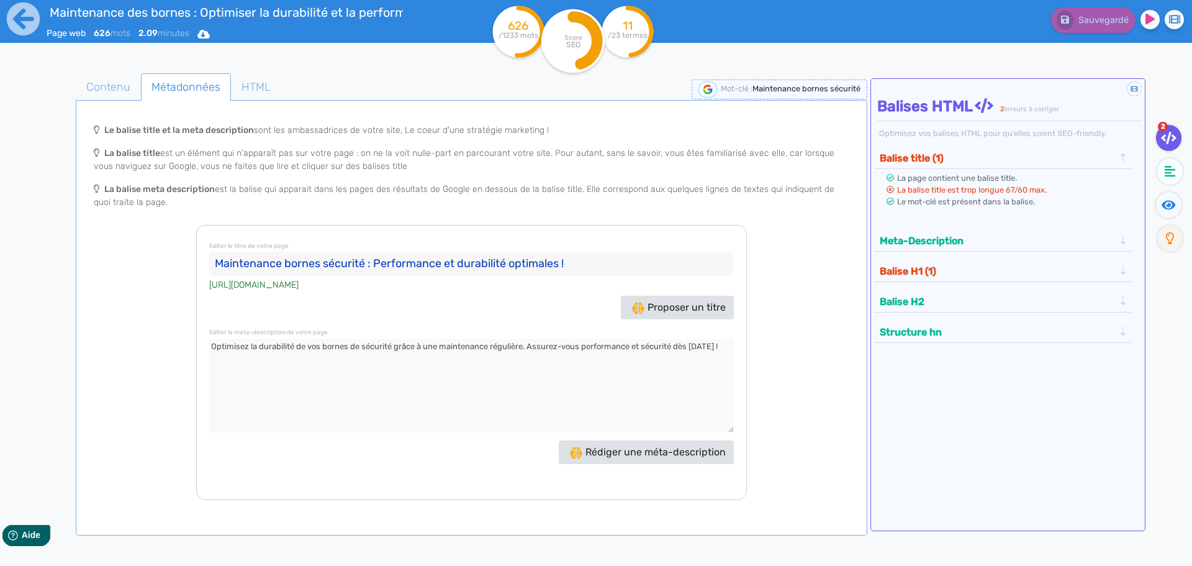
drag, startPoint x: 576, startPoint y: 263, endPoint x: 377, endPoint y: 261, distance: 199.3
click at [377, 261] on input "Maintenance bornes sécurité : Performance et durabilité optimales !" at bounding box center [471, 263] width 525 height 25
type input "Maintenance bornes sécurité : Optimiser durabilité et performance"
click at [364, 394] on textarea at bounding box center [471, 385] width 525 height 93
click at [982, 269] on button "Balise H1 (1)" at bounding box center [997, 271] width 242 height 20
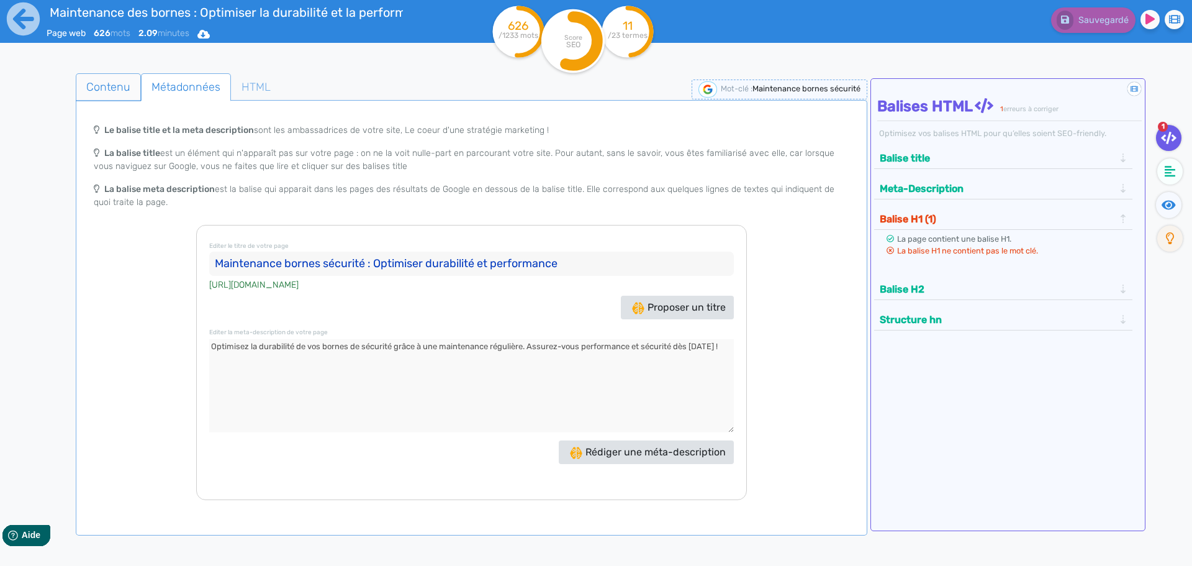
click at [109, 83] on span "Contenu" at bounding box center [108, 87] width 64 height 34
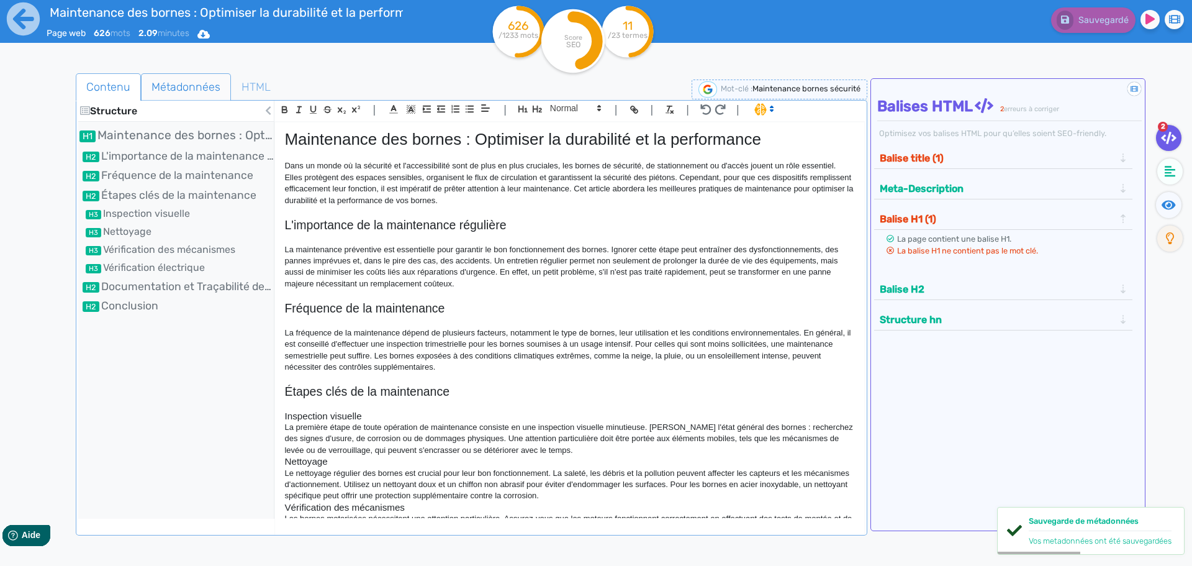
click at [190, 76] on span "Métadonnées" at bounding box center [186, 87] width 89 height 34
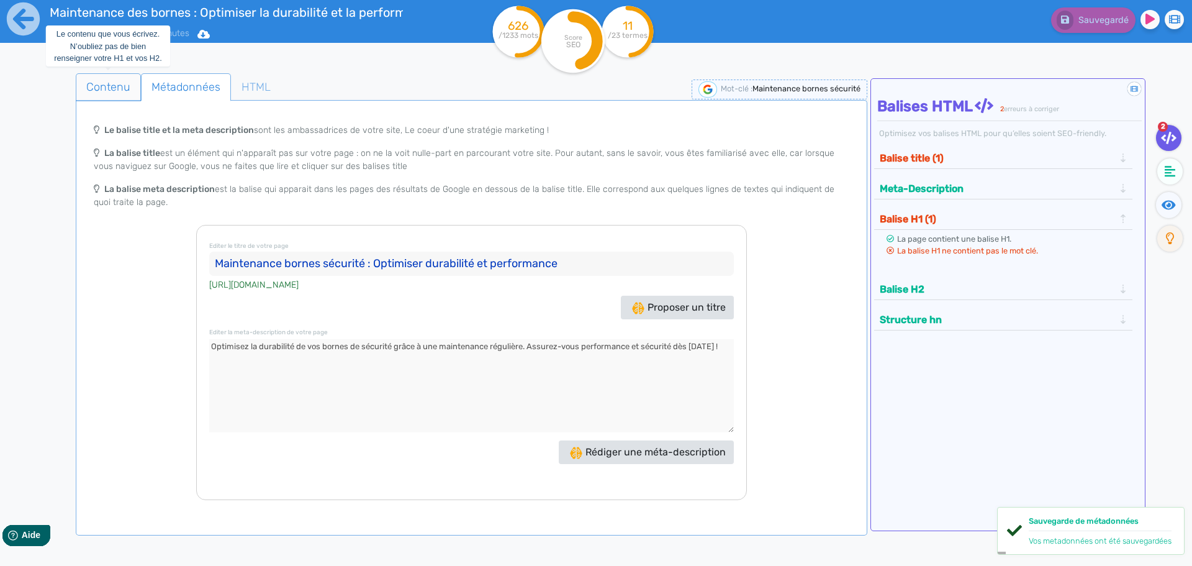
click at [121, 88] on span "Contenu" at bounding box center [108, 87] width 64 height 34
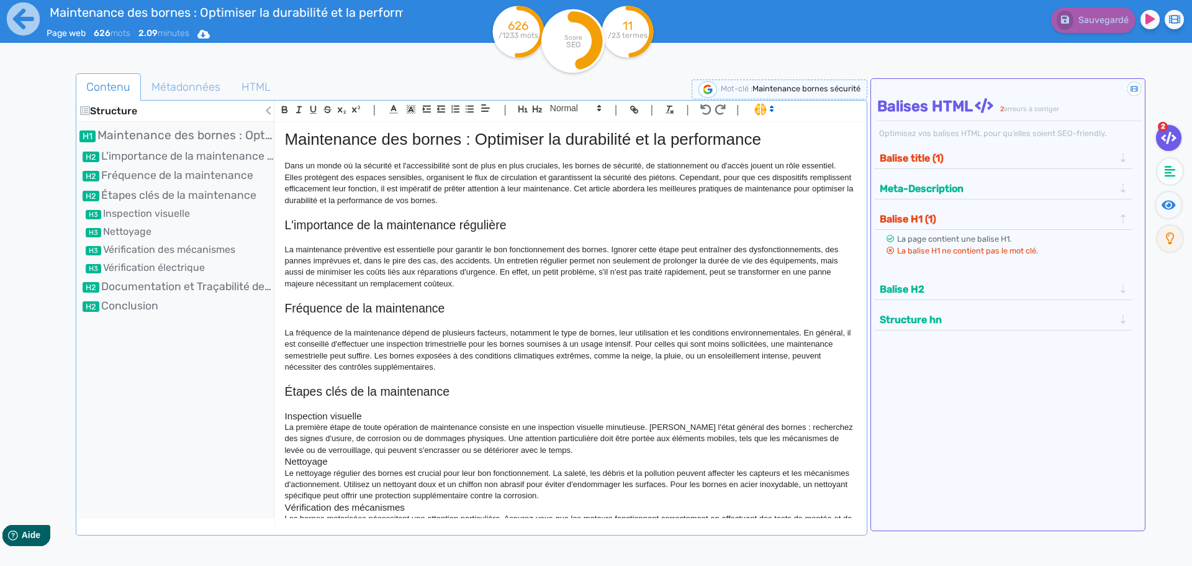
click at [461, 139] on h1 "Maintenance des bornes : Optimiser la durabilité et la performance" at bounding box center [569, 139] width 570 height 19
click at [484, 205] on p "Dans un monde où la sécurité et l'accessibilité sont de plus en plus cruciales,…" at bounding box center [569, 183] width 570 height 46
click at [210, 37] on icon at bounding box center [203, 34] width 12 height 9
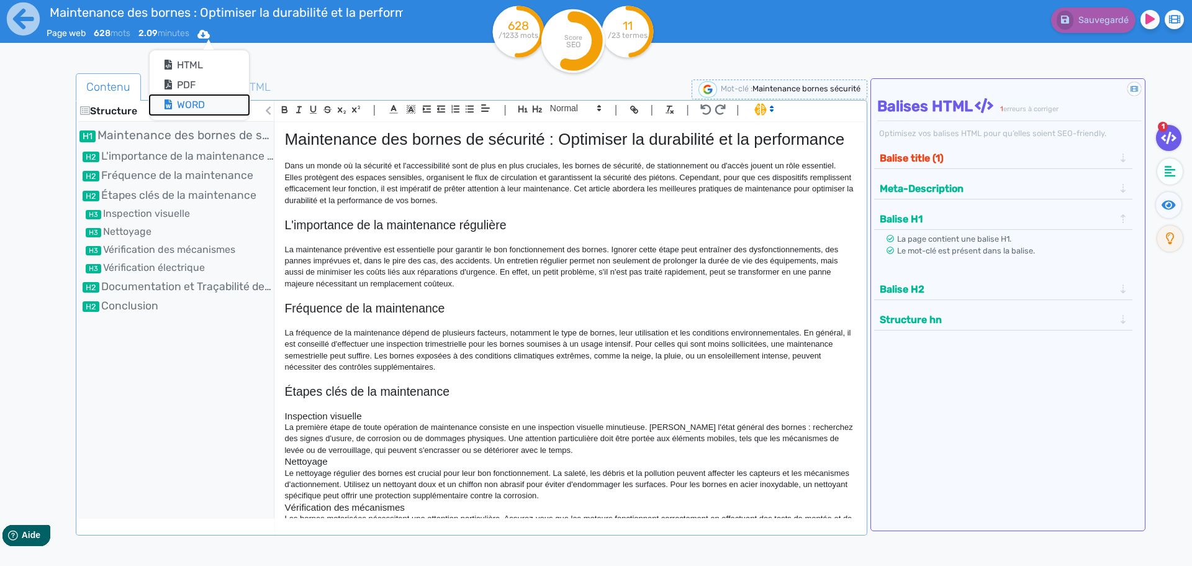
click at [207, 106] on button "Word" at bounding box center [199, 105] width 99 height 20
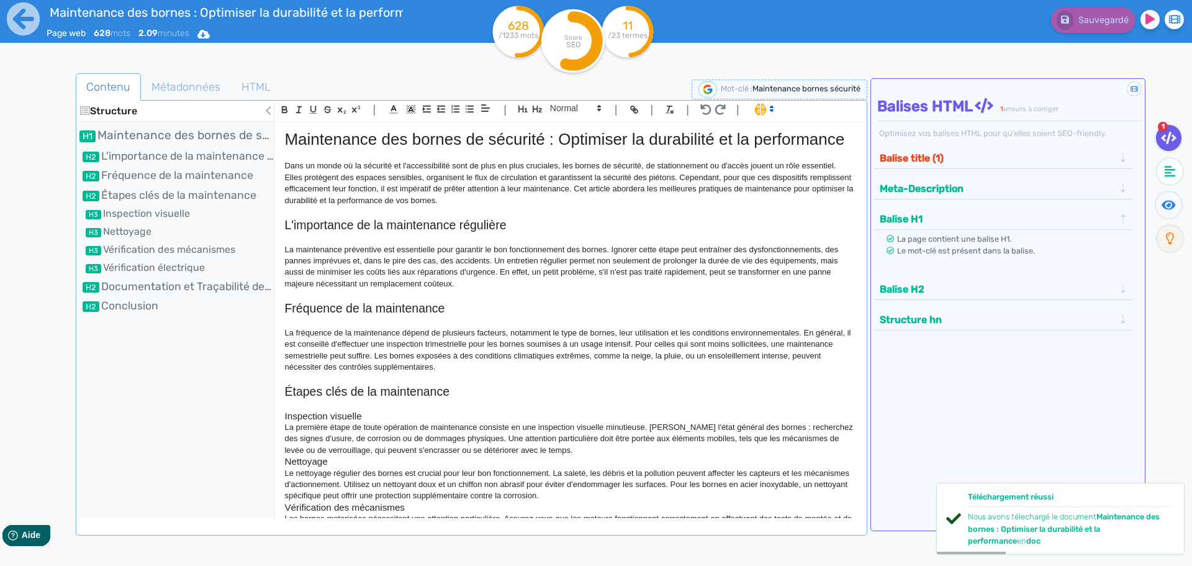
click at [935, 153] on button "Balise title (1)" at bounding box center [997, 158] width 242 height 20
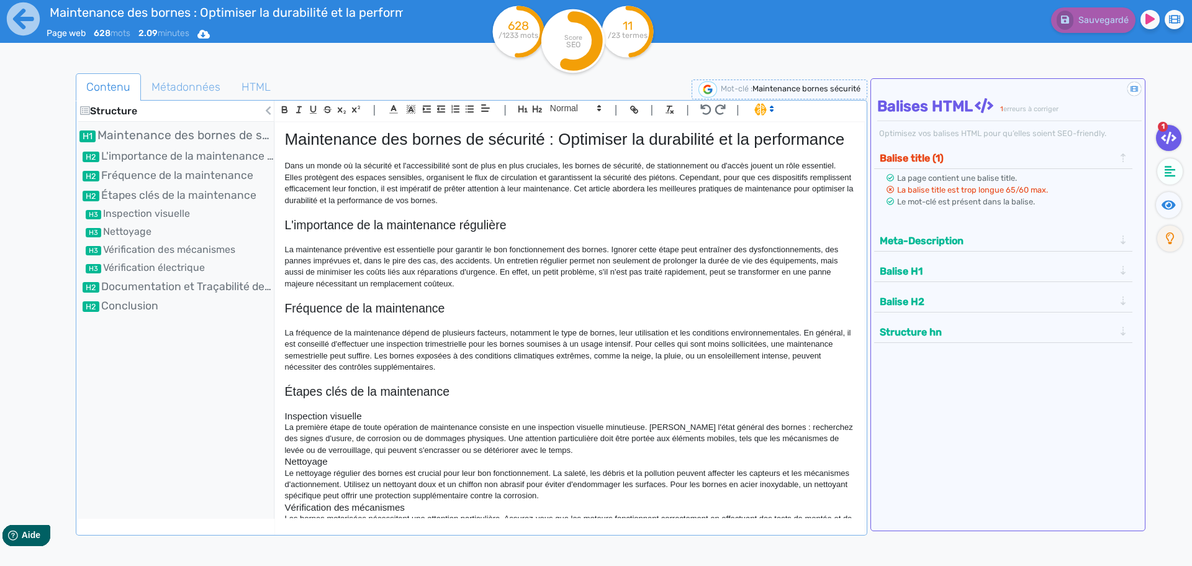
click at [643, 140] on h1 "Maintenance des bornes de sécurité : Optimiser la durabilité et la performance" at bounding box center [569, 139] width 570 height 19
drag, startPoint x: 730, startPoint y: 140, endPoint x: 703, endPoint y: 140, distance: 26.7
click at [703, 140] on h1 "Maintenance des bornes de sécurité : Optimiser durabilité et la performance" at bounding box center [569, 139] width 570 height 19
click at [629, 208] on p at bounding box center [569, 211] width 570 height 11
click at [603, 251] on p "La maintenance préventive est essentielle pour garantir le bon fonctionnement d…" at bounding box center [569, 267] width 570 height 46
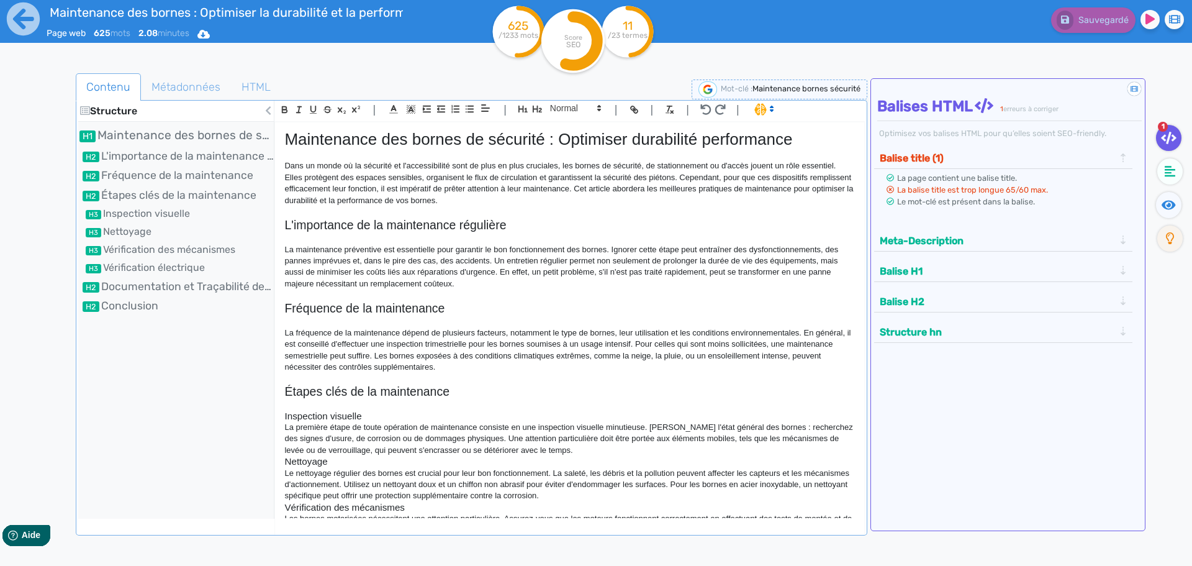
click at [699, 136] on h1 "Maintenance des bornes de sécurité : Optimiser durabilité performance" at bounding box center [569, 139] width 570 height 19
click at [548, 207] on p at bounding box center [569, 211] width 570 height 11
click at [1167, 133] on icon at bounding box center [1169, 138] width 16 height 12
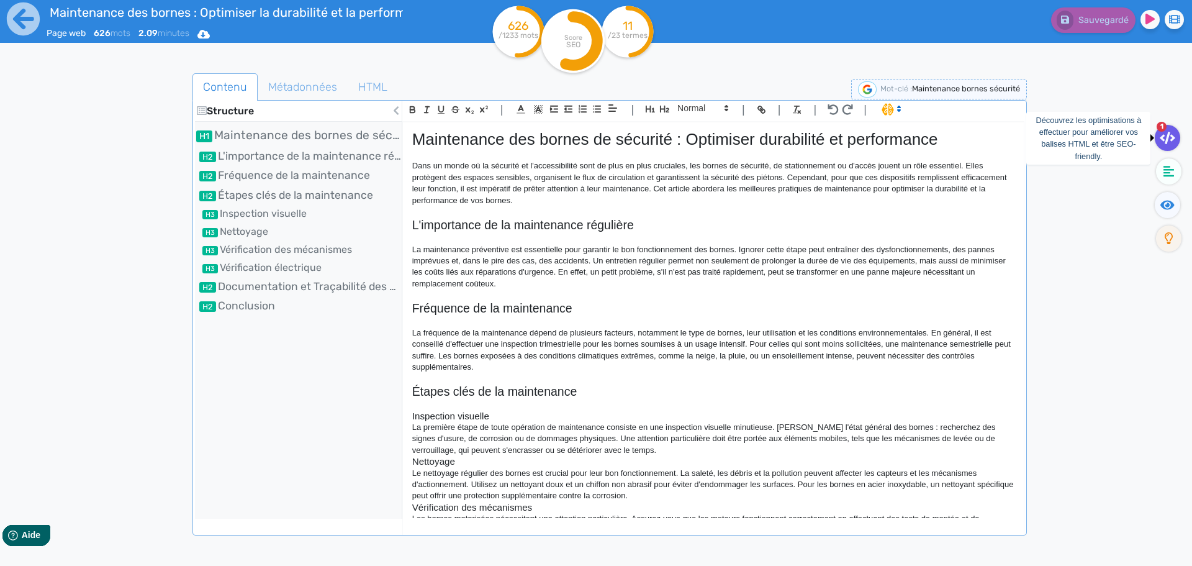
click at [1165, 141] on icon at bounding box center [1168, 138] width 16 height 12
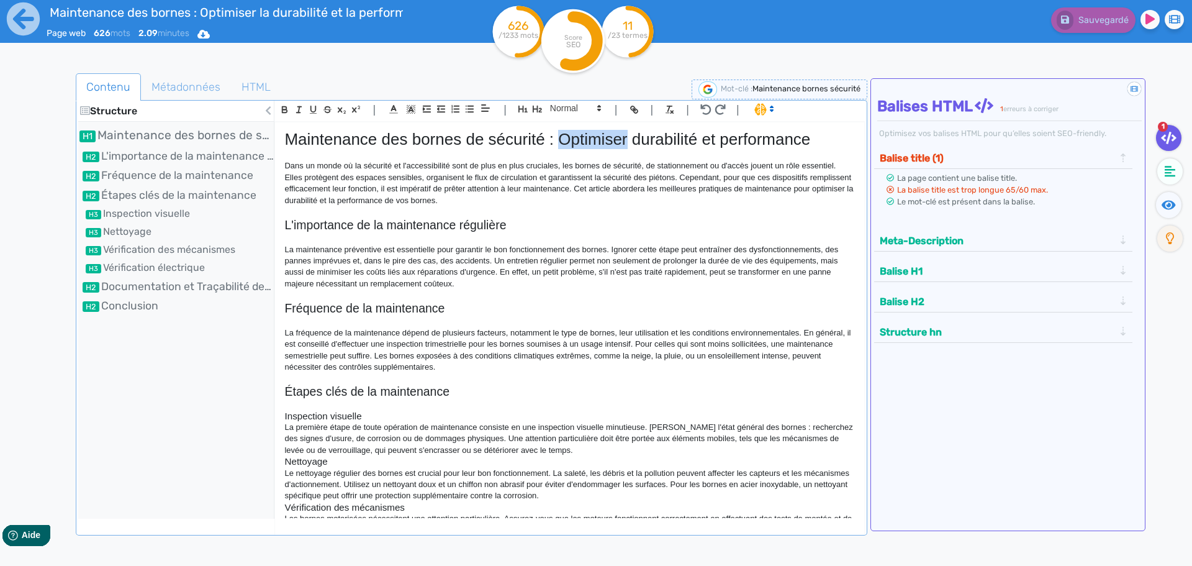
drag, startPoint x: 630, startPoint y: 137, endPoint x: 558, endPoint y: 141, distance: 71.5
click at [558, 141] on h1 "Maintenance des bornes de sécurité : Optimiser durabilité et performance" at bounding box center [569, 139] width 570 height 19
click at [641, 199] on p "Dans un monde où la sécurité et l'accessibilité sont de plus en plus cruciales,…" at bounding box center [569, 183] width 570 height 46
click at [184, 91] on span "Métadonnées" at bounding box center [186, 87] width 89 height 34
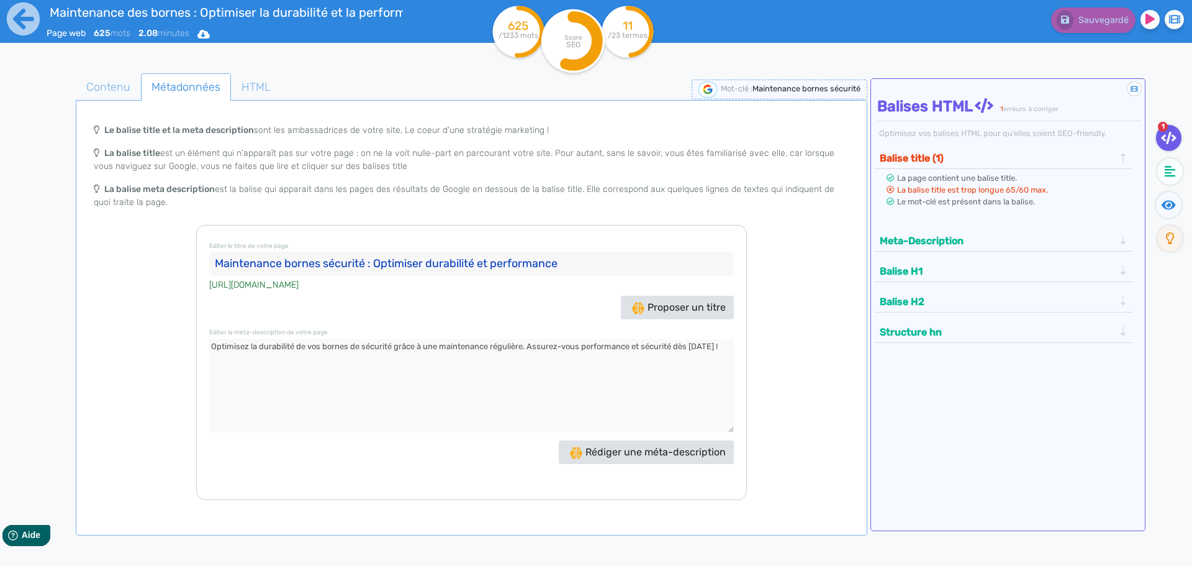
click at [325, 265] on input "Maintenance bornes sécurité : Optimiser durabilité et performance" at bounding box center [471, 263] width 525 height 25
drag, startPoint x: 449, startPoint y: 265, endPoint x: 393, endPoint y: 261, distance: 56.0
click at [393, 261] on input "Maintenance bornes de sécurité : Optimiser durabilité et performance" at bounding box center [471, 263] width 525 height 25
type input "Maintenance bornes de sécurité : Durabilité et performance"
click at [128, 87] on span "Contenu" at bounding box center [108, 87] width 64 height 34
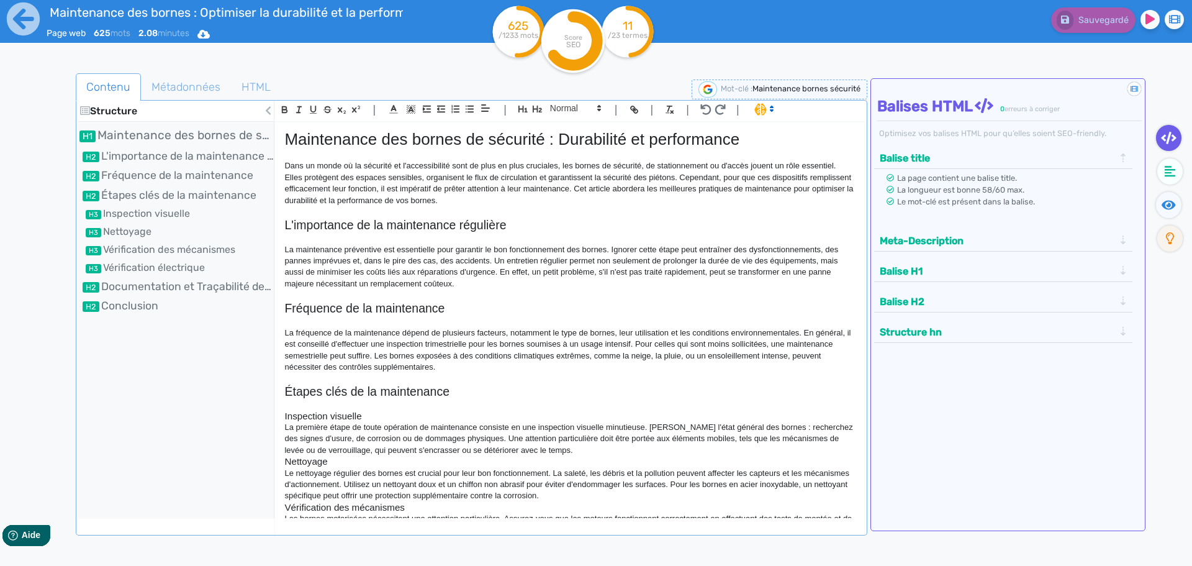
click at [568, 138] on h1 "Maintenance des bornes de sécurité : Durabilité et performance" at bounding box center [569, 139] width 570 height 19
click at [736, 139] on h1 "Maintenance des bornes de sécurité : Optimiser la durabilité et performance" at bounding box center [569, 139] width 570 height 19
click at [199, 82] on span "Métadonnées" at bounding box center [186, 87] width 89 height 34
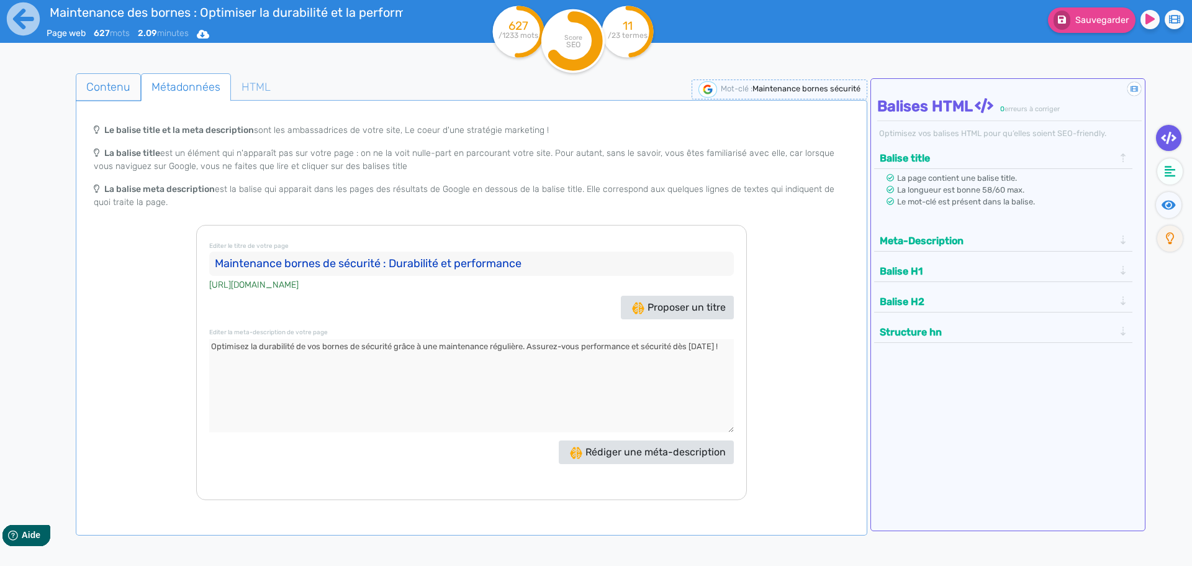
click at [125, 90] on span "Contenu" at bounding box center [108, 87] width 64 height 34
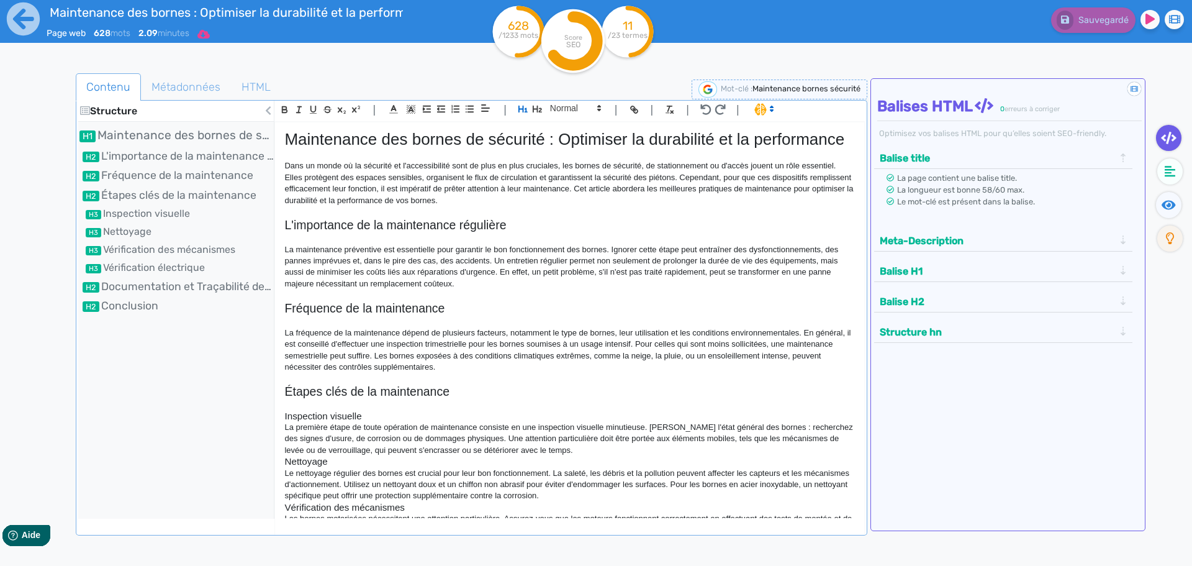
click at [207, 33] on icon at bounding box center [203, 34] width 12 height 9
click at [184, 104] on button "Word" at bounding box center [199, 105] width 99 height 20
